Goal: Transaction & Acquisition: Purchase product/service

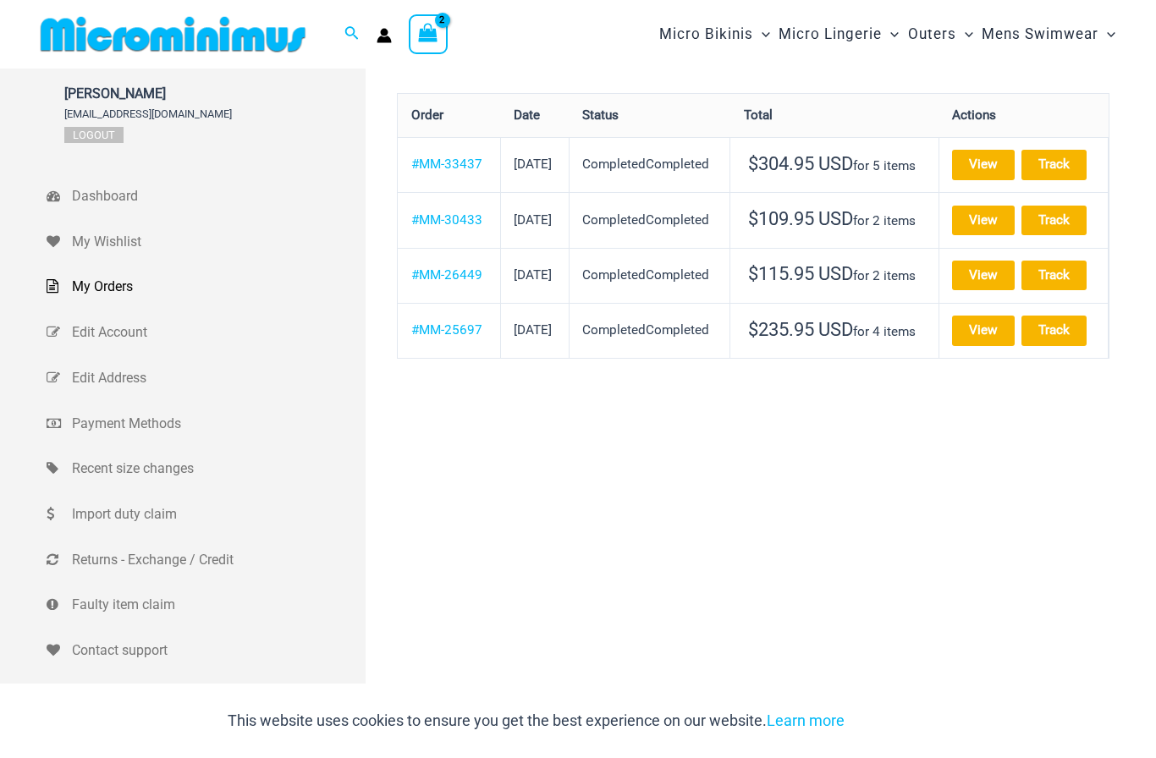
click at [114, 193] on span "Dashboard" at bounding box center [216, 196] width 289 height 25
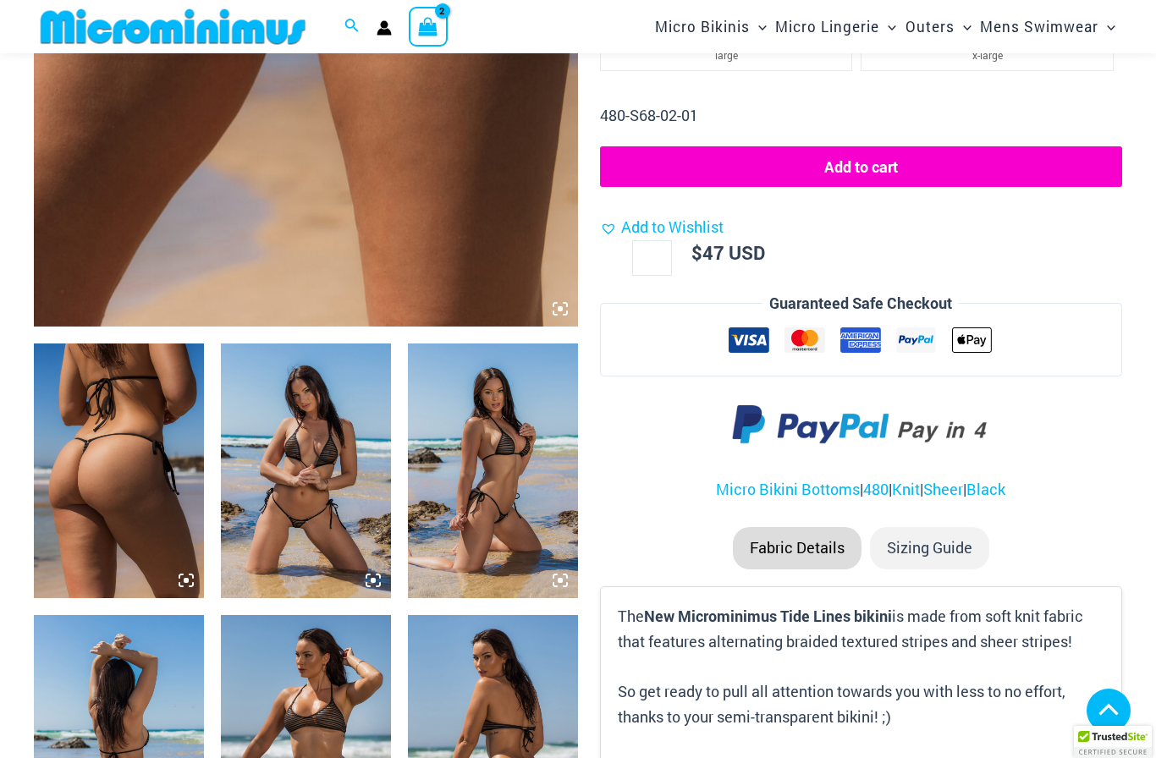
scroll to position [659, 0]
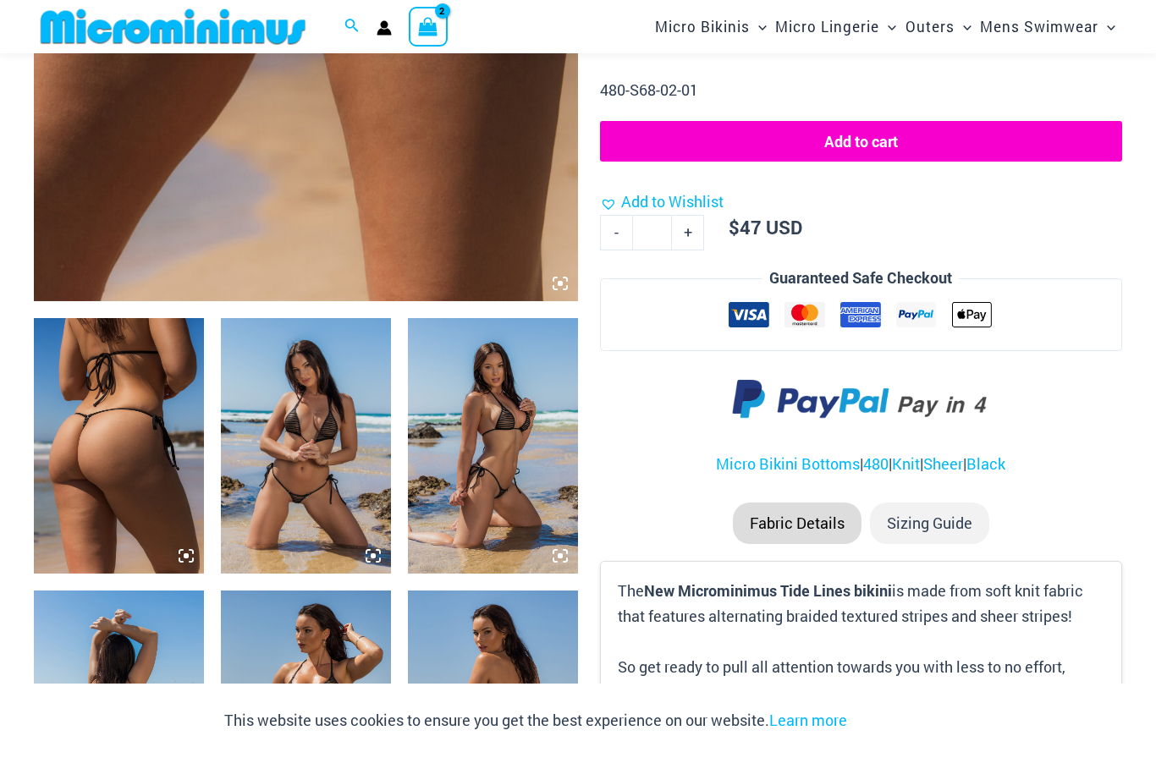
click at [514, 436] on img at bounding box center [493, 445] width 170 height 255
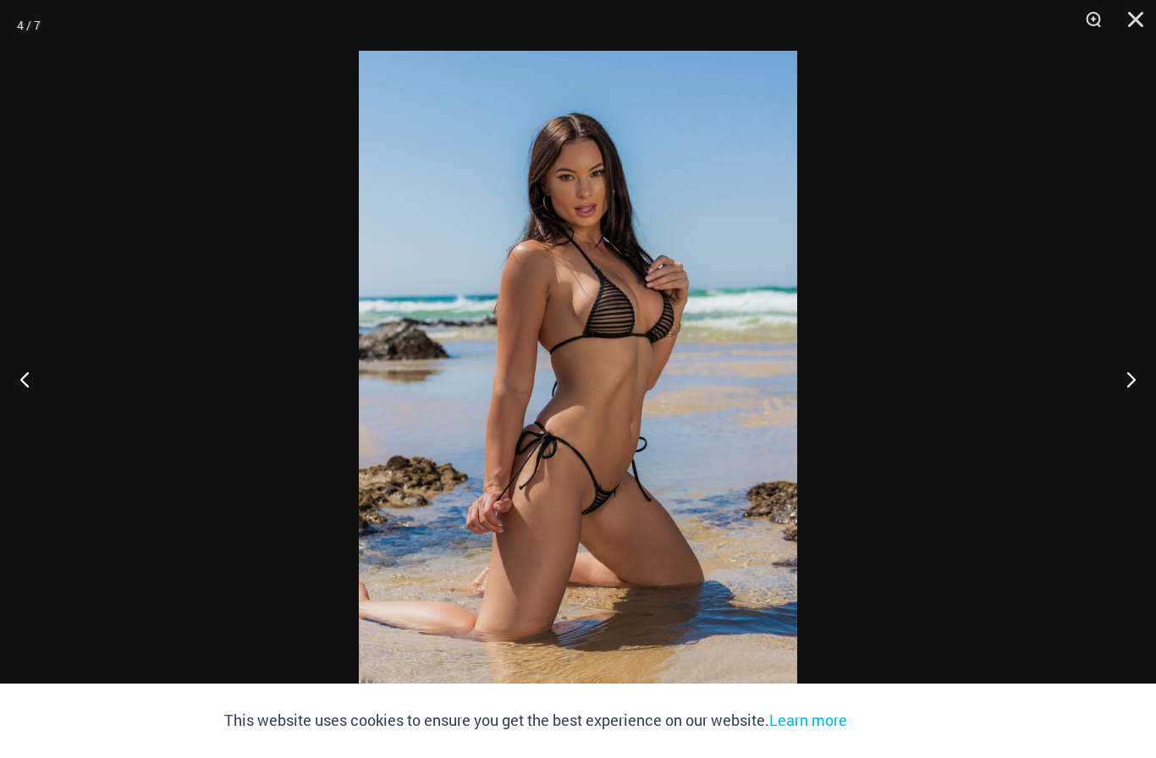
click at [979, 143] on div at bounding box center [578, 379] width 1156 height 758
click at [1042, 116] on div at bounding box center [578, 379] width 1156 height 758
click at [951, 225] on div at bounding box center [578, 379] width 1156 height 758
click at [1142, 16] on button "Close" at bounding box center [1130, 25] width 42 height 51
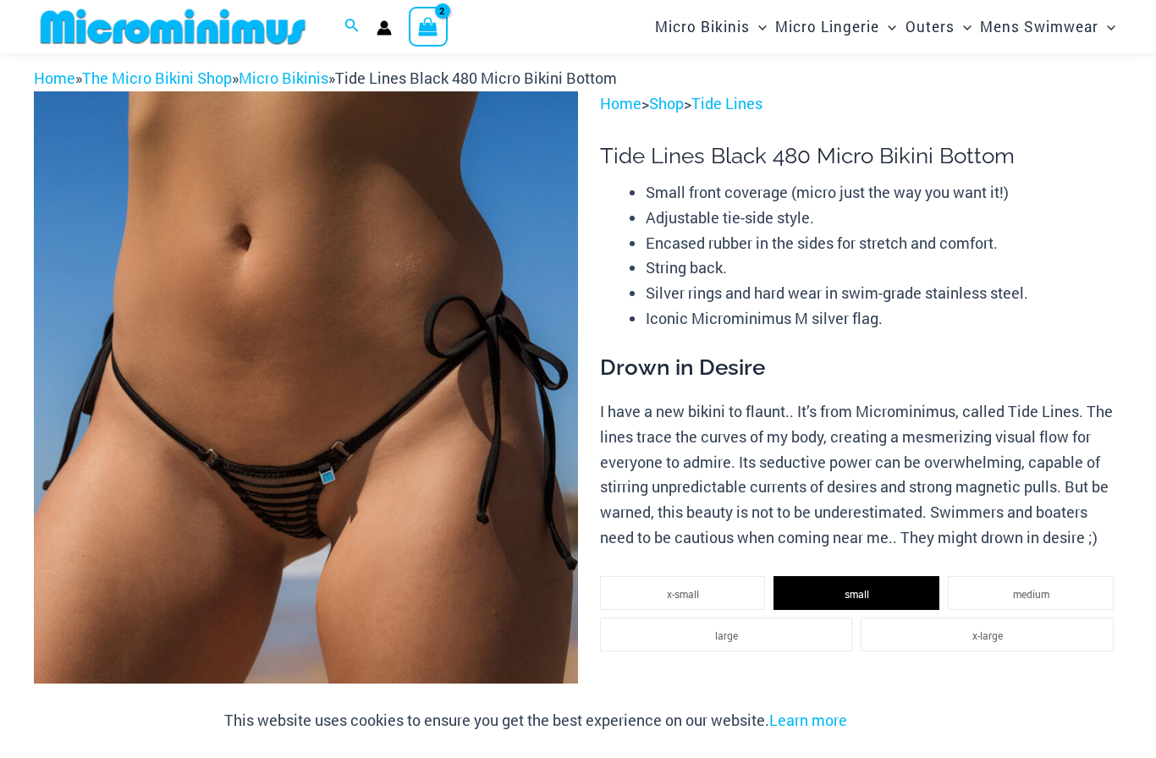
scroll to position [0, 0]
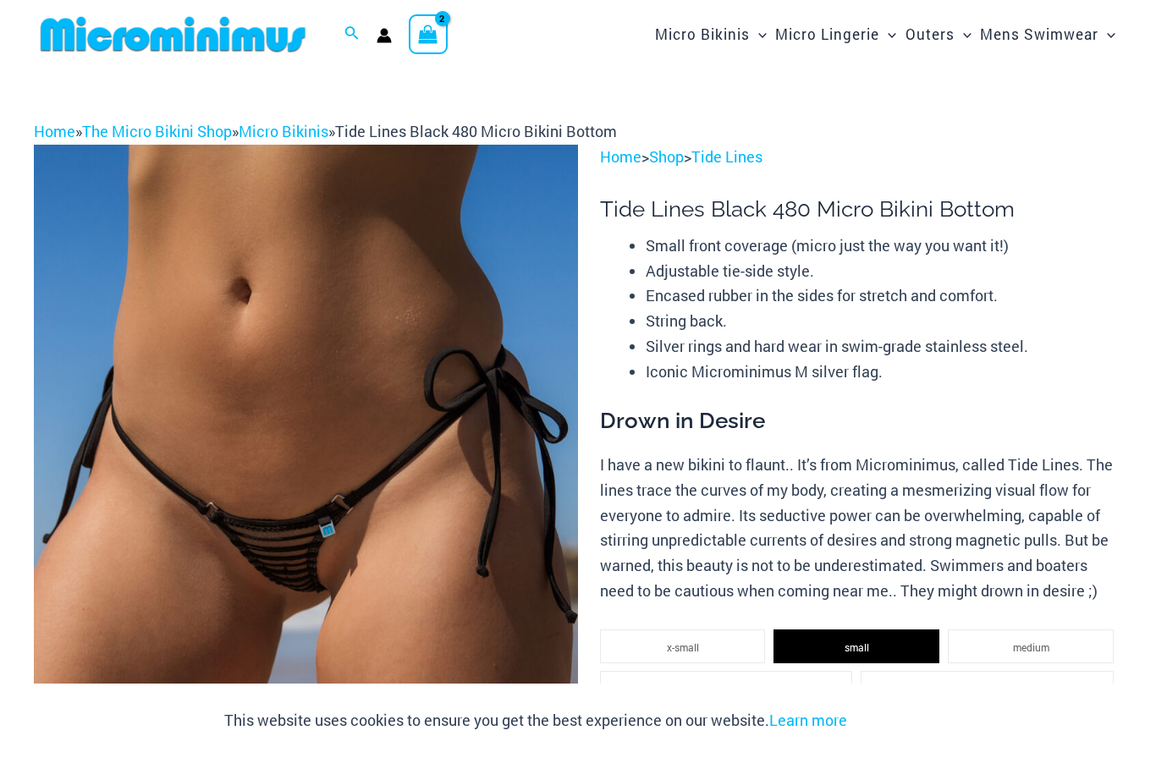
click at [684, 152] on link "Shop" at bounding box center [666, 156] width 35 height 20
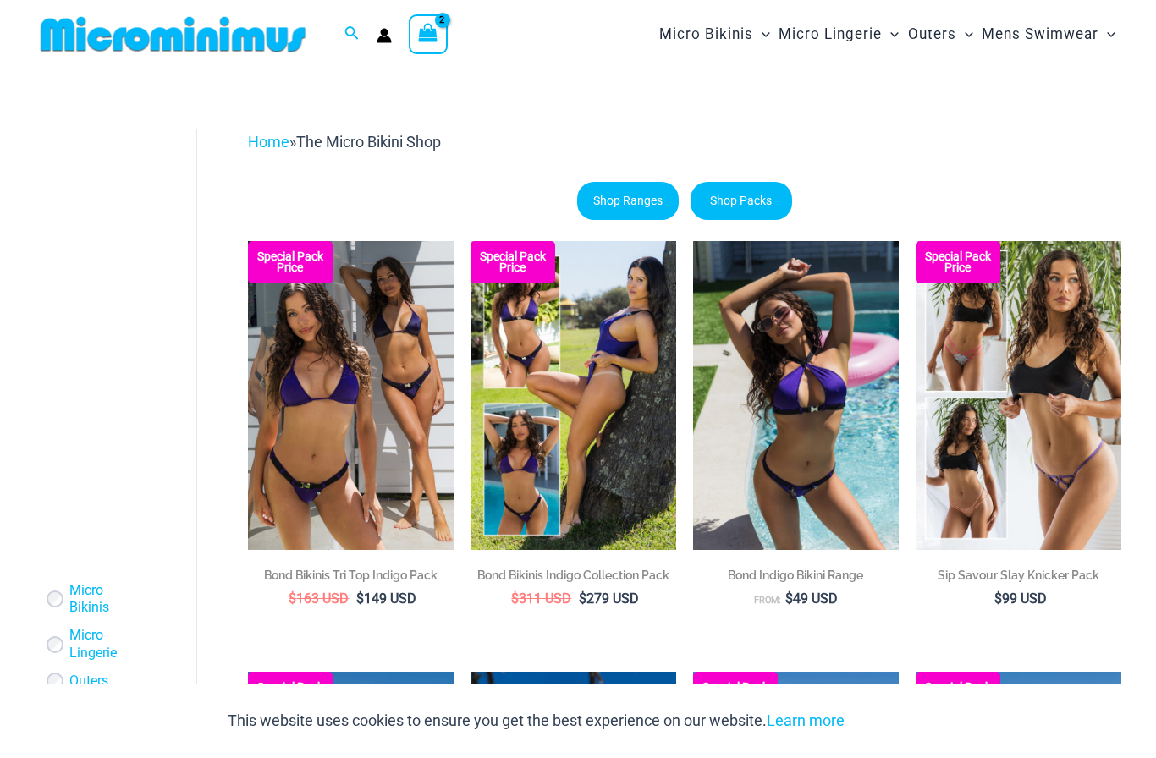
click at [353, 26] on icon "Search icon link" at bounding box center [352, 33] width 14 height 15
click at [440, 35] on input "Search for: Search" at bounding box center [460, 34] width 199 height 50
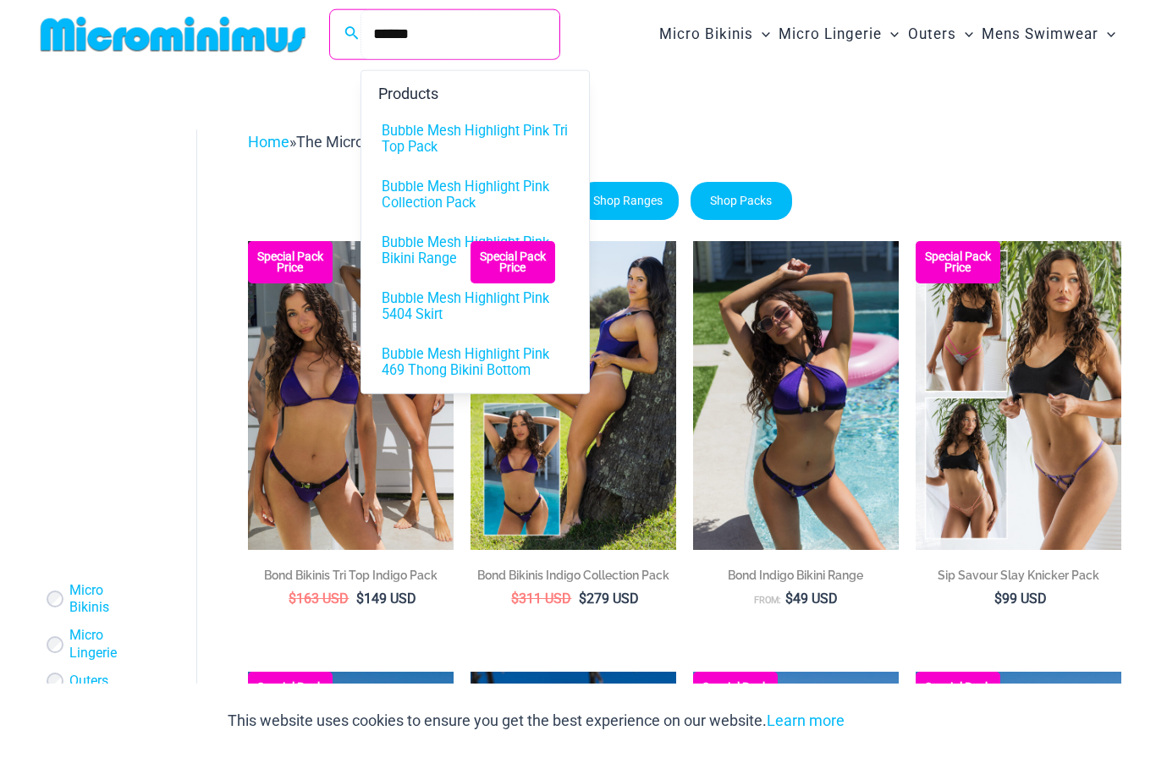
type input "******"
click at [497, 363] on span "Bubble Mesh Highlight Pink 469 Thong Bikini Bottom" at bounding box center [475, 362] width 187 height 32
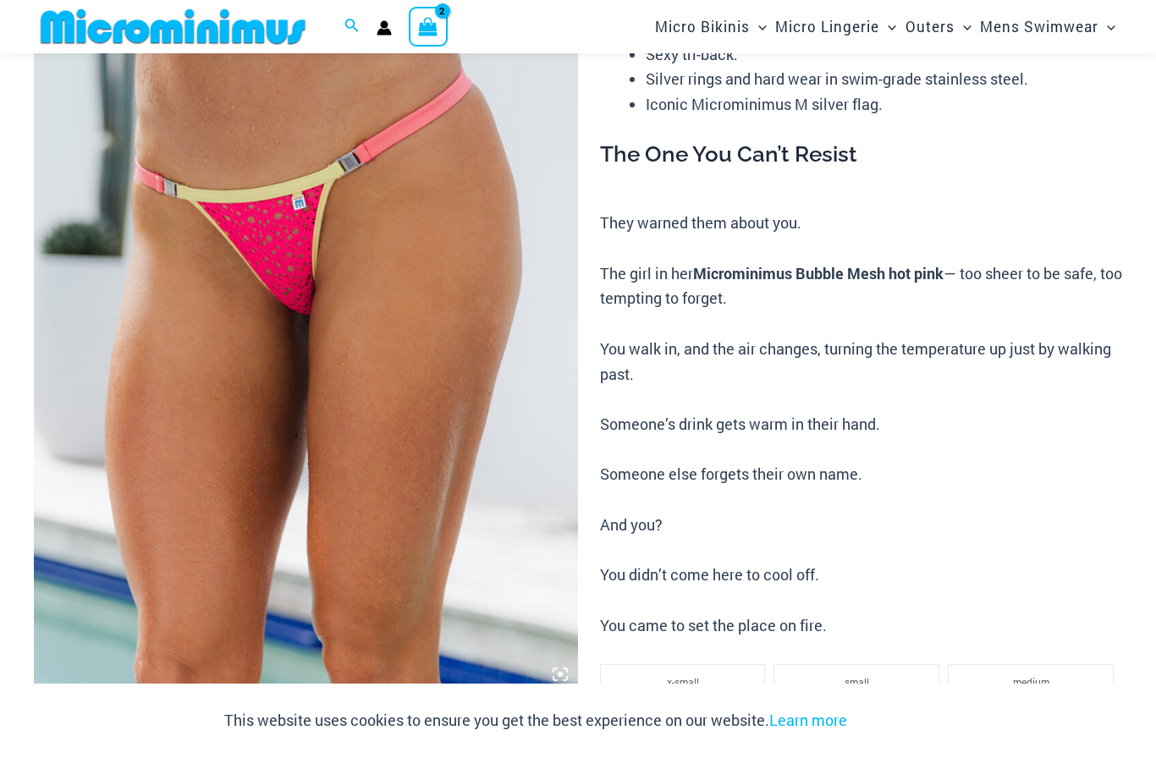
scroll to position [264, 0]
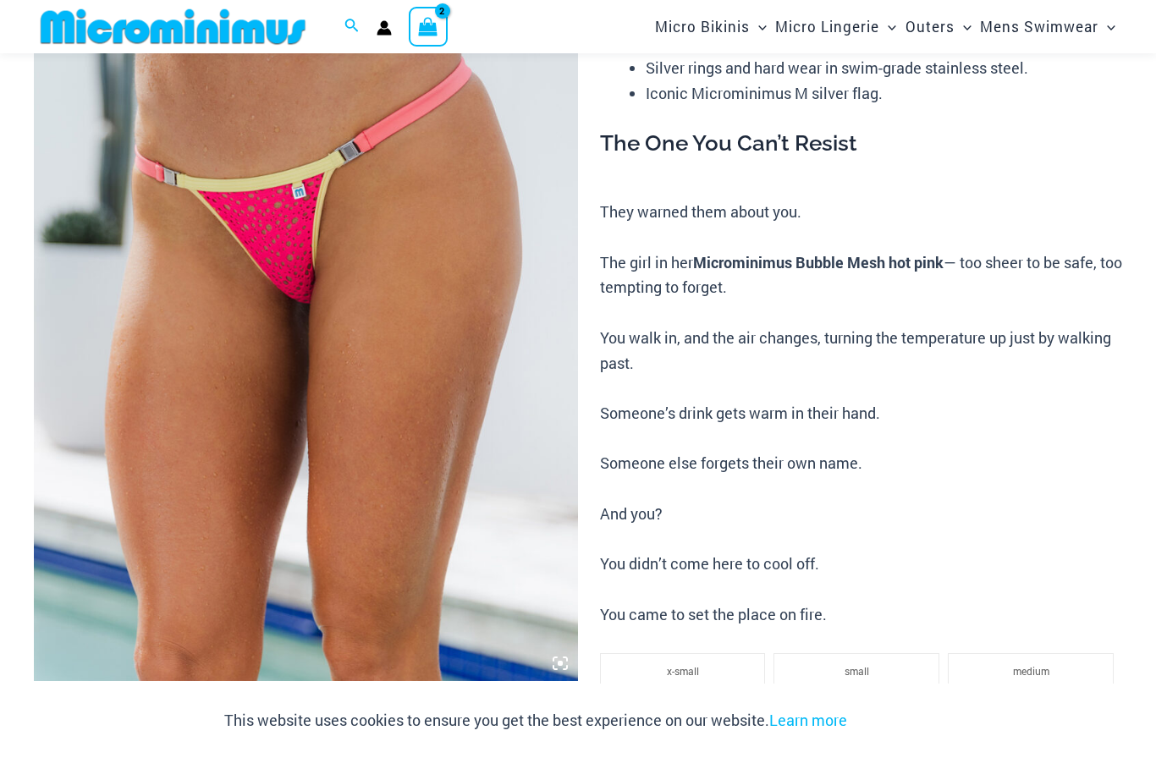
click at [973, 147] on h3 "The One You Can’t Resist" at bounding box center [861, 144] width 522 height 29
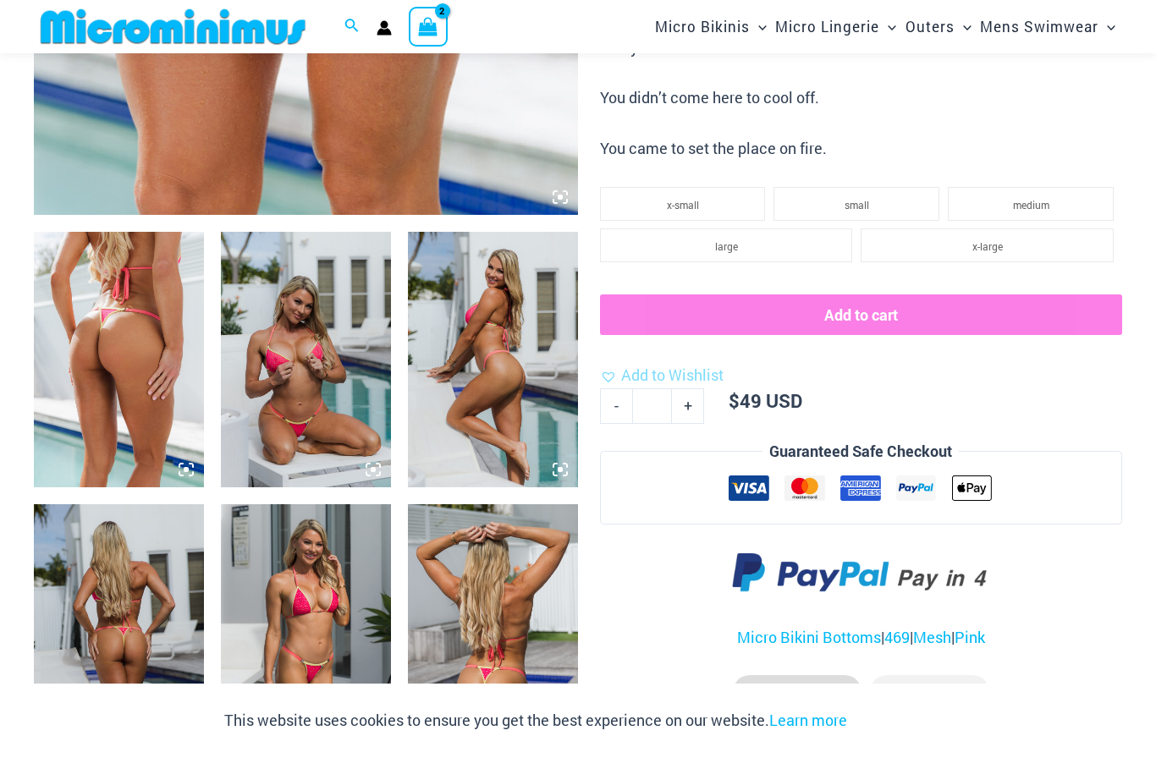
scroll to position [740, 0]
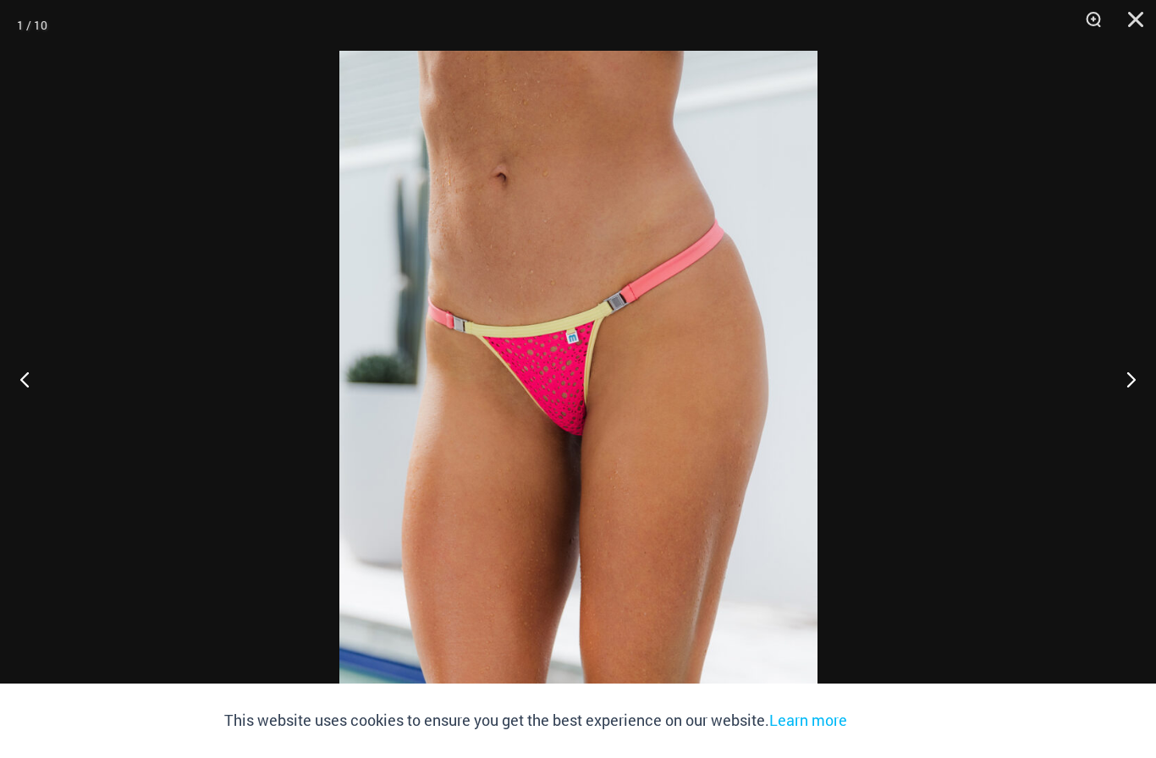
click at [1137, 391] on button "Next" at bounding box center [1124, 379] width 63 height 85
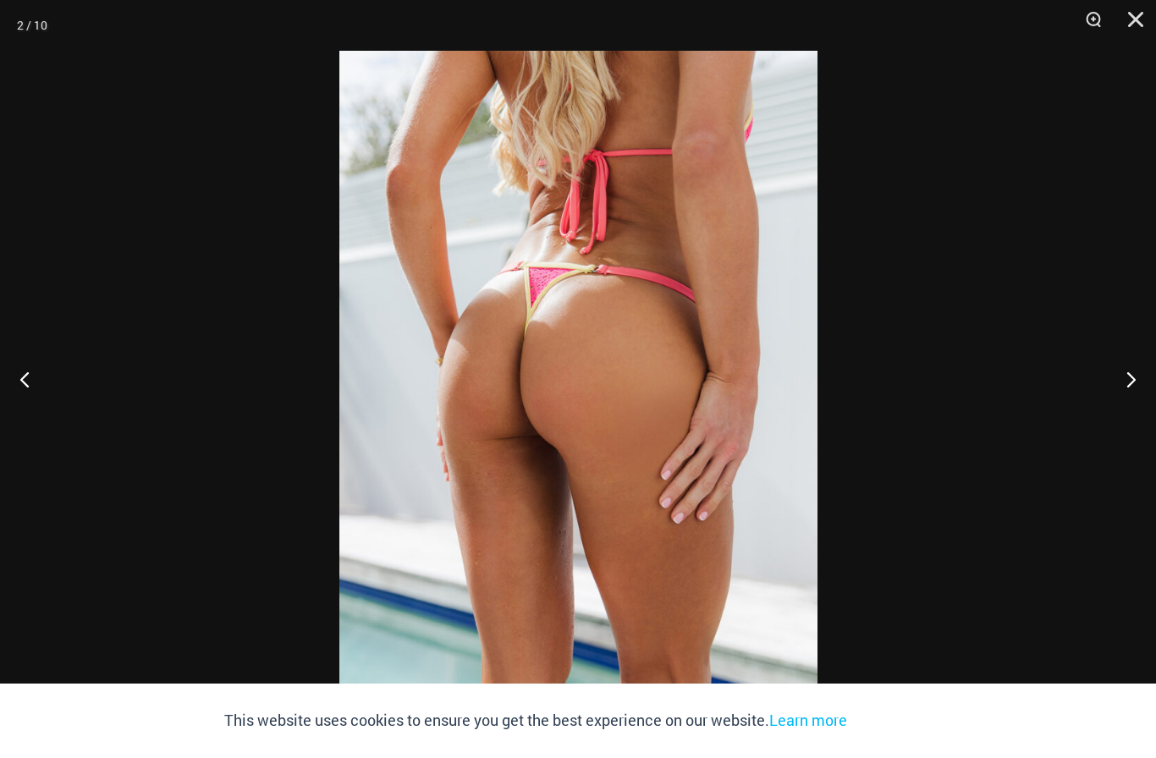
click at [1129, 368] on button "Next" at bounding box center [1124, 379] width 63 height 85
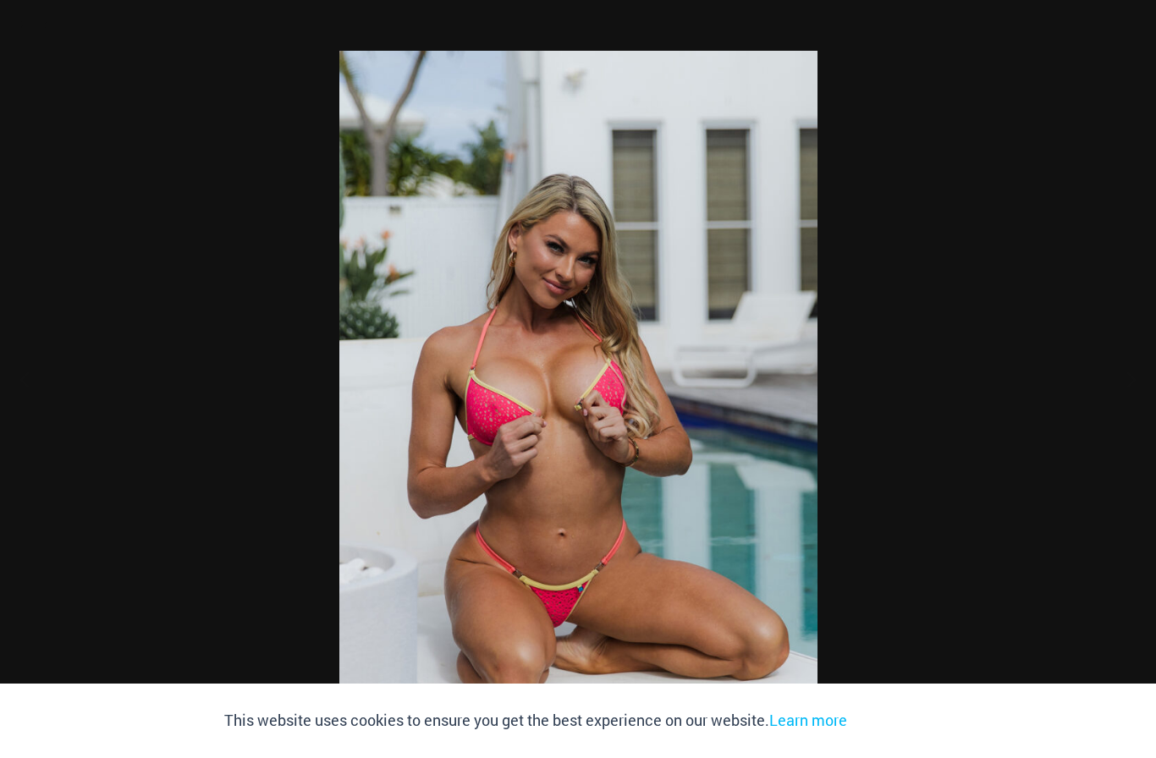
click at [1107, 360] on div at bounding box center [578, 379] width 1156 height 758
click at [1120, 377] on button "Next" at bounding box center [1124, 379] width 63 height 85
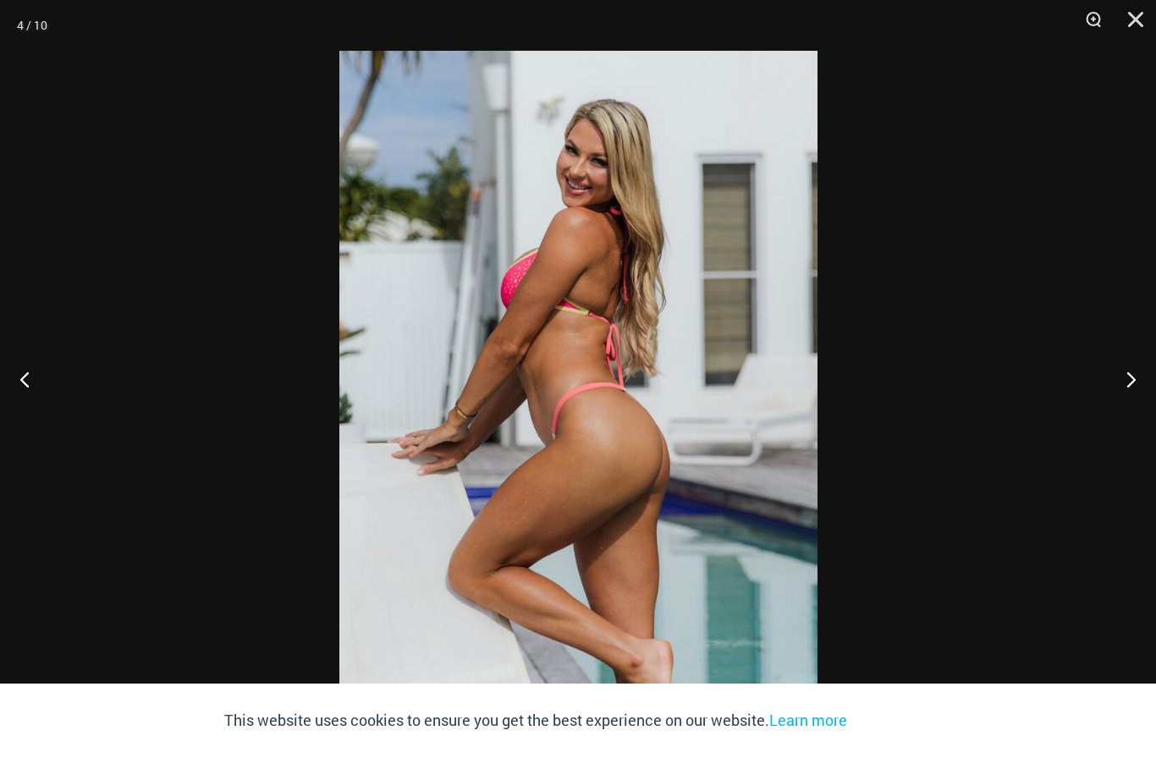
click at [1127, 368] on button "Next" at bounding box center [1124, 379] width 63 height 85
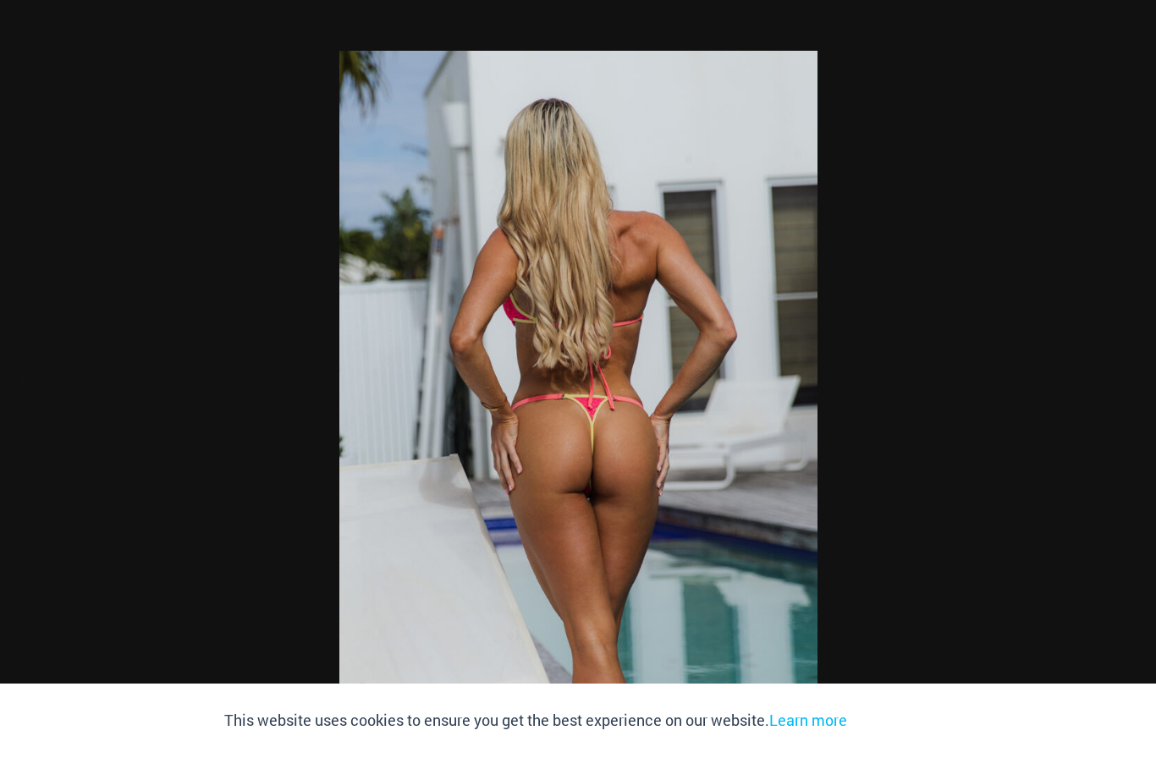
click at [1128, 356] on div at bounding box center [578, 379] width 1156 height 758
click at [1117, 367] on button "Next" at bounding box center [1124, 379] width 63 height 85
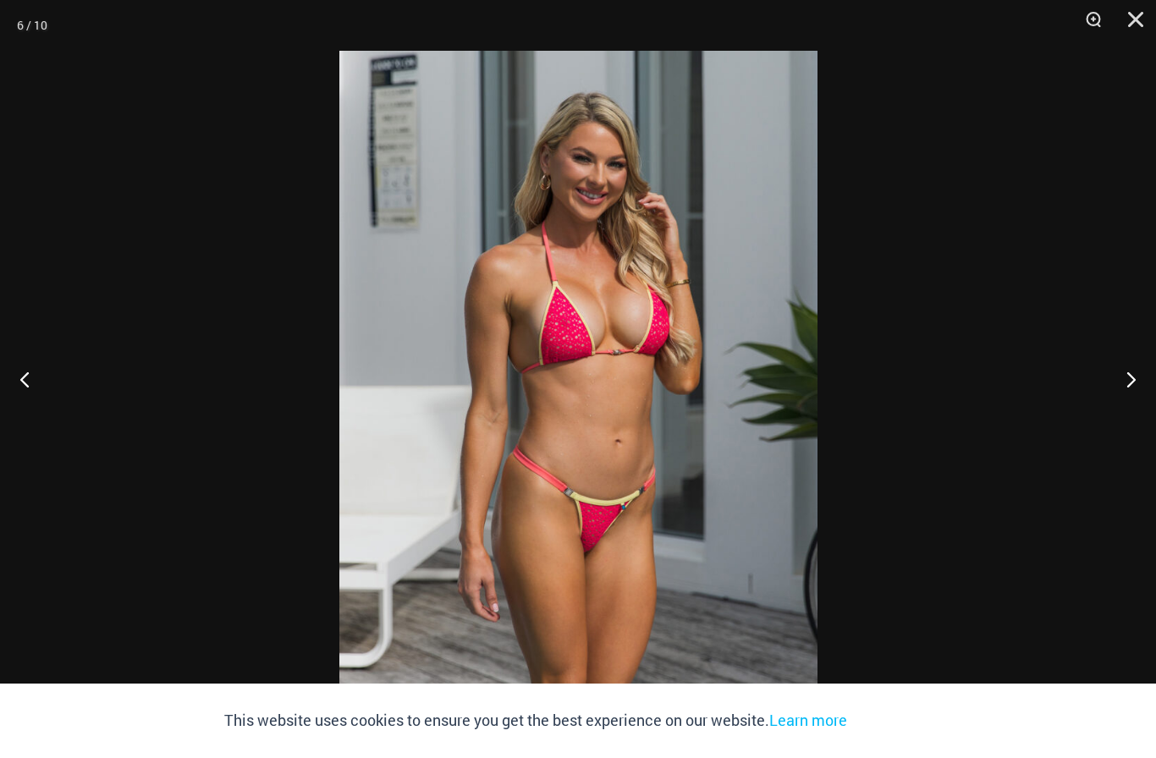
click at [1116, 373] on button "Next" at bounding box center [1124, 379] width 63 height 85
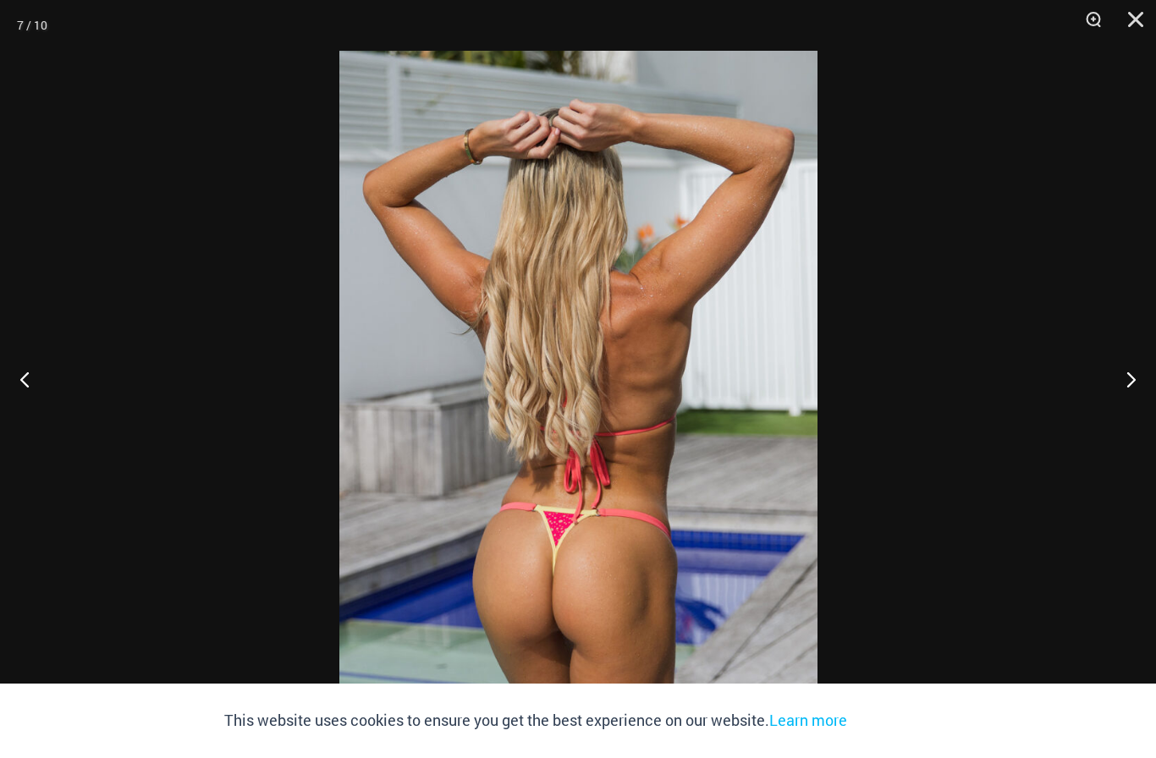
click at [1119, 367] on button "Next" at bounding box center [1124, 379] width 63 height 85
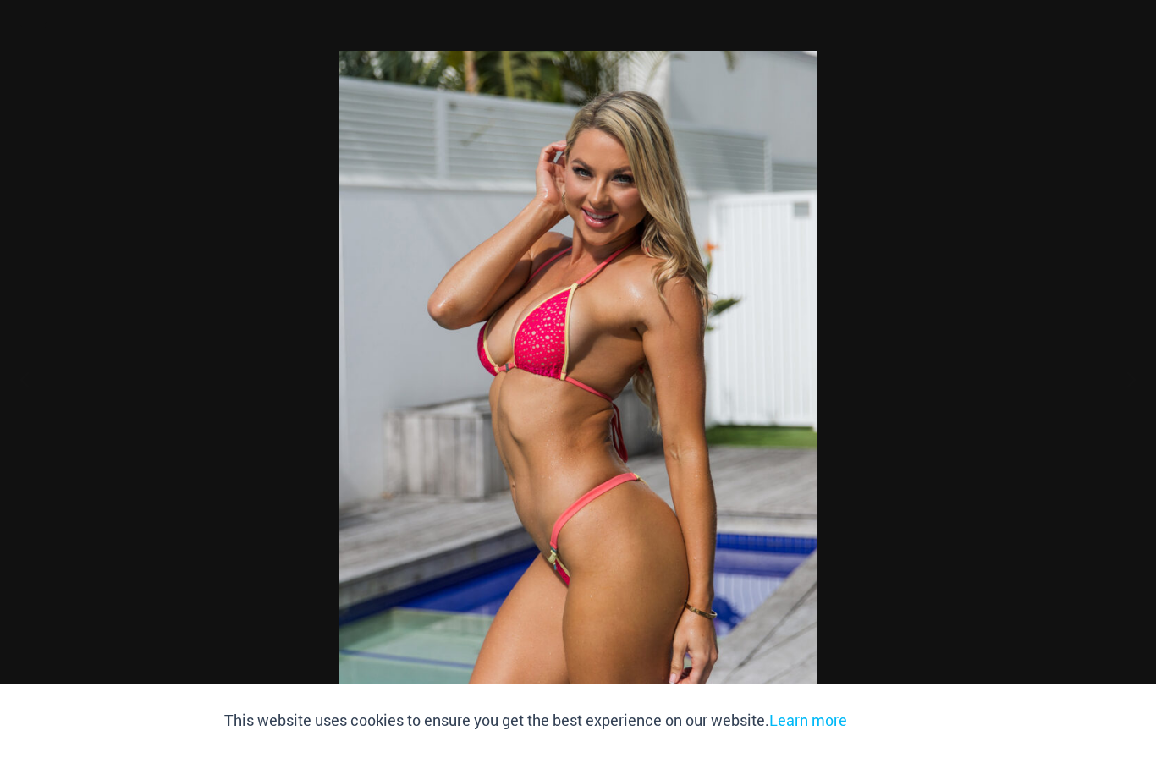
click at [1119, 365] on div at bounding box center [578, 379] width 1156 height 758
click at [1144, 14] on button "Close" at bounding box center [1130, 25] width 42 height 51
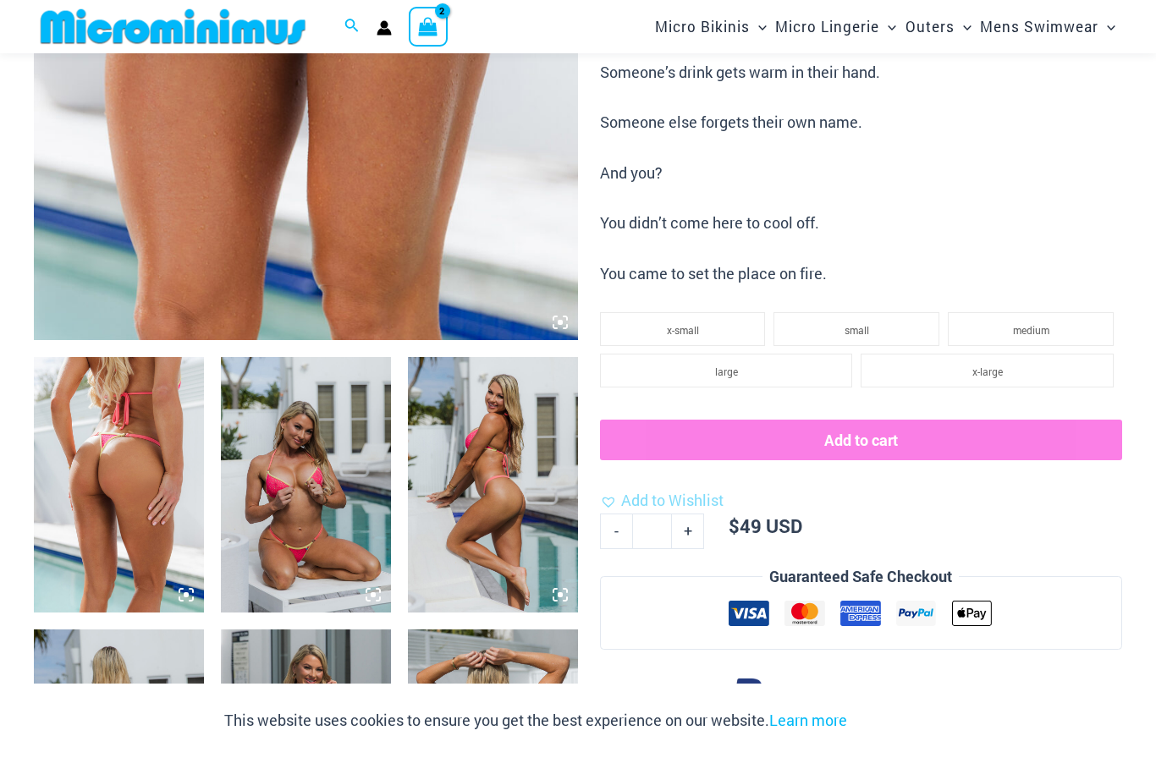
scroll to position [604, 0]
click at [880, 317] on li "small" at bounding box center [857, 330] width 166 height 34
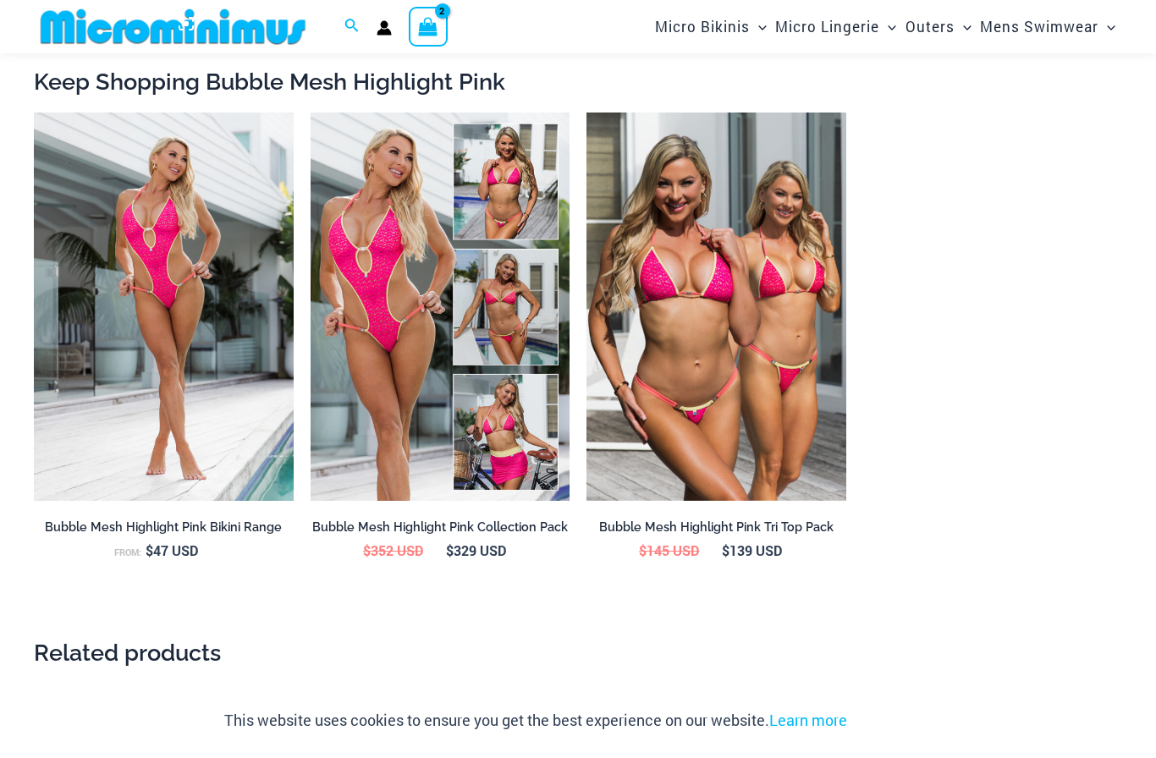
scroll to position [1719, 0]
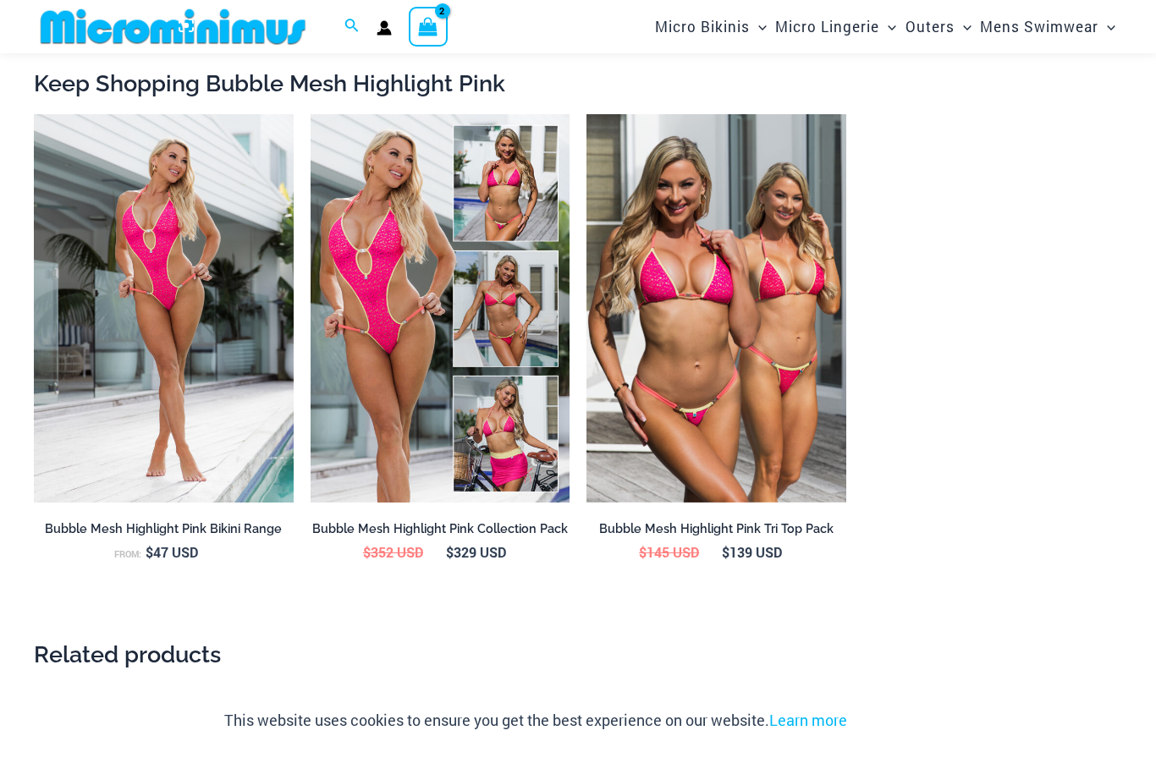
click at [311, 114] on img at bounding box center [311, 114] width 0 height 0
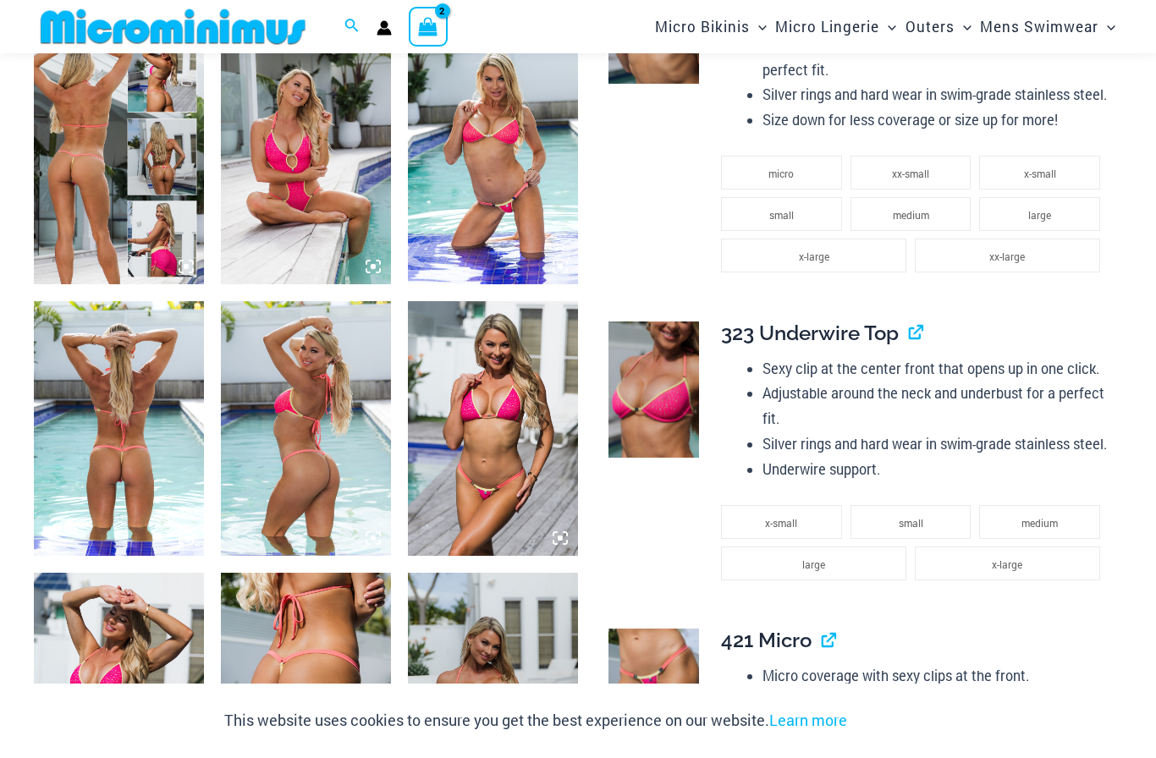
scroll to position [892, 0]
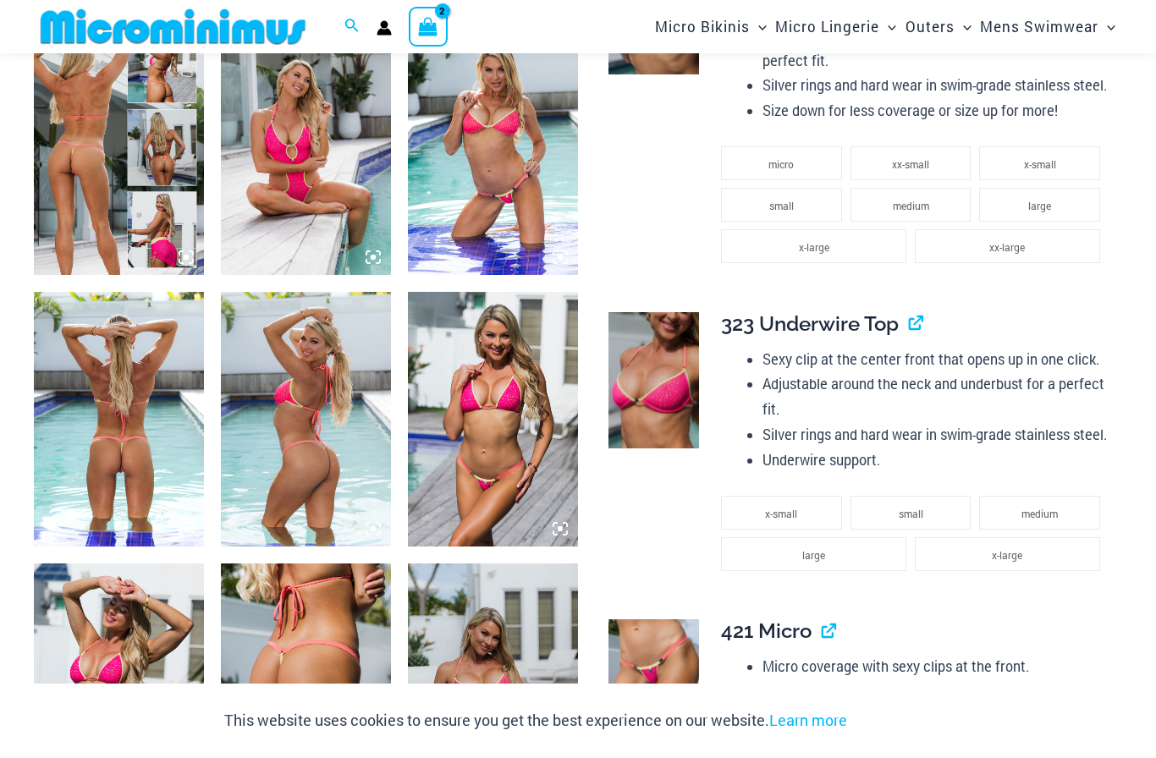
click at [934, 496] on li "small" at bounding box center [911, 513] width 121 height 34
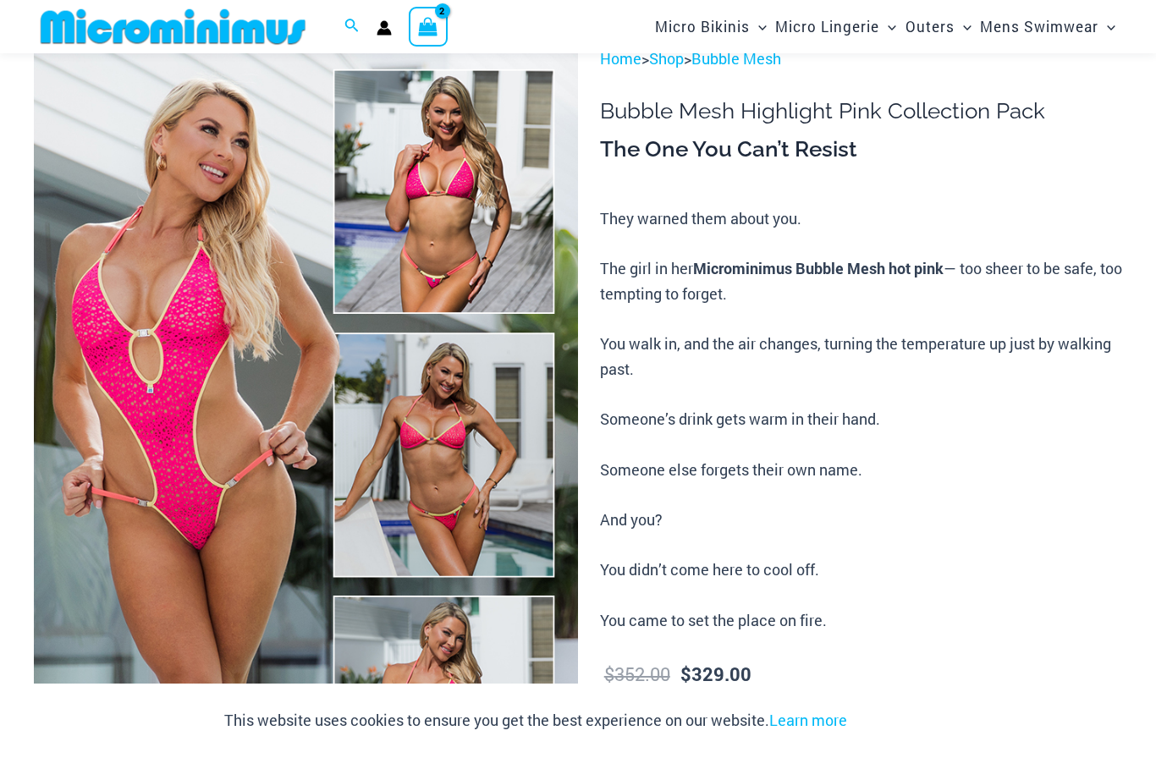
scroll to position [0, 0]
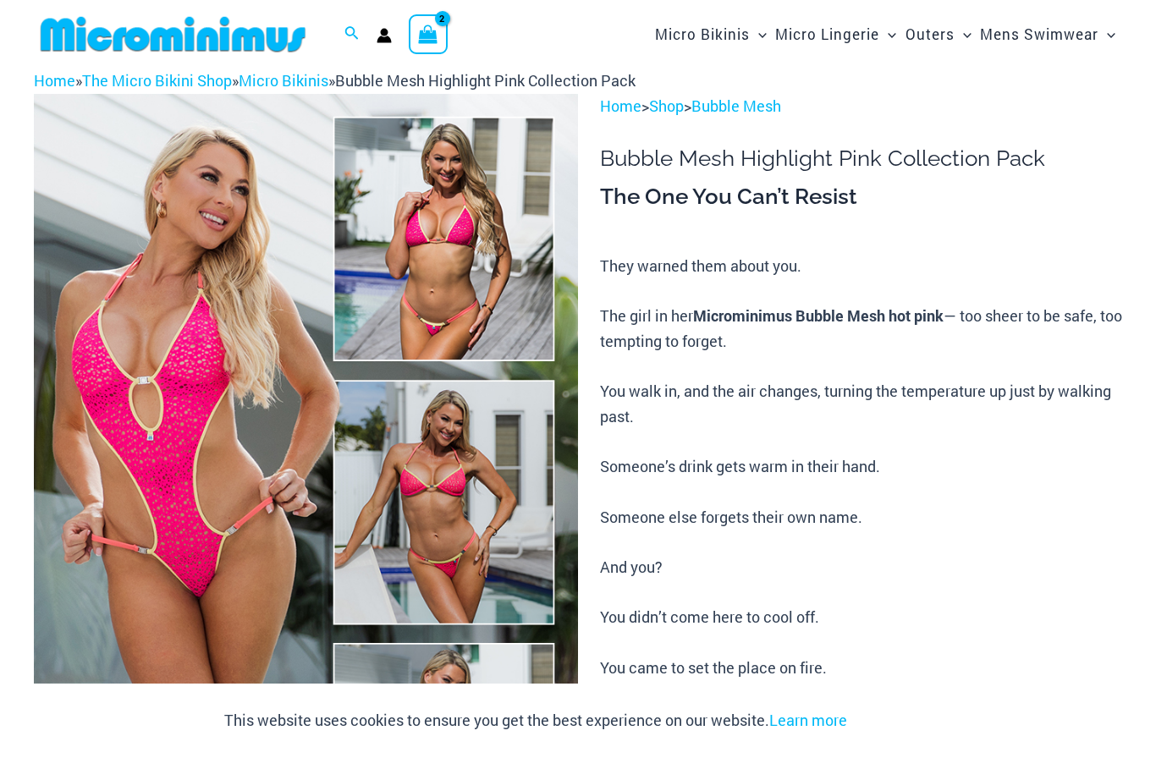
click at [762, 99] on link "Bubble Mesh" at bounding box center [737, 106] width 90 height 20
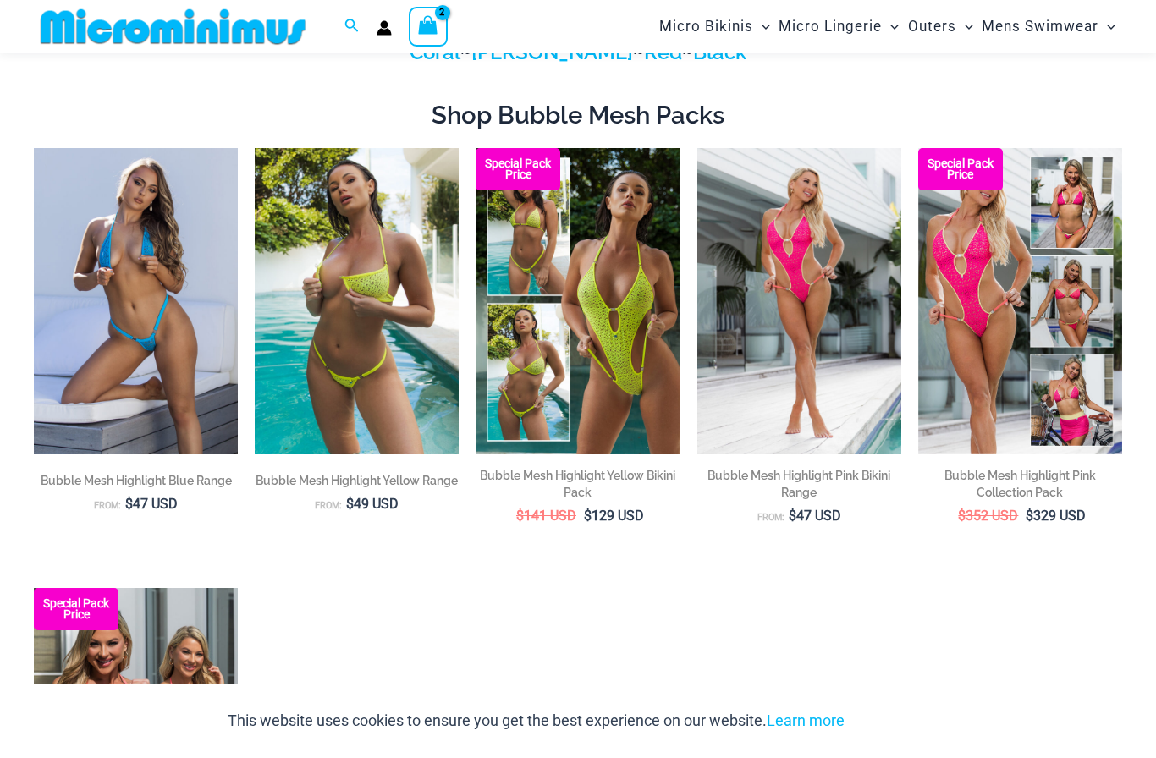
scroll to position [102, 0]
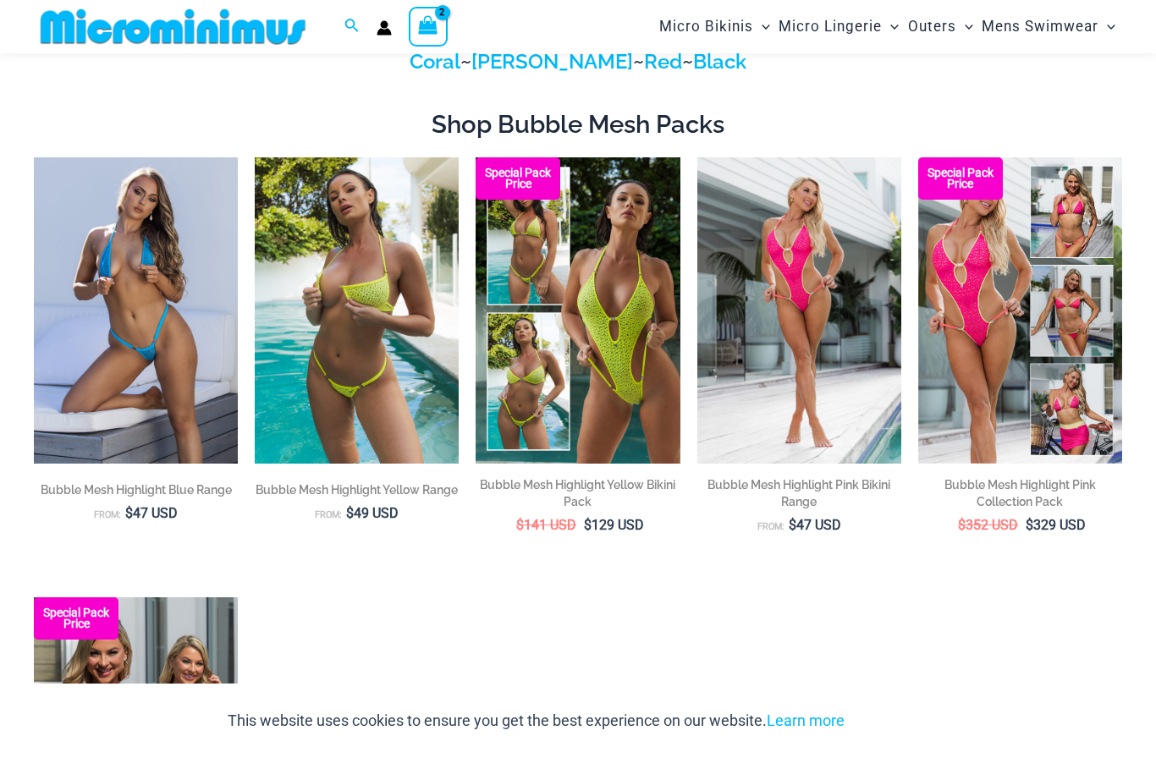
click at [34, 157] on img at bounding box center [34, 157] width 0 height 0
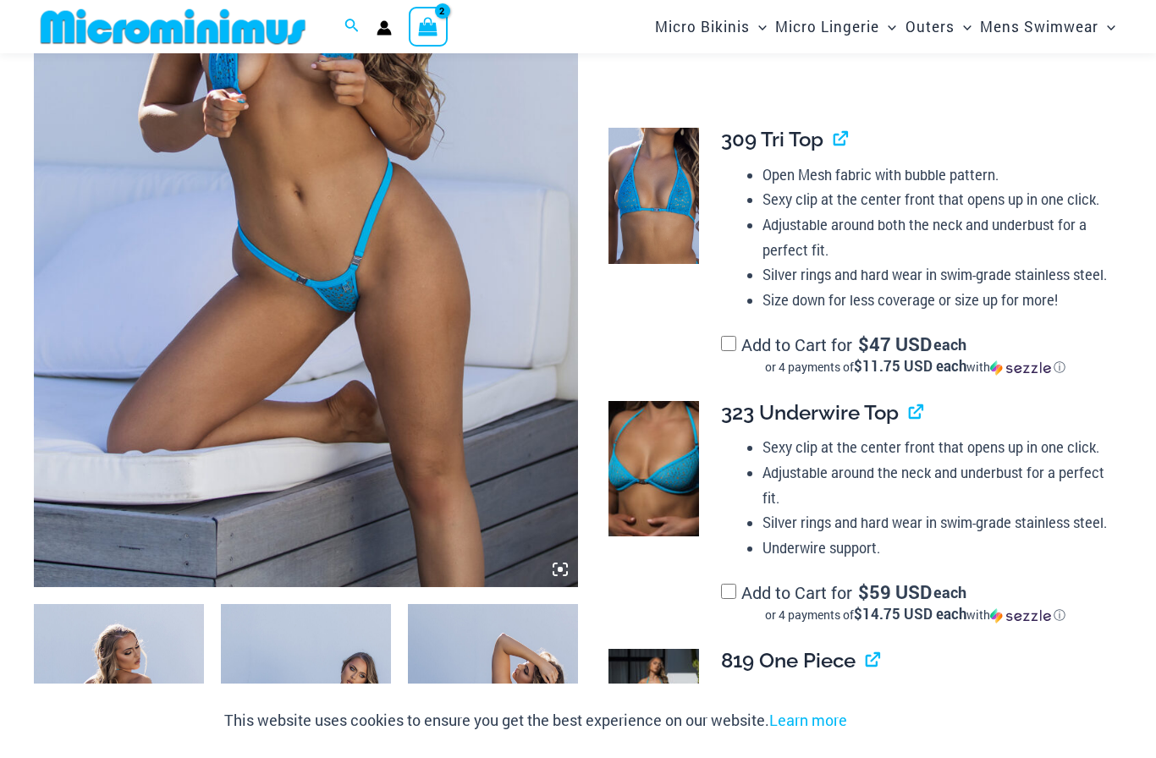
scroll to position [359, 0]
click at [749, 333] on label "Add to Cart for $ 47 USD each or 4 payments of $11.75 USD each with ⓘ" at bounding box center [915, 354] width 388 height 42
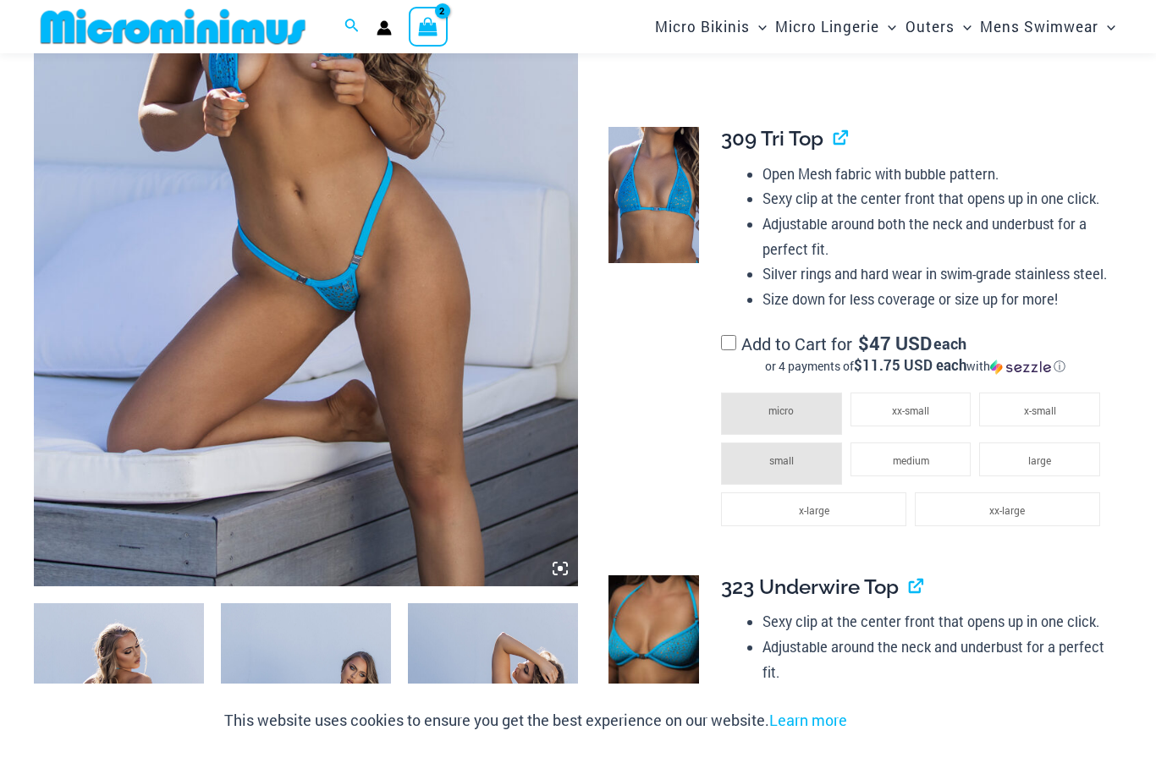
click at [816, 452] on li "small" at bounding box center [781, 464] width 121 height 42
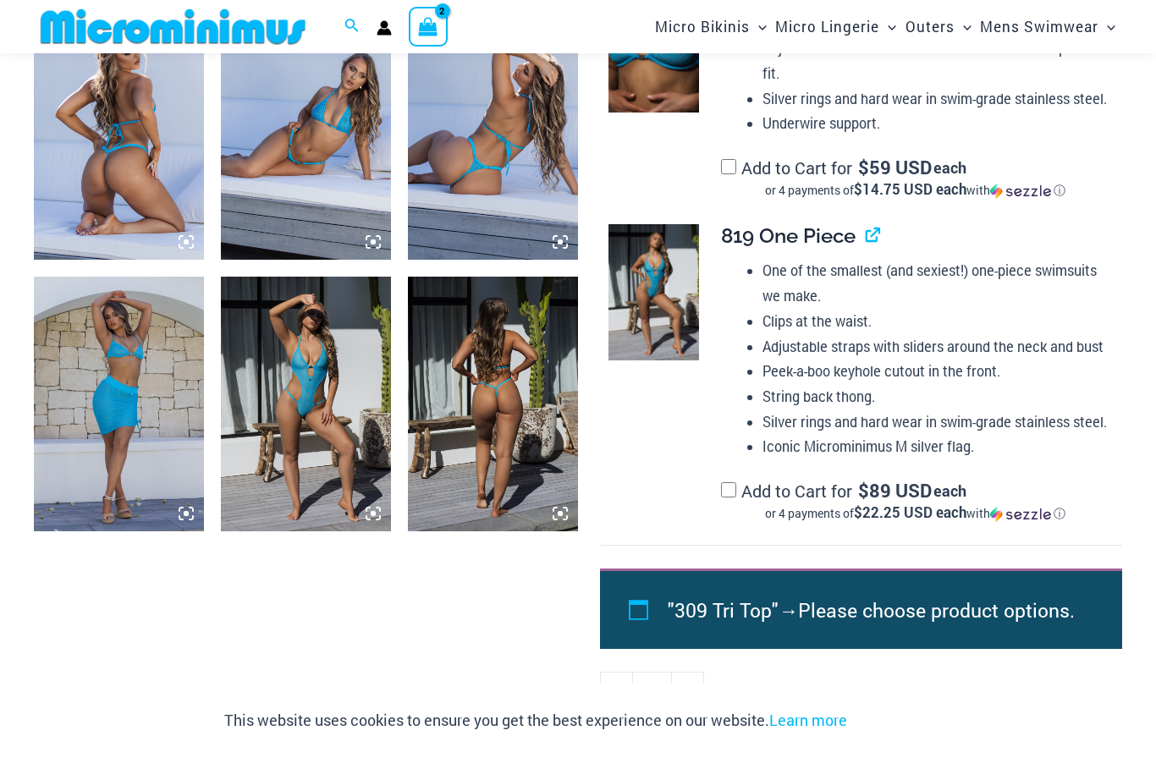
scroll to position [968, 0]
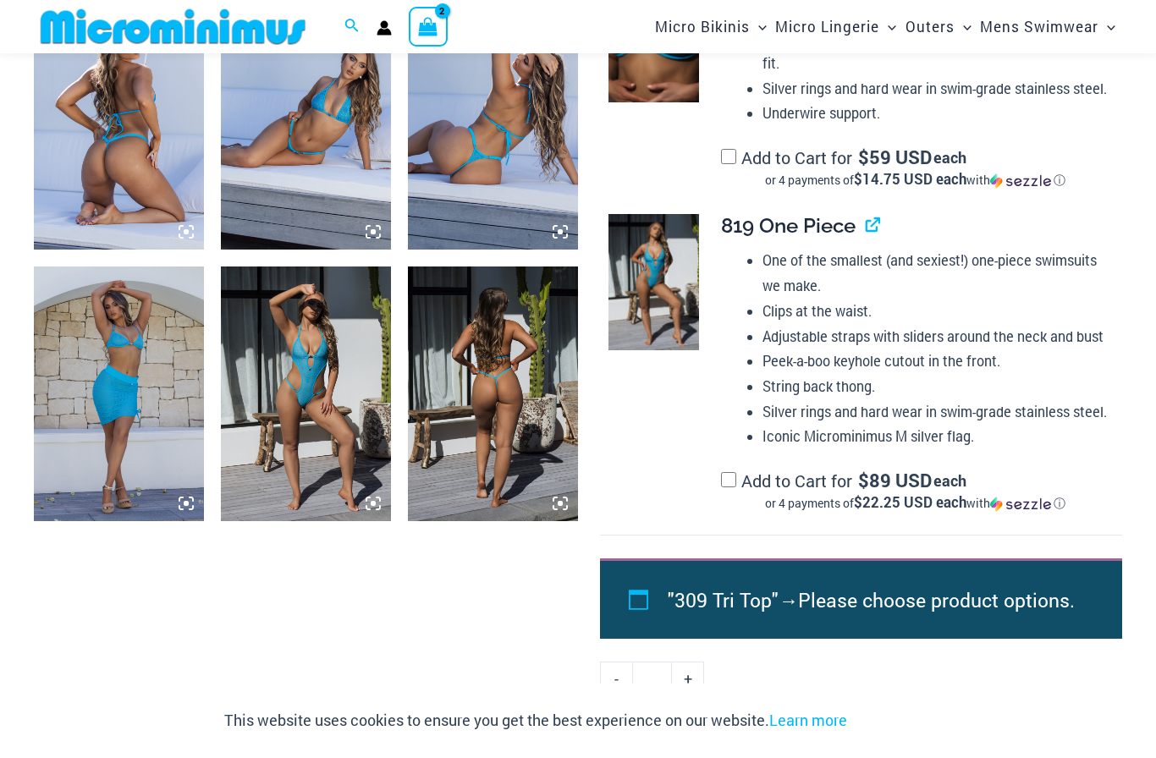
click at [749, 470] on label "Add to Cart for $ 89 USD each or 4 payments of $22.25 USD each with ⓘ" at bounding box center [915, 491] width 388 height 42
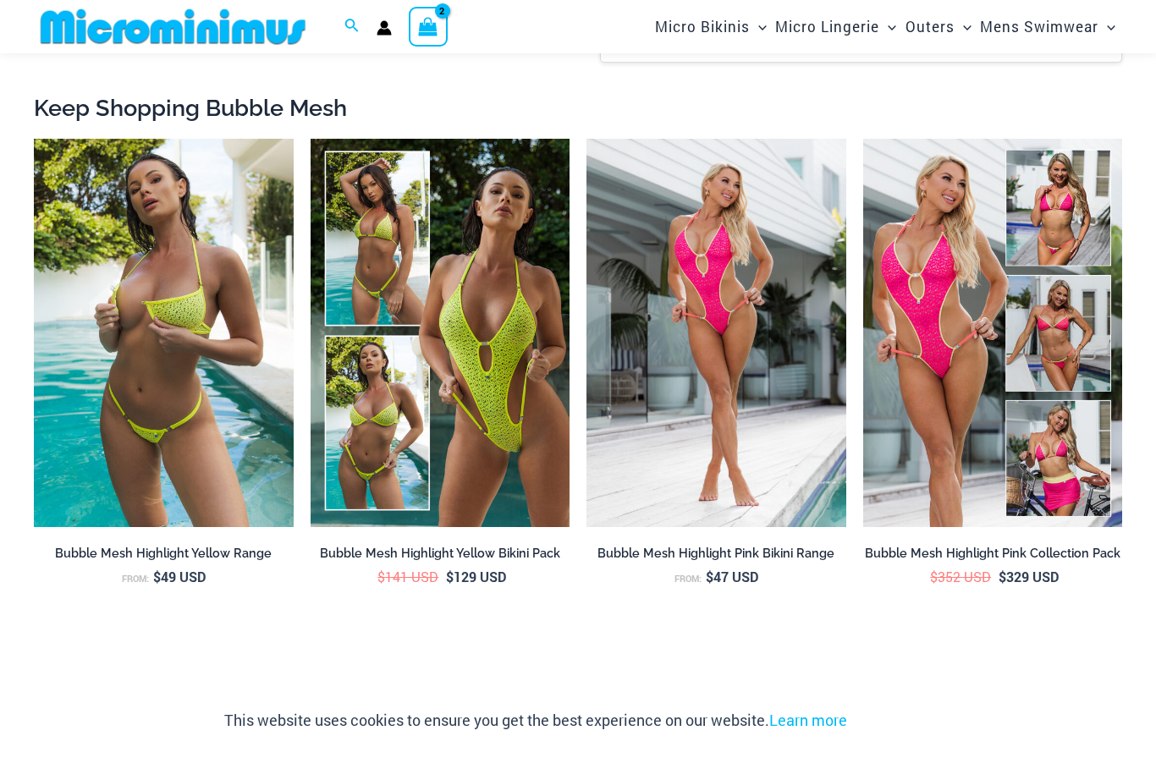
scroll to position [2323, 0]
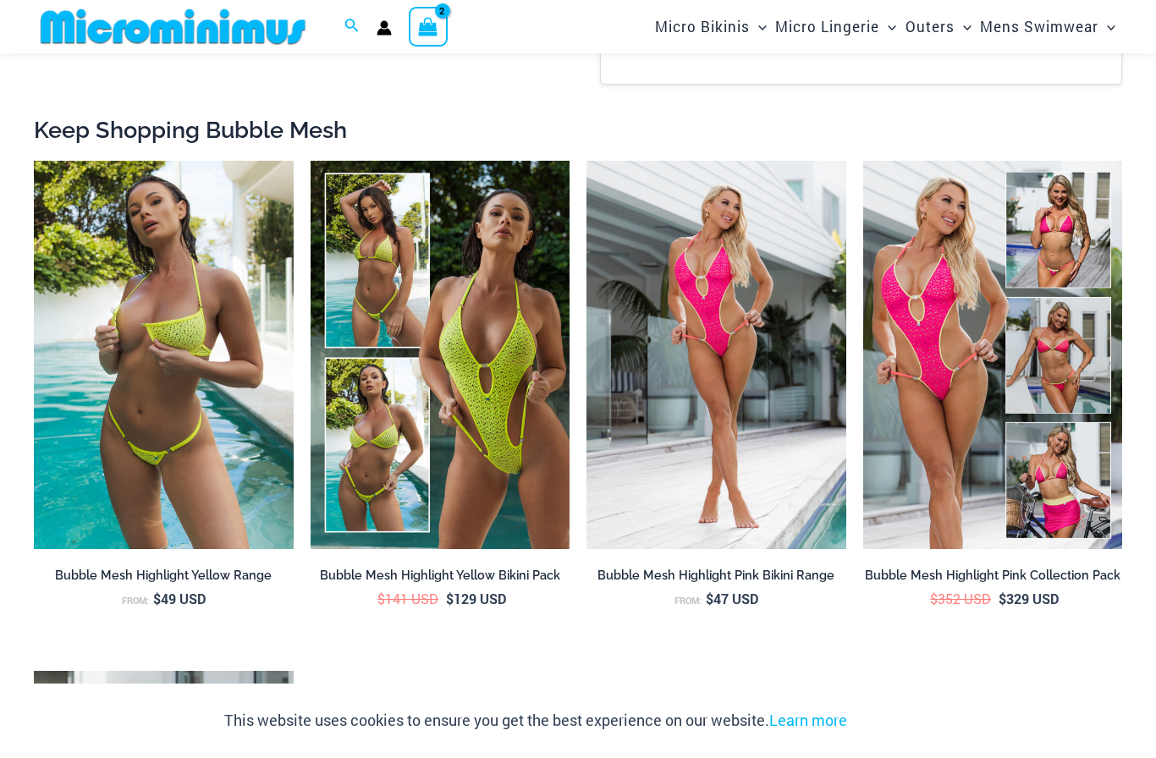
click at [311, 161] on img at bounding box center [311, 161] width 0 height 0
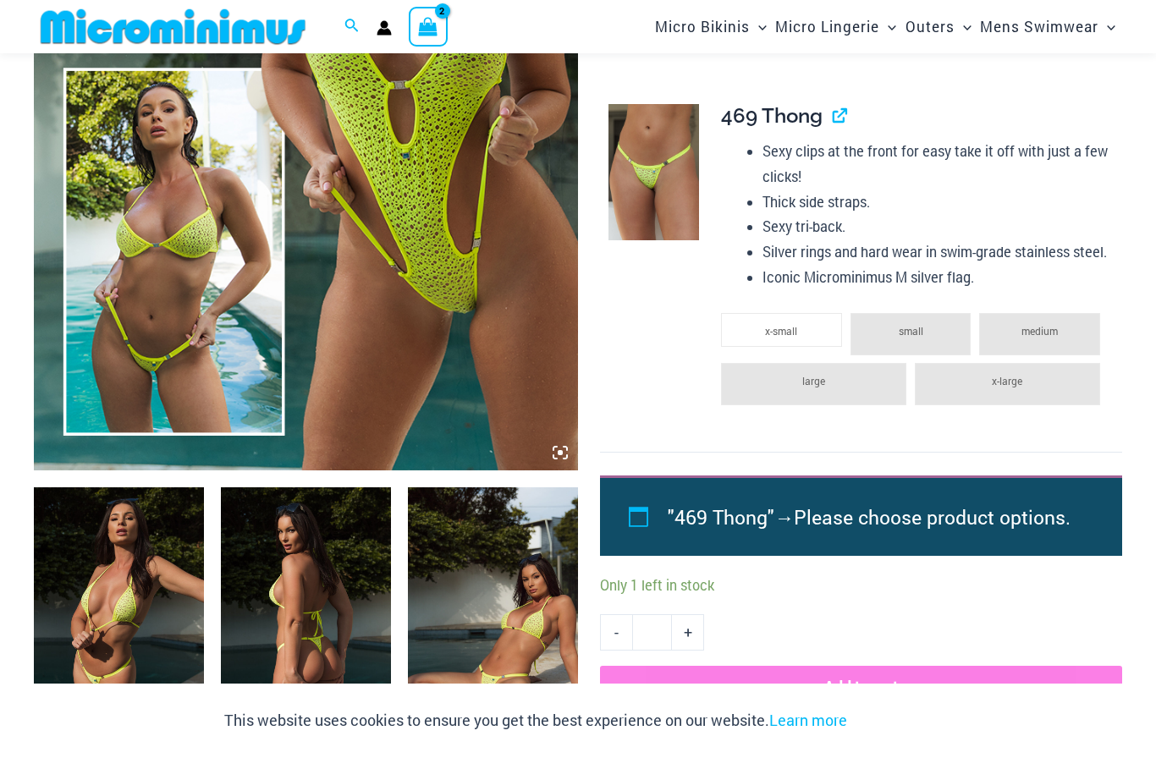
scroll to position [476, 0]
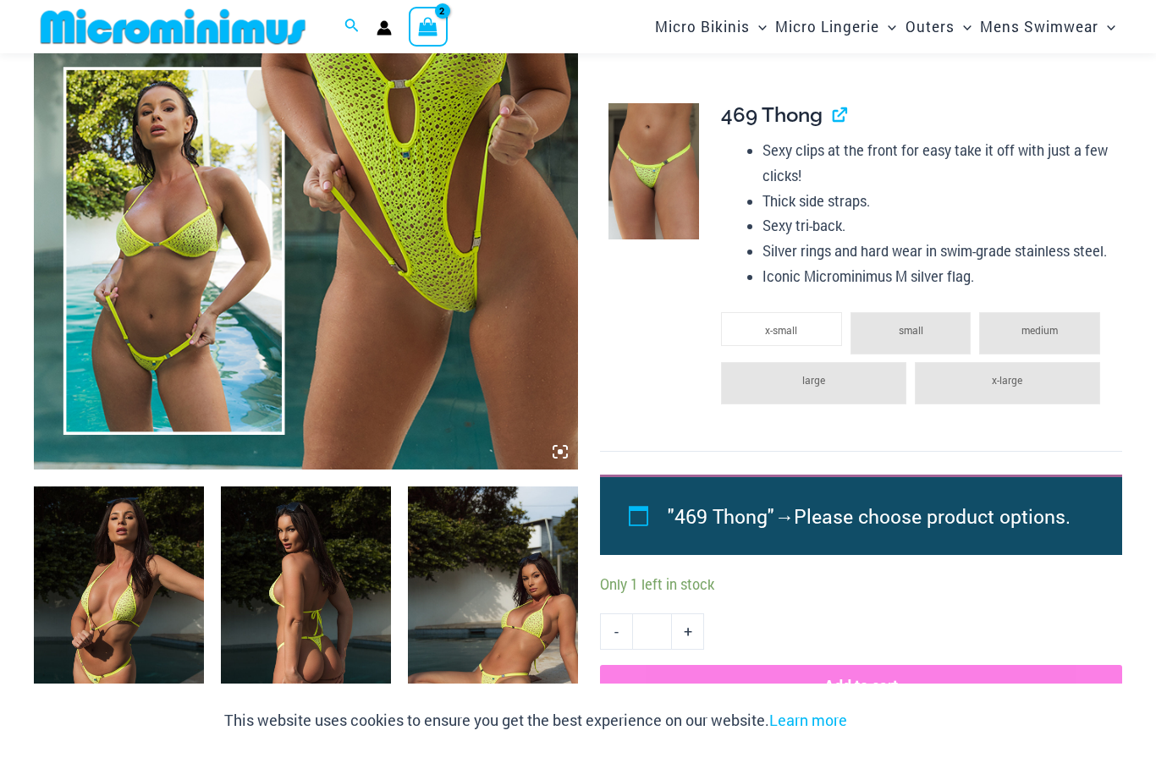
click at [925, 321] on li "small" at bounding box center [911, 333] width 121 height 42
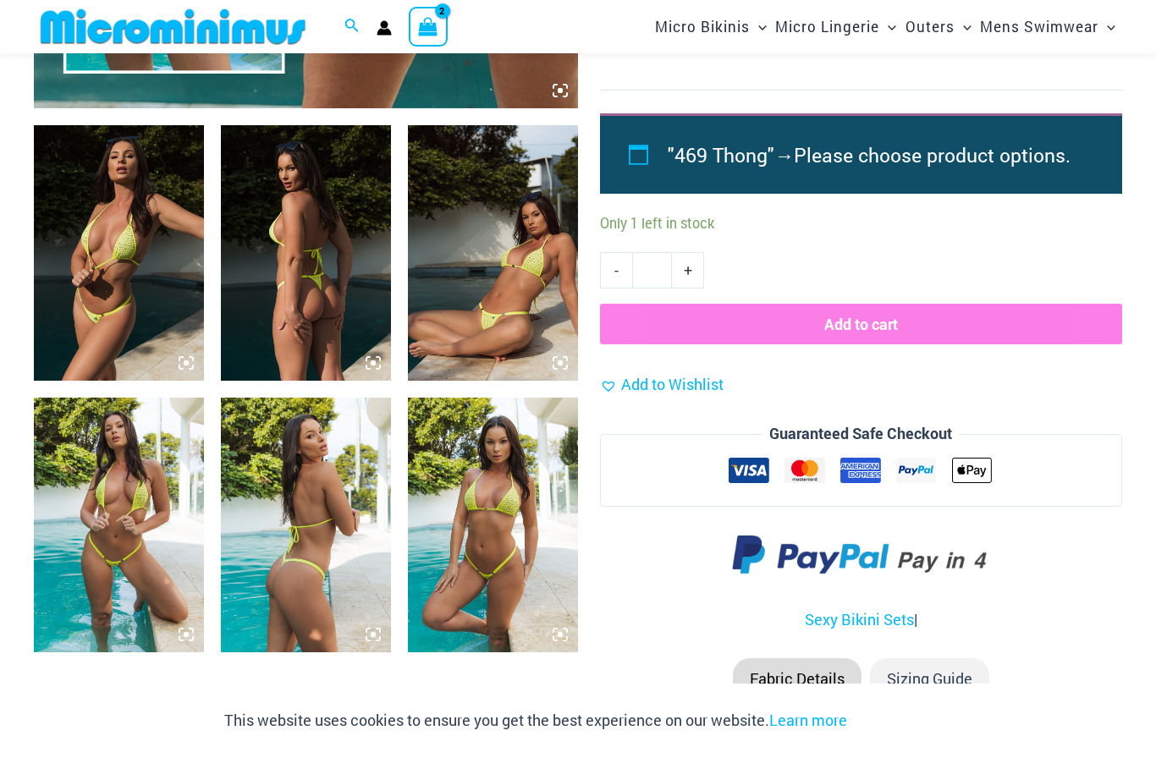
scroll to position [826, 0]
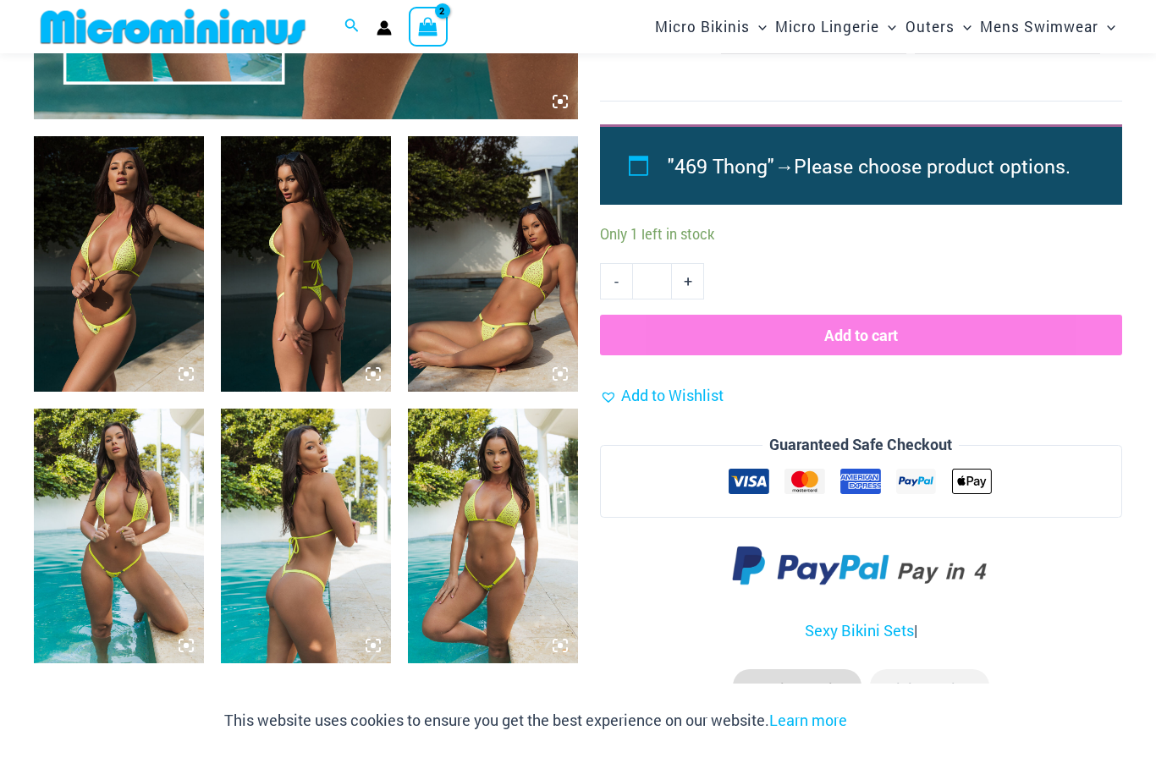
click at [512, 509] on img at bounding box center [493, 536] width 170 height 255
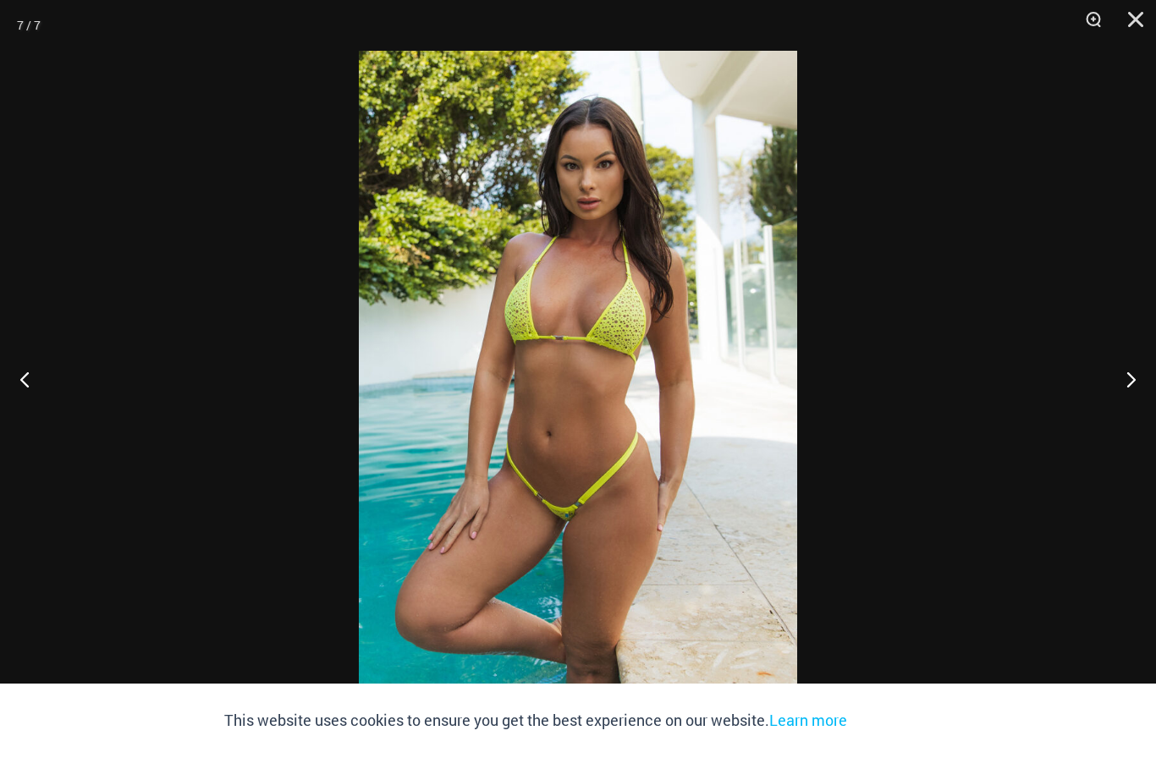
click at [1145, 14] on button "Close" at bounding box center [1130, 25] width 42 height 51
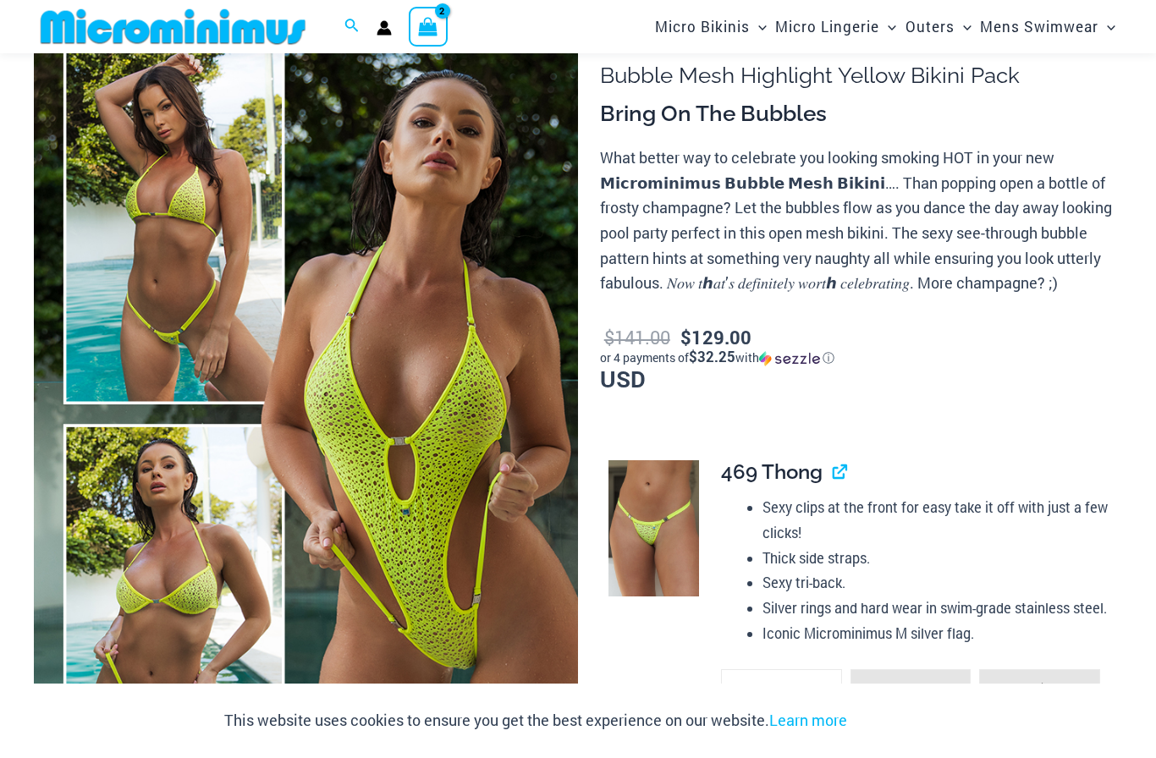
scroll to position [0, 0]
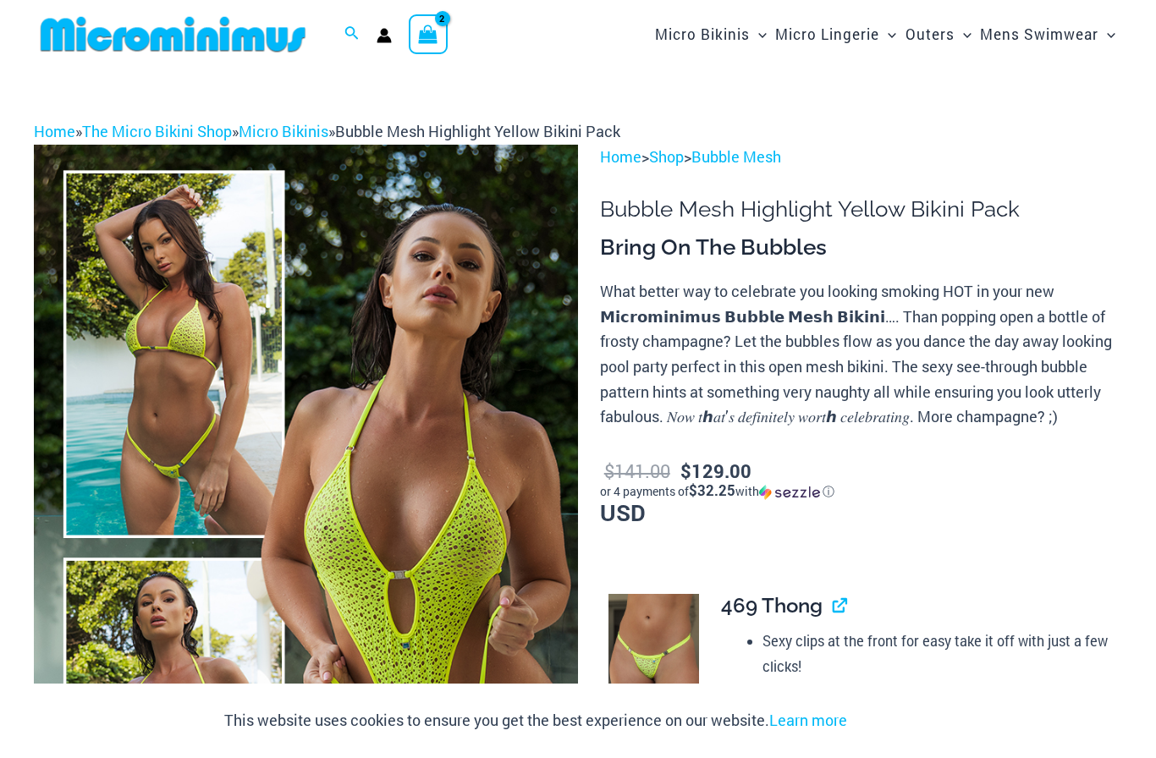
click at [759, 157] on link "Bubble Mesh" at bounding box center [737, 156] width 90 height 20
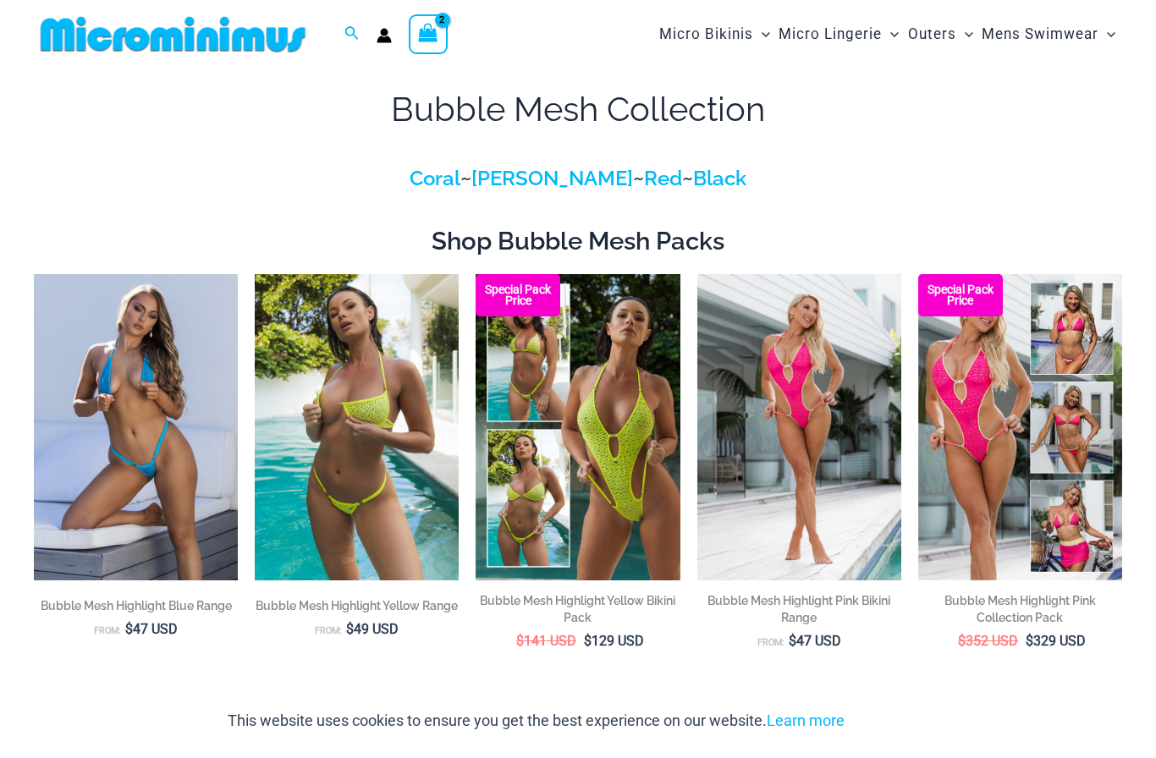
click at [34, 274] on img at bounding box center [34, 274] width 0 height 0
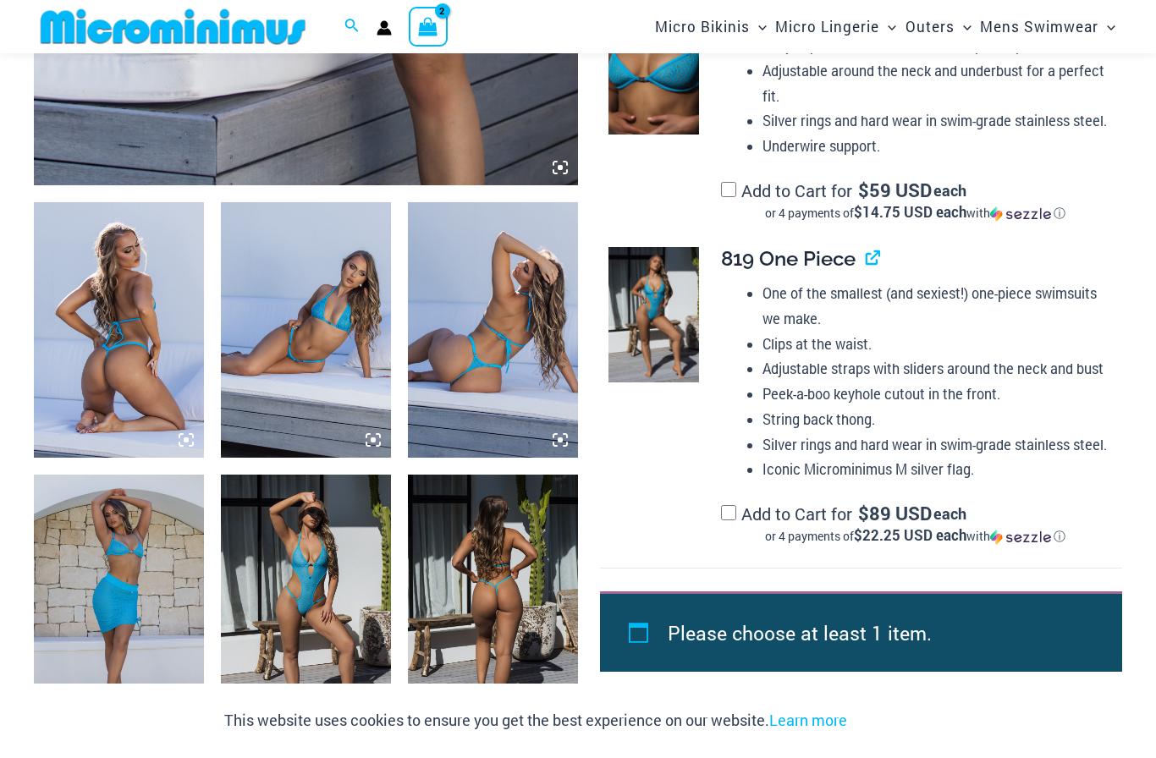
scroll to position [761, 0]
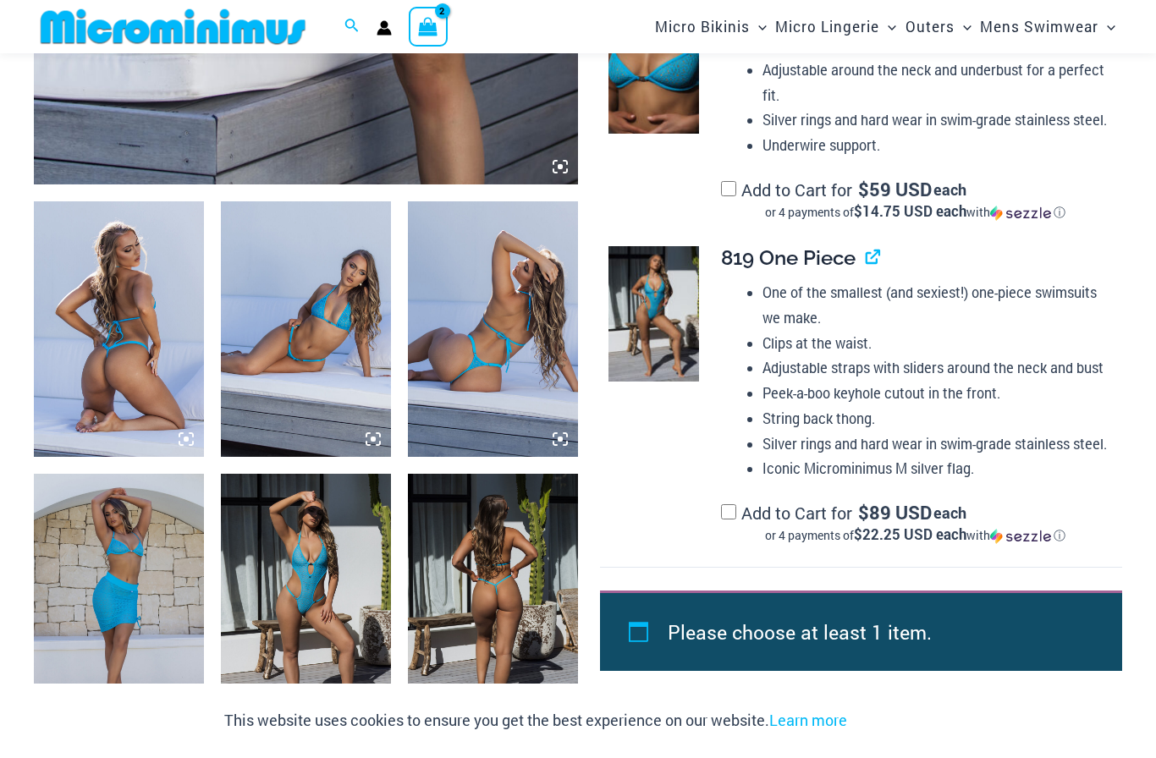
click at [744, 502] on label "Add to Cart for $ 89 USD each or 4 payments of $22.25 USD each with ⓘ" at bounding box center [915, 523] width 388 height 42
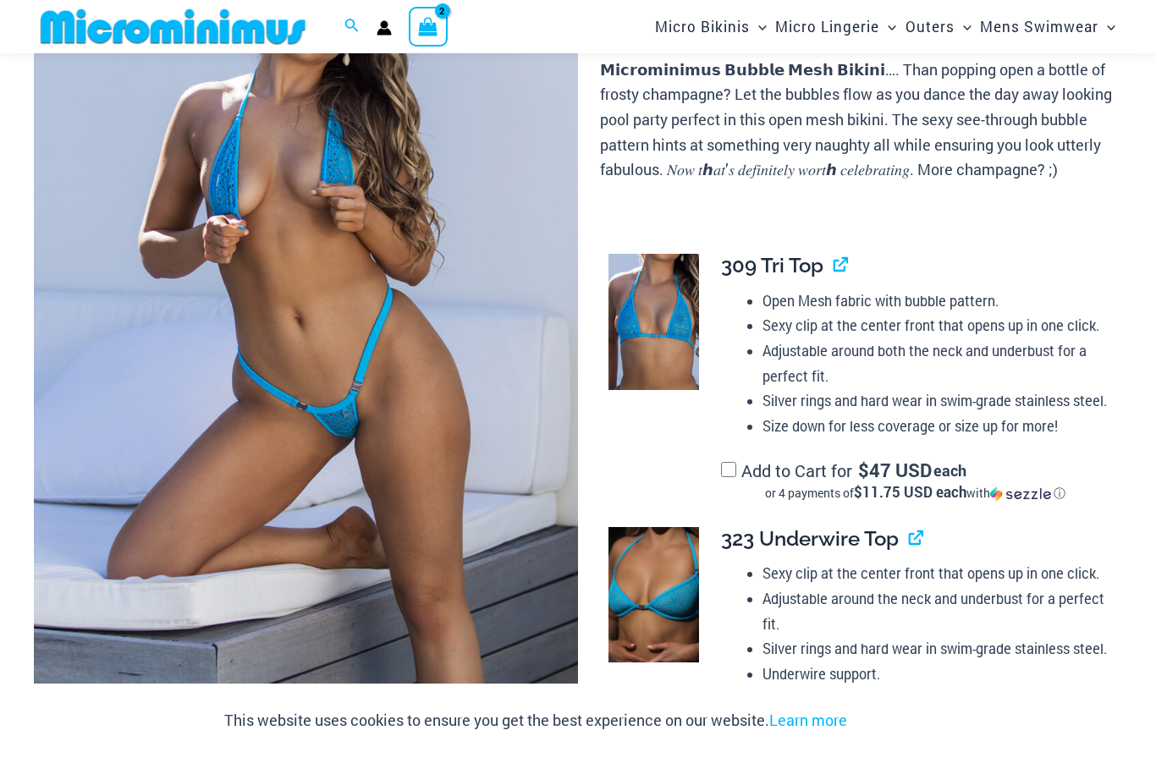
scroll to position [0, 0]
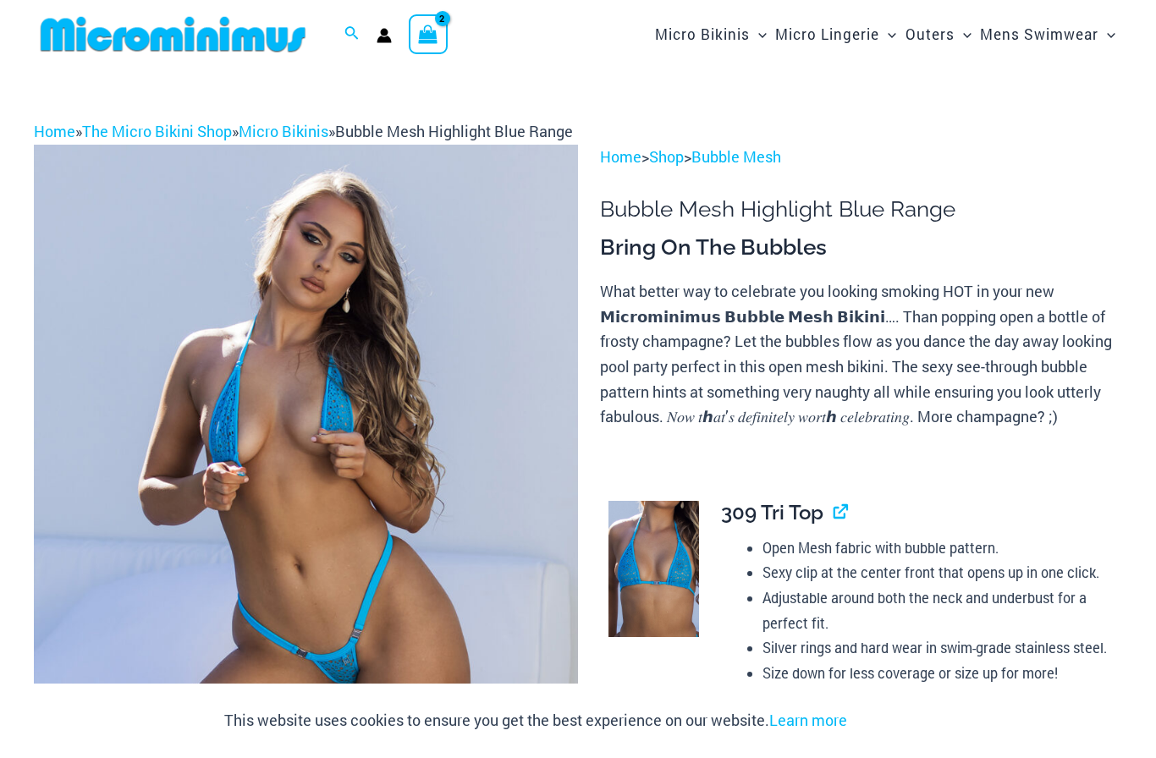
click at [754, 154] on link "Bubble Mesh" at bounding box center [737, 156] width 90 height 20
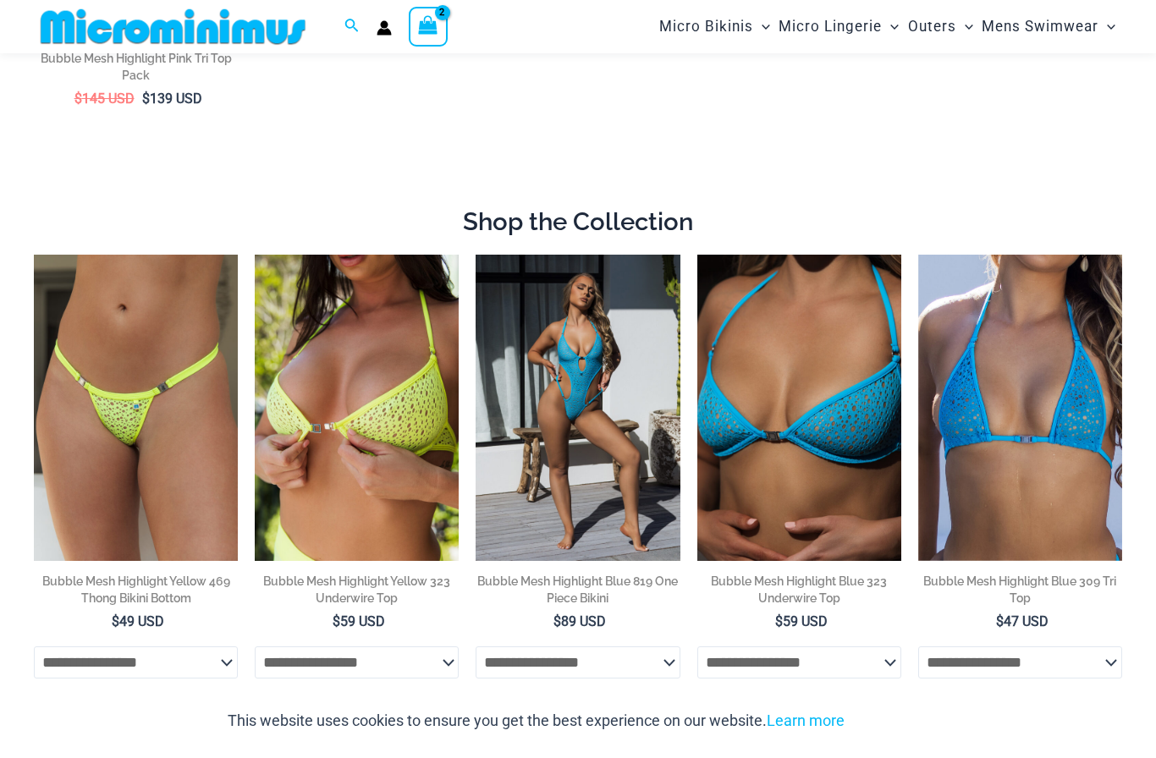
scroll to position [978, 0]
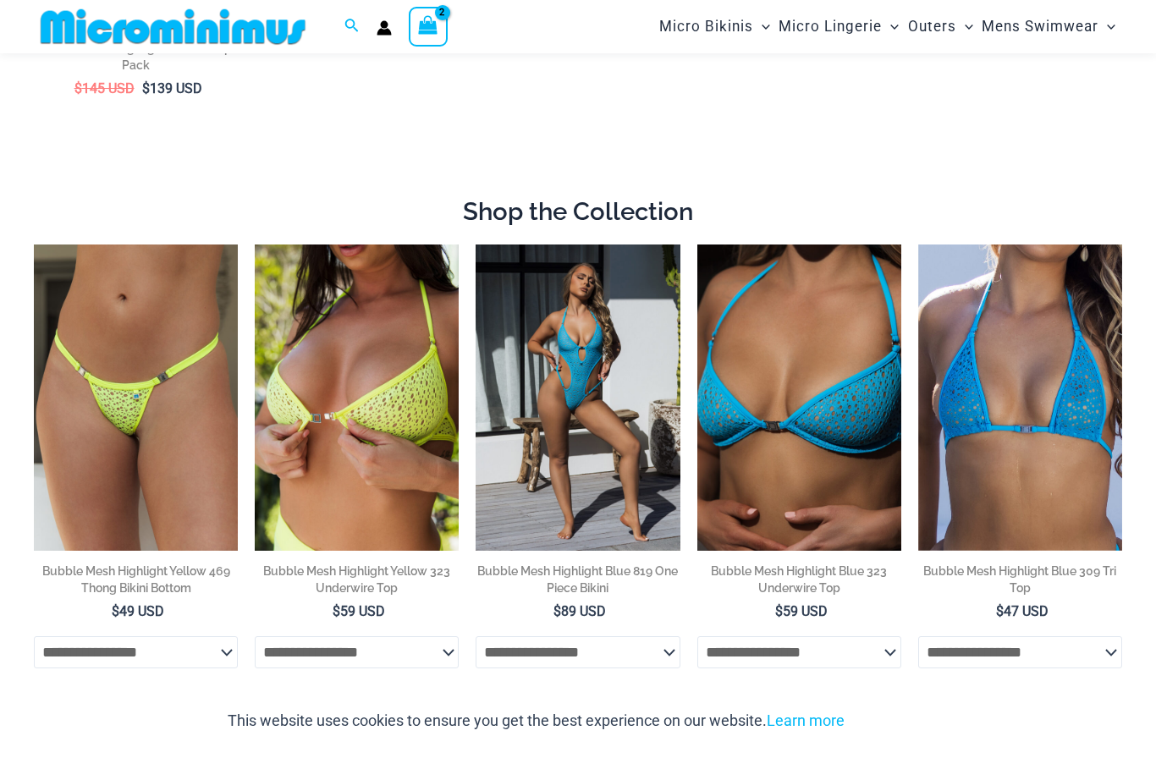
click at [198, 646] on select "**********" at bounding box center [136, 653] width 204 height 32
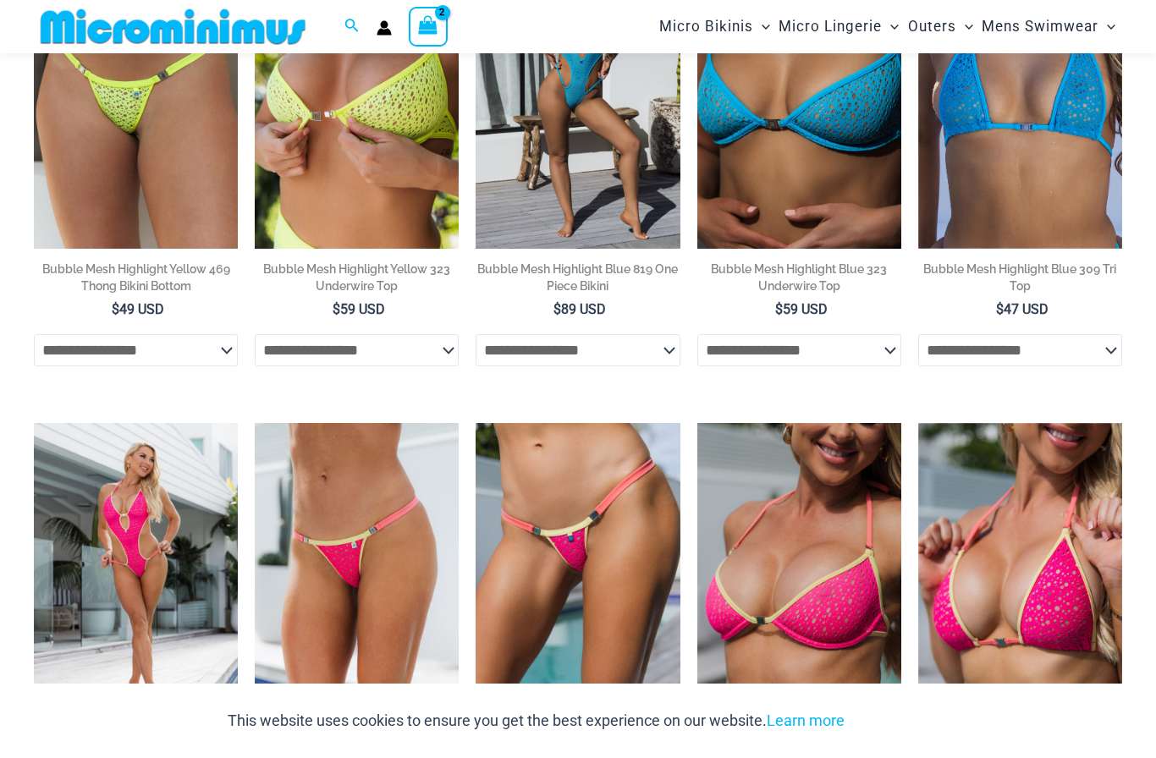
scroll to position [1282, 0]
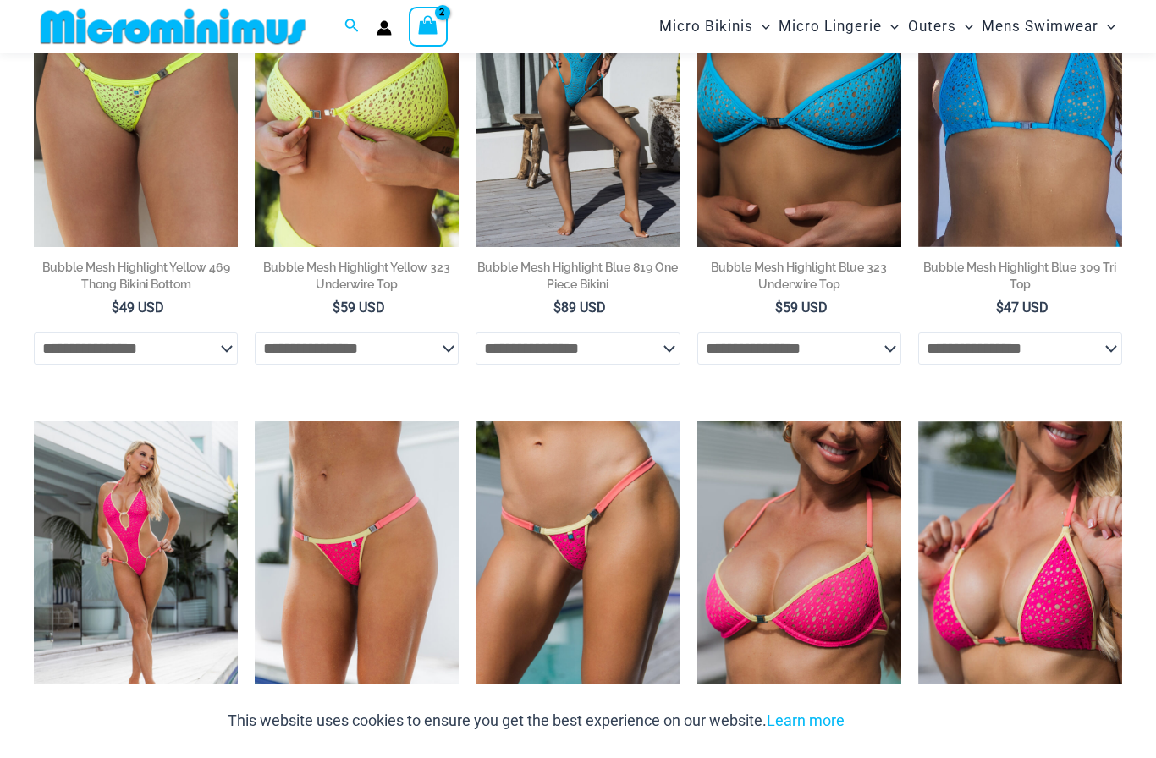
click at [1009, 345] on select "**********" at bounding box center [1020, 349] width 204 height 32
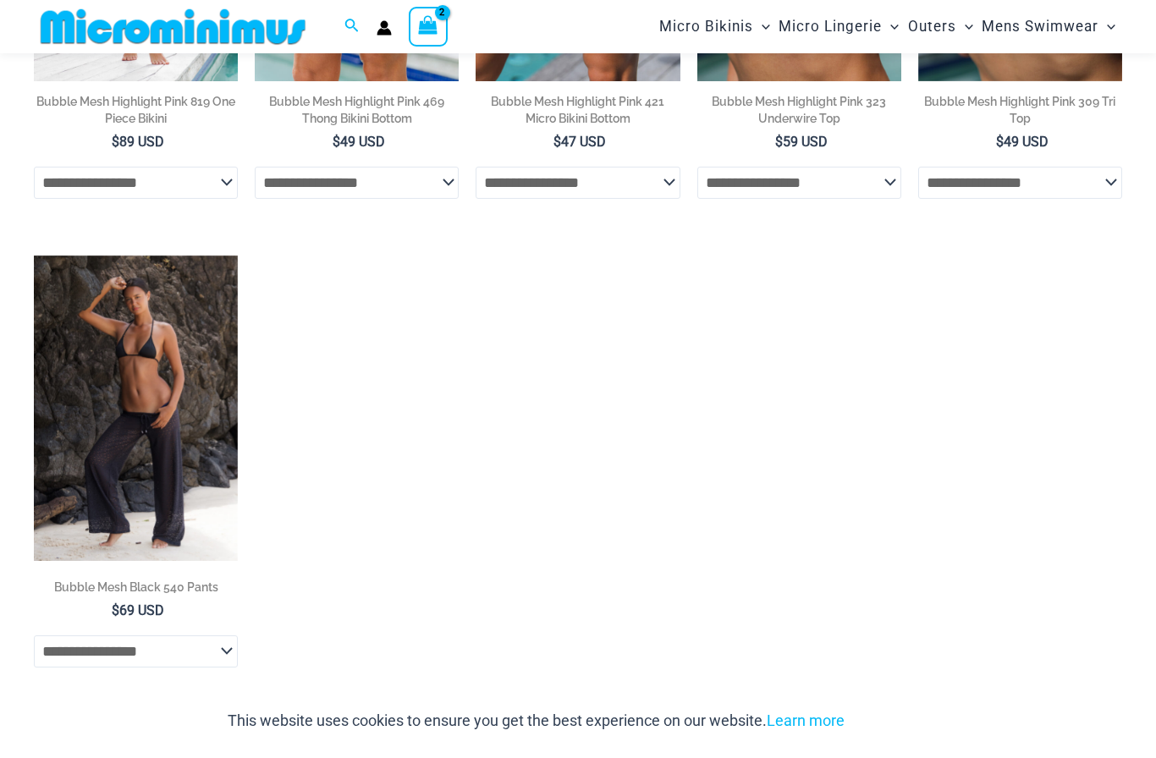
scroll to position [1934, 0]
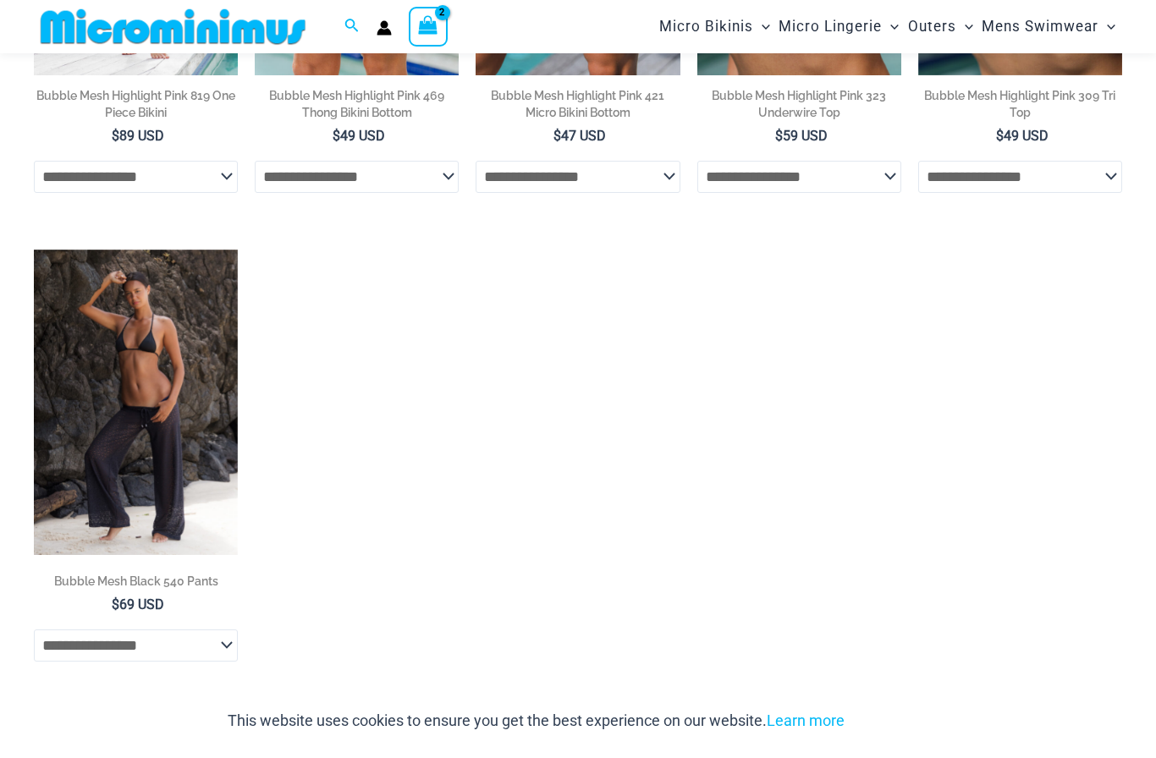
click at [219, 656] on select "**********" at bounding box center [136, 646] width 204 height 32
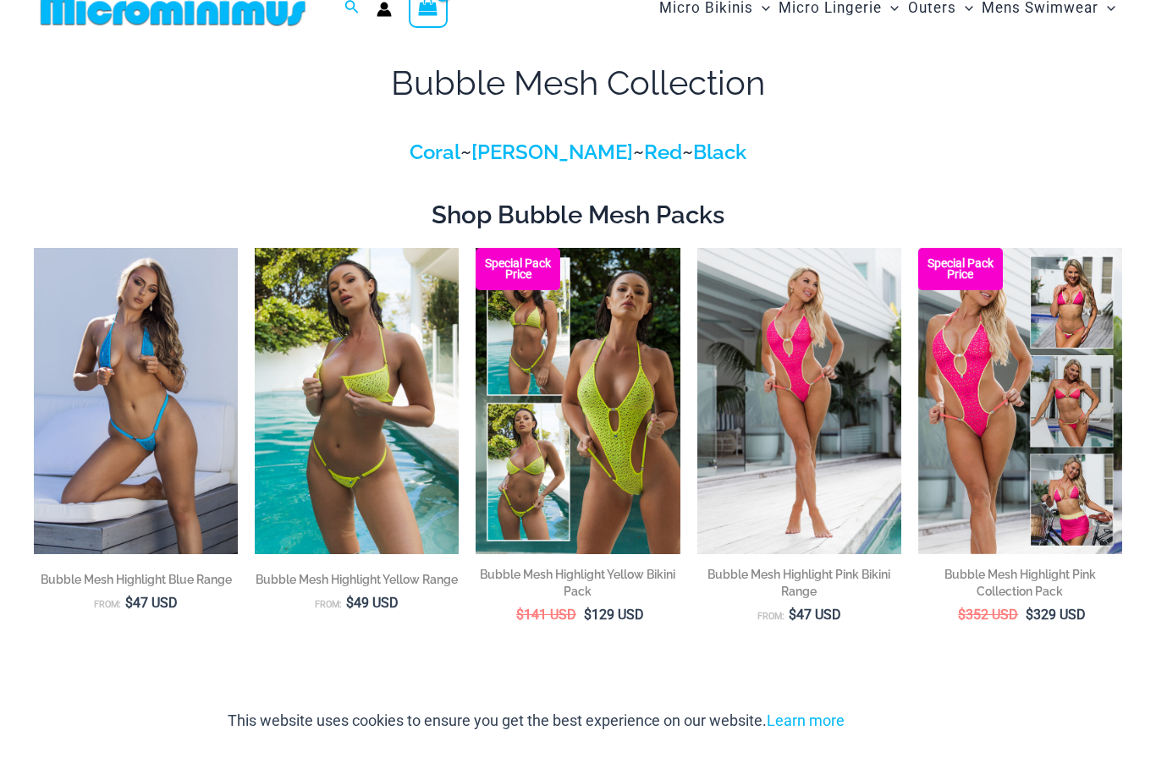
scroll to position [0, 0]
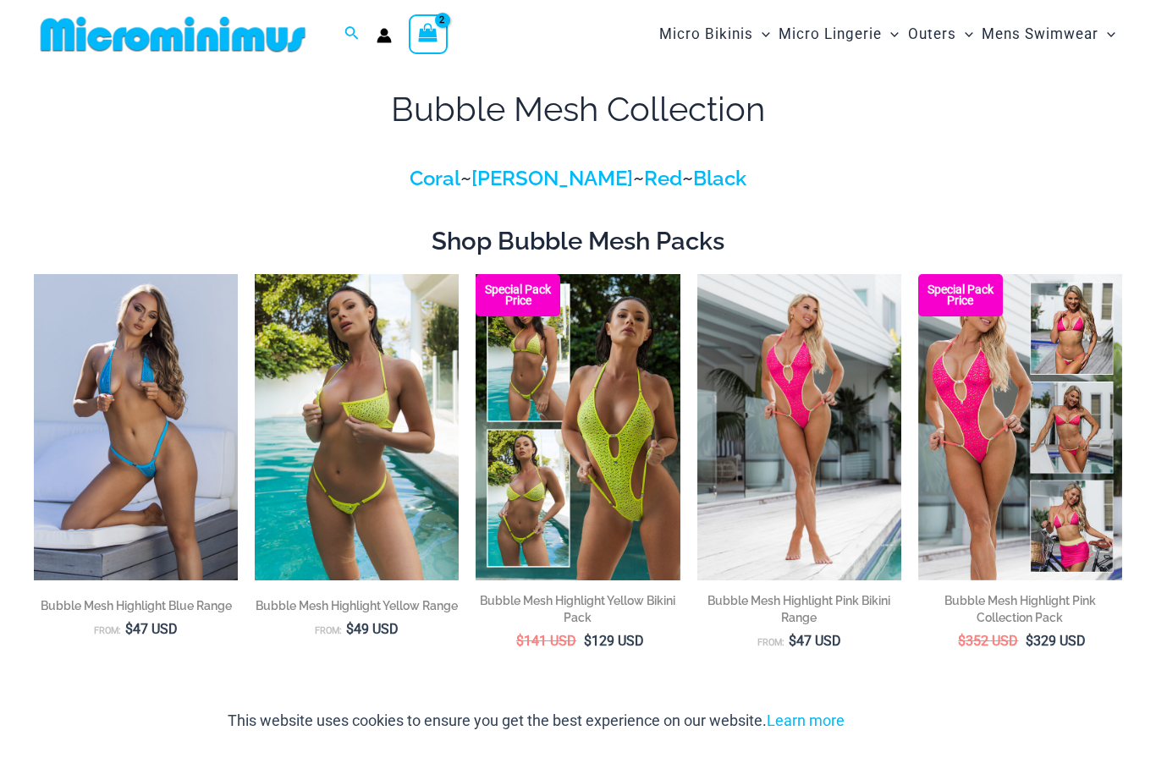
click at [693, 179] on link "Black" at bounding box center [719, 178] width 53 height 25
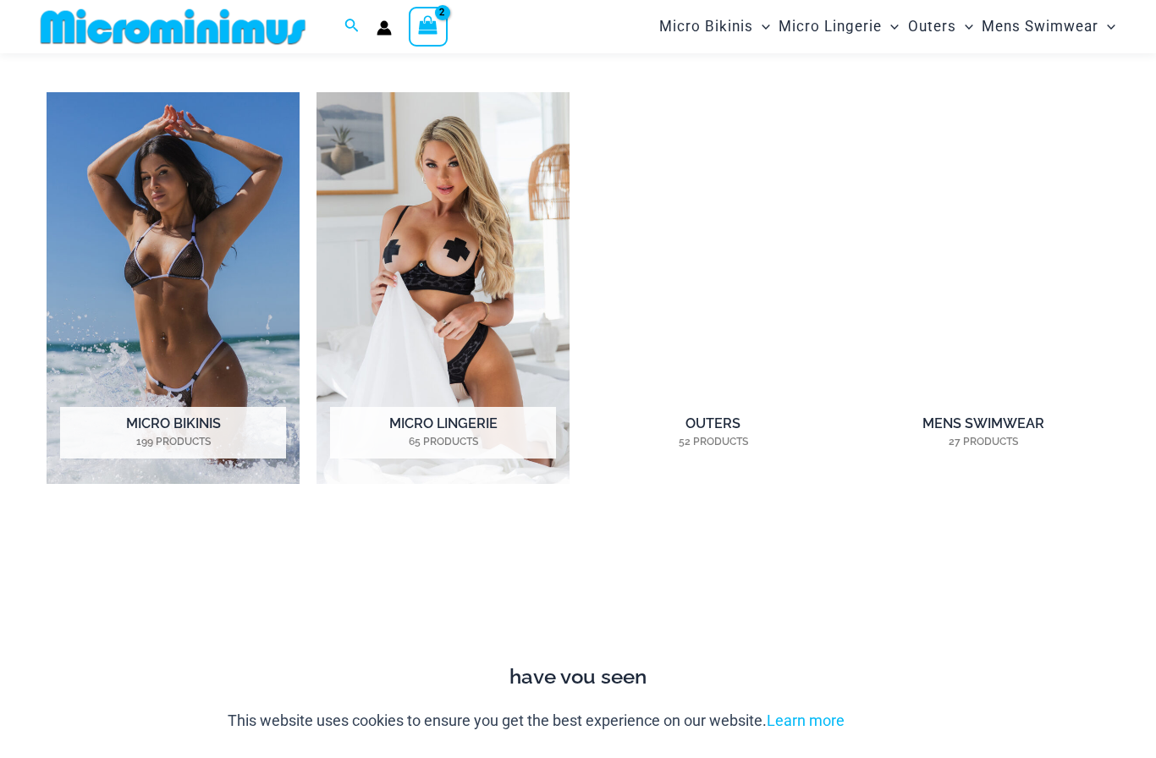
scroll to position [1184, 0]
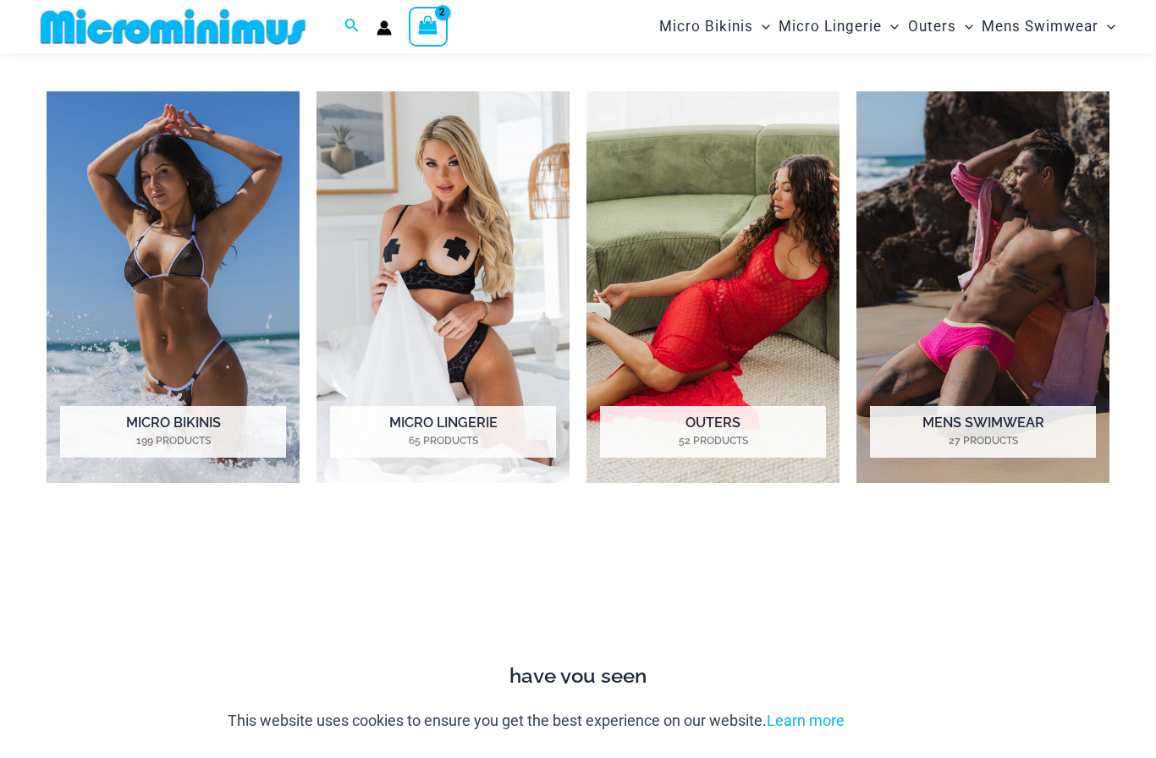
click at [743, 433] on mark "52 Products" at bounding box center [713, 440] width 226 height 15
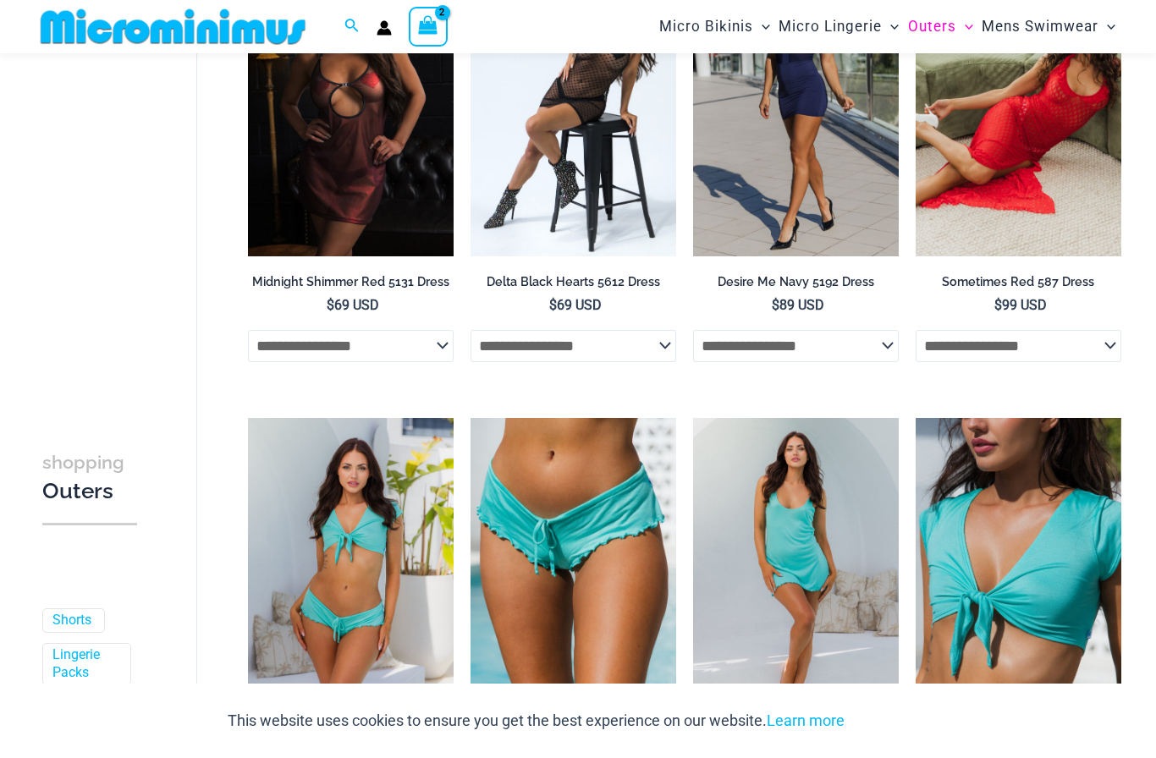
scroll to position [343, 0]
click at [1064, 339] on select "**********" at bounding box center [1019, 345] width 206 height 32
select select "*****"
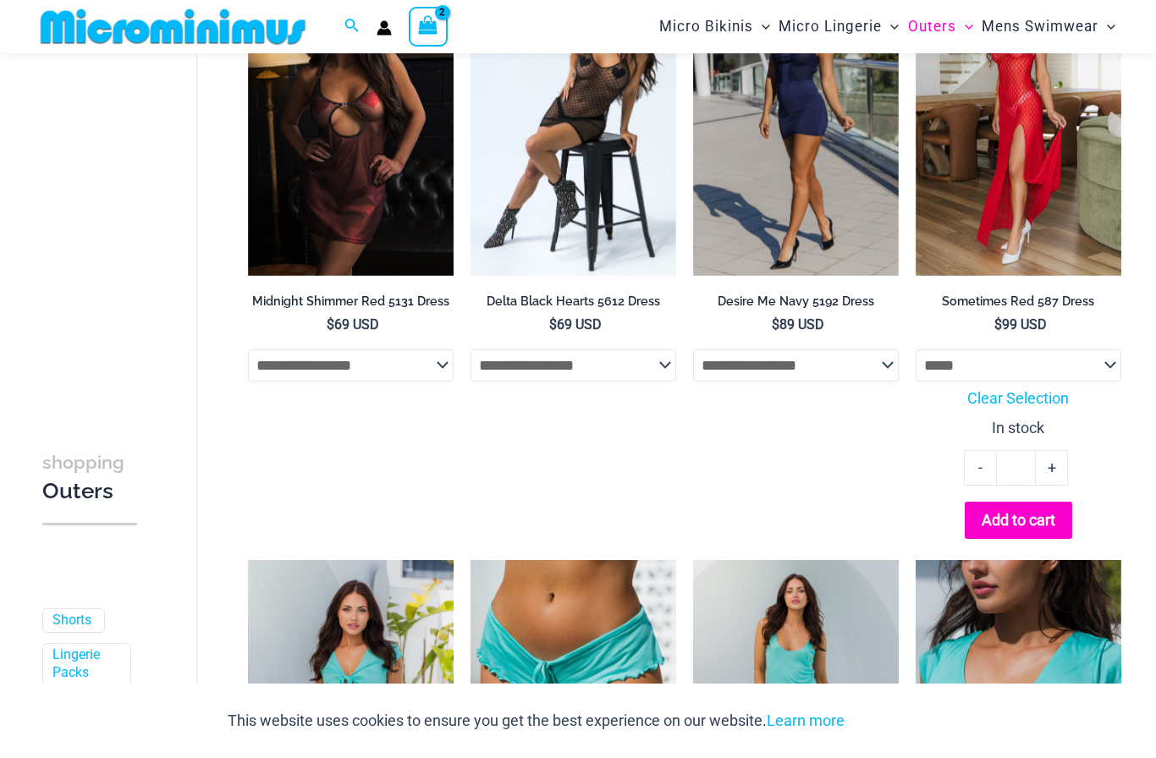
scroll to position [331, 0]
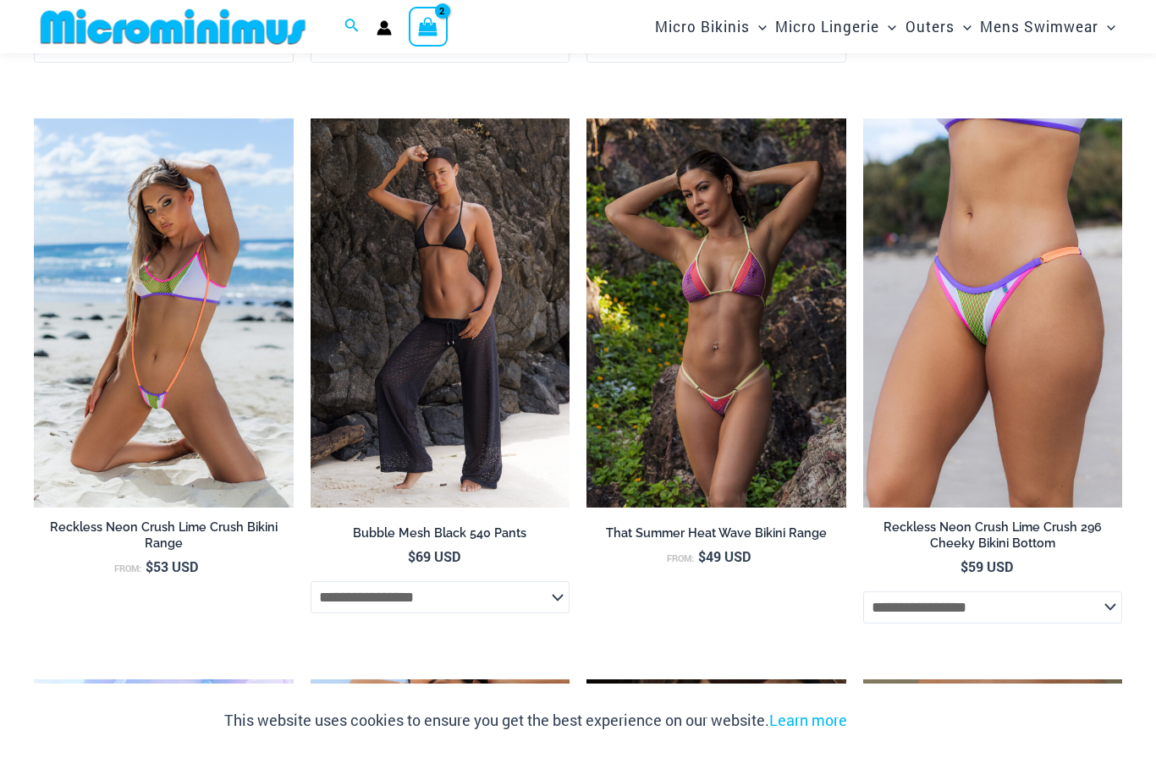
scroll to position [2267, 0]
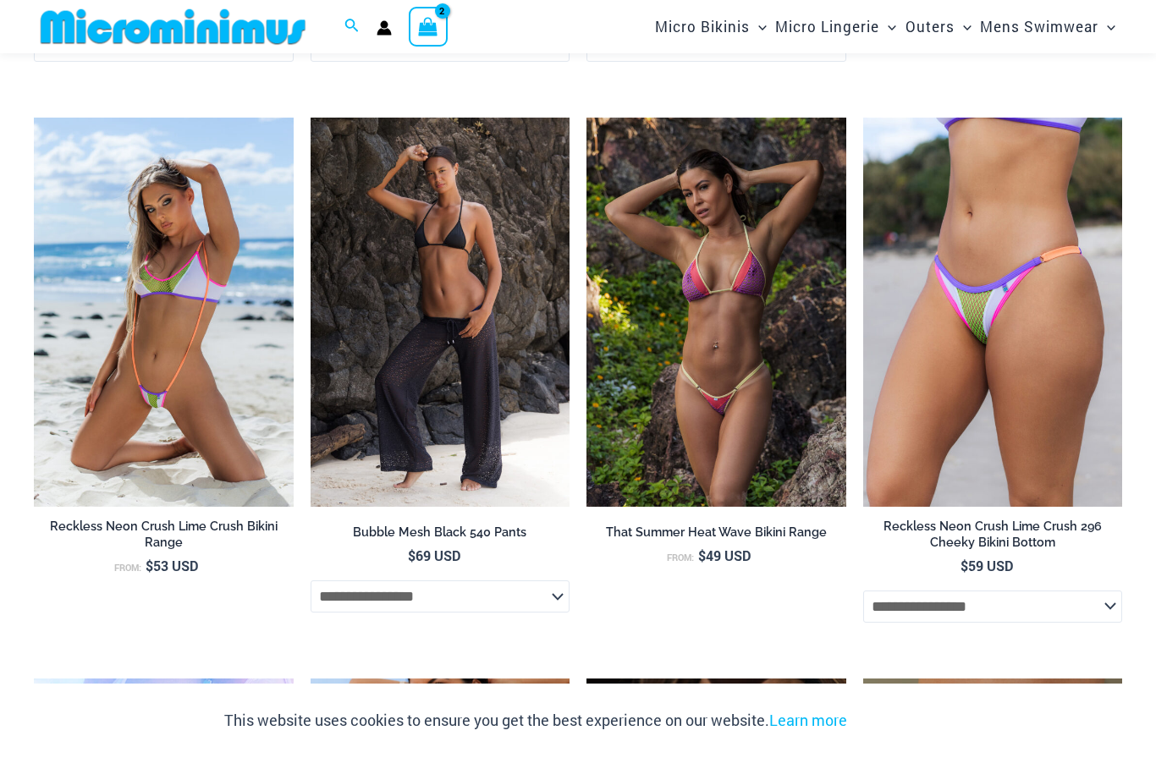
click at [34, 118] on img at bounding box center [34, 118] width 0 height 0
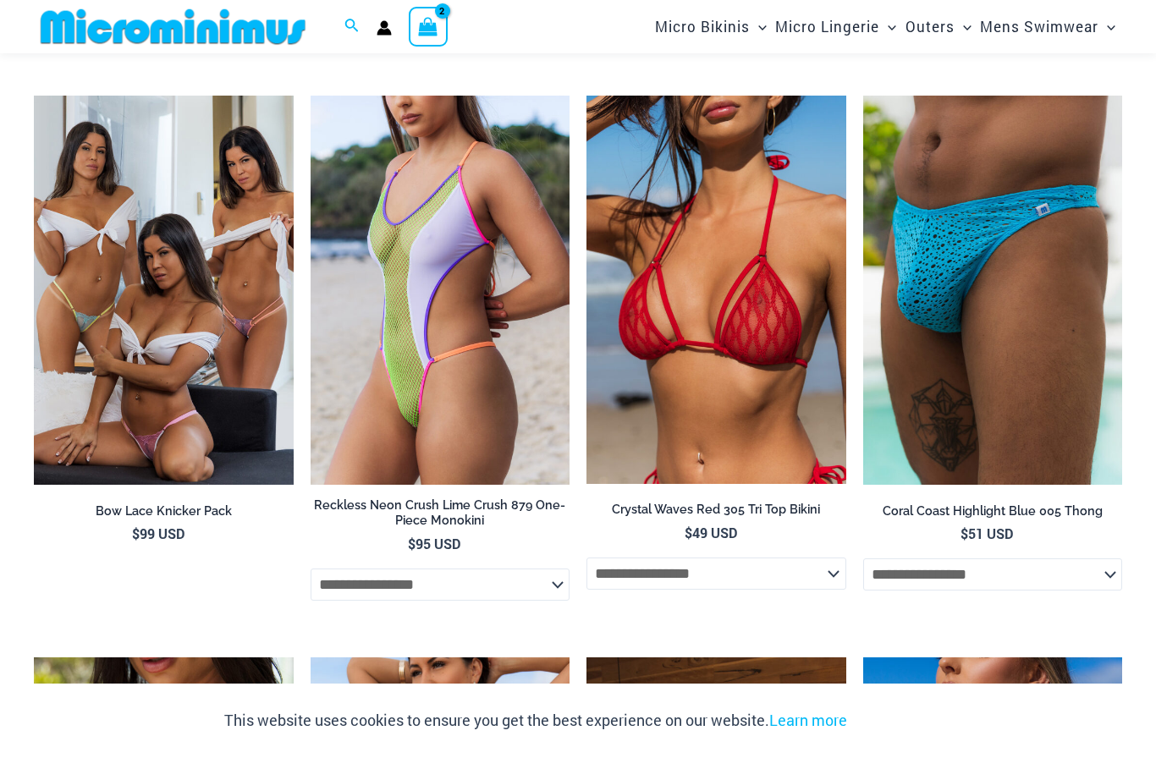
scroll to position [2327, 0]
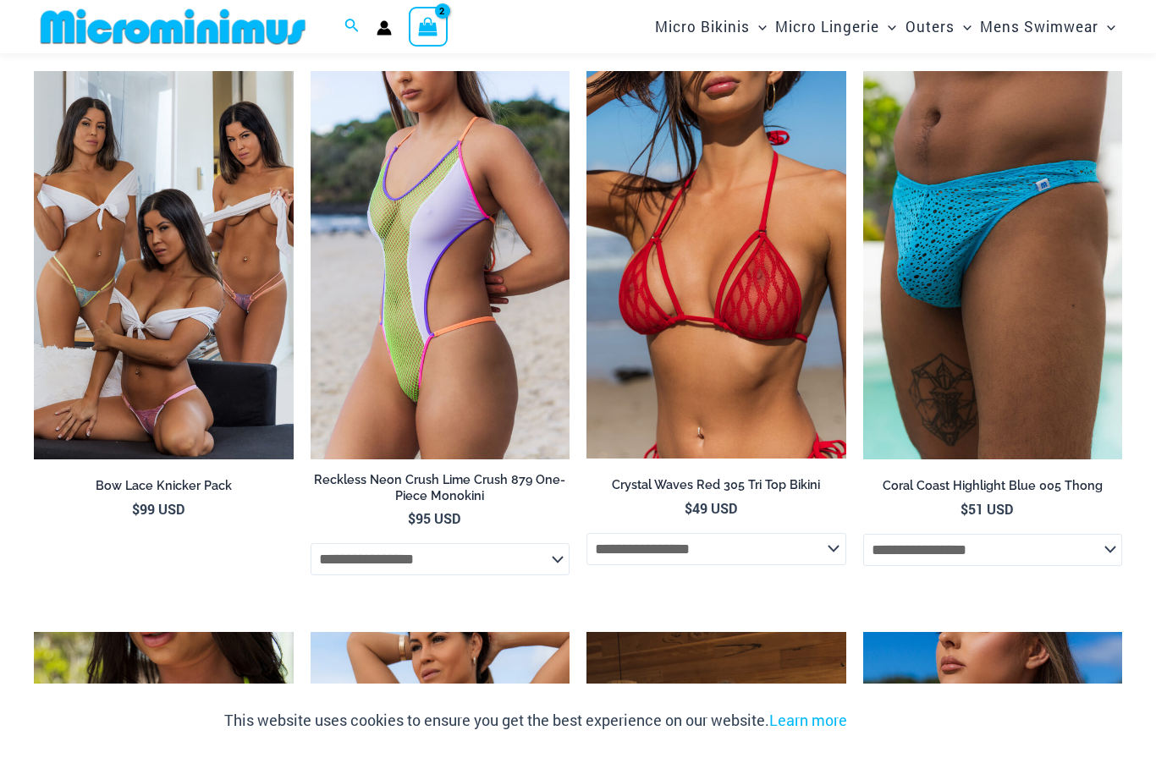
click at [955, 538] on select "**********" at bounding box center [993, 550] width 260 height 32
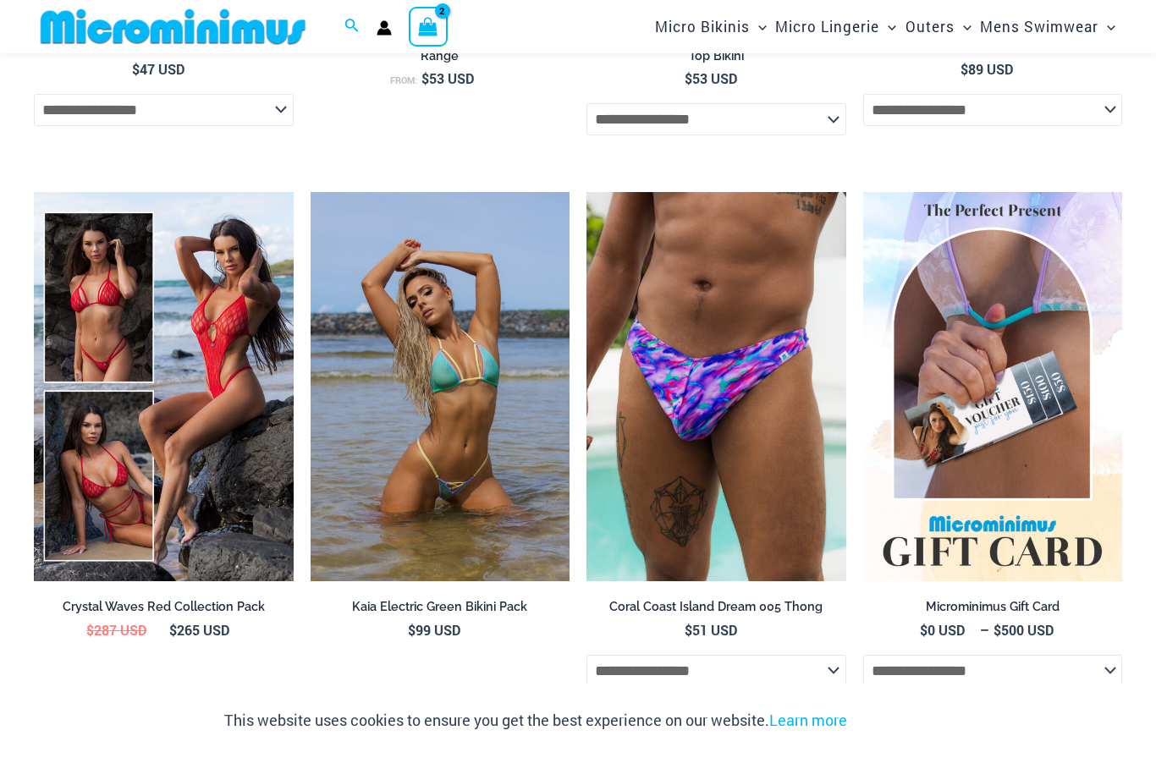
scroll to position [3878, 0]
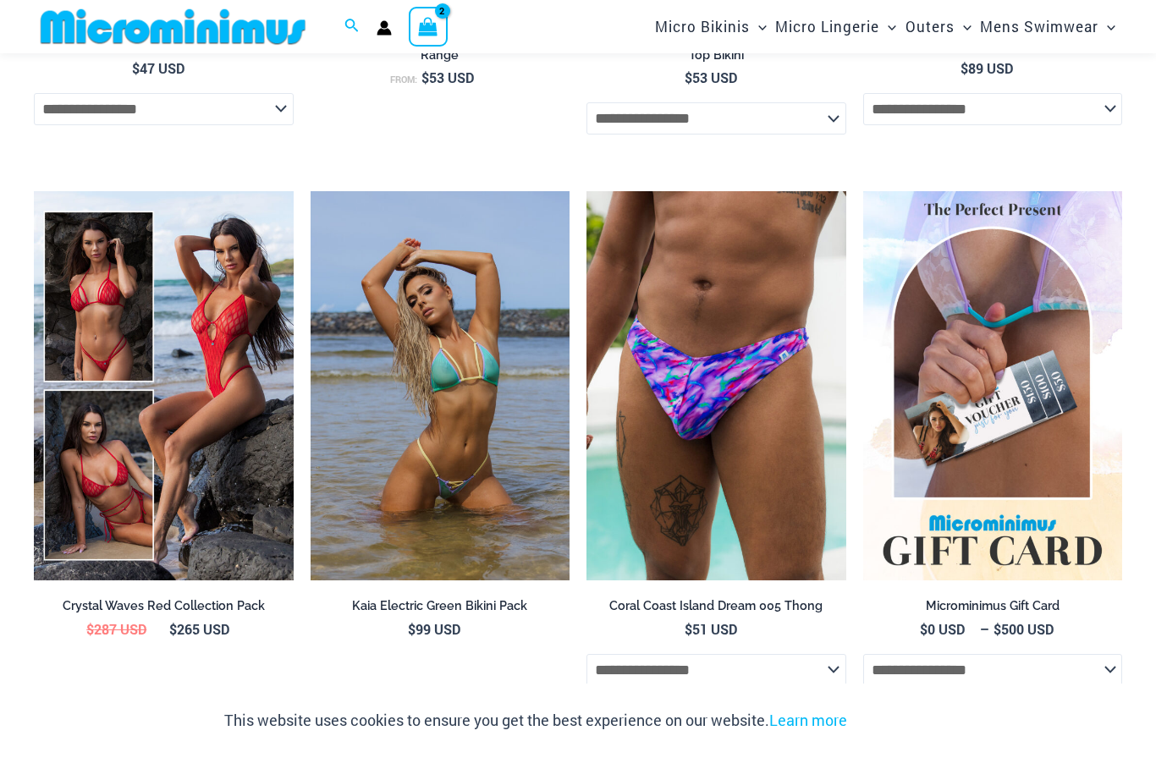
click at [34, 191] on img at bounding box center [34, 191] width 0 height 0
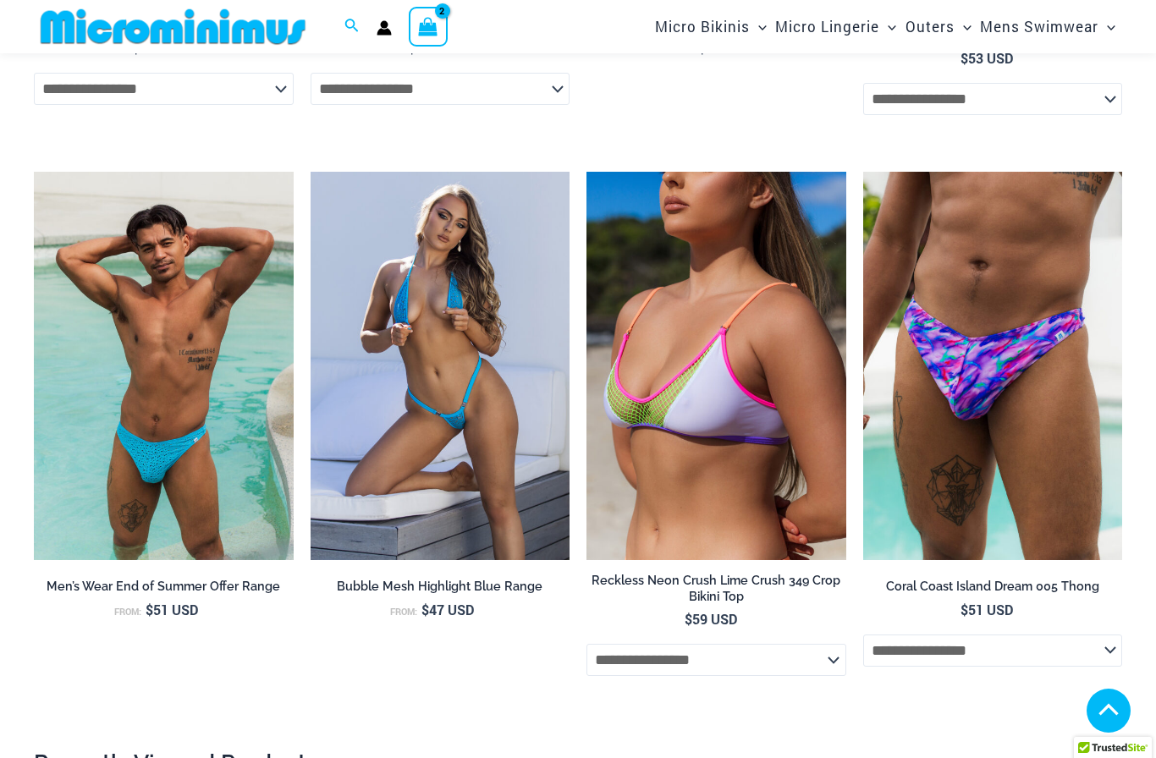
scroll to position [3938, 0]
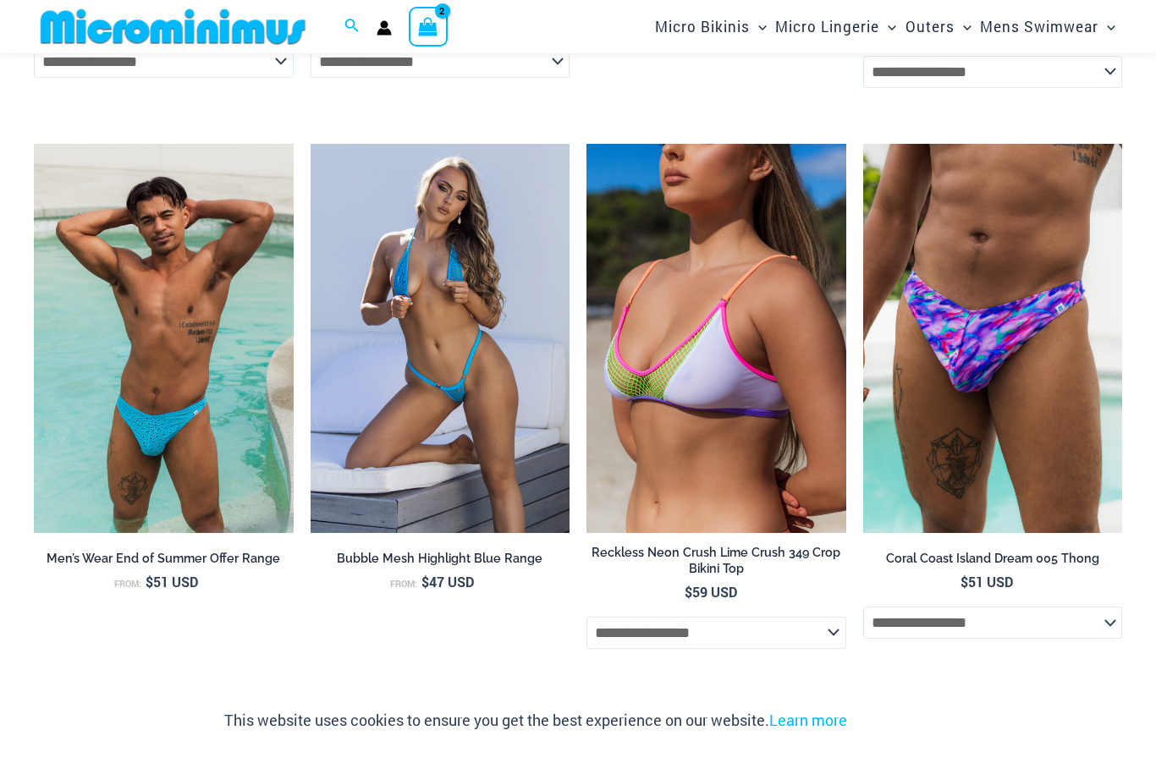
click at [34, 144] on img at bounding box center [34, 144] width 0 height 0
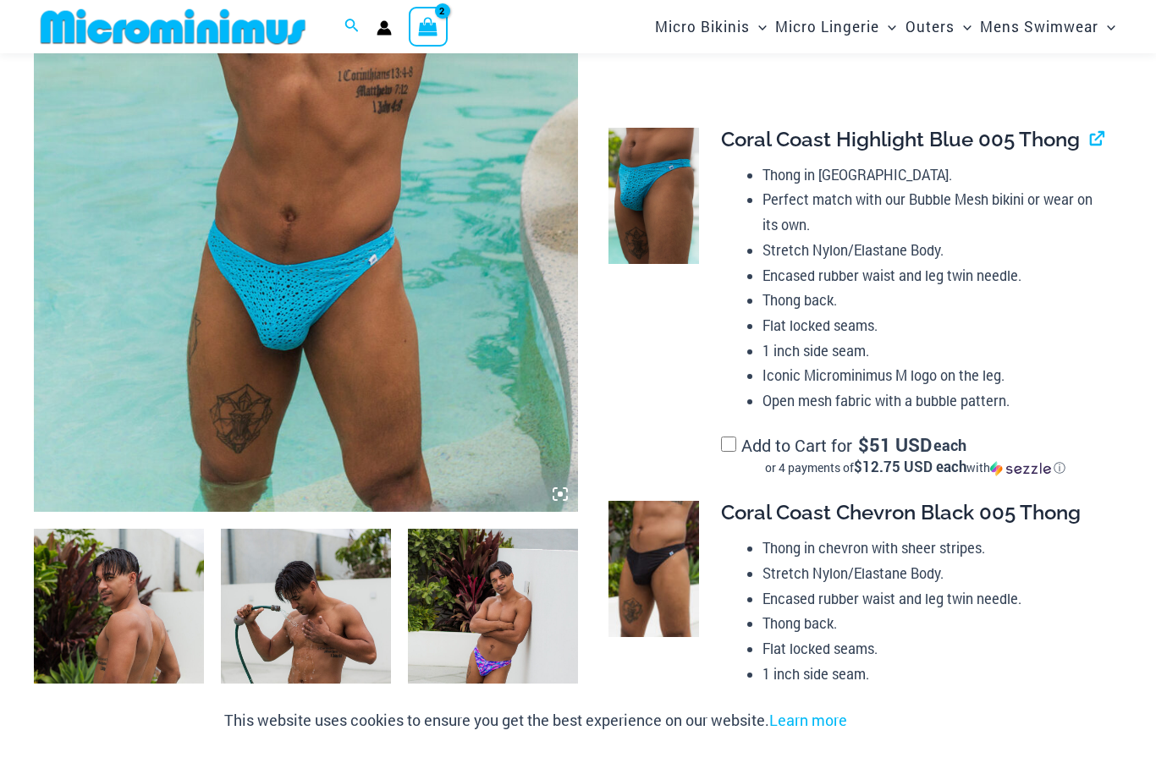
scroll to position [441, 0]
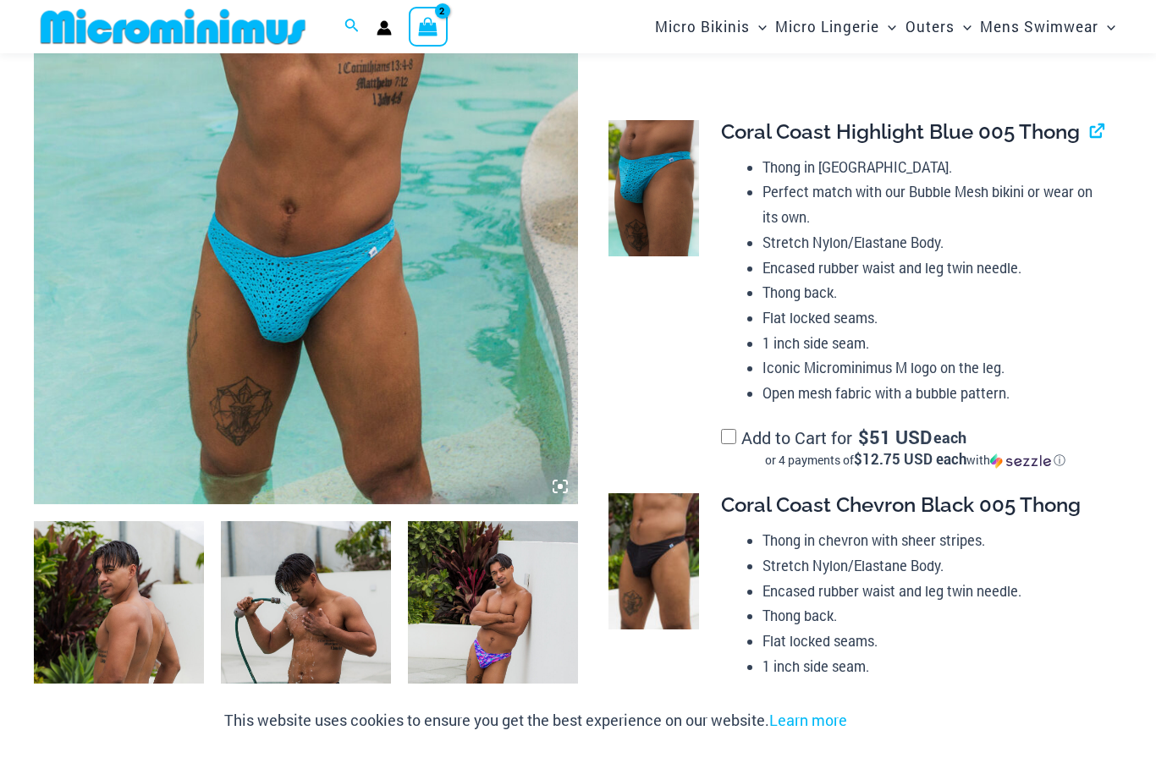
click at [735, 427] on label "Add to Cart for $ 51 USD each or 4 payments of $12.75 USD each with ⓘ" at bounding box center [915, 448] width 388 height 42
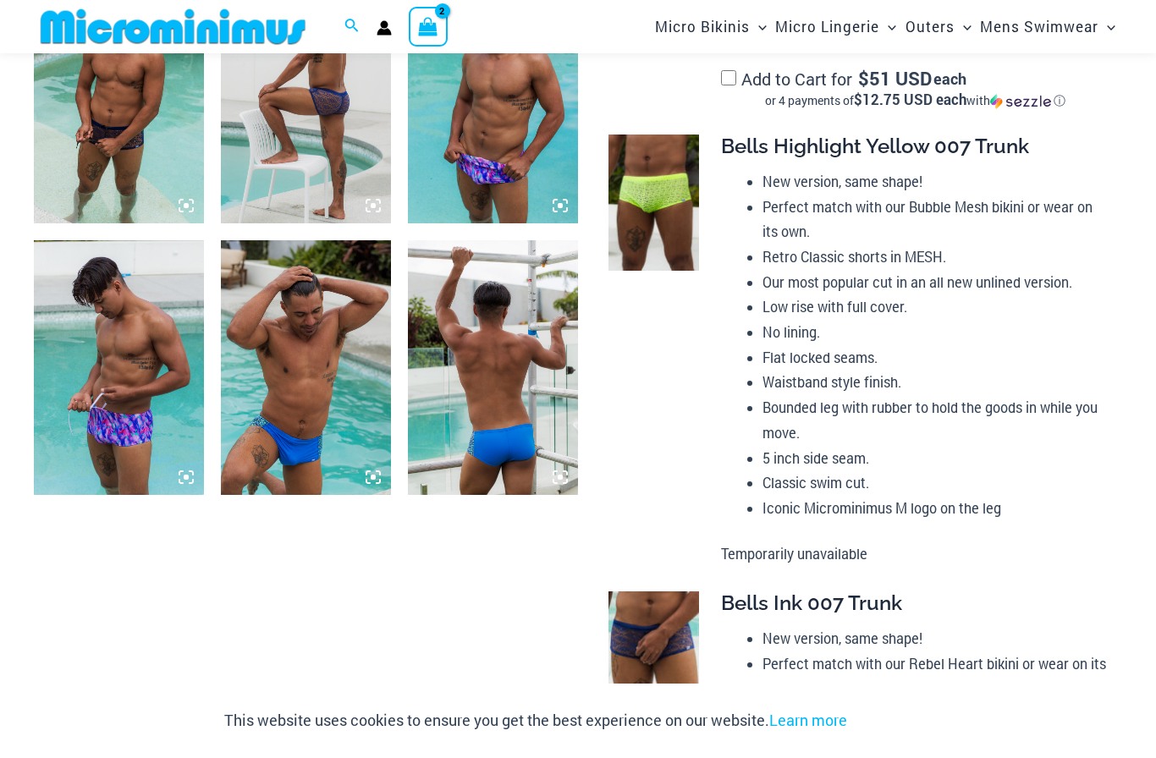
scroll to position [1536, 0]
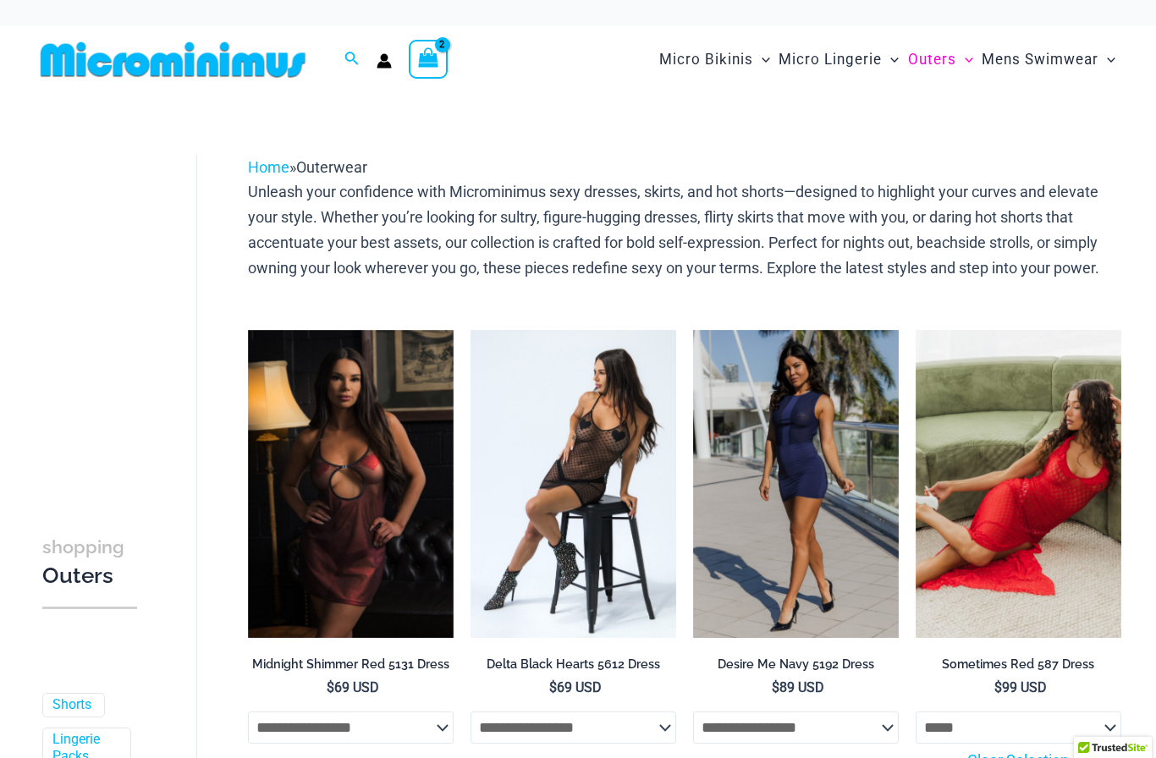
select select "*****"
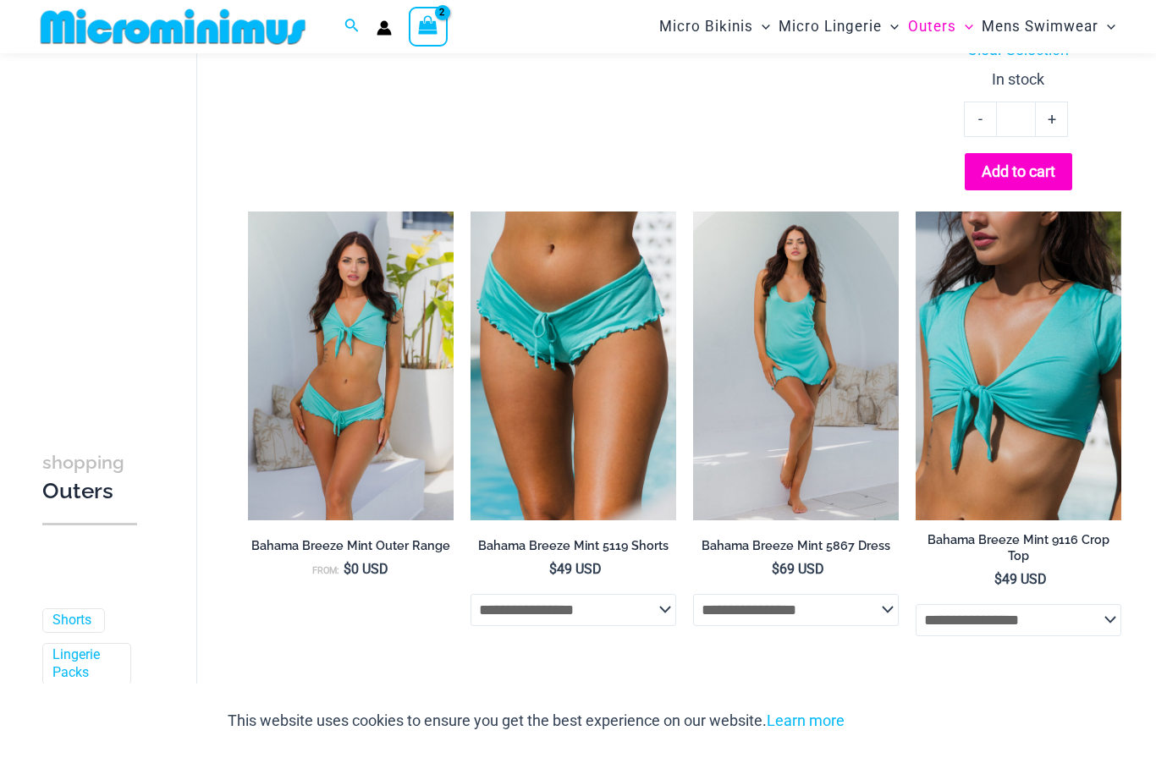
scroll to position [672, 0]
click at [856, 595] on select "**********" at bounding box center [796, 609] width 206 height 32
select select "*****"
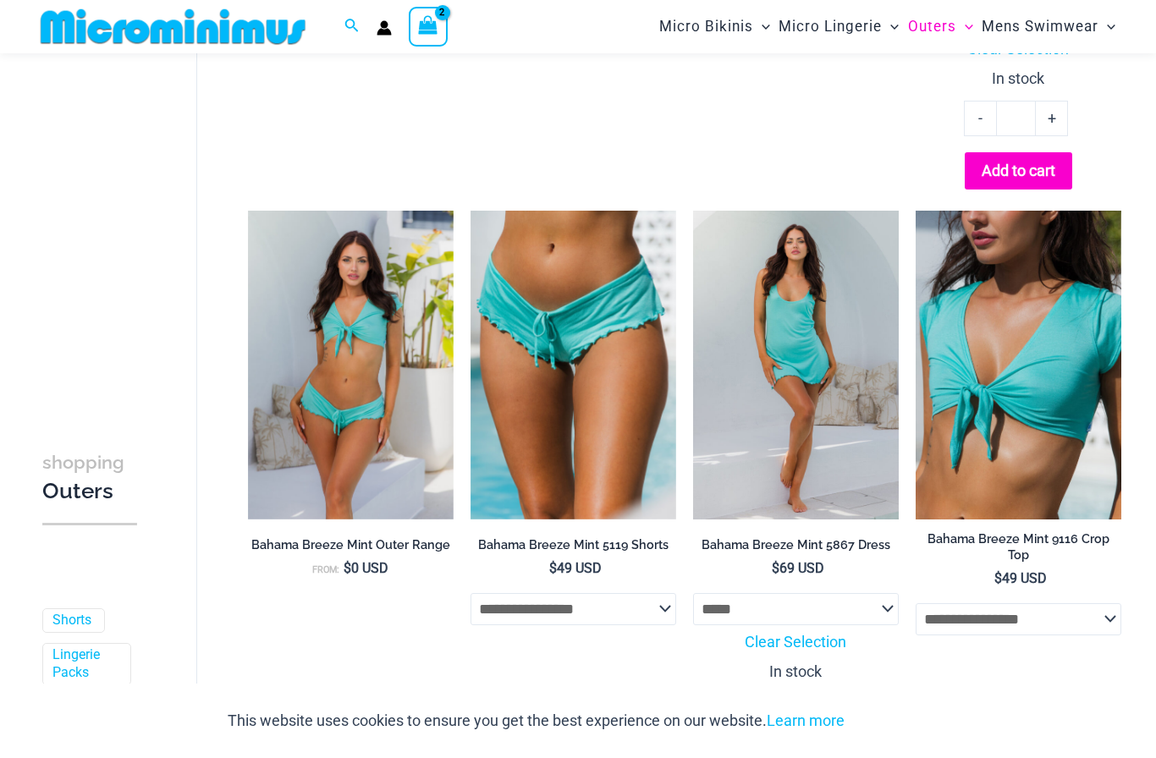
click at [666, 611] on select "**********" at bounding box center [574, 609] width 206 height 32
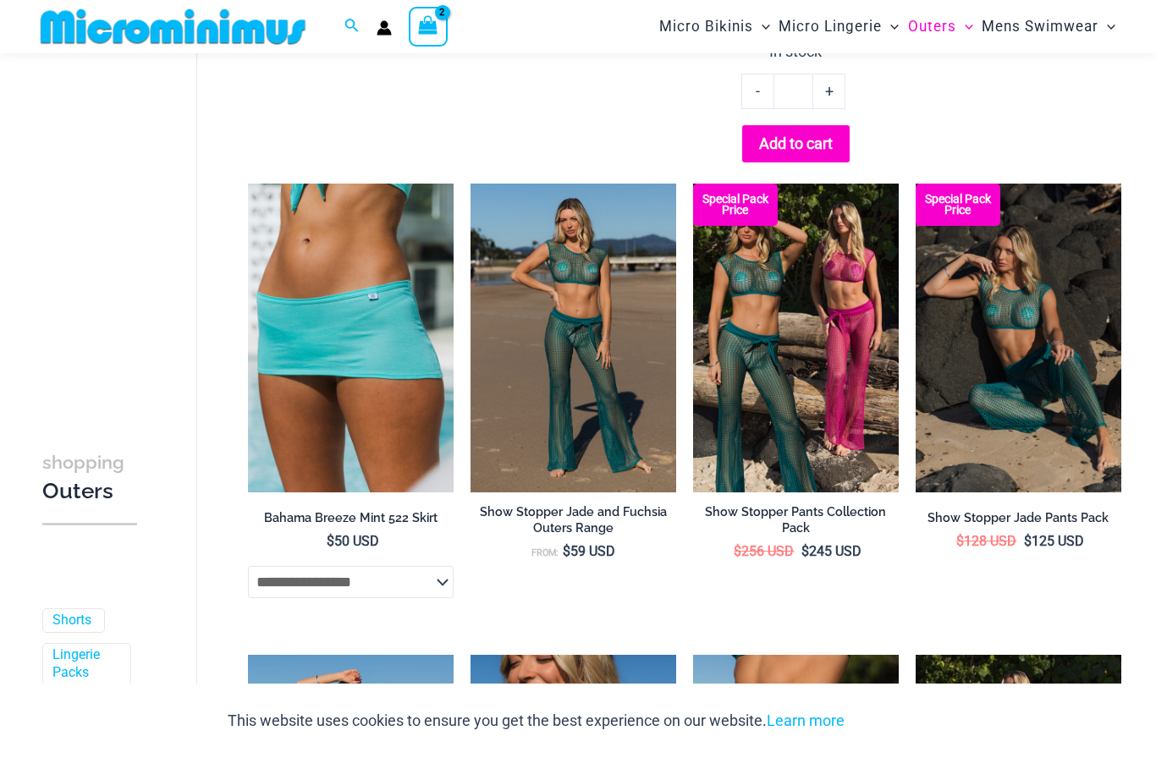
scroll to position [1293, 0]
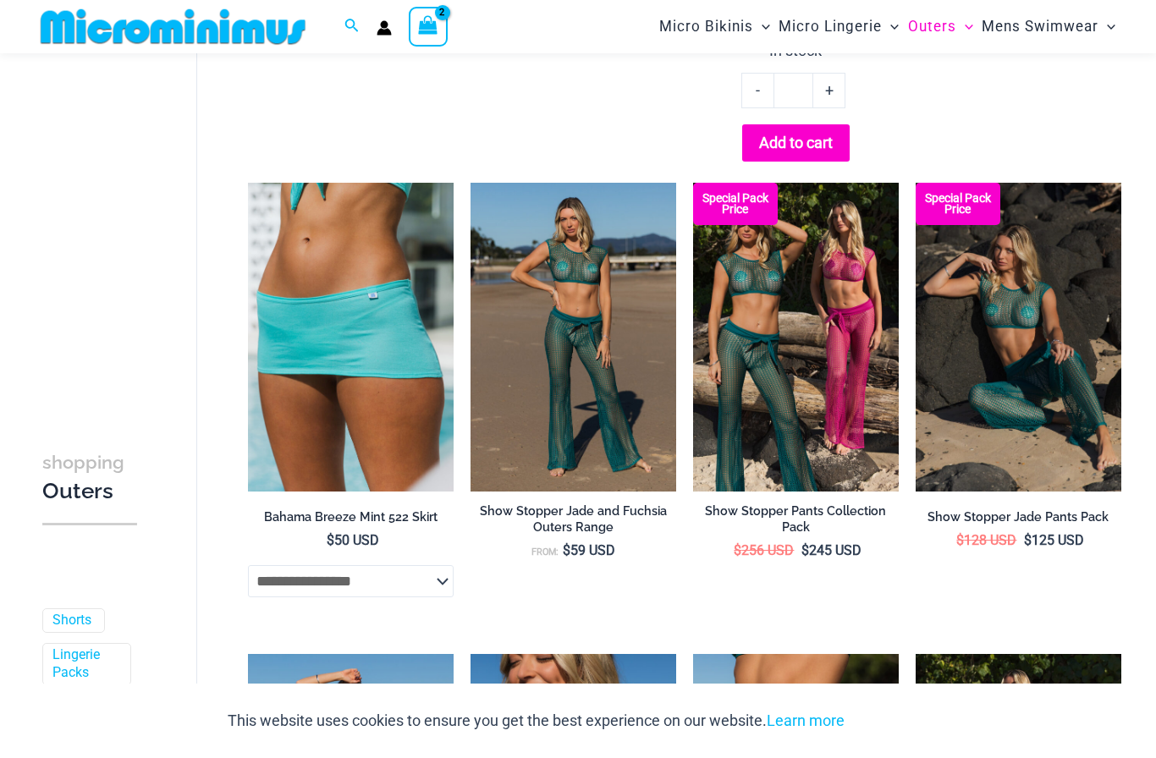
click at [433, 572] on select "**********" at bounding box center [351, 581] width 206 height 32
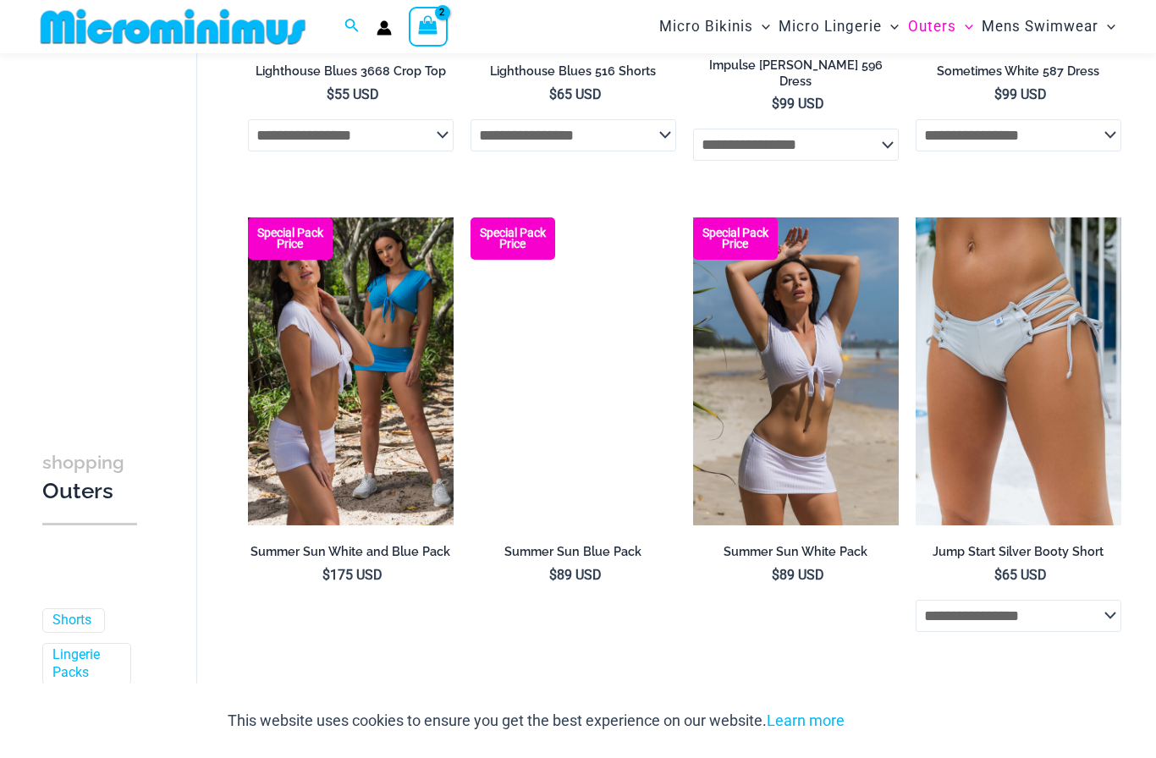
scroll to position [3644, 0]
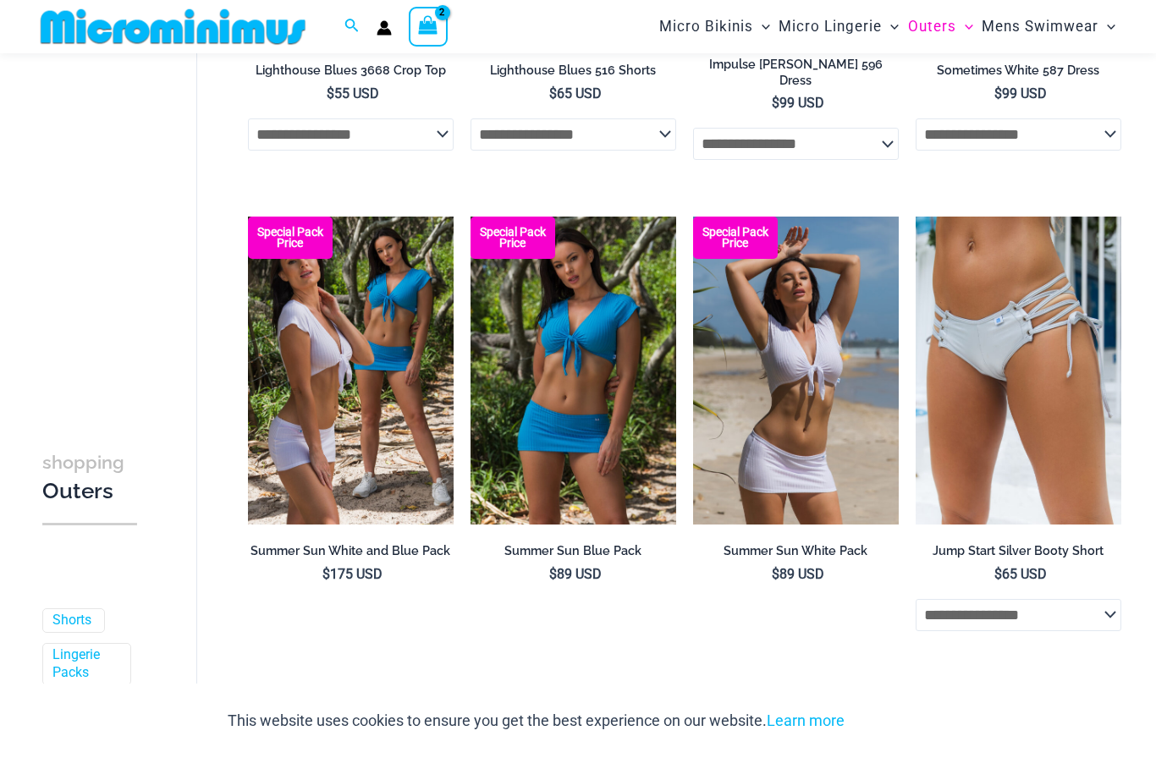
click at [312, 718] on link "2" at bounding box center [314, 722] width 38 height 38
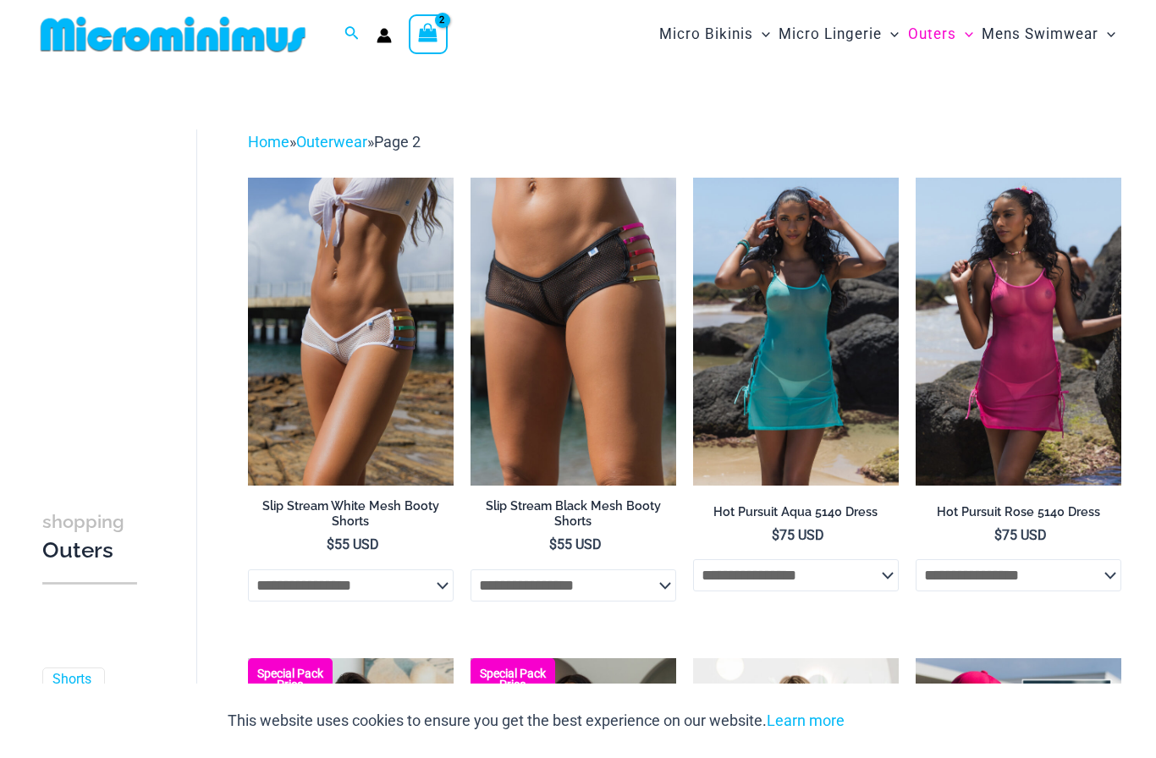
click at [999, 571] on select "**********" at bounding box center [1019, 576] width 206 height 32
select select "*****"
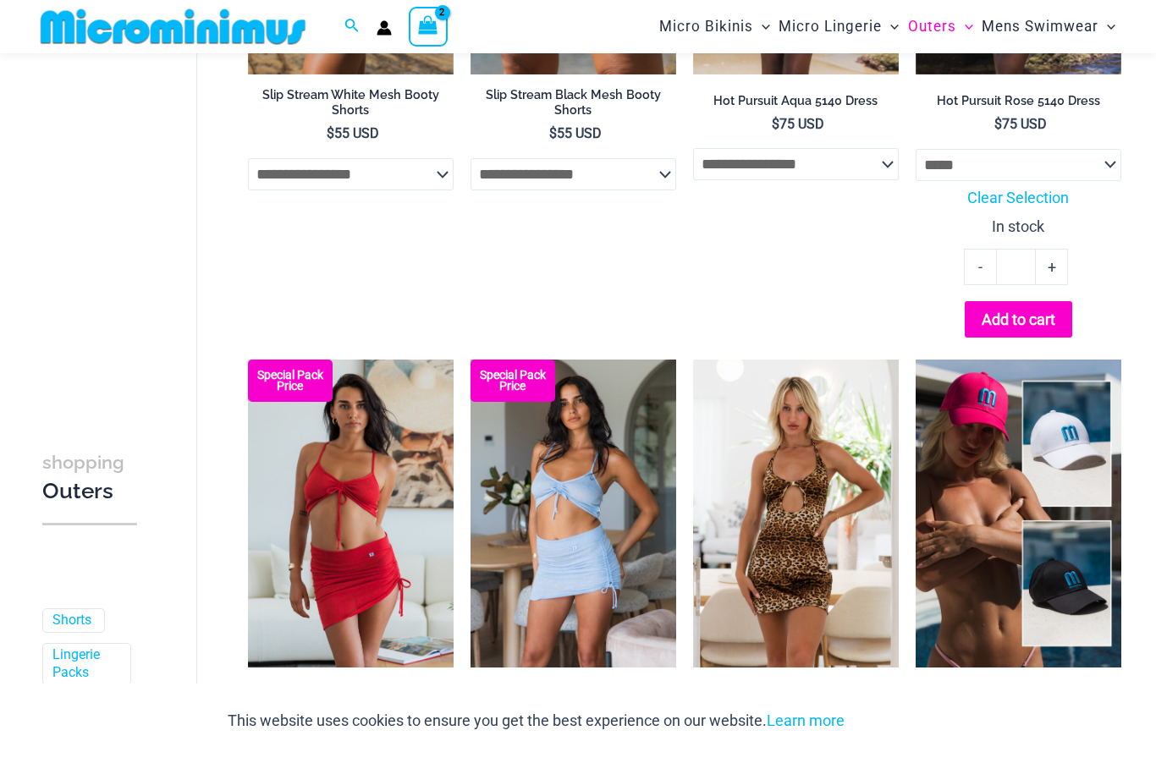
scroll to position [398, 0]
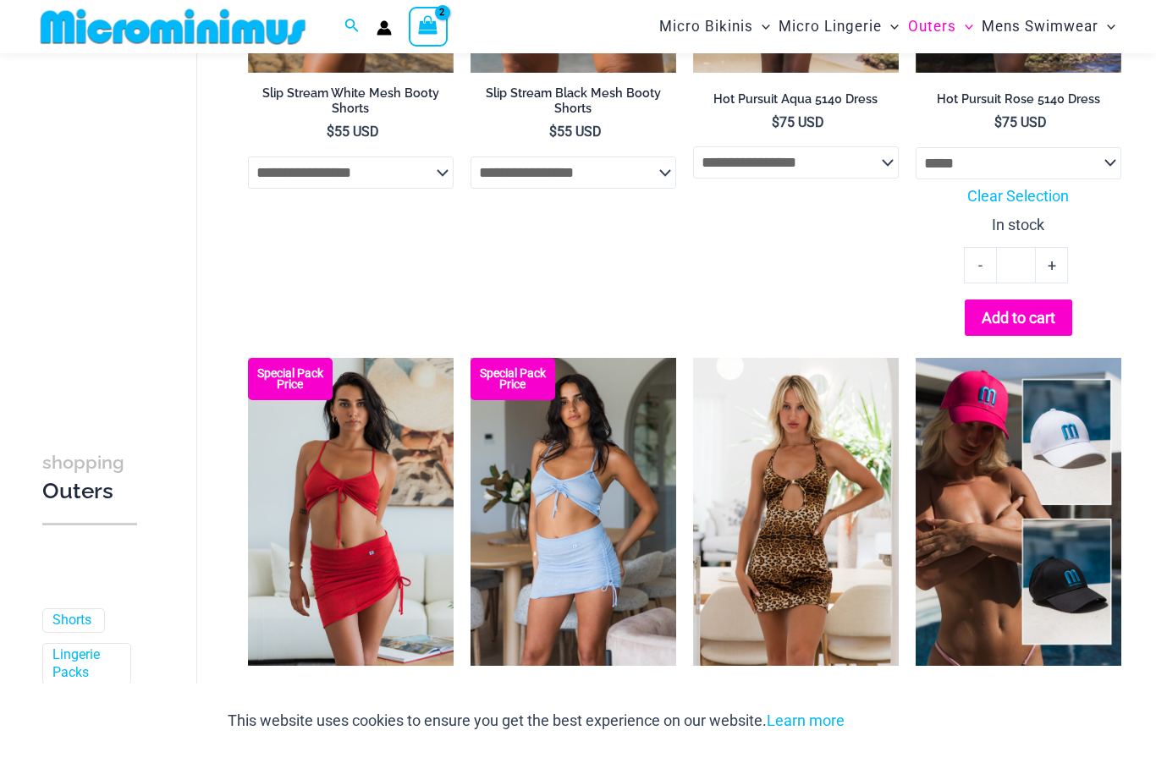
click at [248, 358] on img at bounding box center [248, 358] width 0 height 0
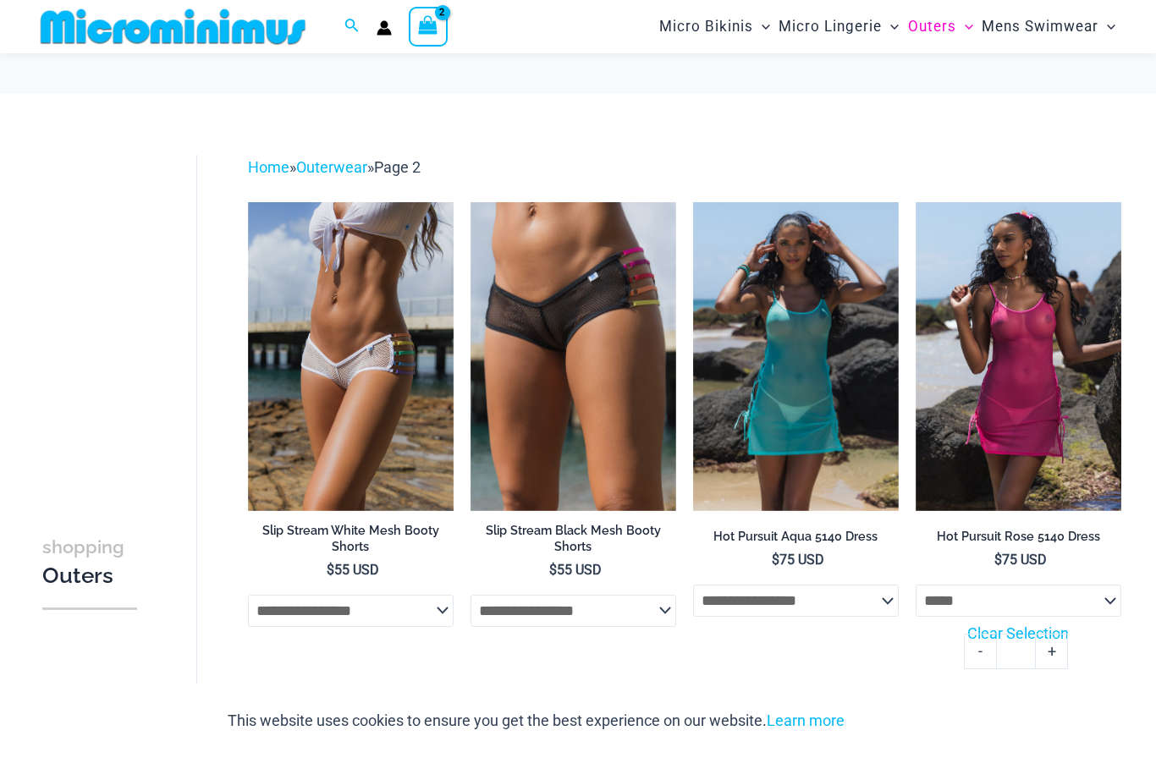
select select "*****"
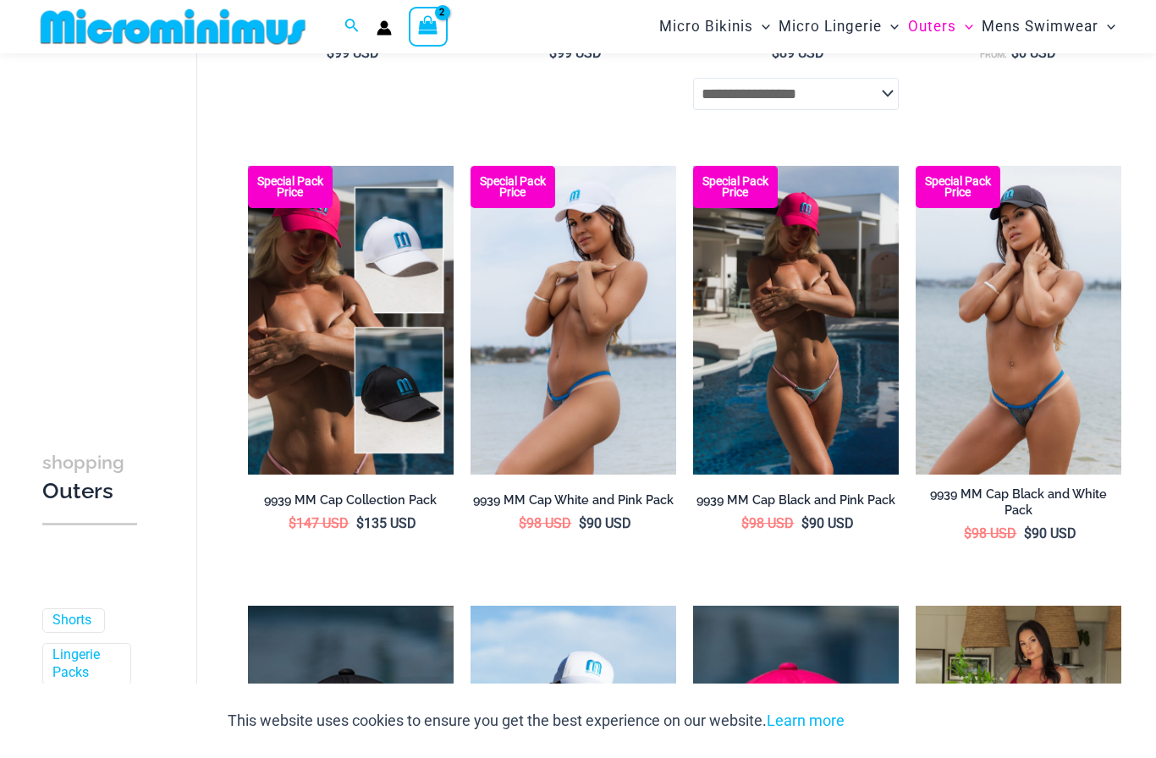
scroll to position [1060, 0]
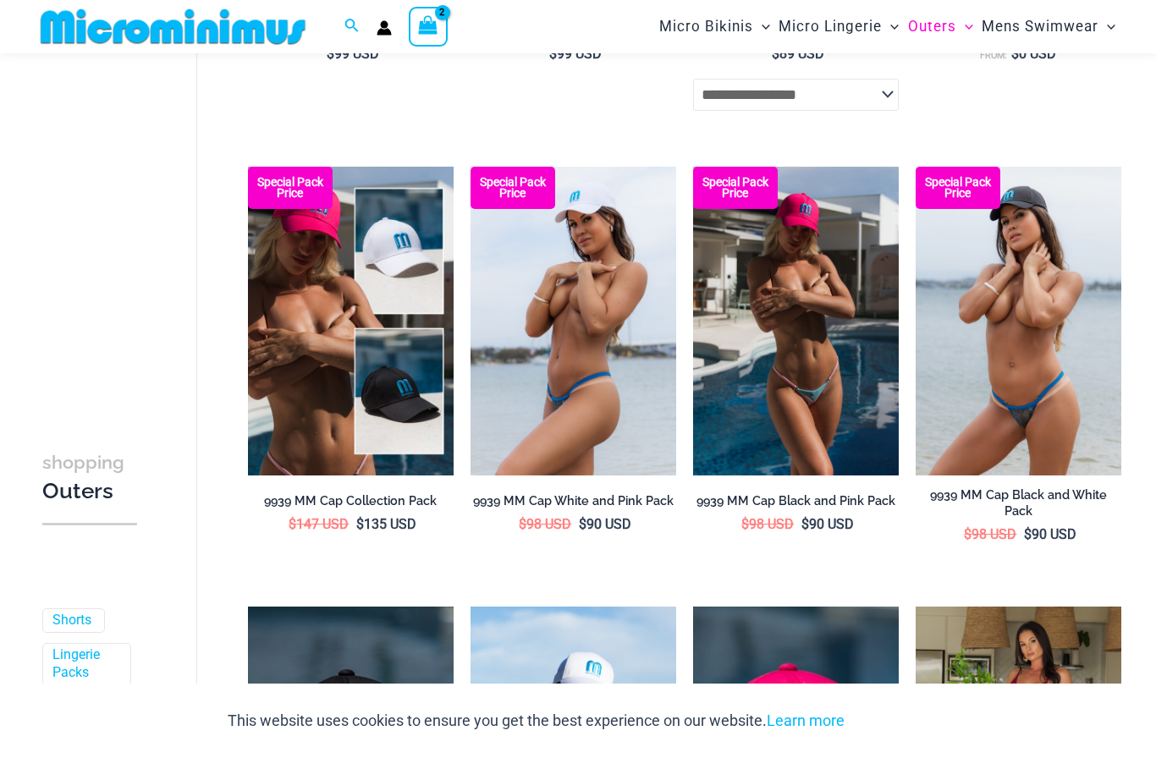
click at [865, 552] on li "Special Pack Price 9939 MM Cap Black and Pink Pack $ 98 USD Original price was:…" at bounding box center [796, 368] width 206 height 402
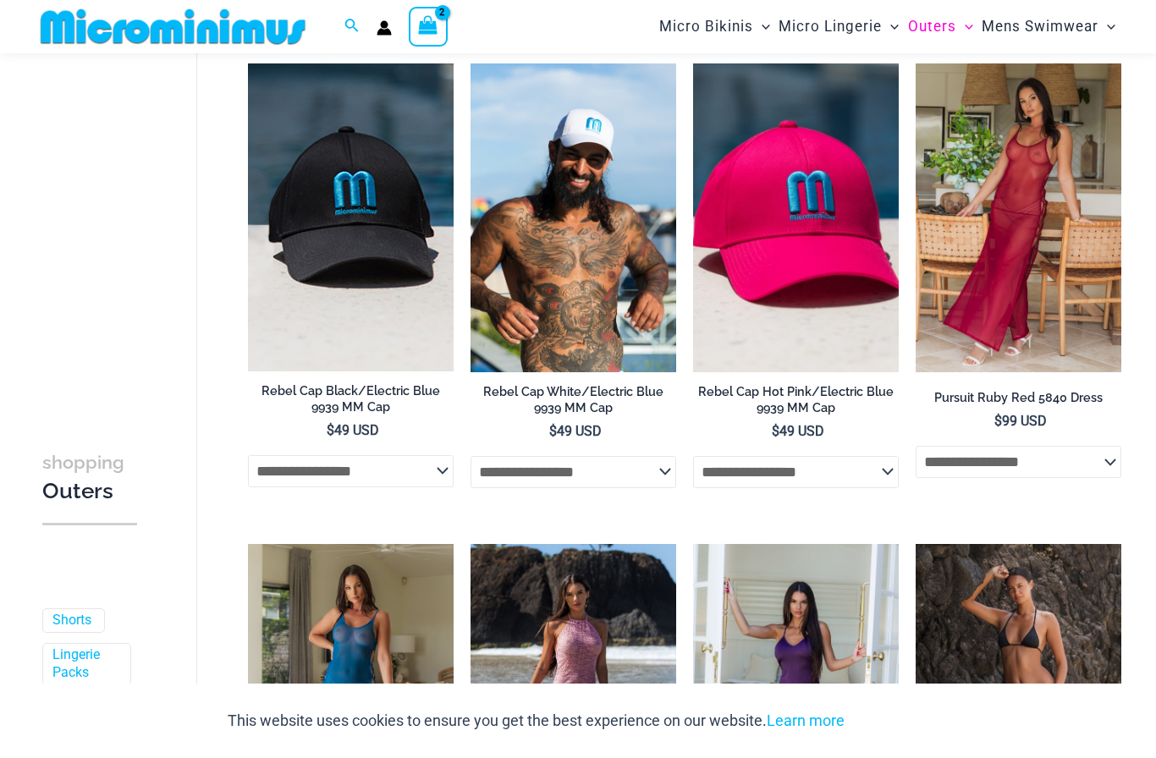
scroll to position [1598, 0]
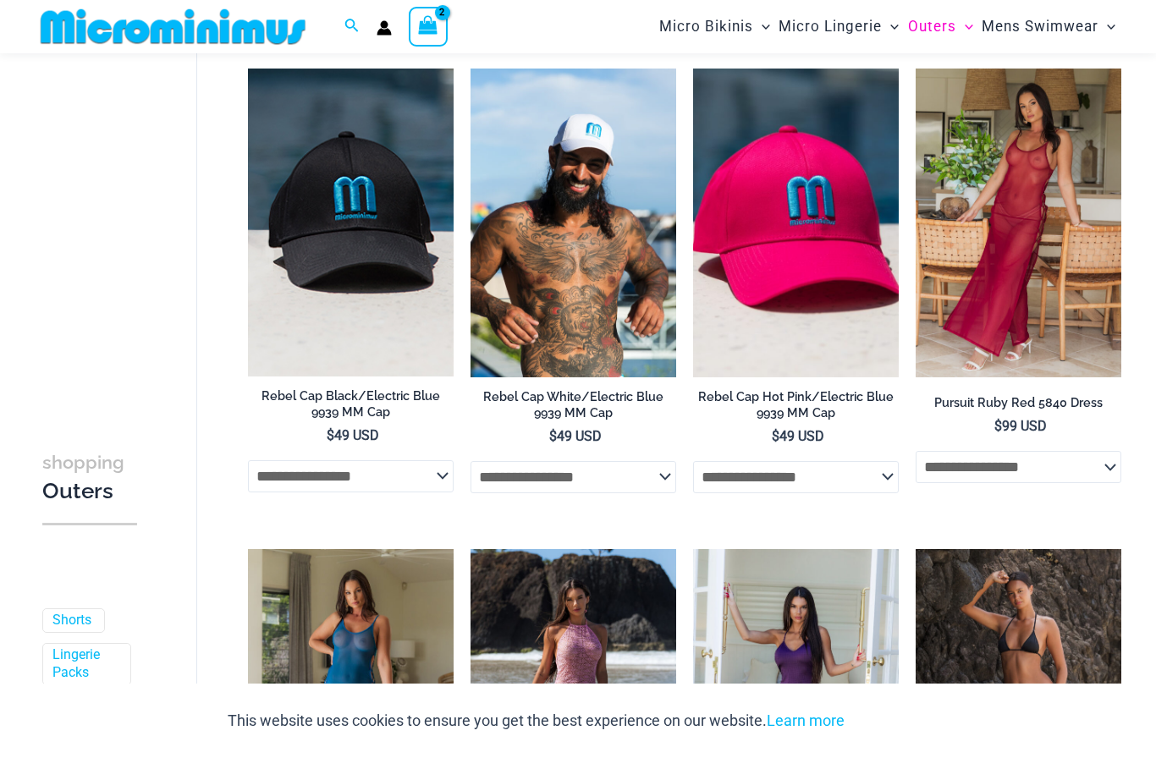
click at [1061, 462] on select "**********" at bounding box center [1019, 467] width 206 height 32
click at [916, 69] on img at bounding box center [916, 69] width 0 height 0
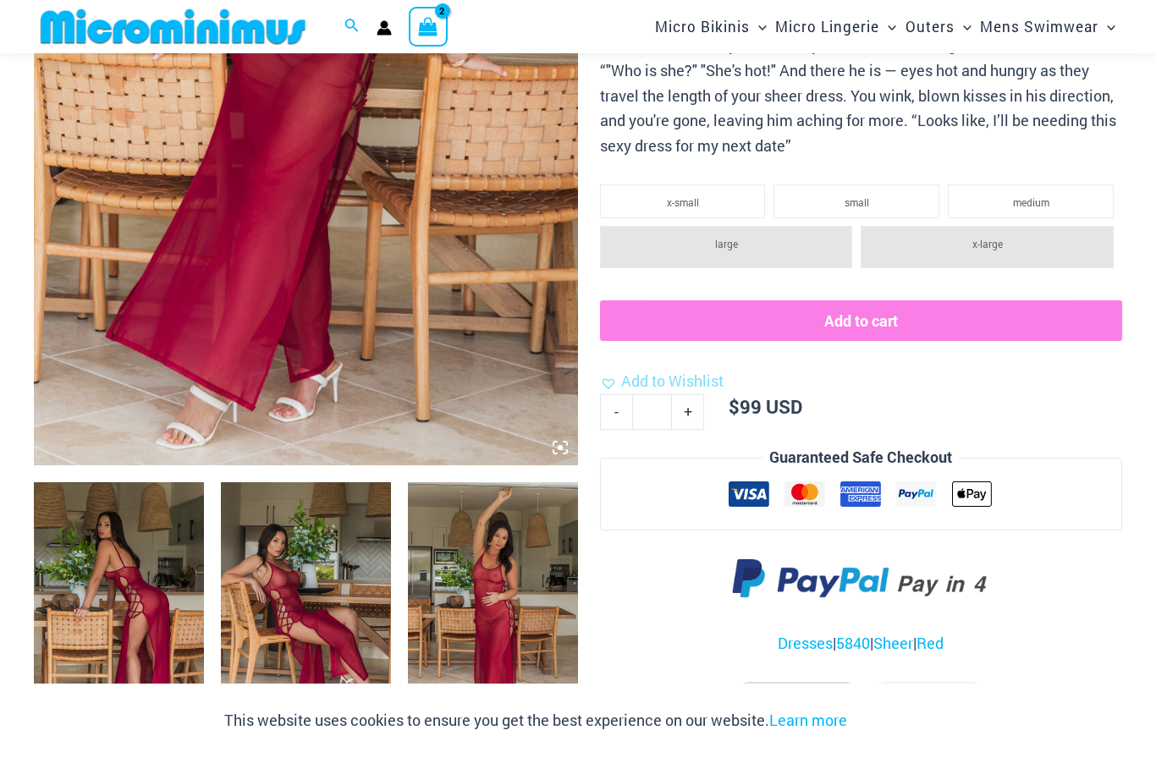
scroll to position [443, 0]
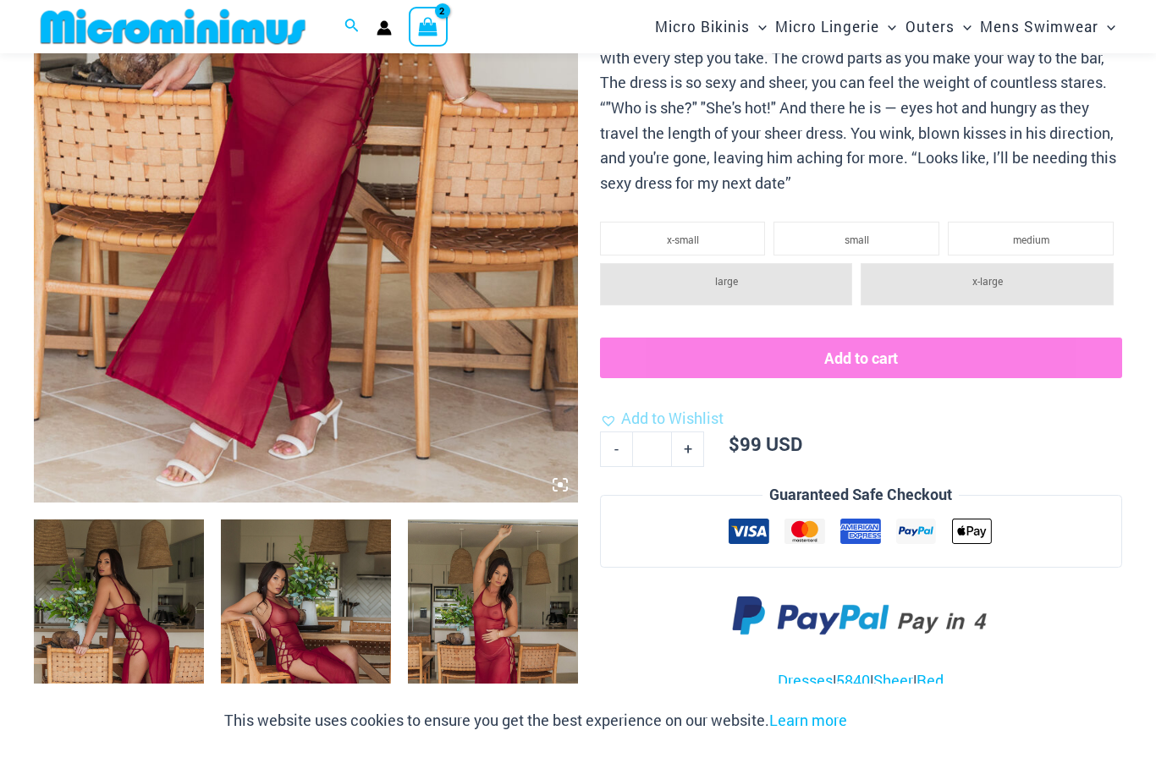
click at [866, 222] on li "small" at bounding box center [857, 239] width 166 height 34
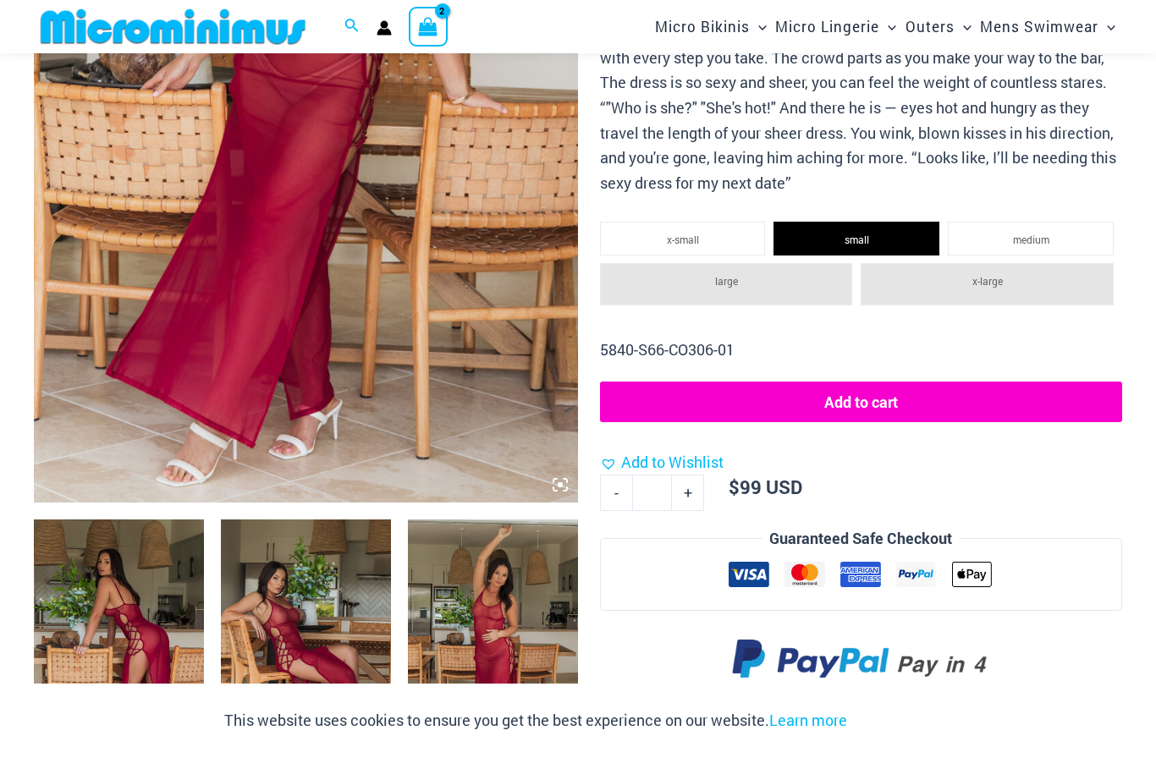
click at [419, 236] on img at bounding box center [306, 95] width 544 height 817
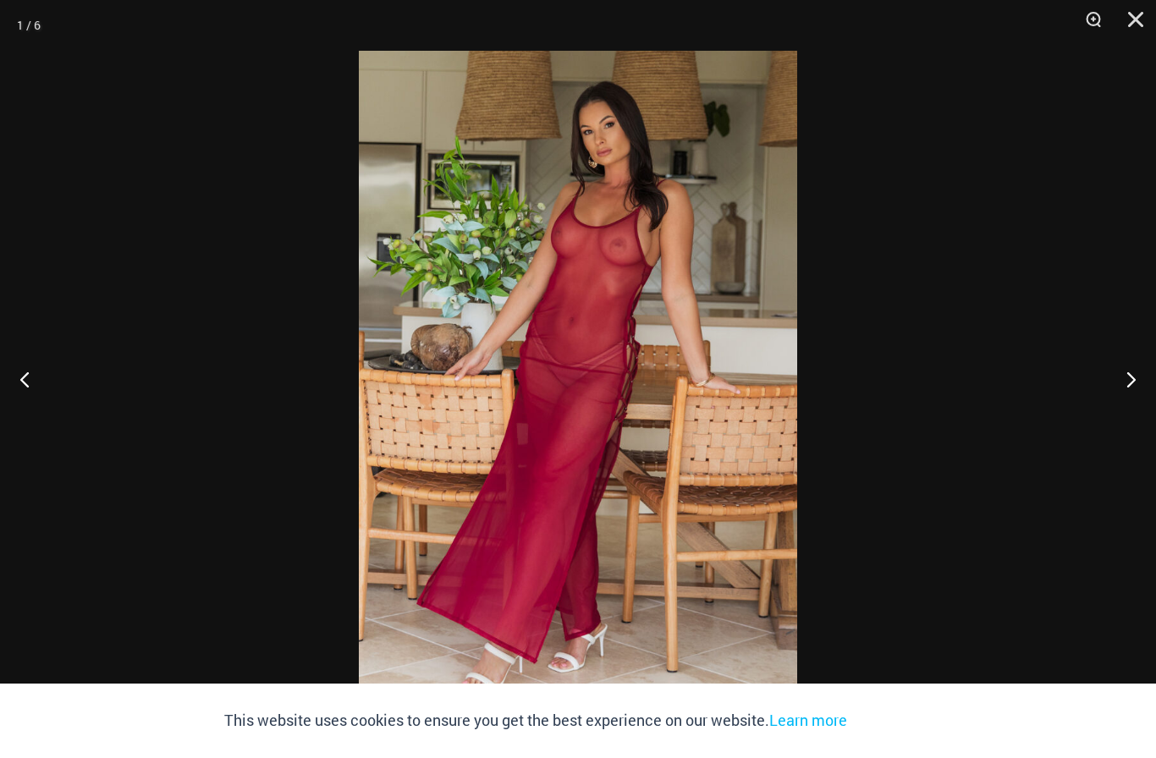
click at [1102, 323] on div at bounding box center [578, 379] width 1156 height 758
click at [1097, 327] on div at bounding box center [578, 379] width 1156 height 758
click at [1097, 323] on div at bounding box center [578, 379] width 1156 height 758
click at [1089, 311] on div at bounding box center [578, 379] width 1156 height 758
click at [1099, 323] on div at bounding box center [578, 379] width 1156 height 758
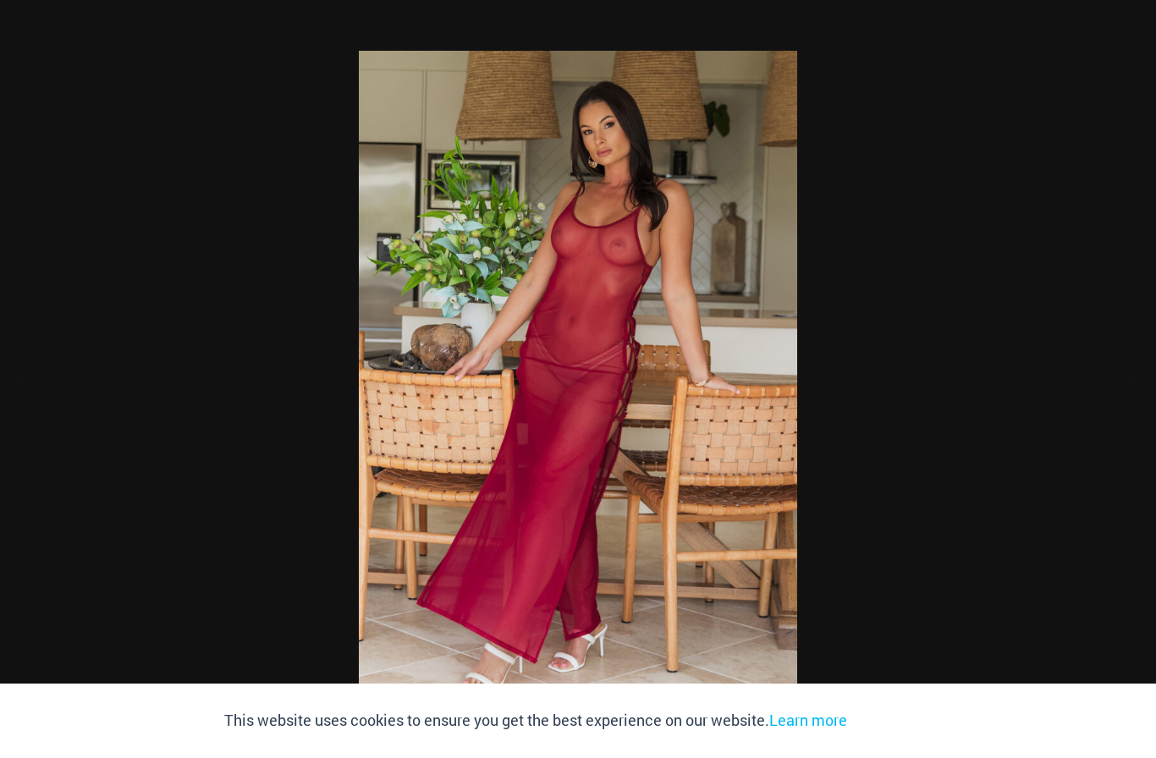
click at [1096, 323] on div at bounding box center [578, 379] width 1156 height 758
click at [1094, 343] on button "Next" at bounding box center [1124, 379] width 63 height 85
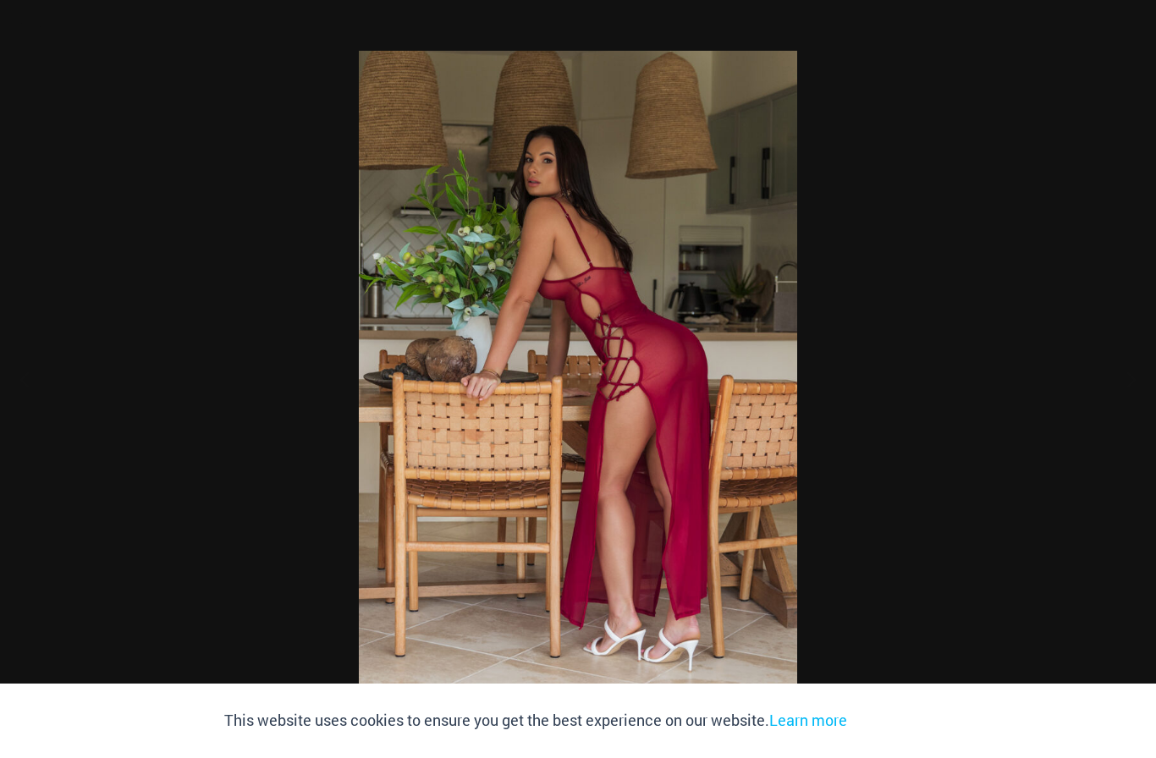
click at [1081, 336] on div at bounding box center [578, 379] width 1156 height 758
click at [1106, 338] on button "Next" at bounding box center [1124, 379] width 63 height 85
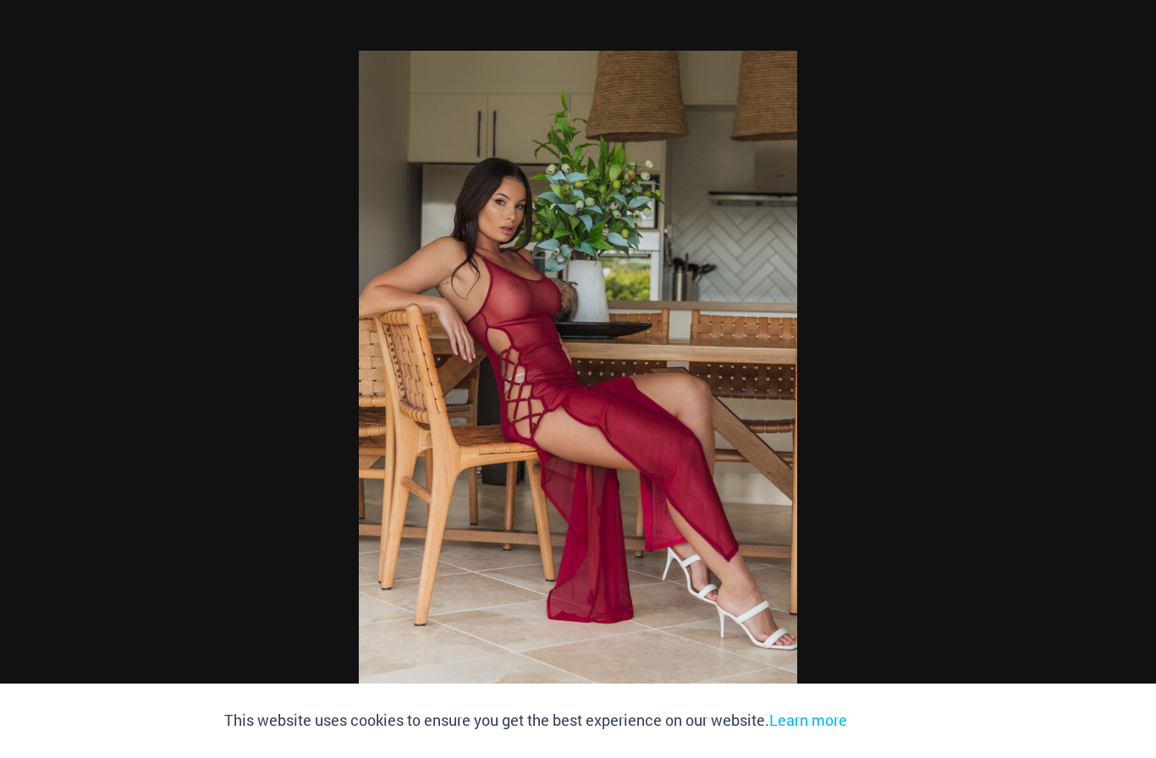
click at [1086, 338] on div at bounding box center [578, 379] width 1156 height 758
click at [1082, 336] on div at bounding box center [578, 379] width 1156 height 758
click at [1083, 331] on div at bounding box center [578, 379] width 1156 height 758
click at [1093, 319] on div at bounding box center [578, 379] width 1156 height 758
click at [754, 339] on img at bounding box center [578, 379] width 438 height 657
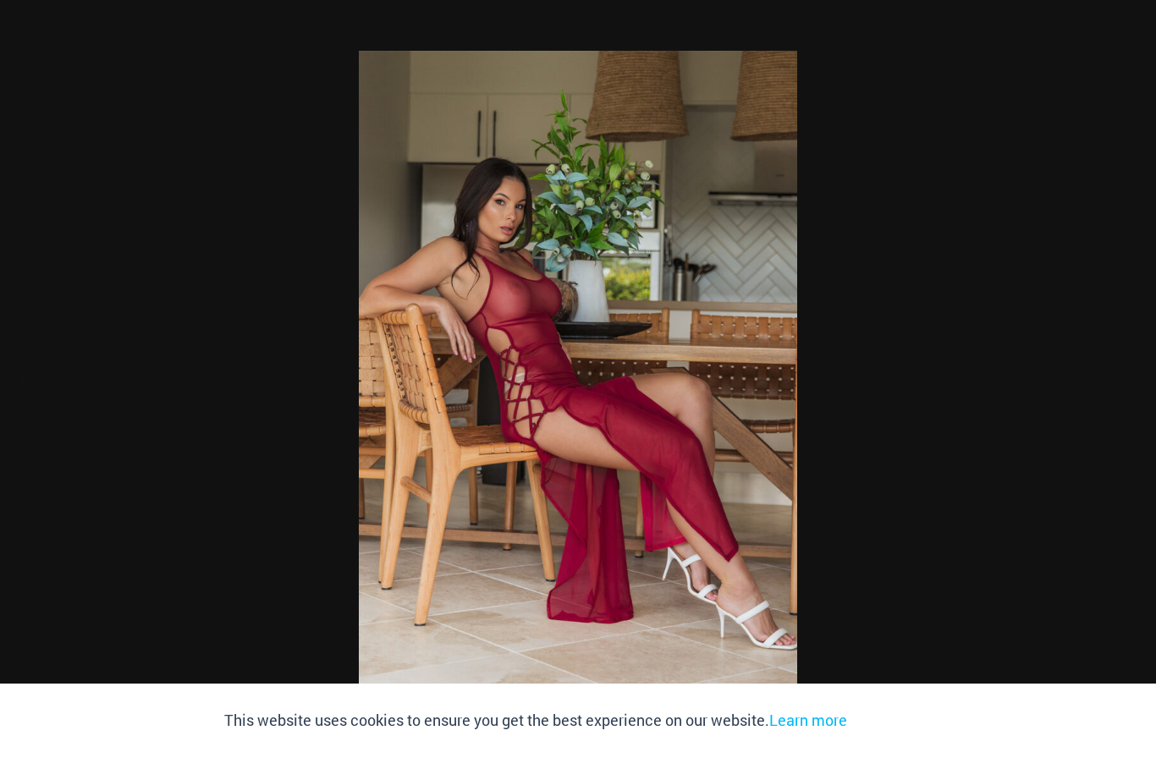
click at [716, 364] on div at bounding box center [578, 379] width 1156 height 758
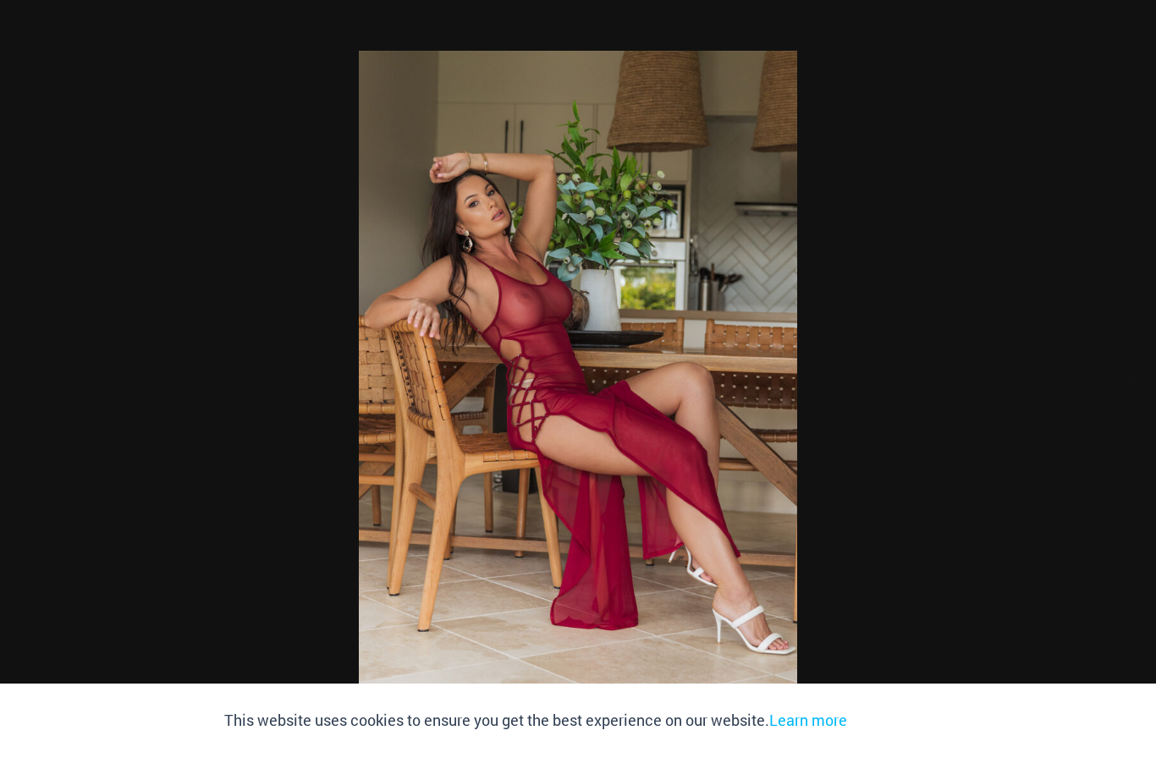
click at [1109, 81] on div at bounding box center [578, 379] width 1156 height 758
click at [1147, 35] on button "Close" at bounding box center [1130, 25] width 42 height 51
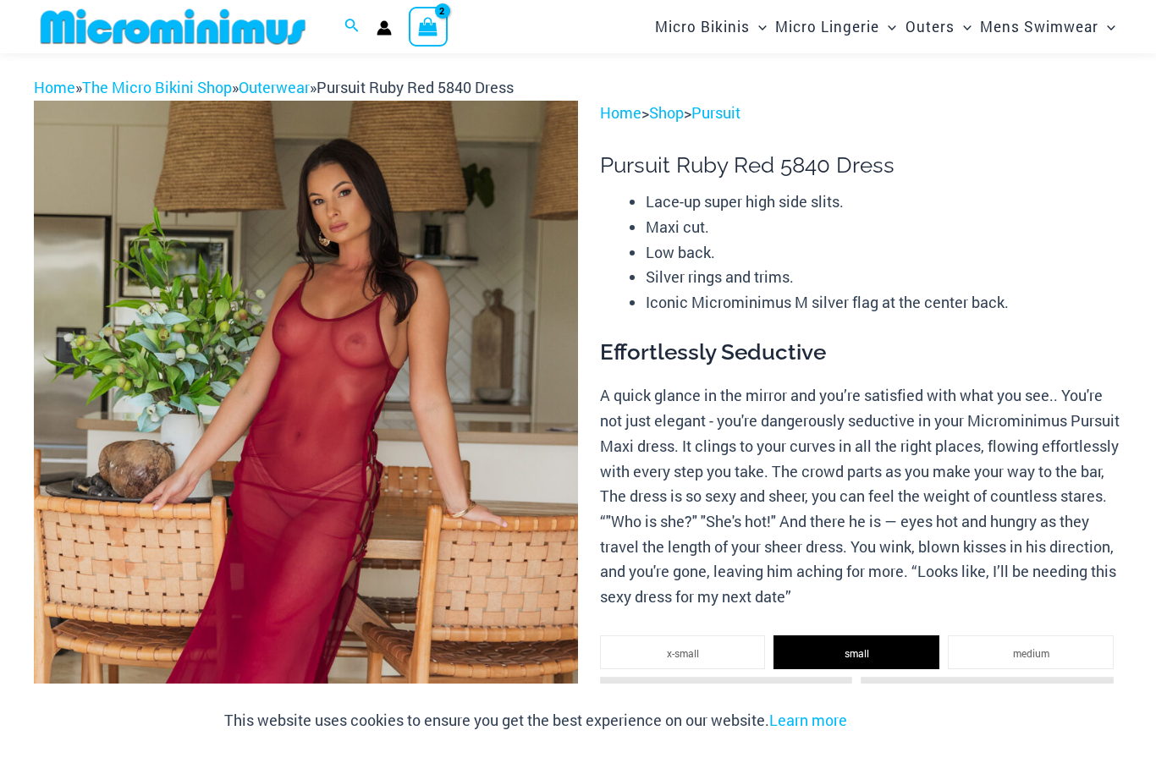
scroll to position [0, 0]
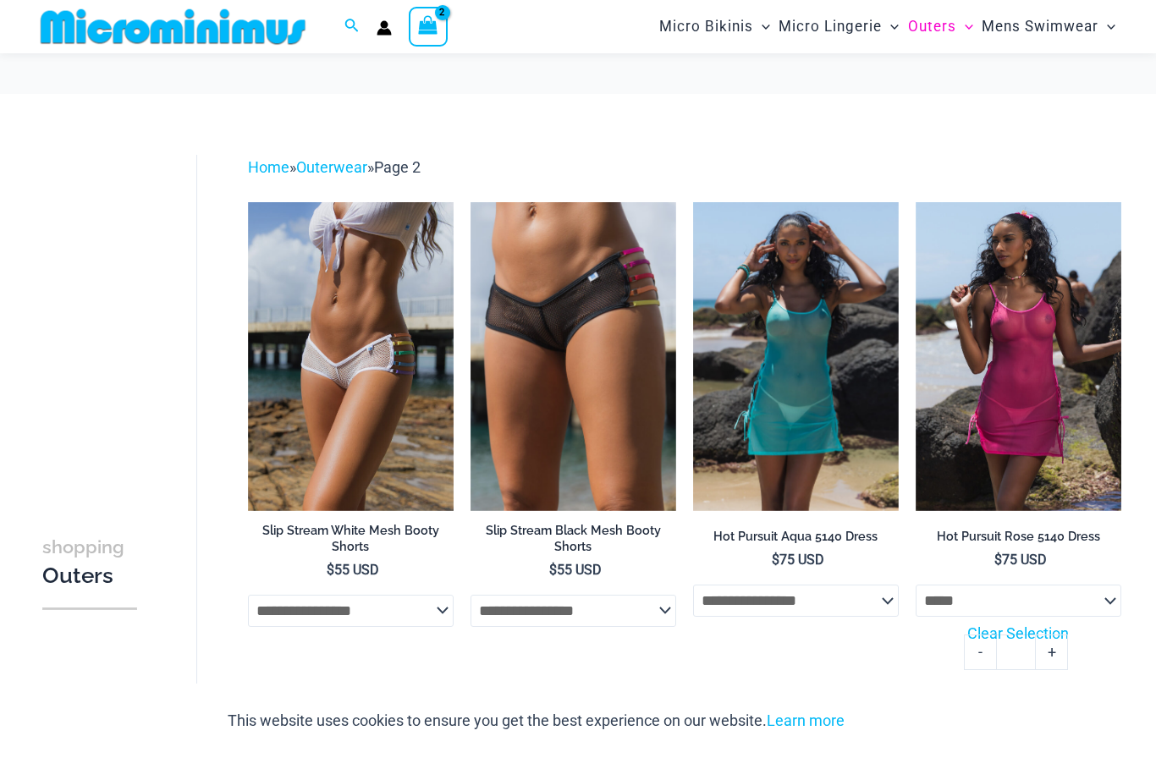
select select "*****"
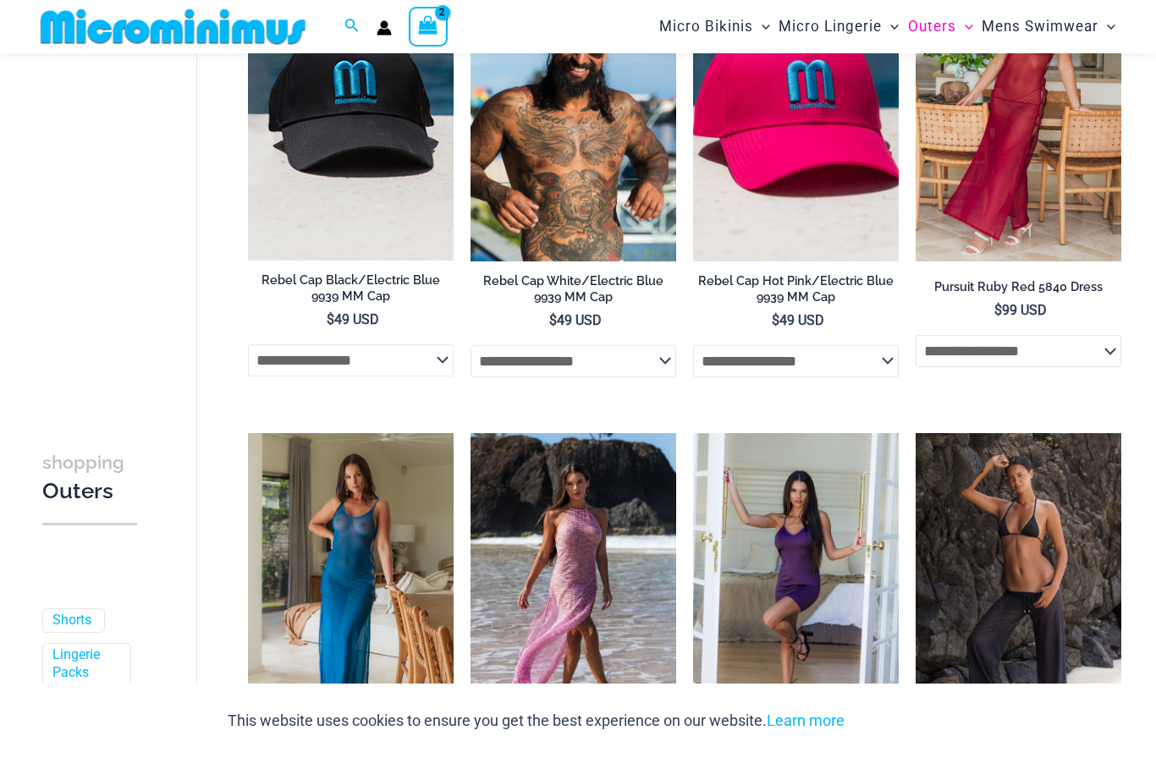
scroll to position [1717, 0]
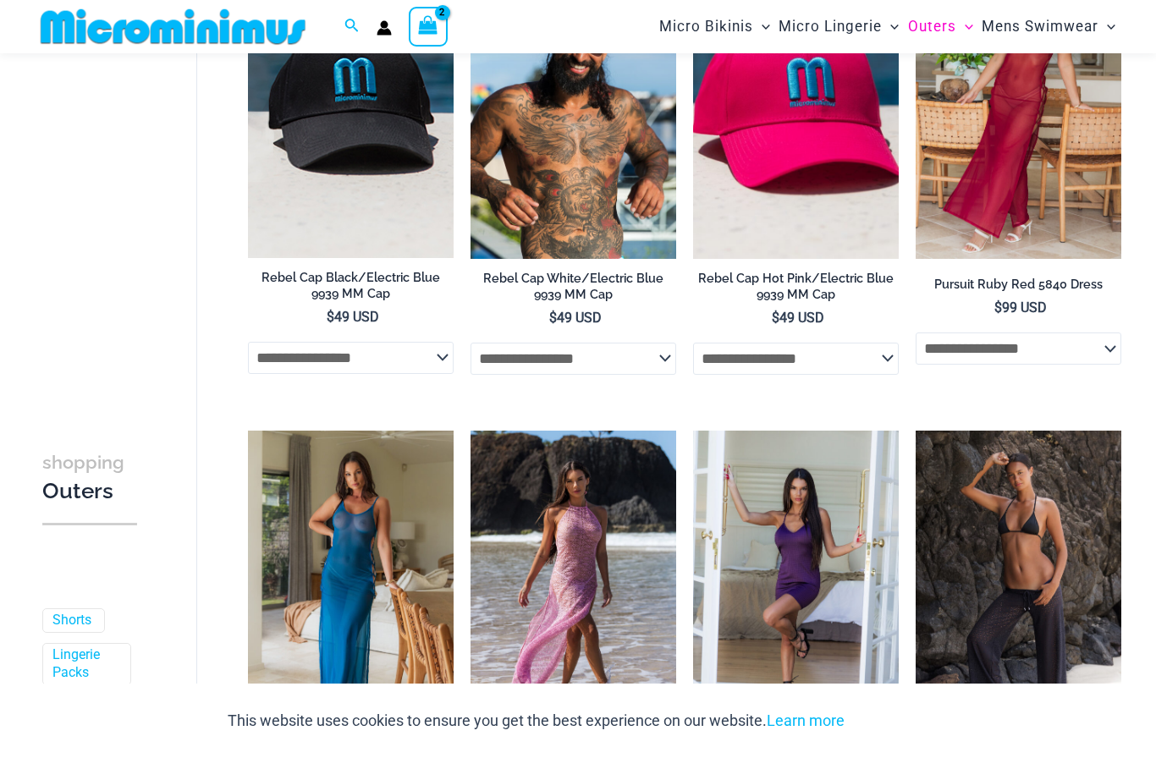
click at [431, 356] on select "**********" at bounding box center [351, 358] width 206 height 32
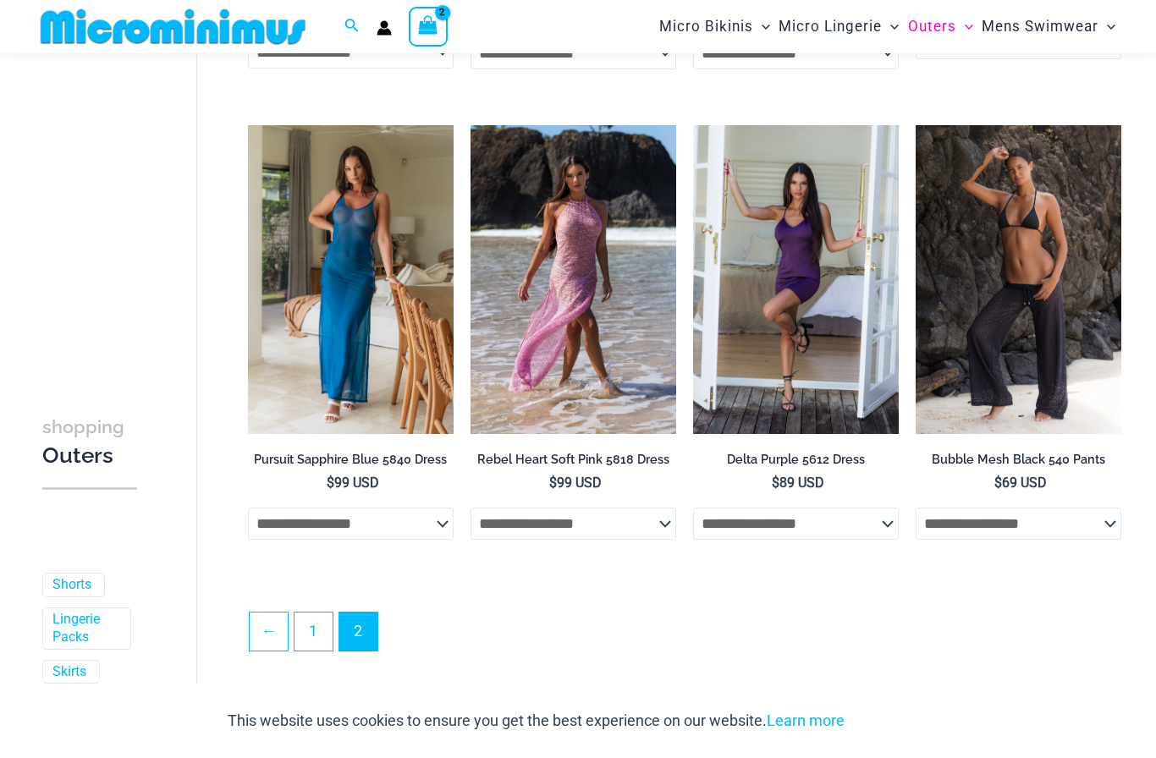
scroll to position [2038, 0]
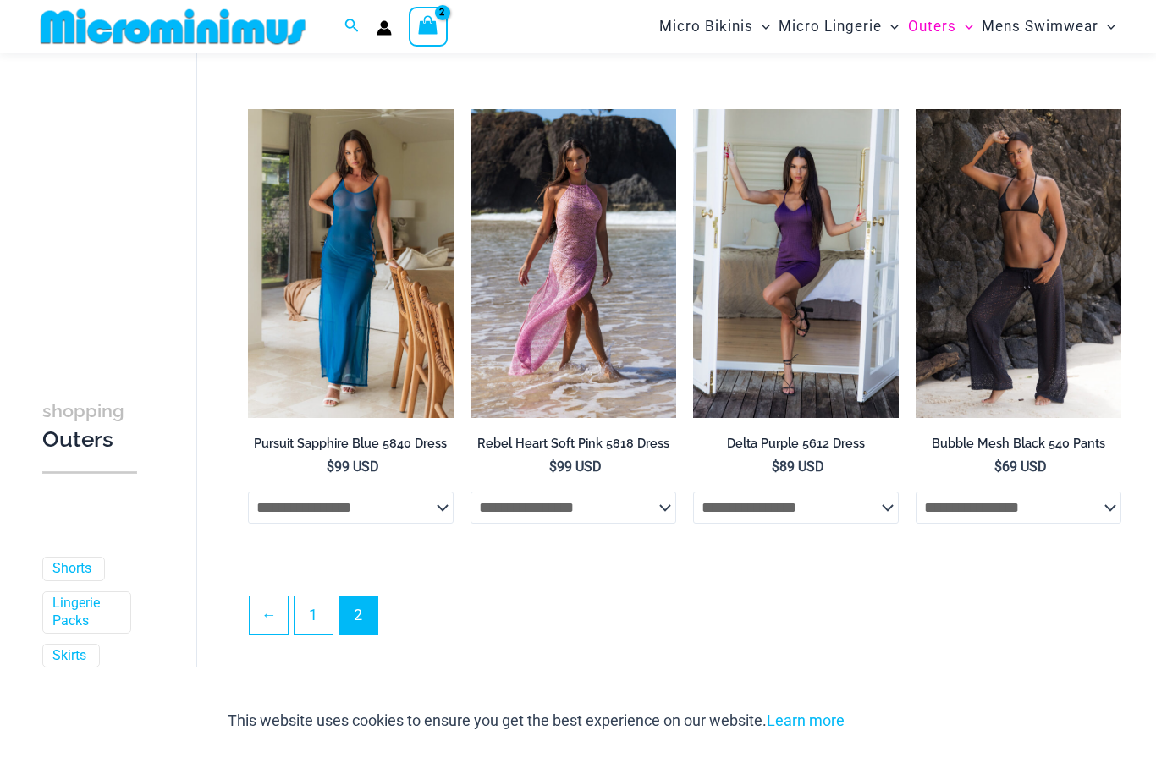
click at [916, 109] on img at bounding box center [916, 109] width 0 height 0
click at [990, 492] on select "**********" at bounding box center [1019, 508] width 206 height 32
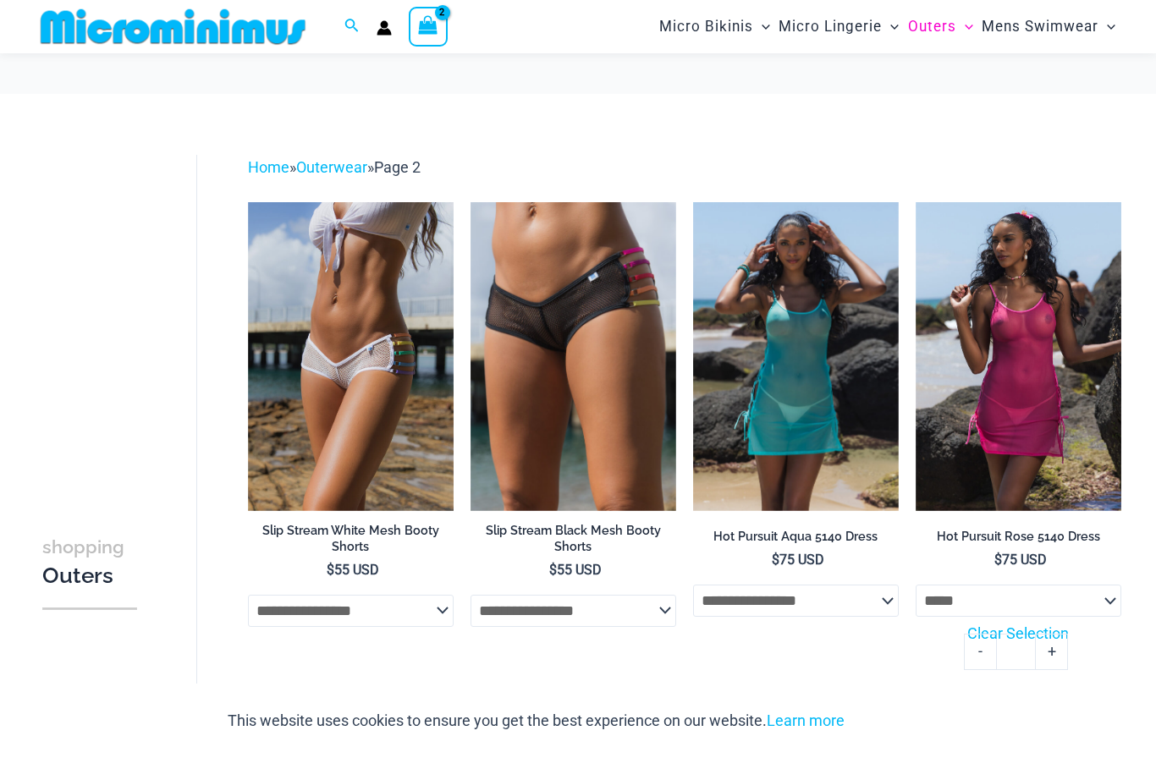
select select "*****"
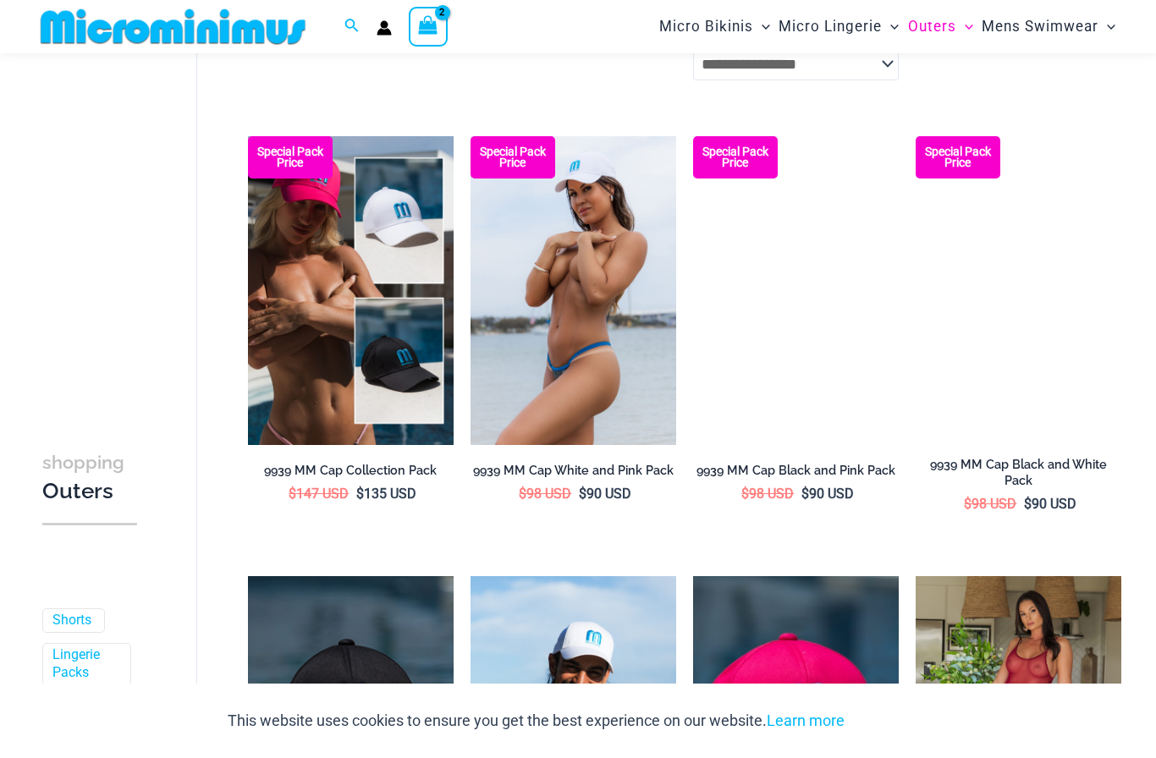
scroll to position [1089, 0]
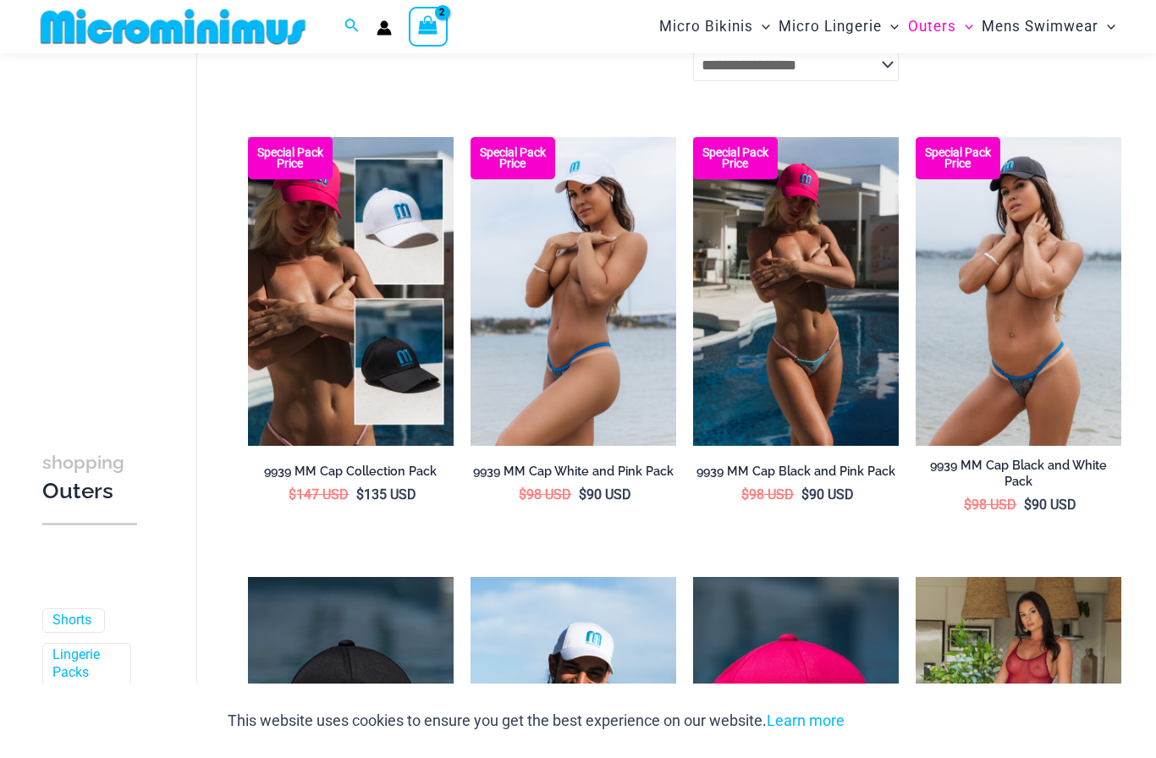
click at [916, 137] on img at bounding box center [916, 137] width 0 height 0
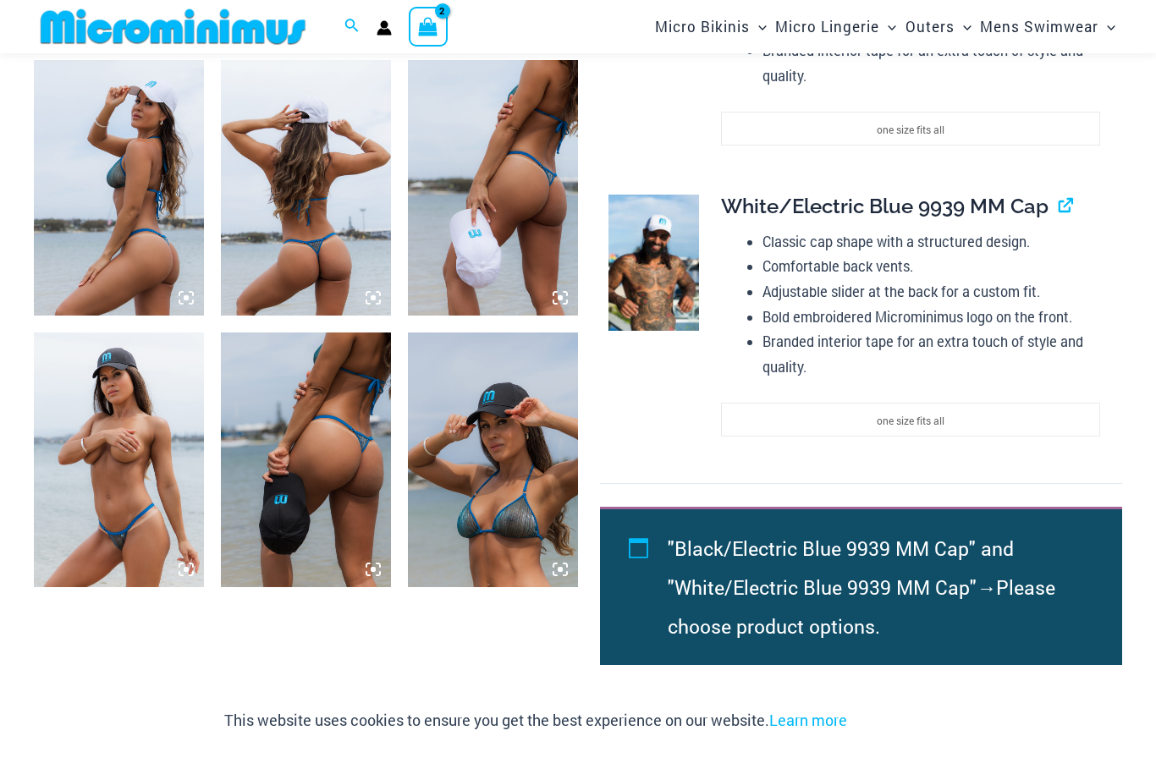
scroll to position [903, 0]
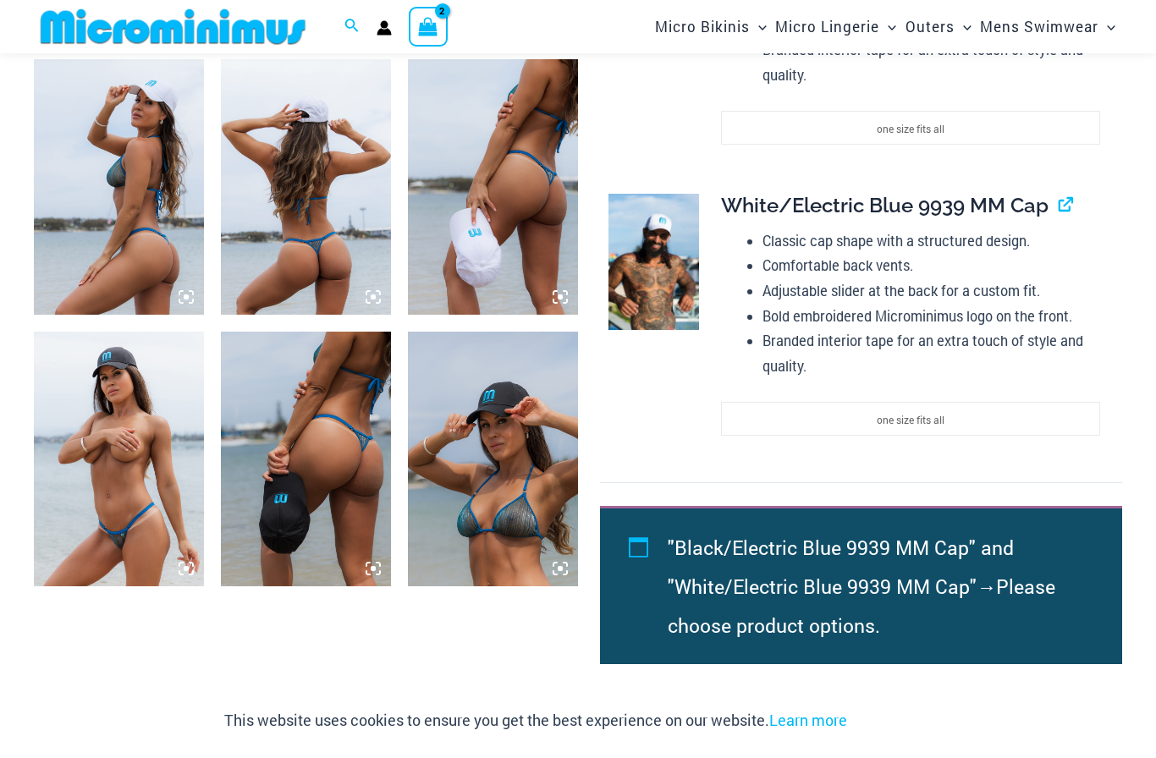
click at [509, 450] on img at bounding box center [493, 459] width 170 height 255
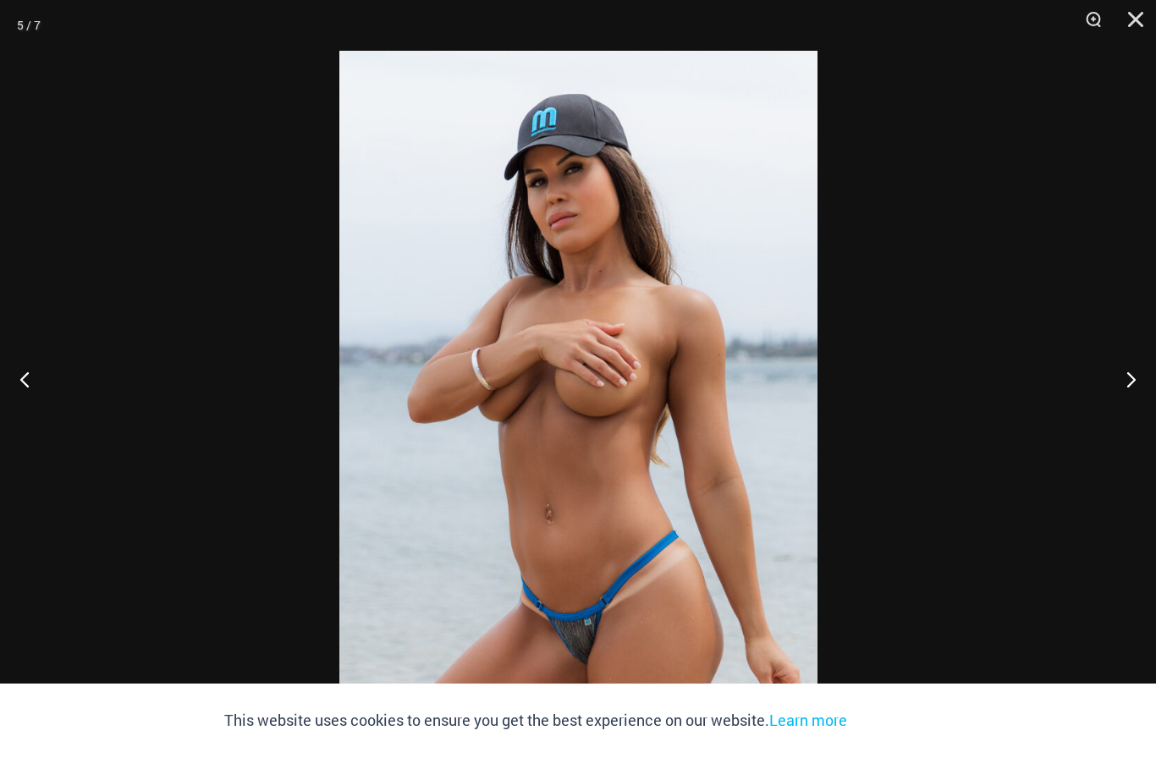
click at [1147, 18] on button "Close" at bounding box center [1130, 25] width 42 height 51
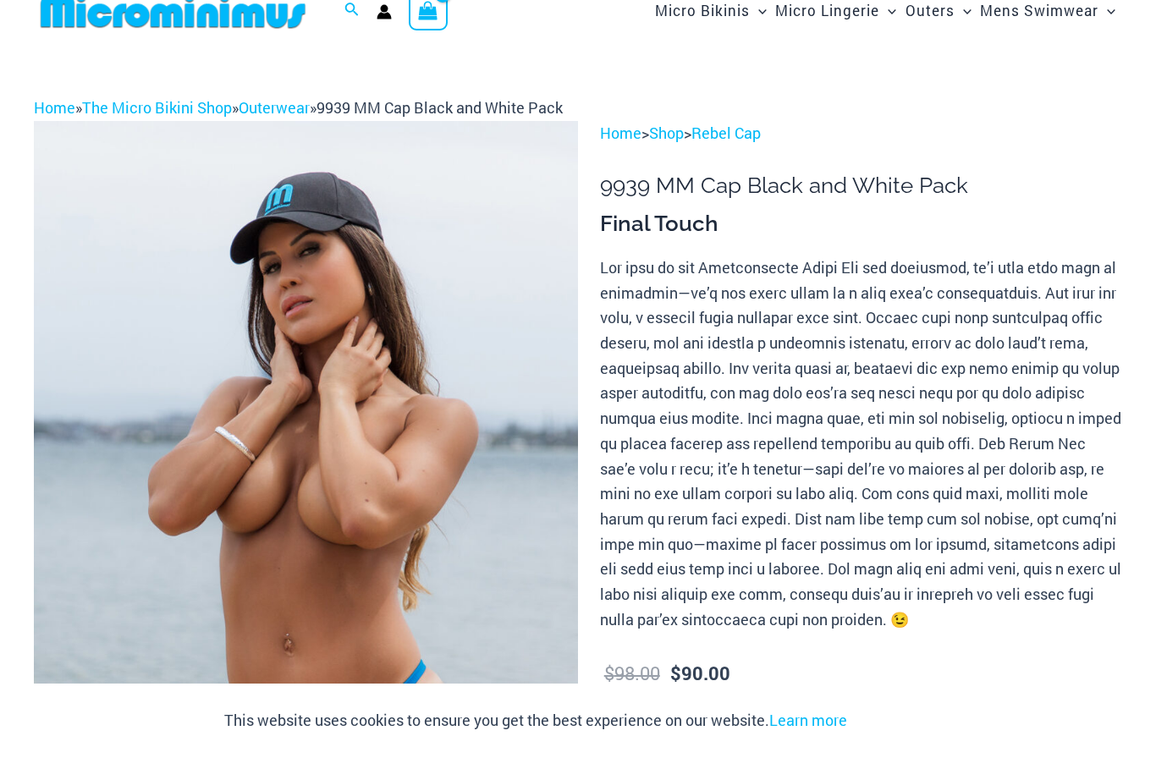
scroll to position [0, 0]
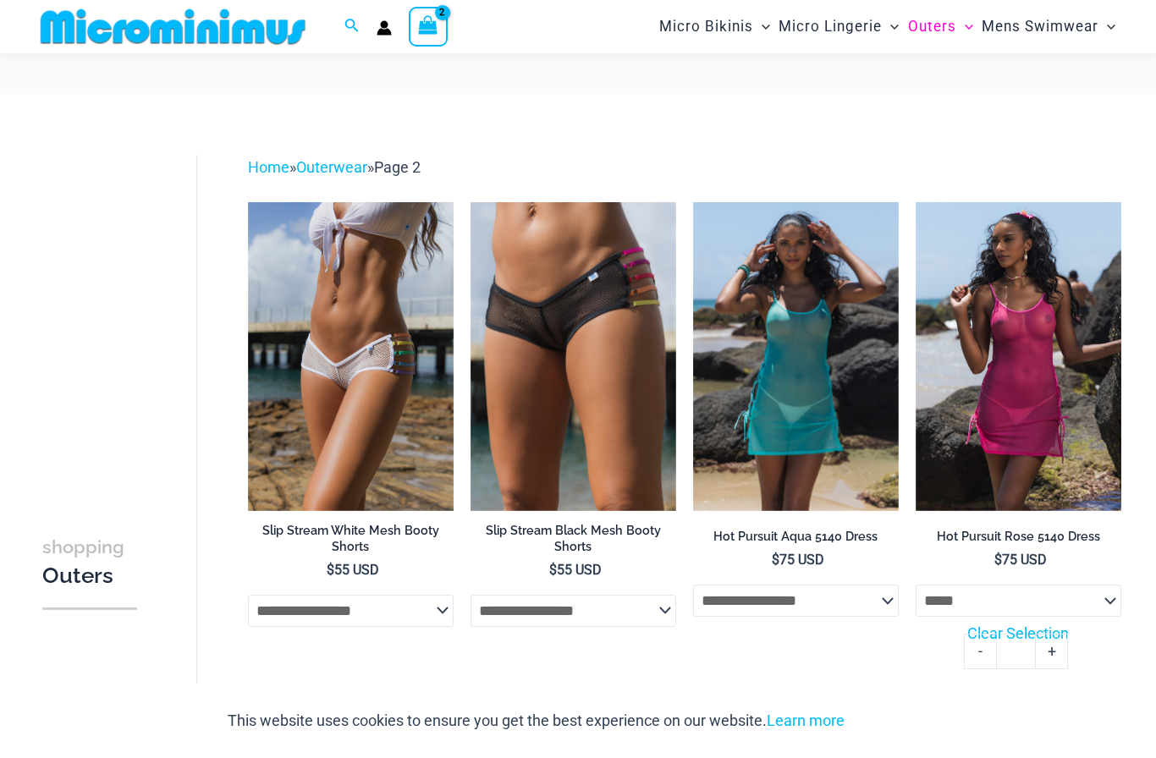
select select "*****"
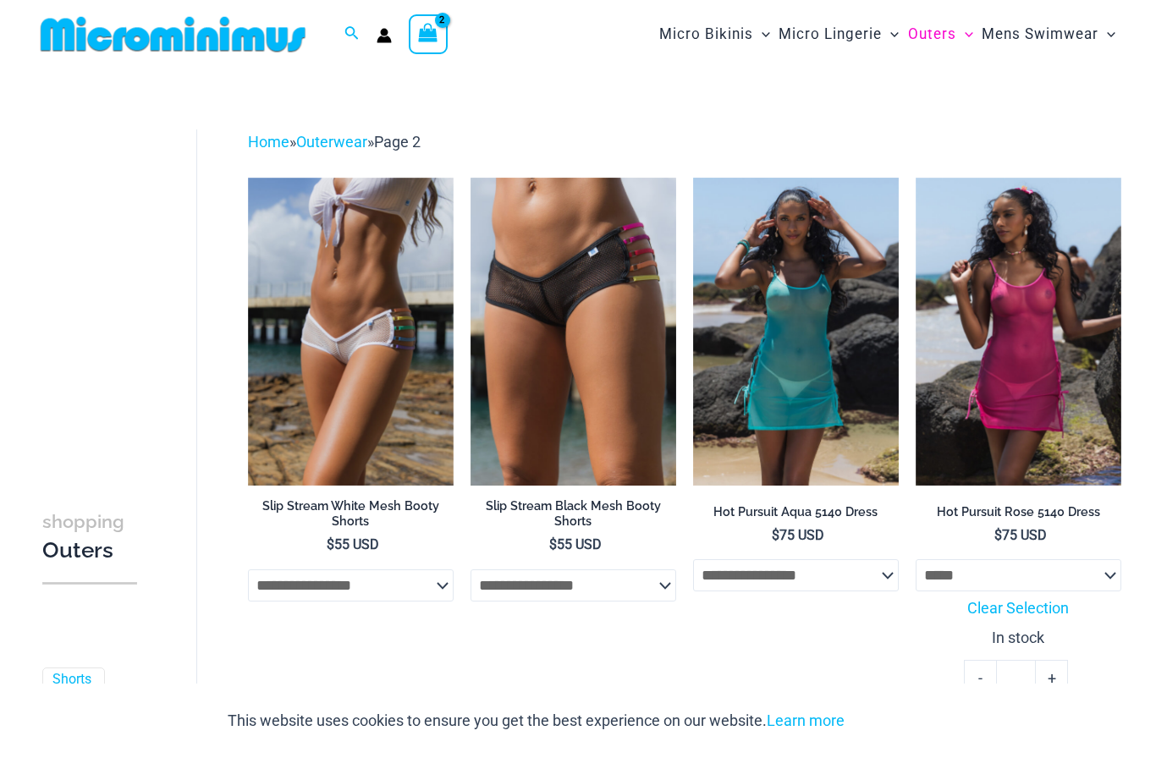
click at [591, 582] on select "**********" at bounding box center [574, 586] width 206 height 32
click at [375, 582] on select "**********" at bounding box center [351, 586] width 206 height 32
click at [248, 178] on img at bounding box center [248, 178] width 0 height 0
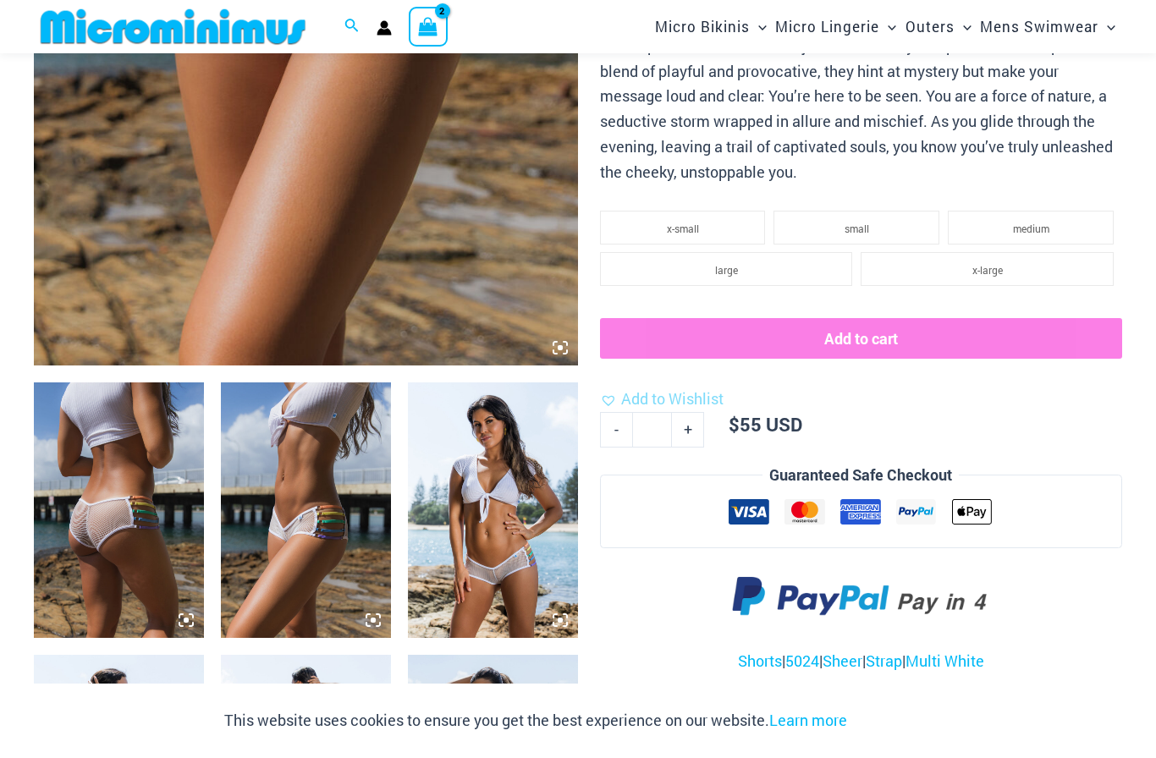
scroll to position [571, 0]
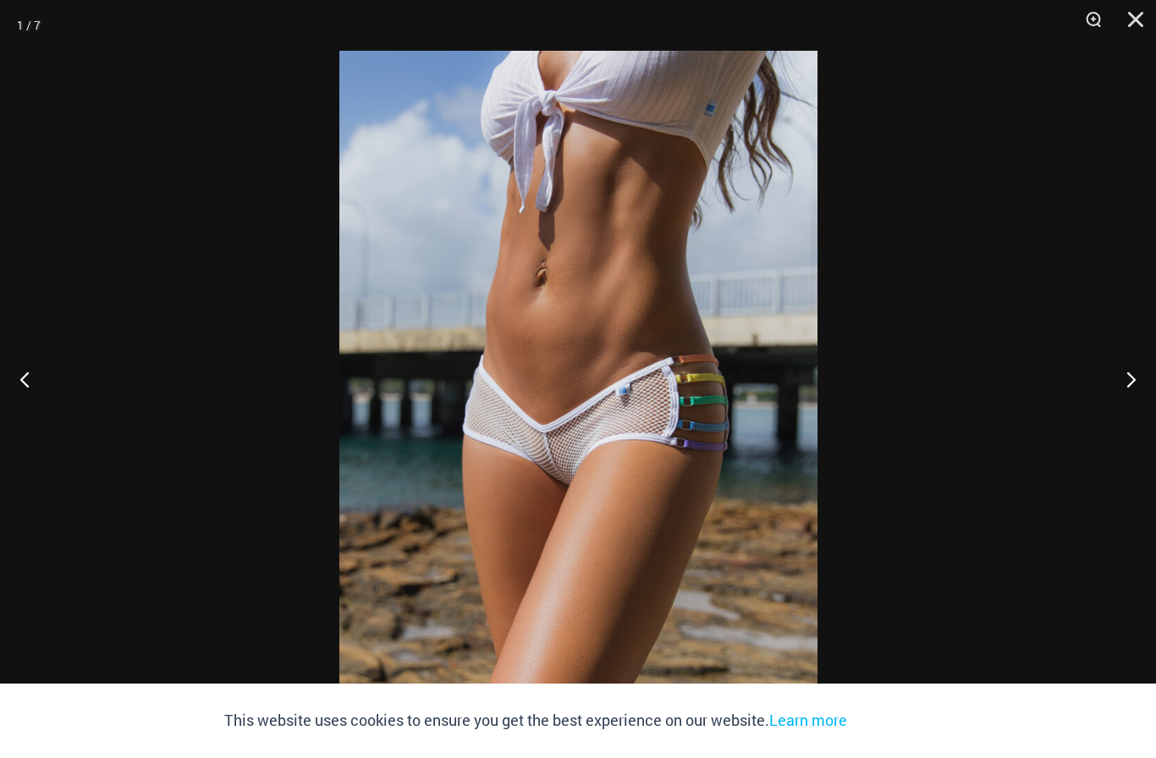
click at [726, 191] on img at bounding box center [578, 409] width 478 height 717
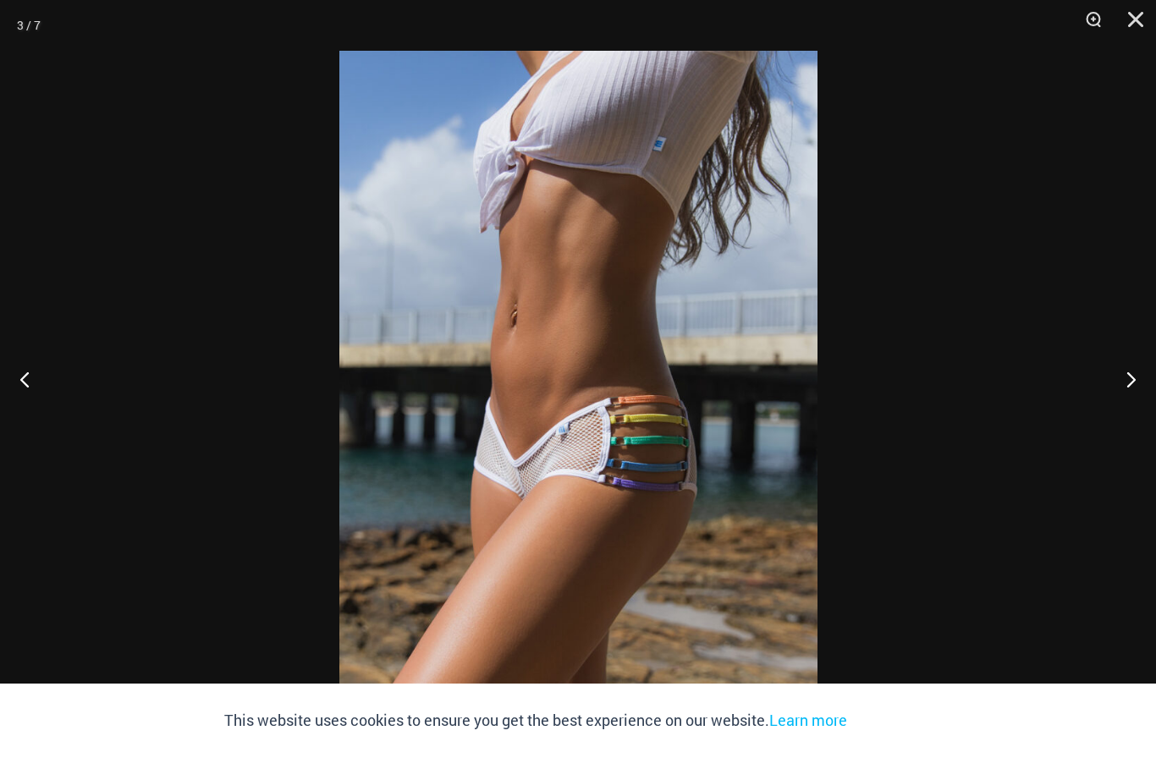
click at [729, 230] on img at bounding box center [578, 409] width 478 height 717
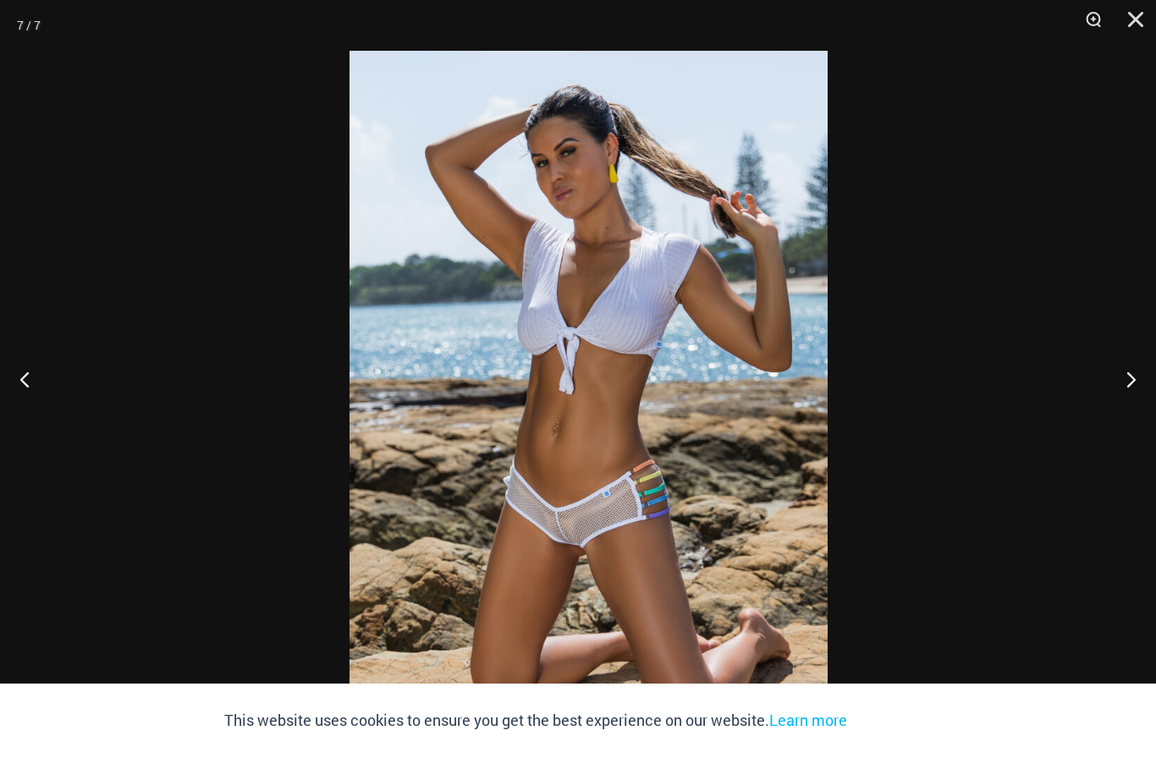
click at [649, 344] on div at bounding box center [588, 379] width 1156 height 758
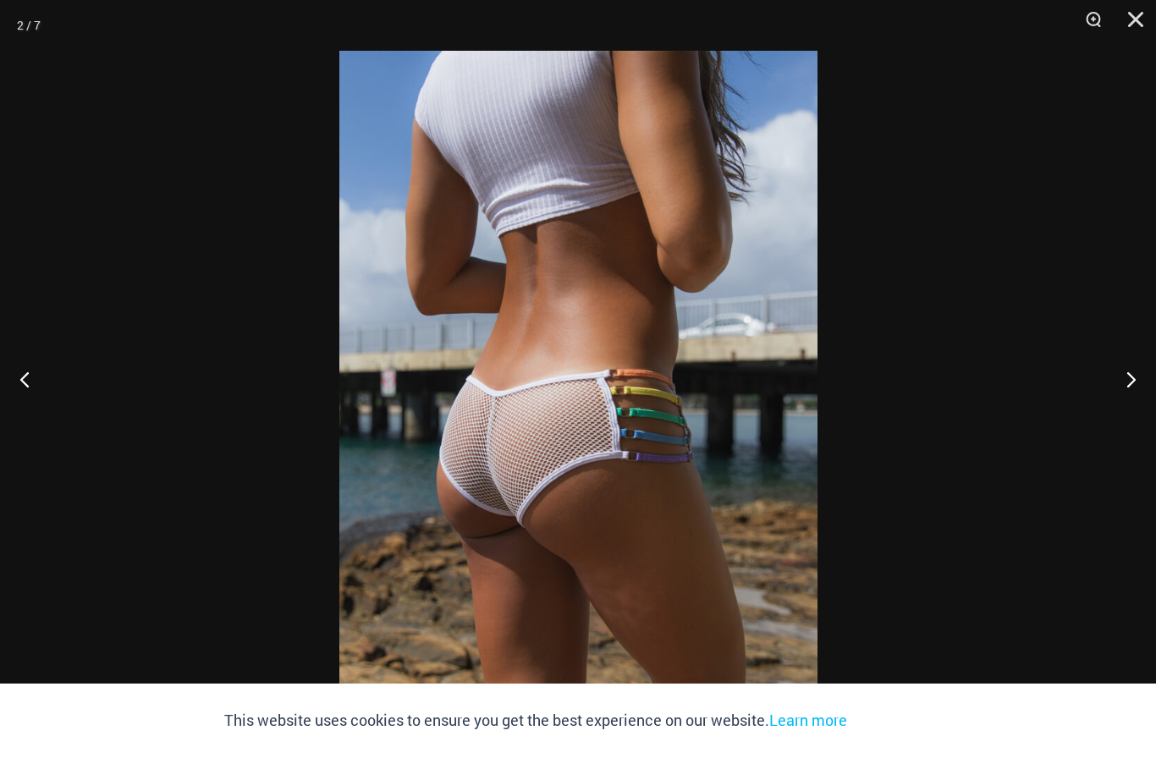
click at [1146, 10] on button "Close" at bounding box center [1130, 25] width 42 height 51
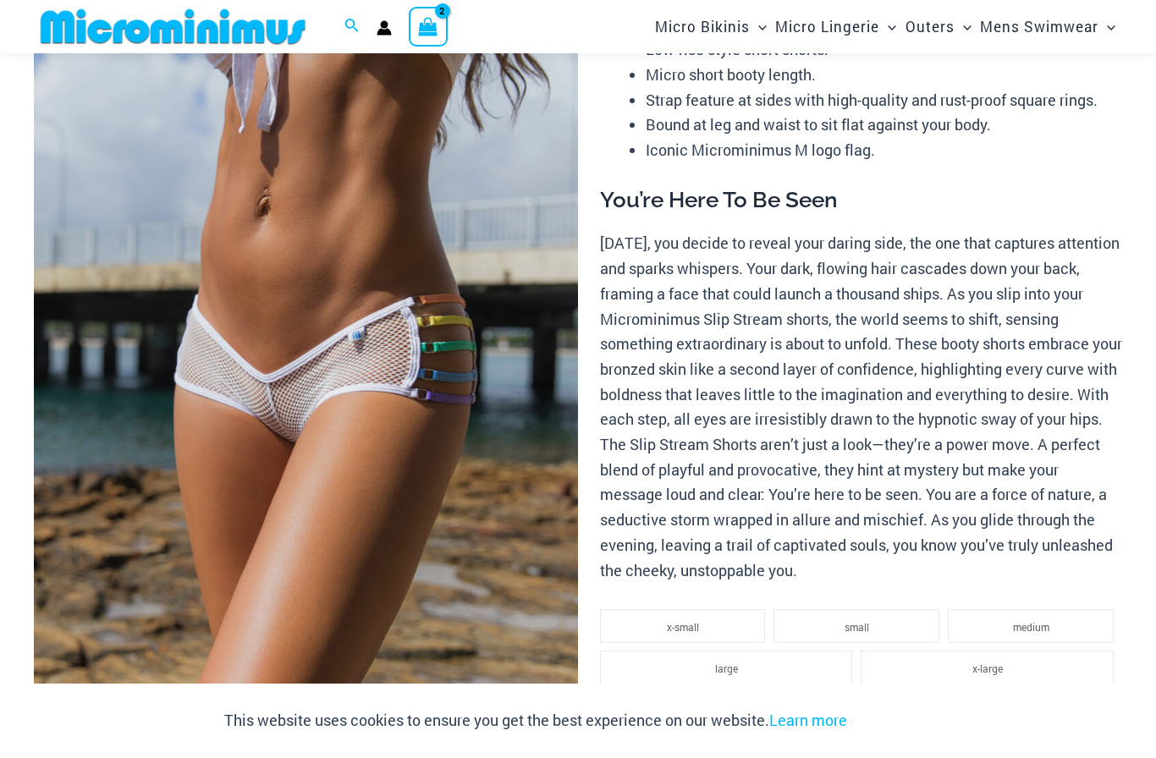
scroll to position [0, 0]
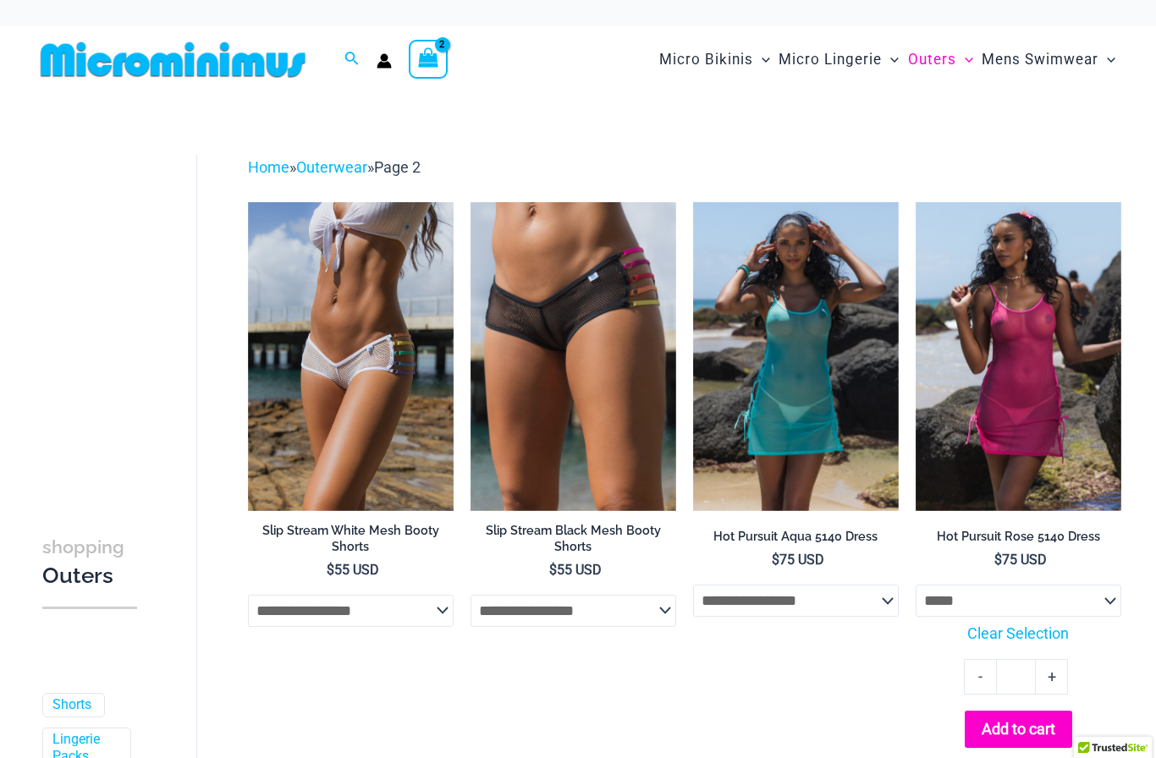
select select "*****"
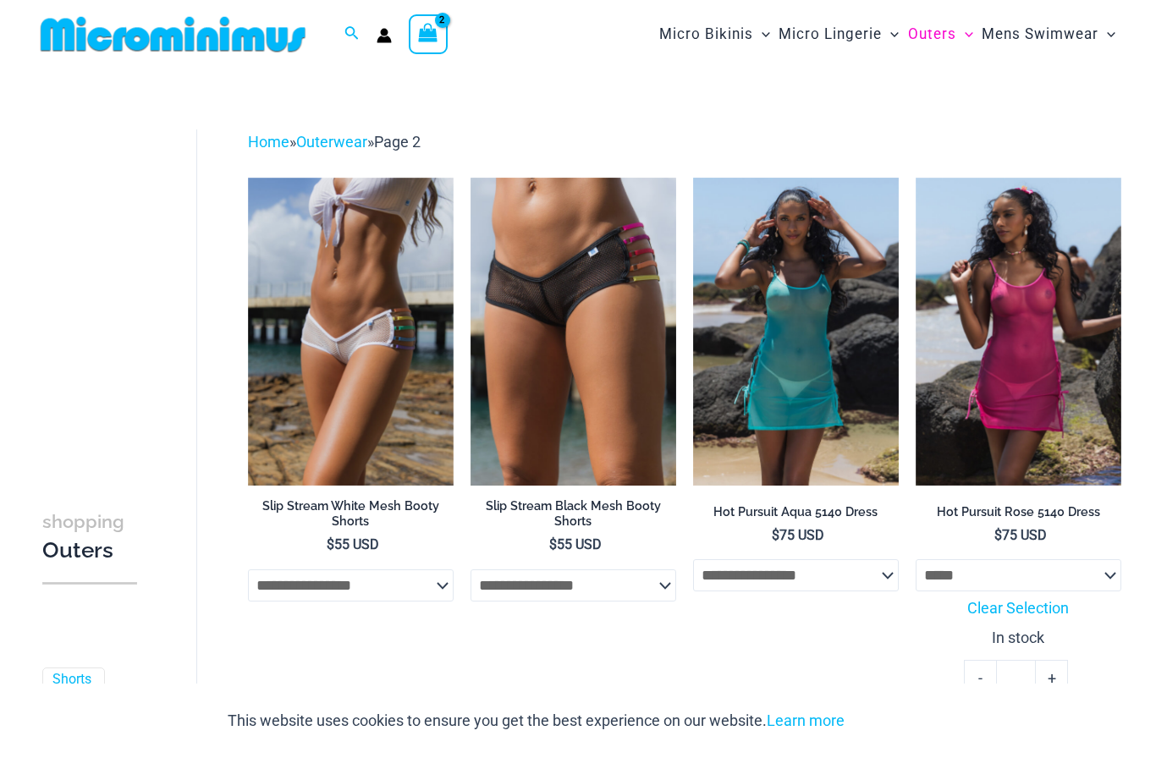
click at [471, 178] on img at bounding box center [471, 178] width 0 height 0
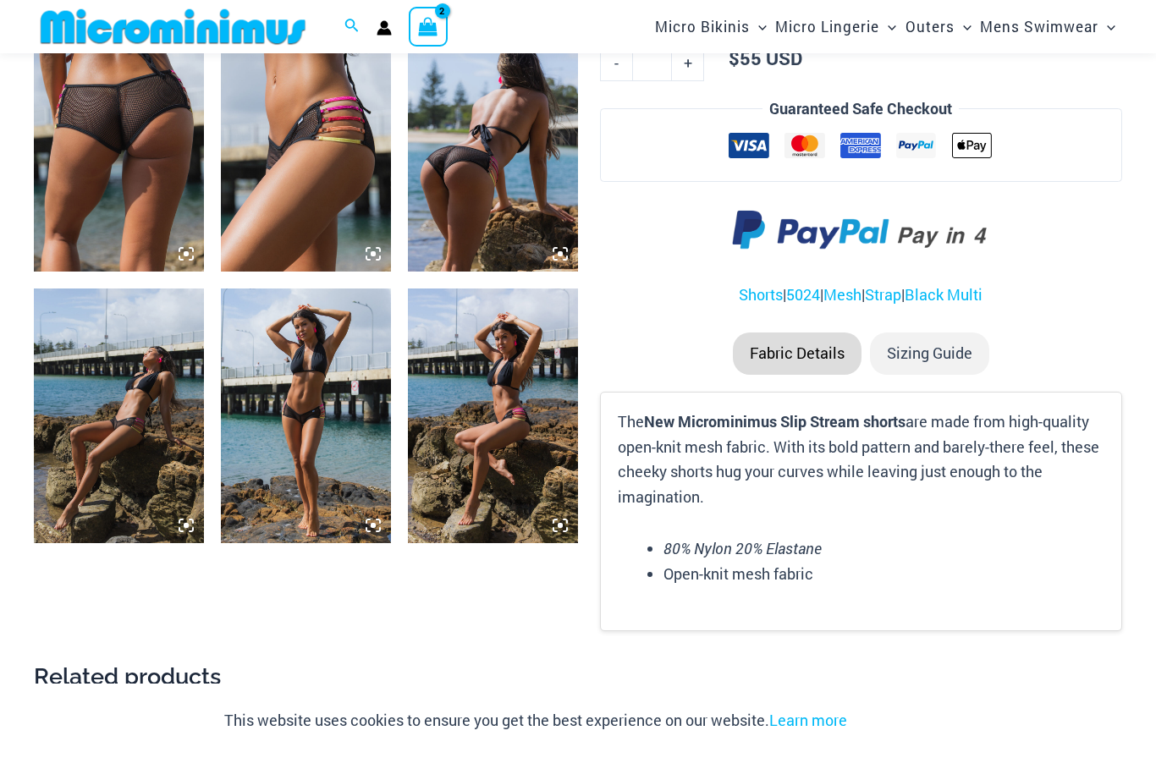
scroll to position [947, 0]
click at [311, 382] on img at bounding box center [306, 415] width 170 height 255
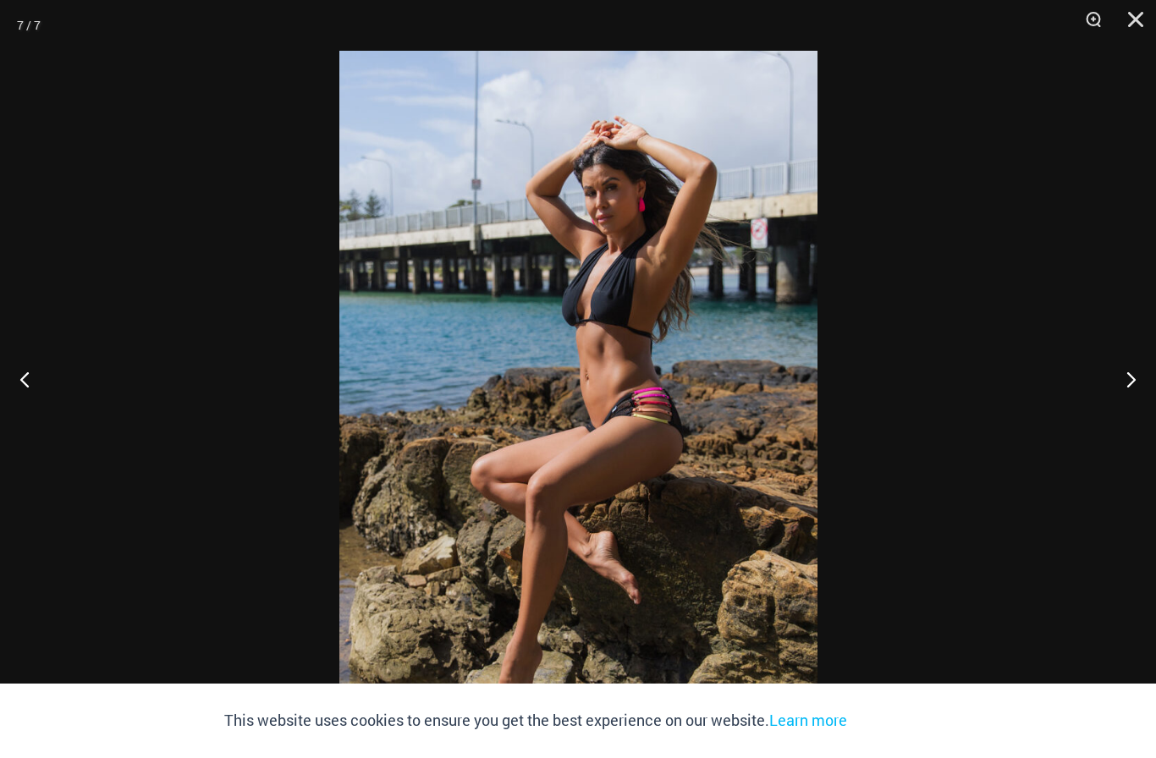
click at [1137, 4] on button "Close" at bounding box center [1130, 25] width 42 height 51
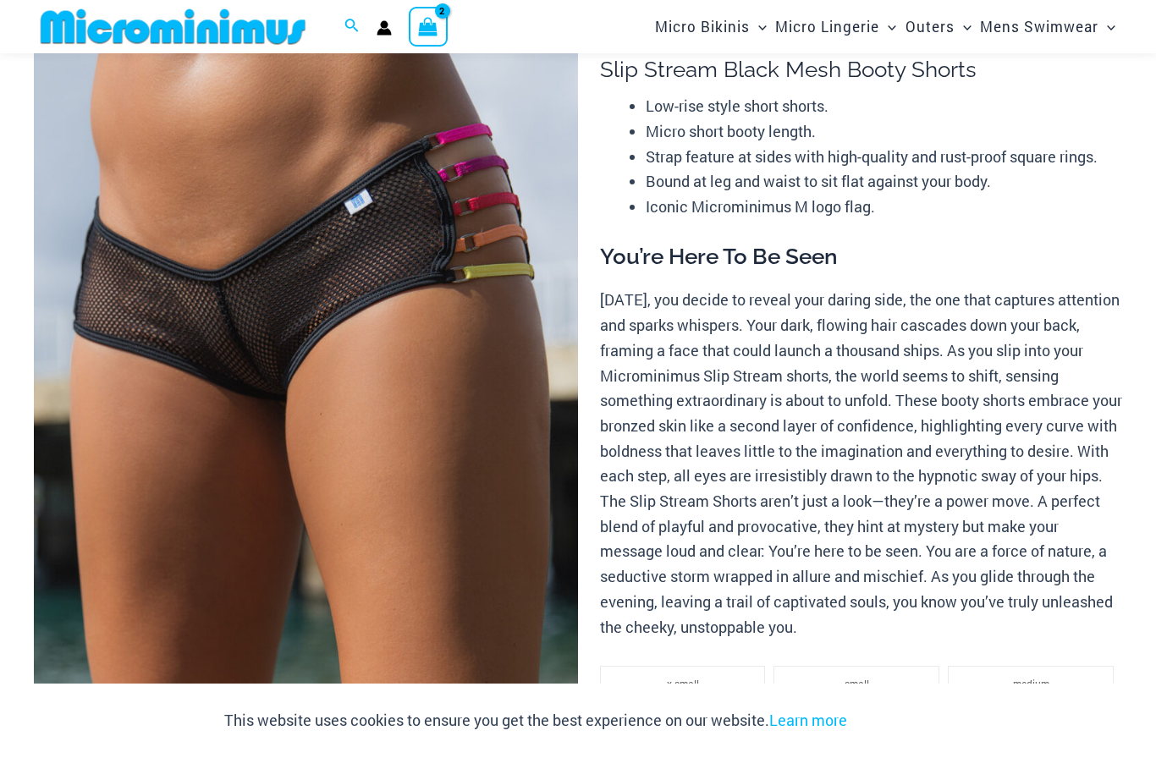
scroll to position [0, 0]
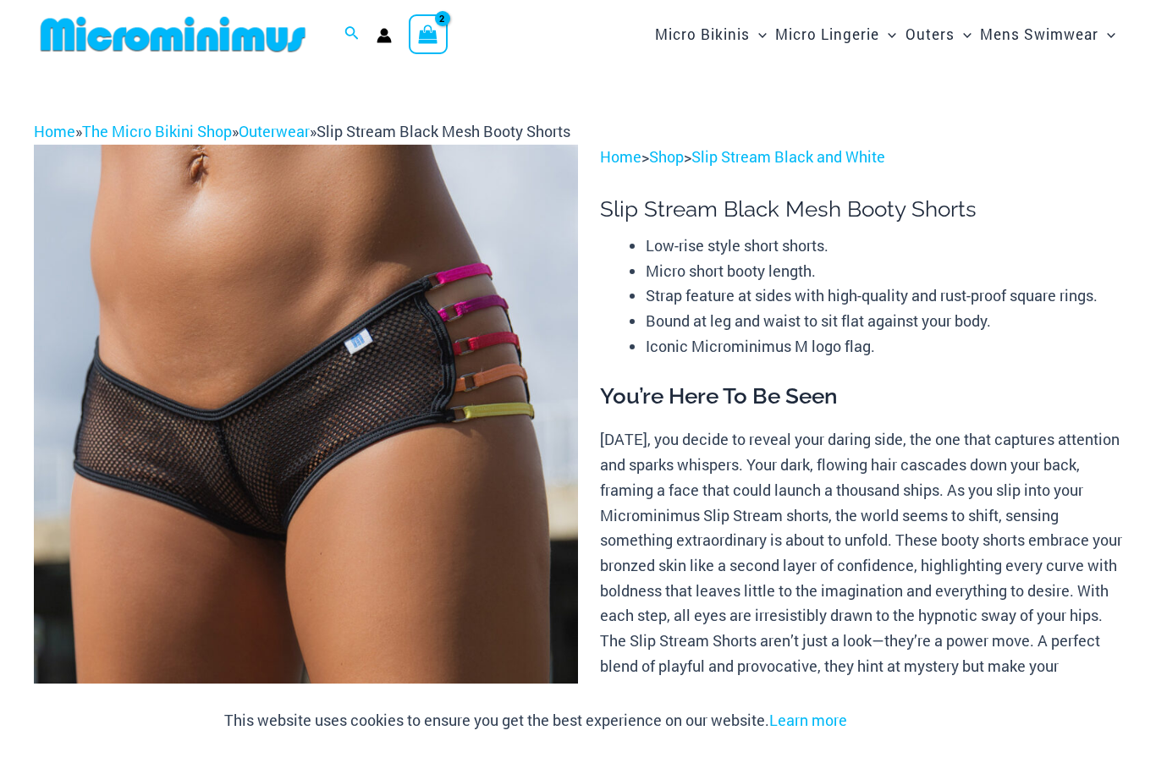
click at [679, 152] on link "Shop" at bounding box center [666, 156] width 35 height 20
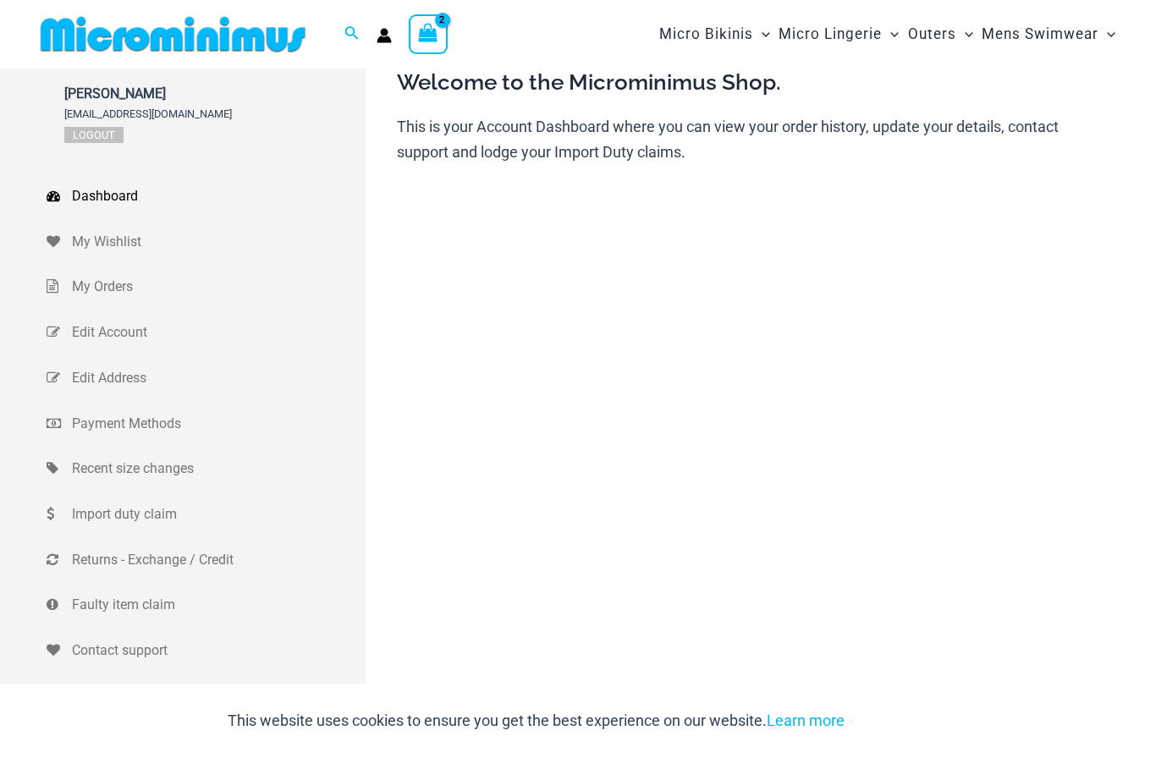
click at [179, 477] on span "Recent size changes" at bounding box center [216, 468] width 289 height 25
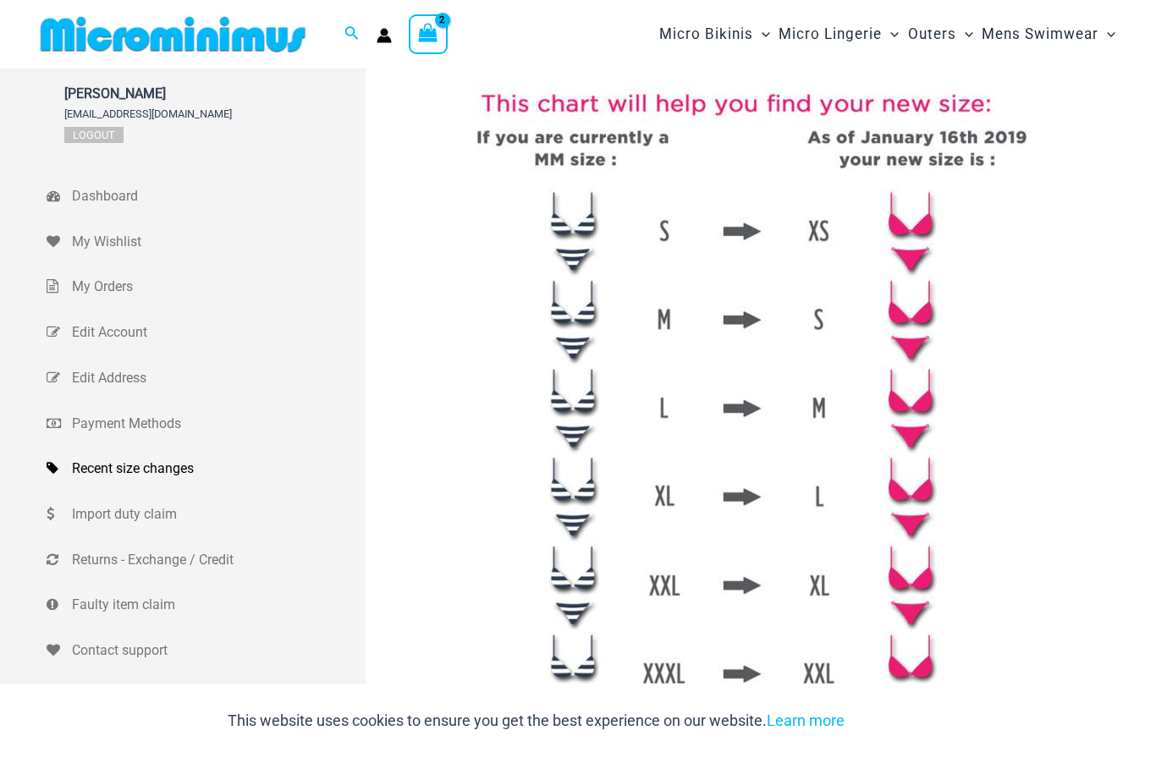
click at [245, 35] on img at bounding box center [173, 34] width 278 height 38
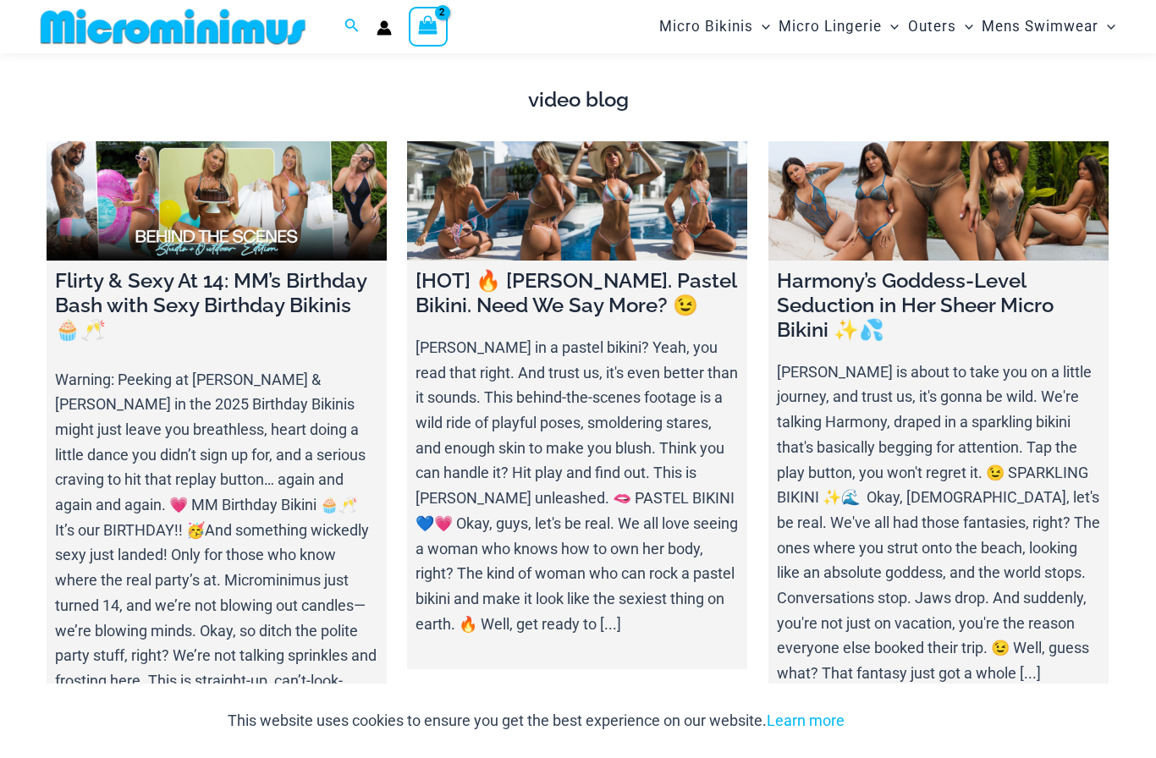
scroll to position [5716, 0]
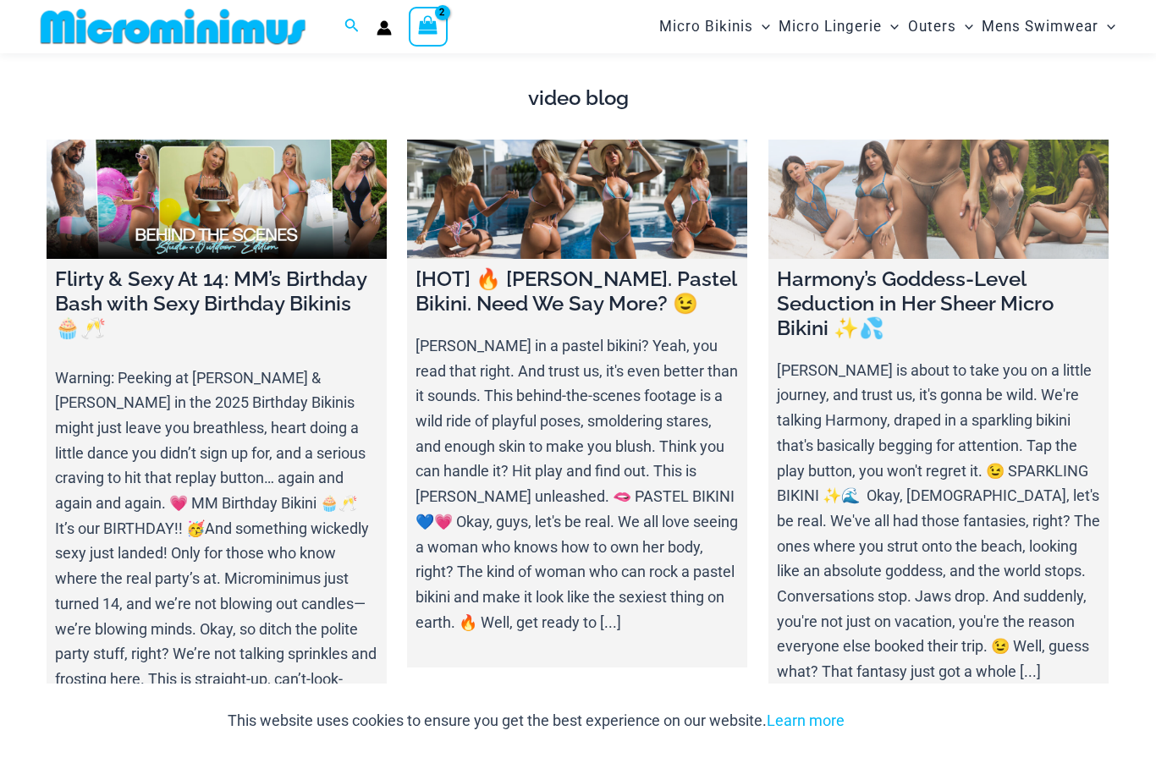
click at [863, 289] on h4 "Harmony’s Goddess-Level Seduction in Her Sheer Micro Bikini ✨💦" at bounding box center [938, 303] width 323 height 73
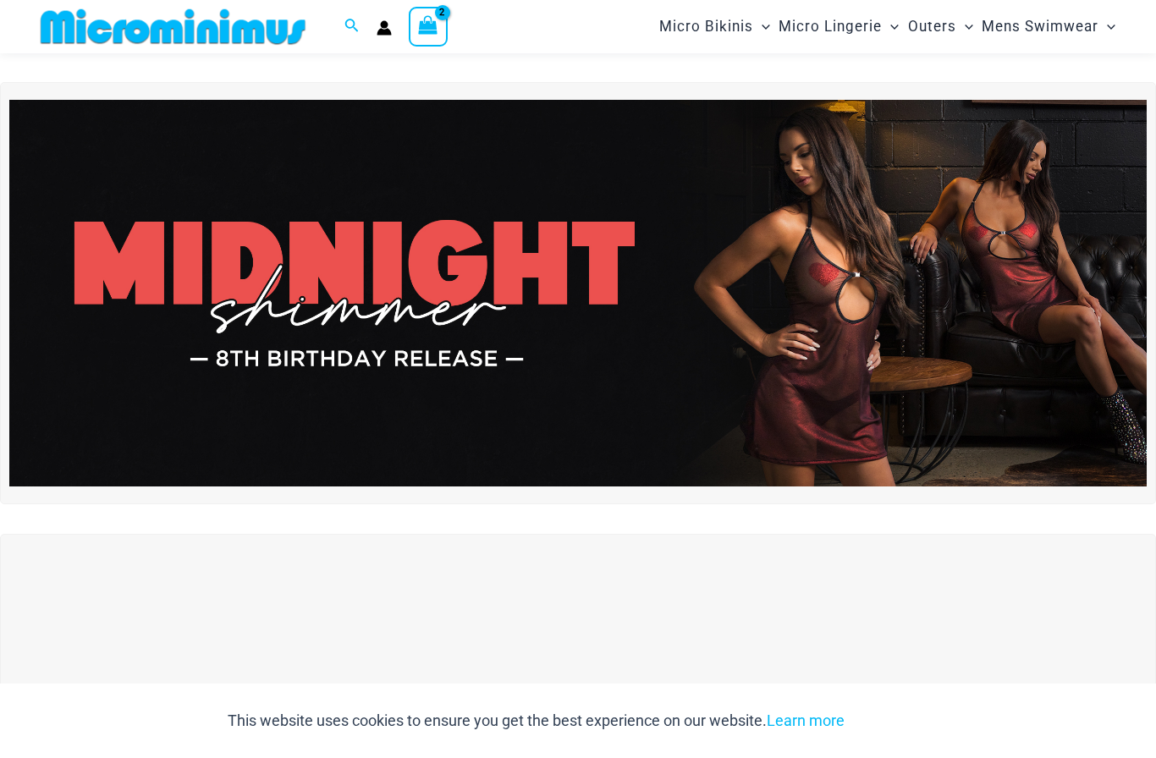
scroll to position [0, 0]
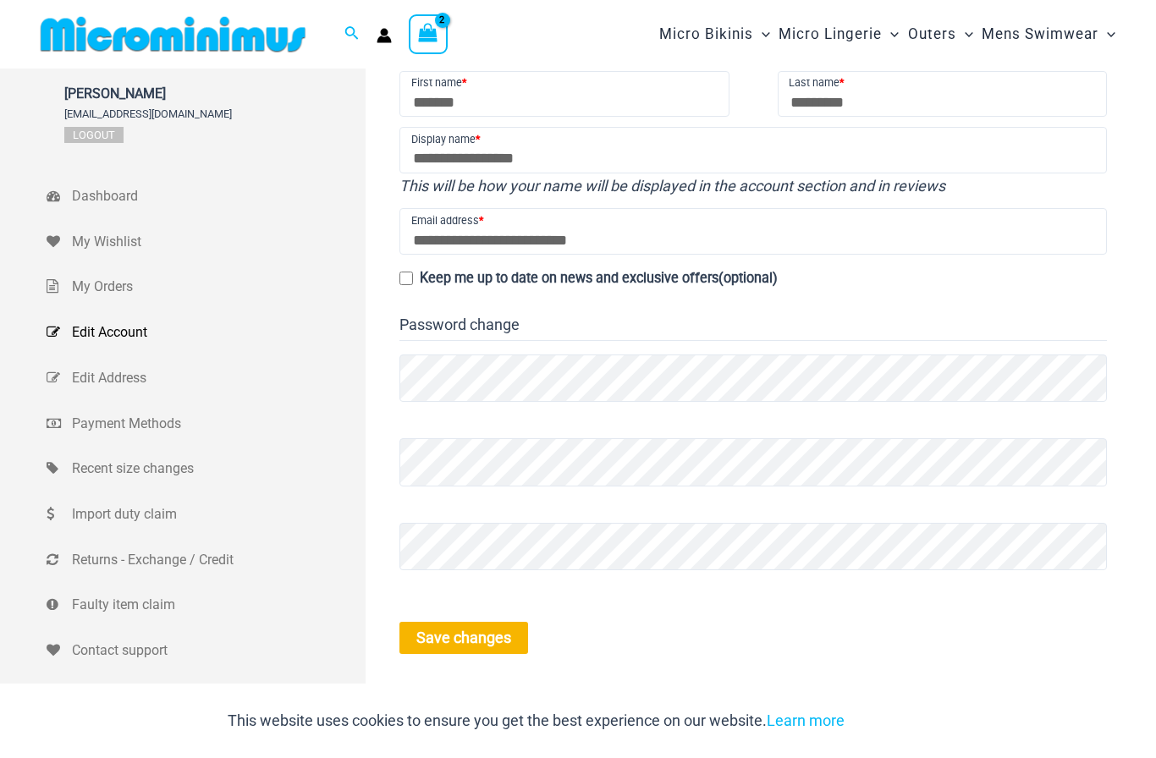
click at [452, 626] on button "Save changes" at bounding box center [464, 638] width 129 height 32
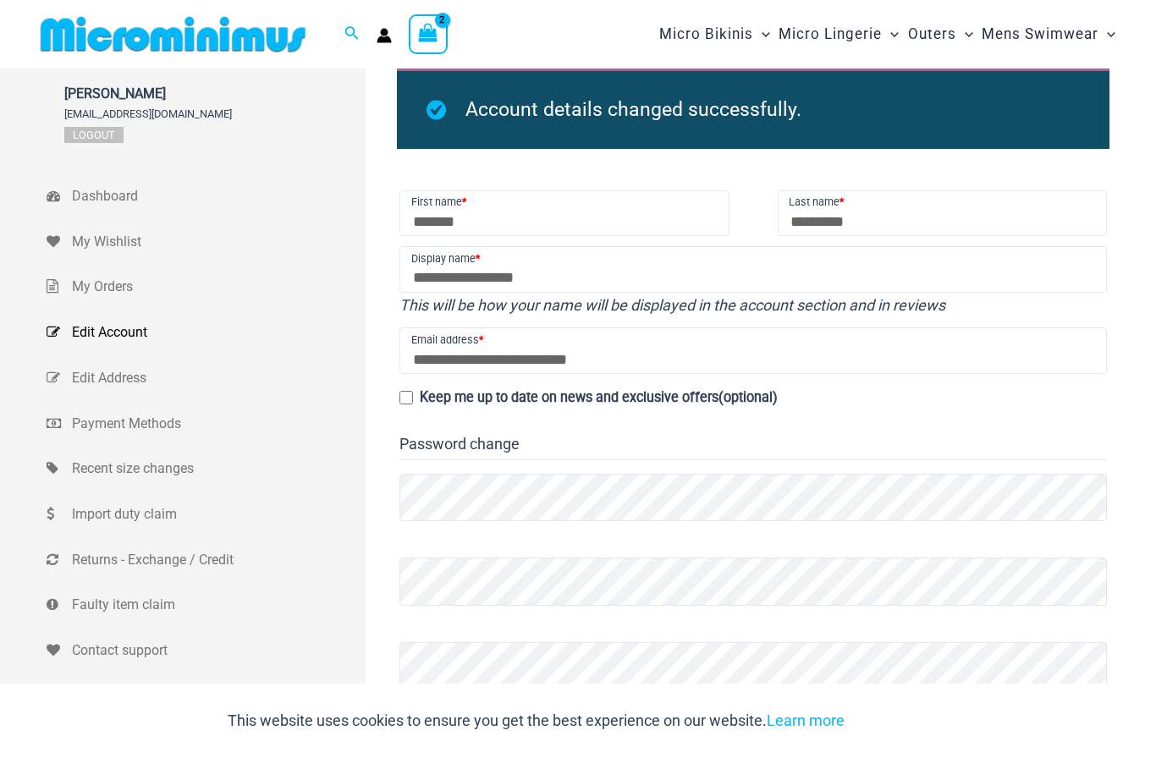
click at [359, 39] on span "Search icon link" at bounding box center [352, 34] width 15 height 21
click at [479, 30] on input "Search for: Search" at bounding box center [460, 34] width 199 height 50
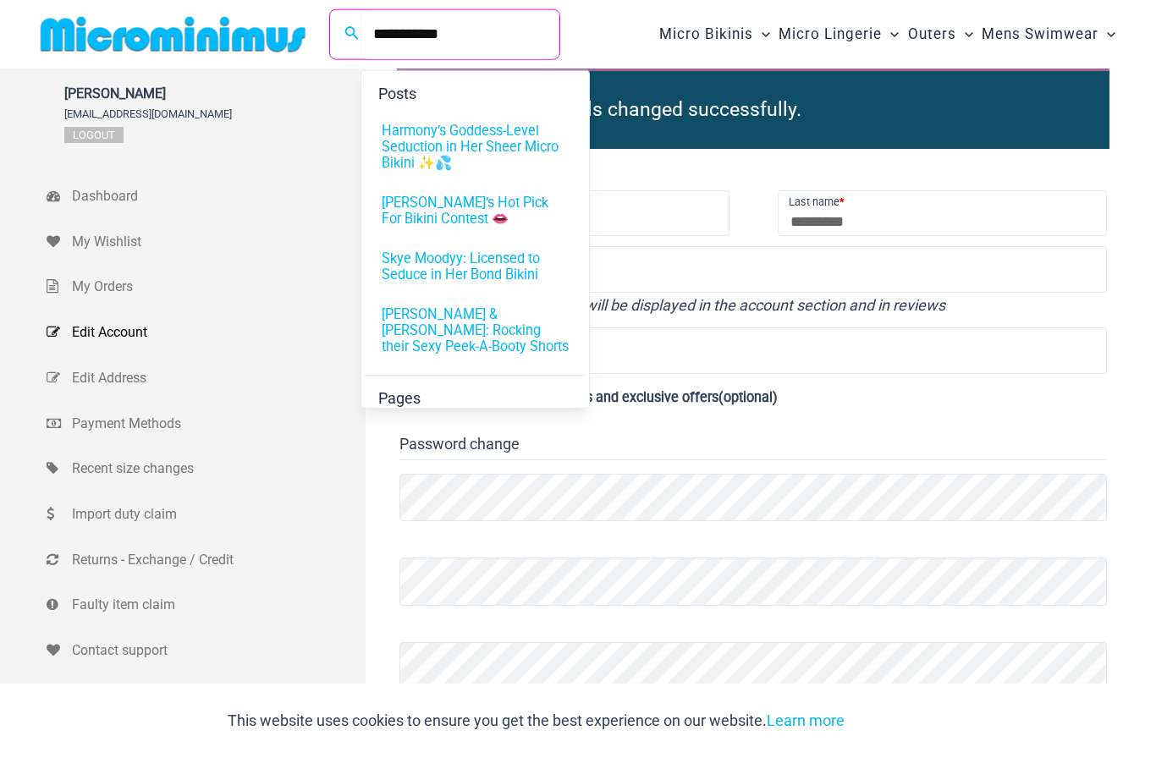
type input "**********"
click at [494, 129] on span "Harmony’s Goddess-Level Seduction in Her Sheer Micro Bikini ✨💦" at bounding box center [475, 147] width 187 height 48
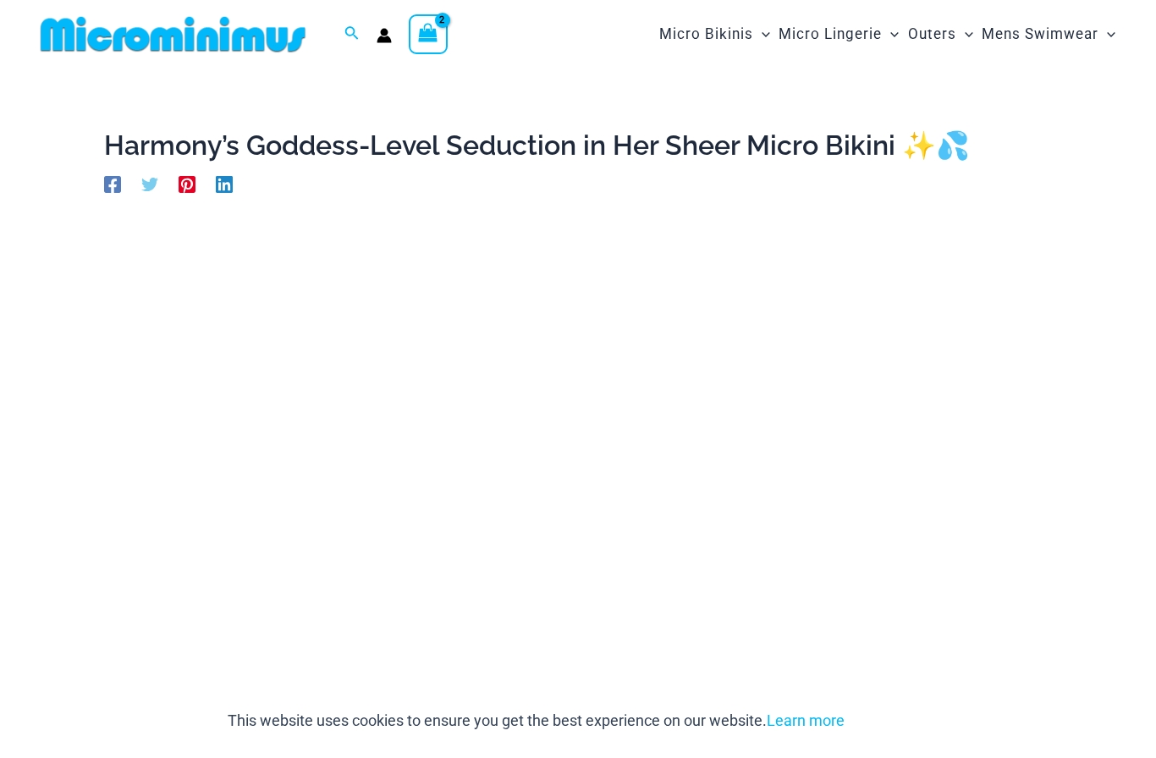
click at [359, 27] on span "Search icon link" at bounding box center [352, 34] width 15 height 21
click at [473, 27] on input "Search for: Search" at bounding box center [460, 34] width 199 height 50
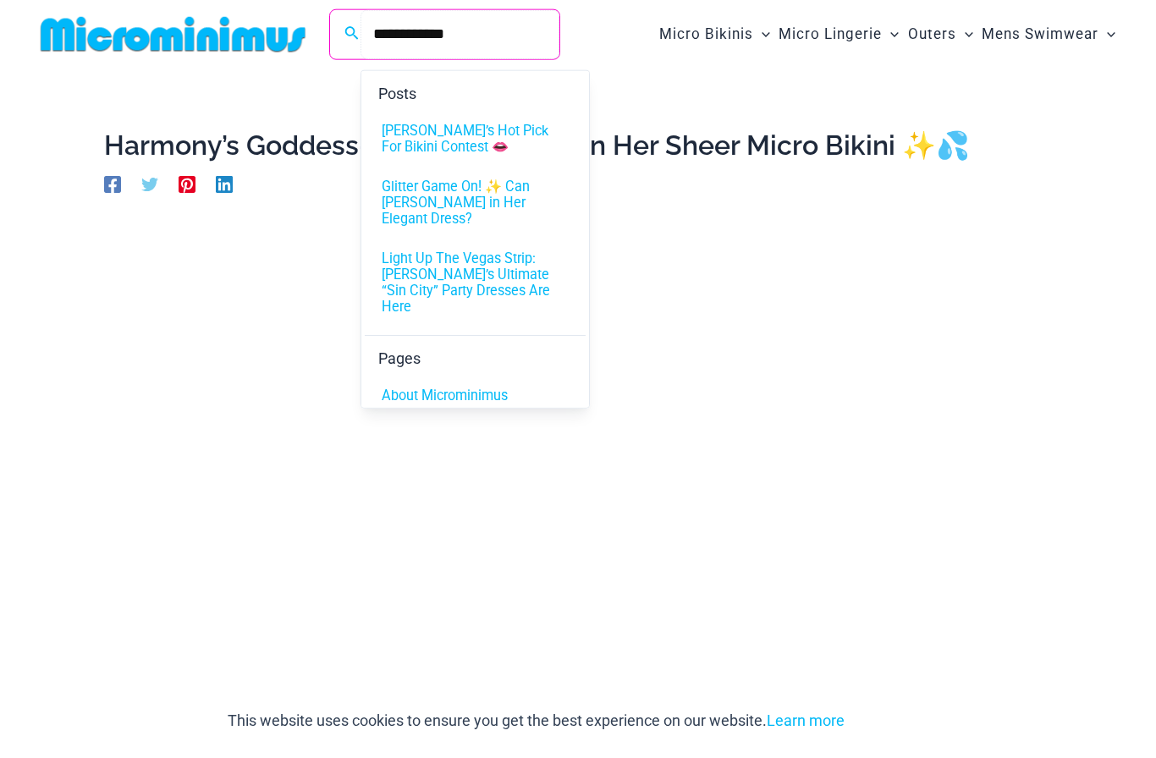
type input "**********"
click at [486, 392] on span "About Microminimus" at bounding box center [445, 396] width 126 height 16
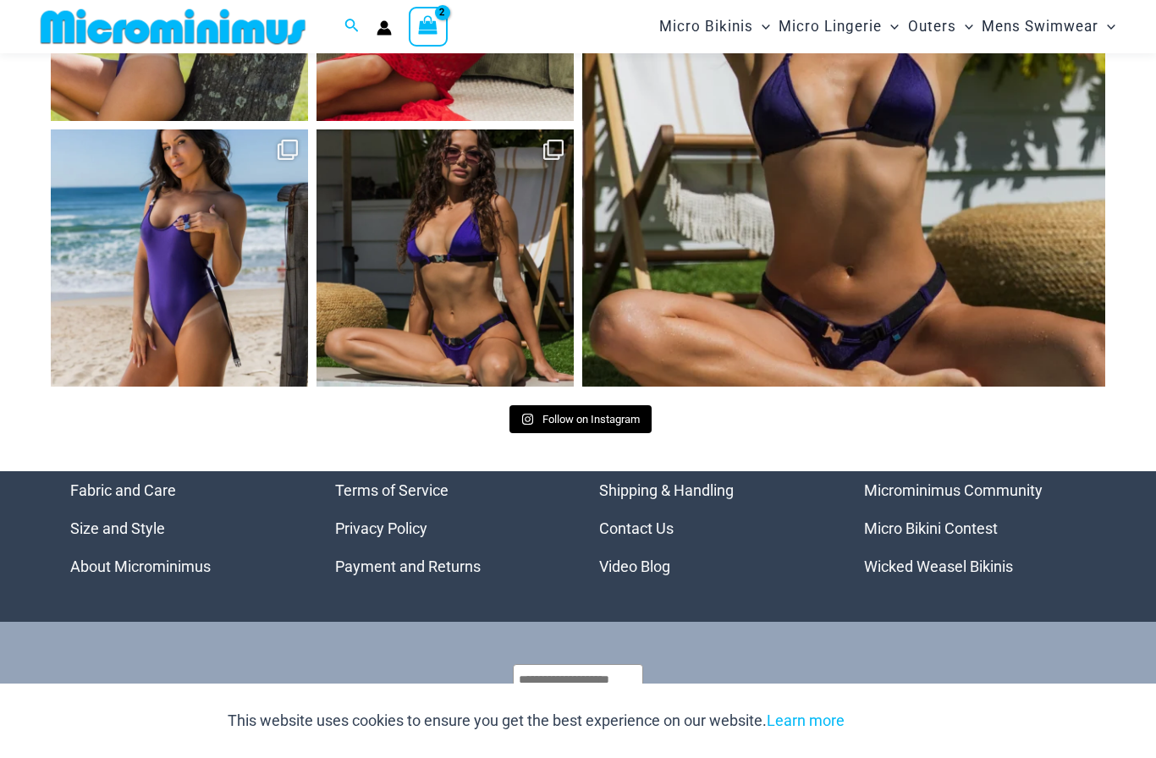
scroll to position [2122, 0]
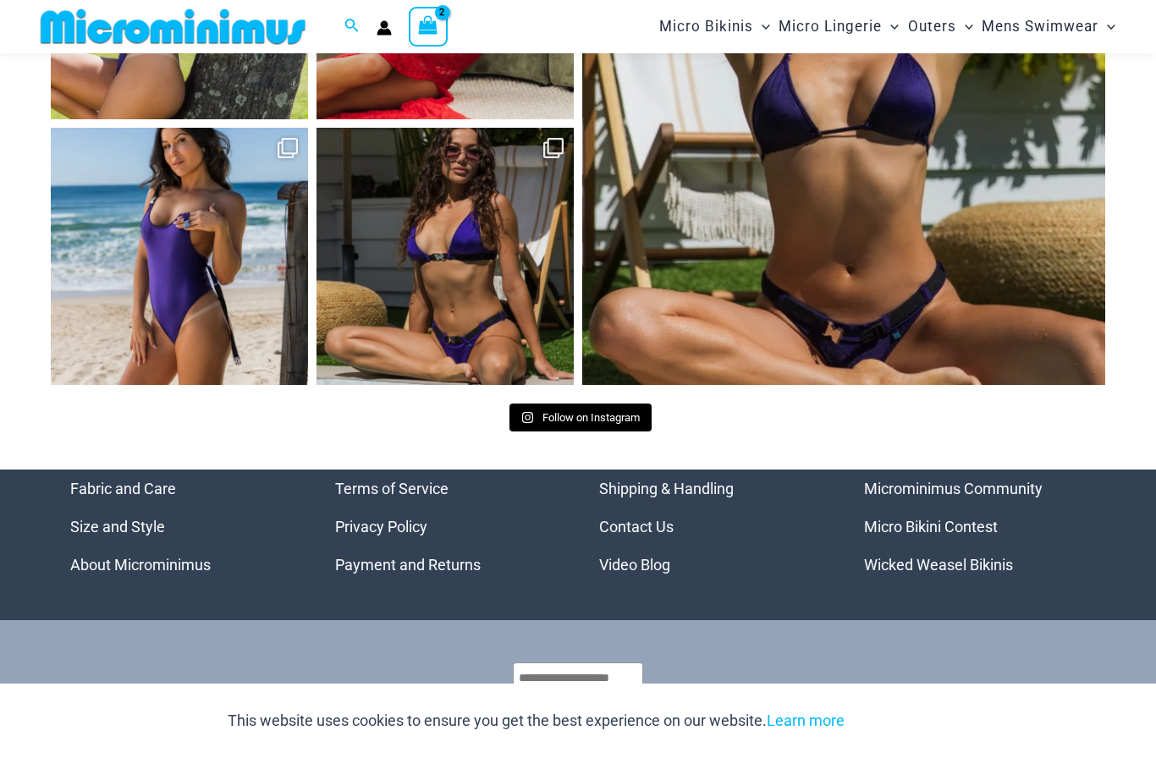
click at [965, 521] on link "Micro Bikini Contest" at bounding box center [931, 527] width 134 height 18
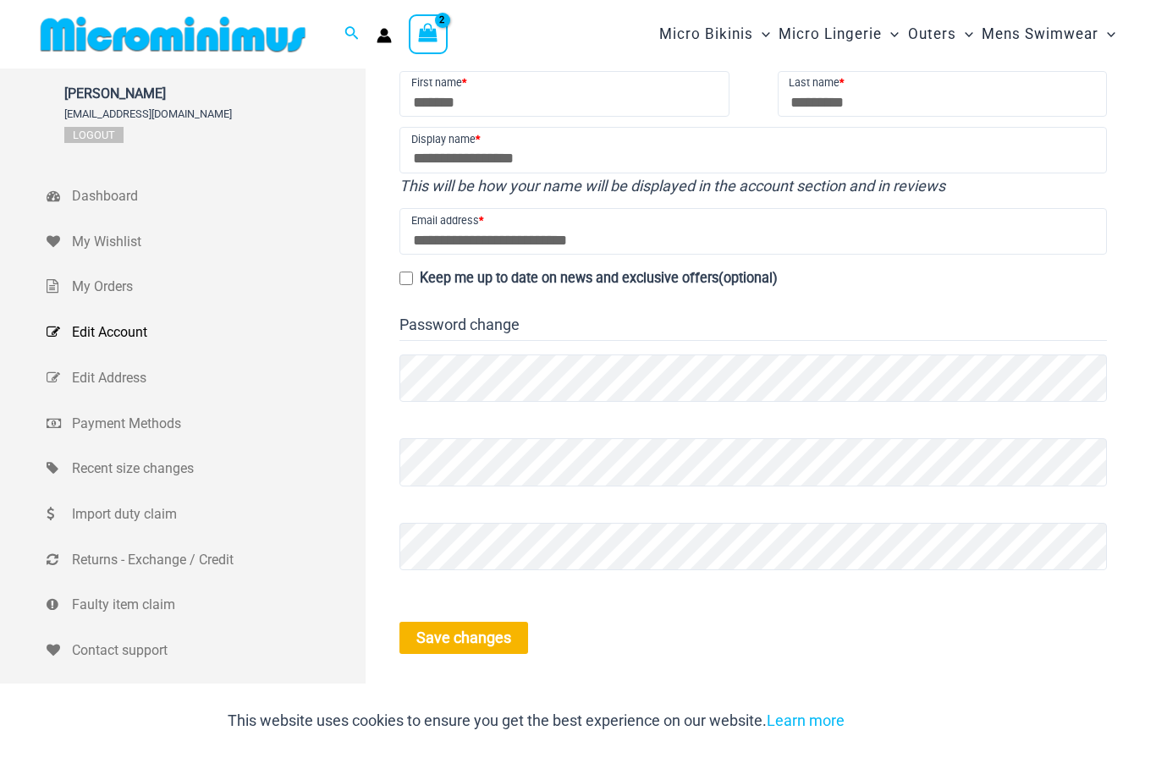
click at [987, 326] on legend "Password change" at bounding box center [754, 325] width 708 height 31
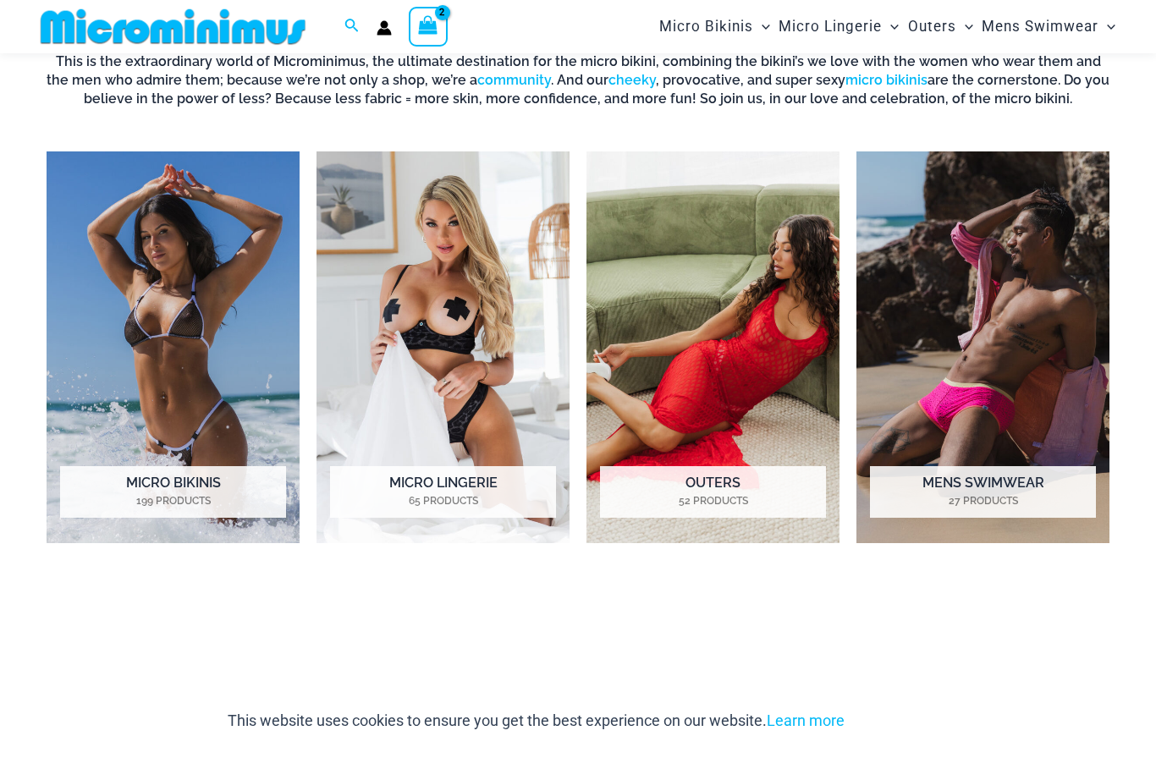
scroll to position [1127, 0]
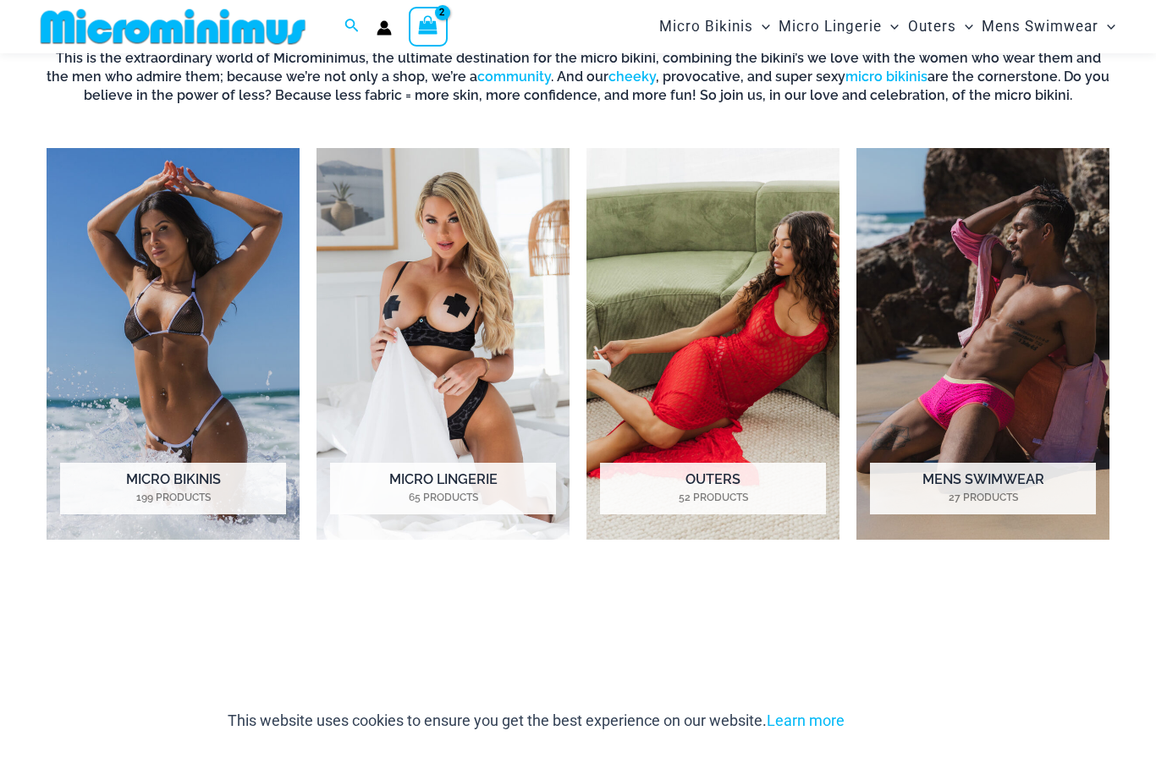
click at [504, 483] on h2 "Micro Lingerie 65 Products" at bounding box center [443, 489] width 226 height 52
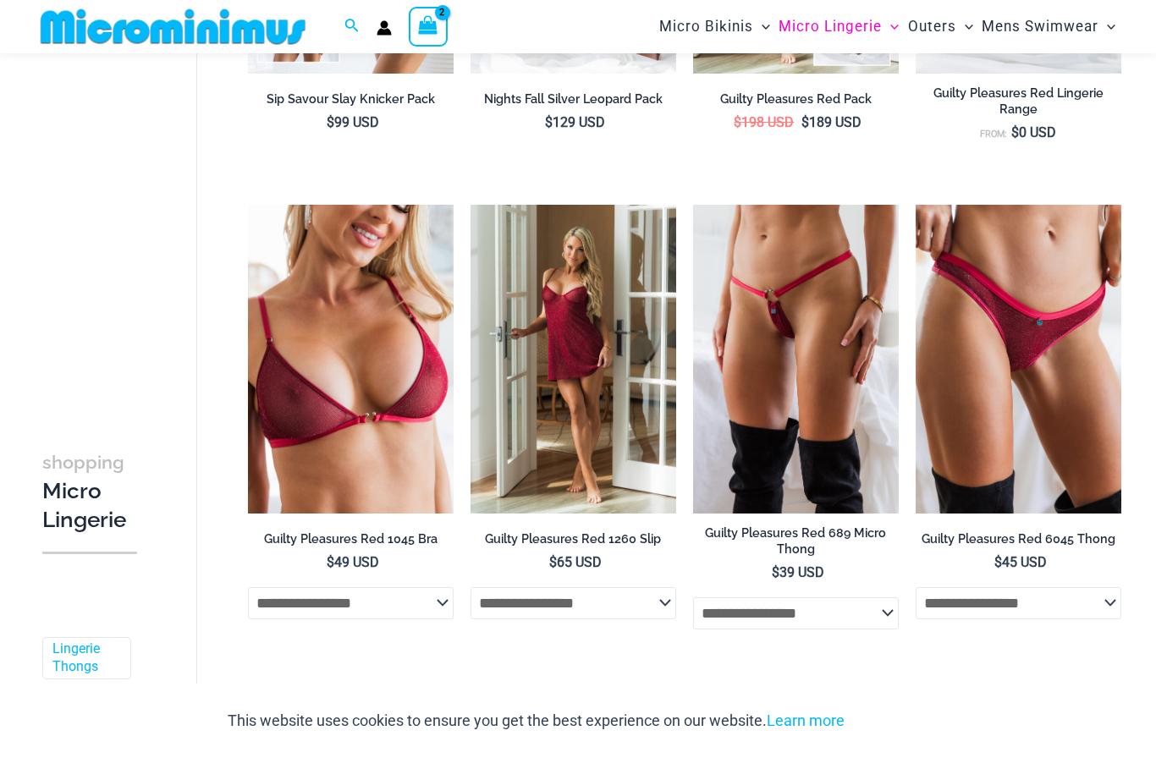
scroll to position [518, 0]
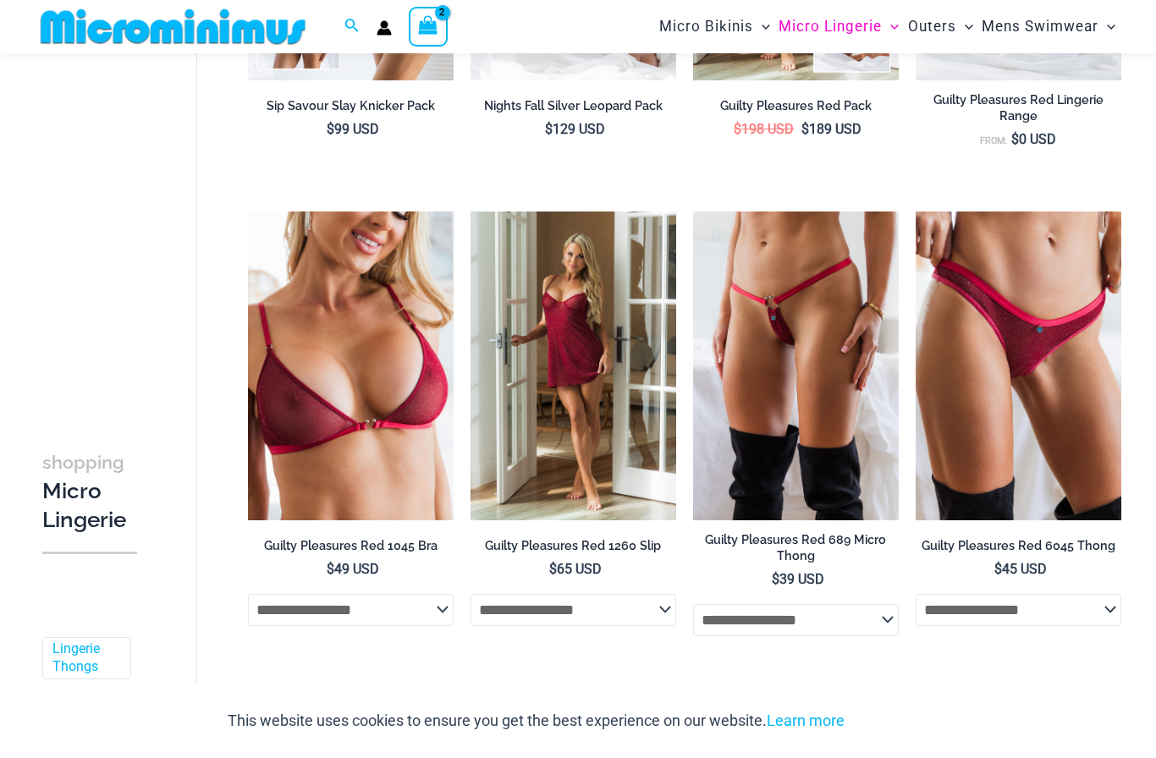
click at [693, 212] on img at bounding box center [693, 212] width 0 height 0
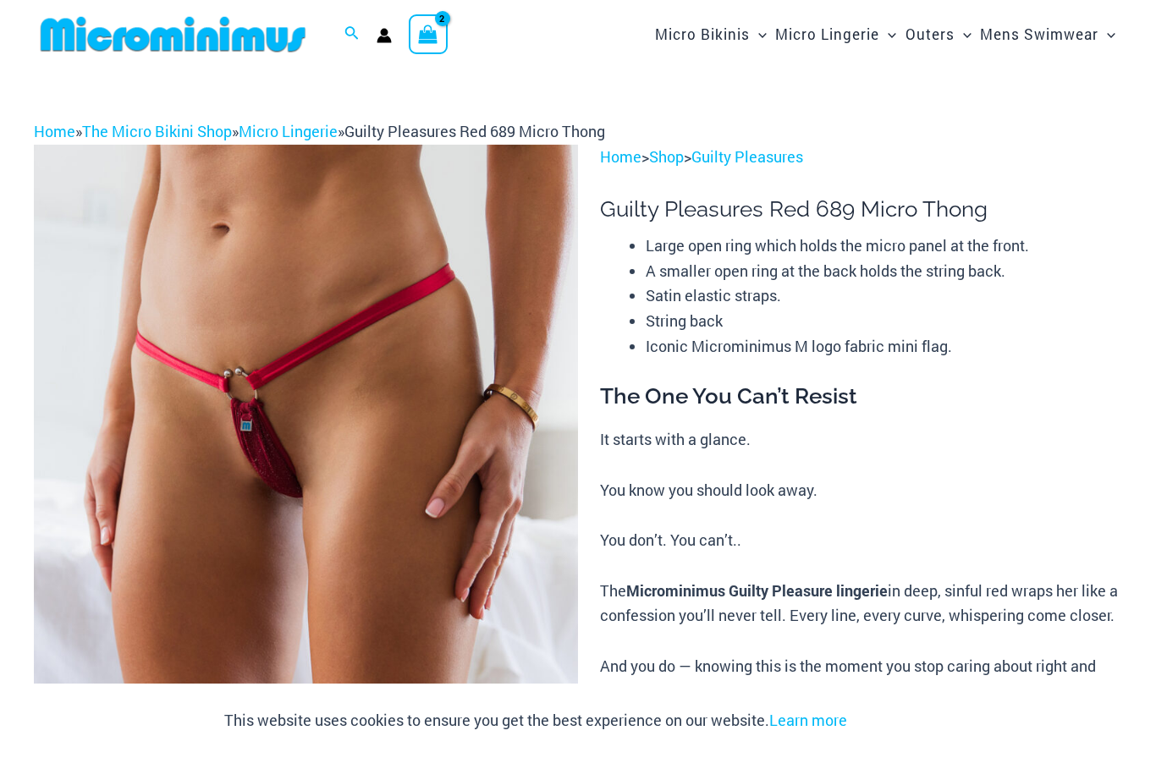
click at [436, 477] on img at bounding box center [306, 553] width 544 height 817
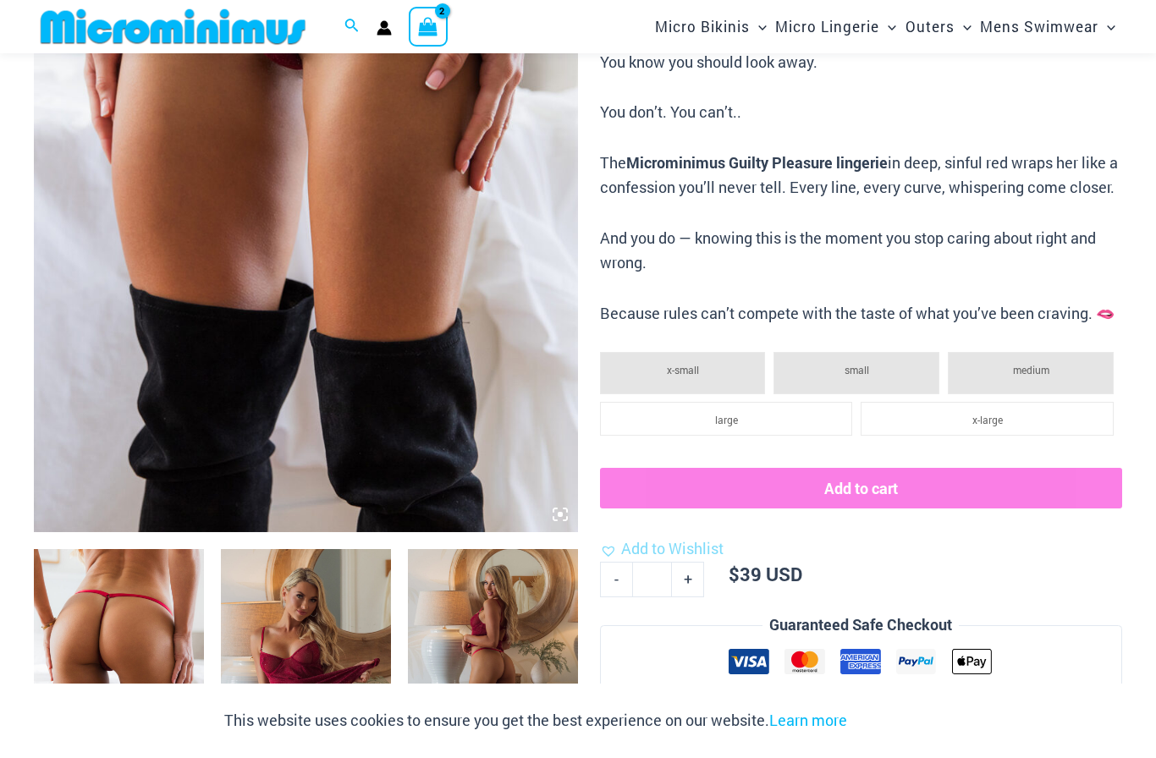
scroll to position [416, 0]
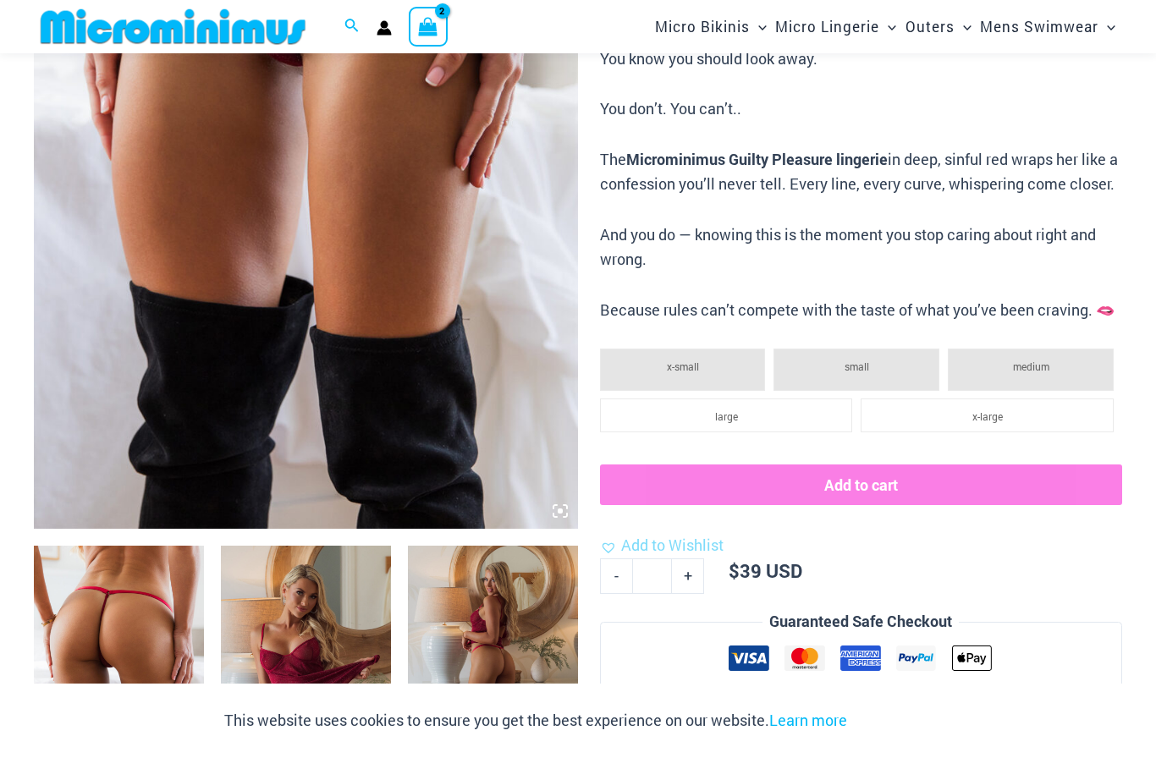
click at [382, 292] on img at bounding box center [306, 121] width 544 height 817
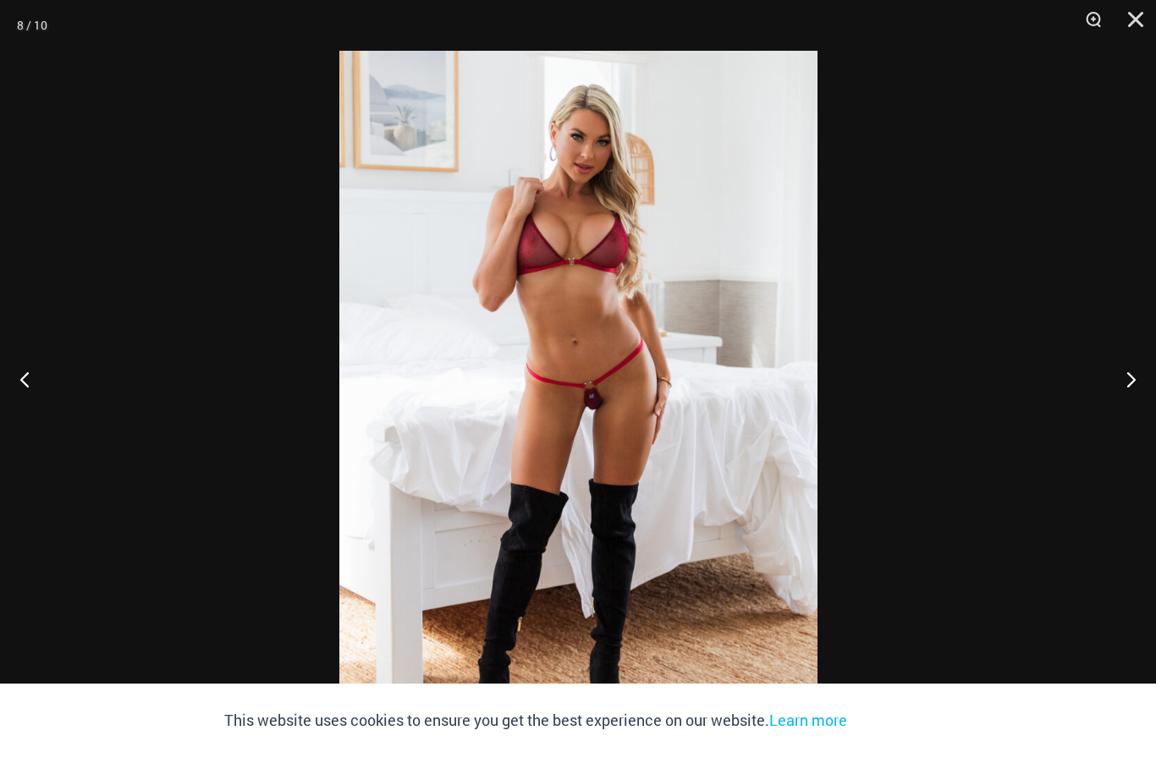
click at [1150, 16] on button "Close" at bounding box center [1130, 25] width 42 height 51
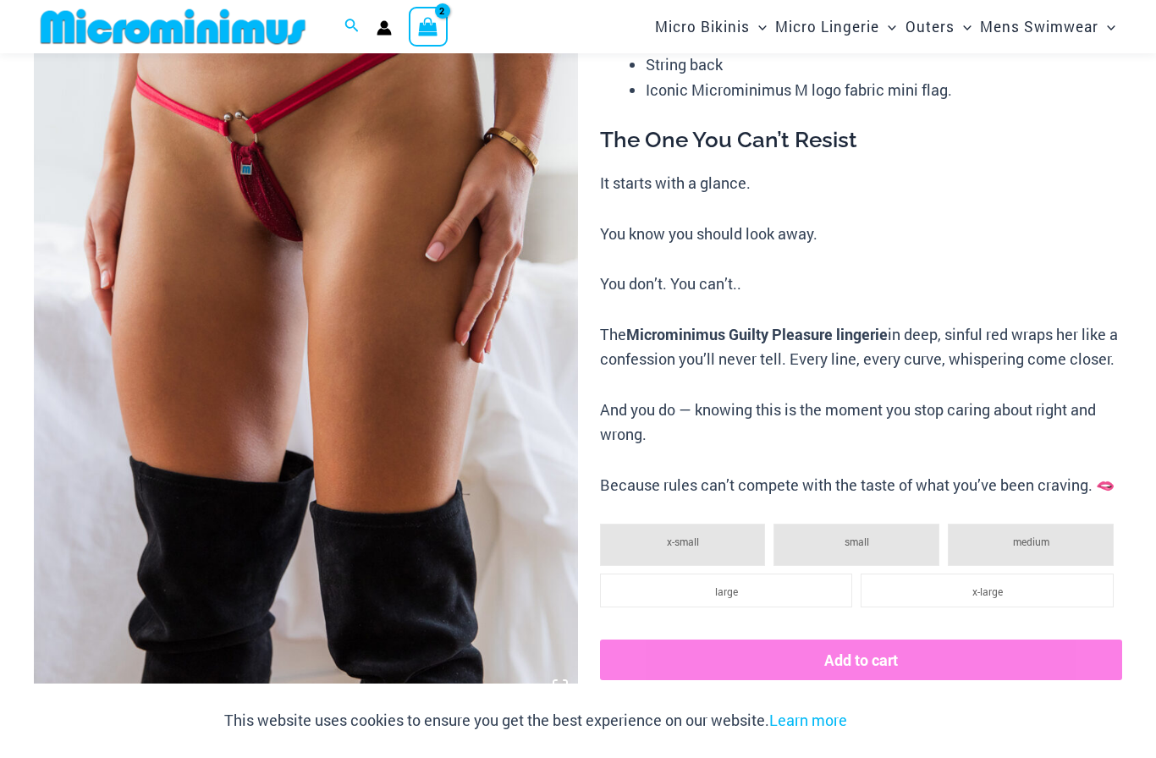
scroll to position [0, 0]
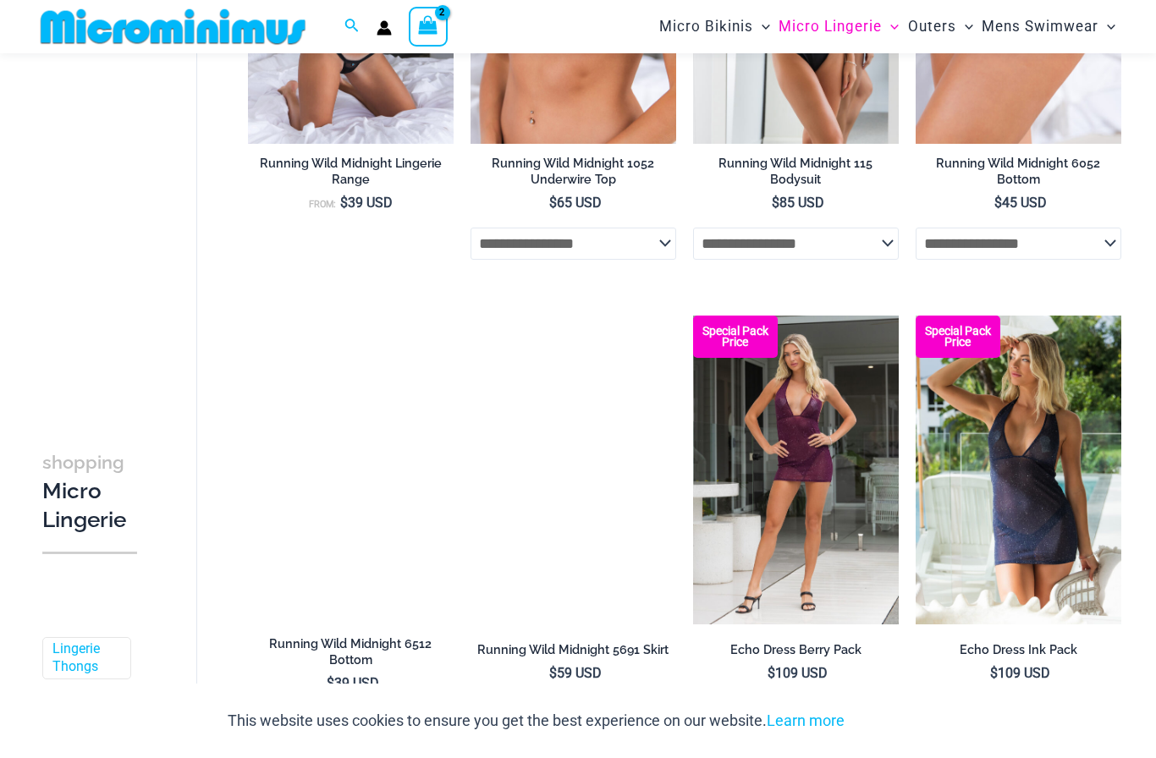
scroll to position [1855, 0]
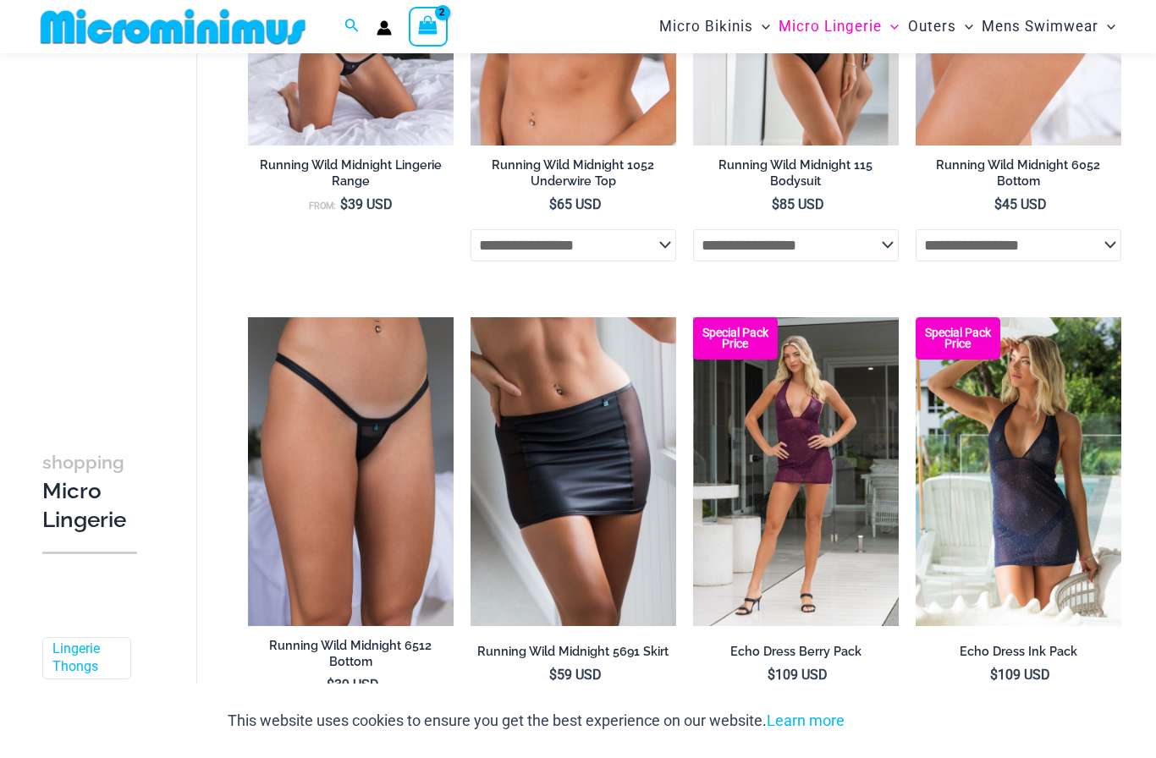
click at [412, 724] on select "**********" at bounding box center [351, 726] width 206 height 32
select select "*****"
click at [248, 317] on img at bounding box center [248, 317] width 0 height 0
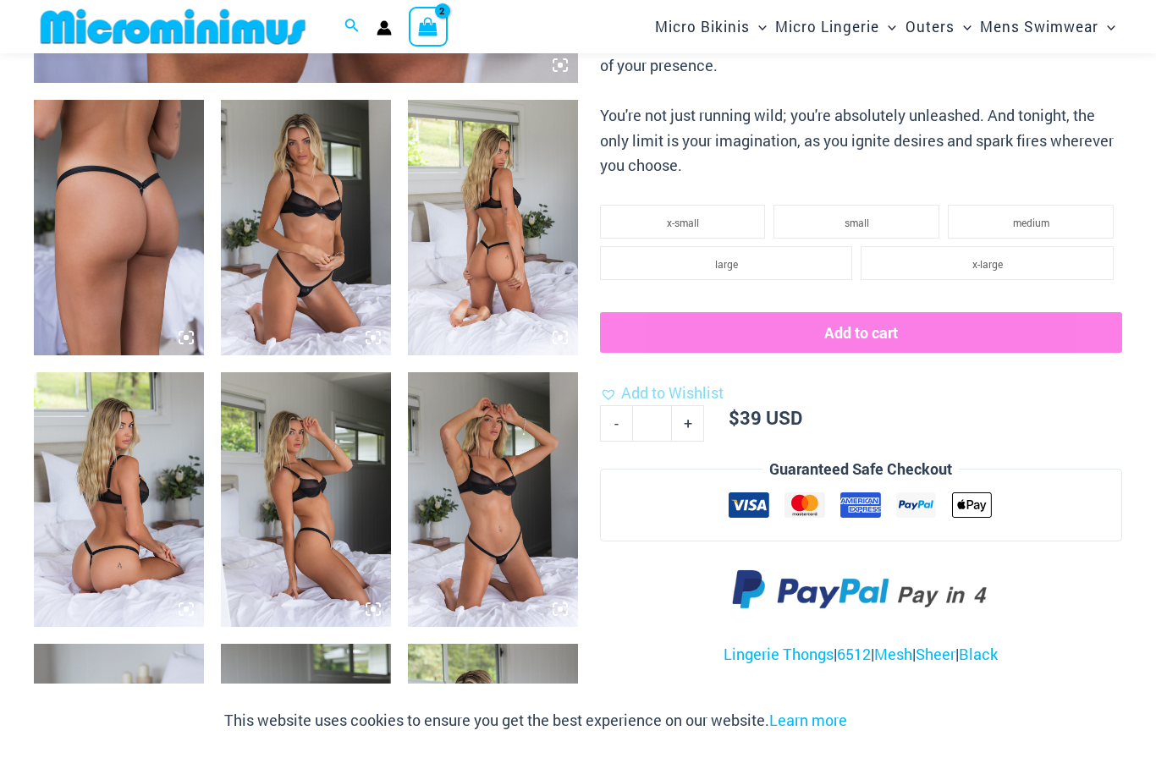
scroll to position [863, 0]
click at [298, 219] on img at bounding box center [306, 226] width 170 height 255
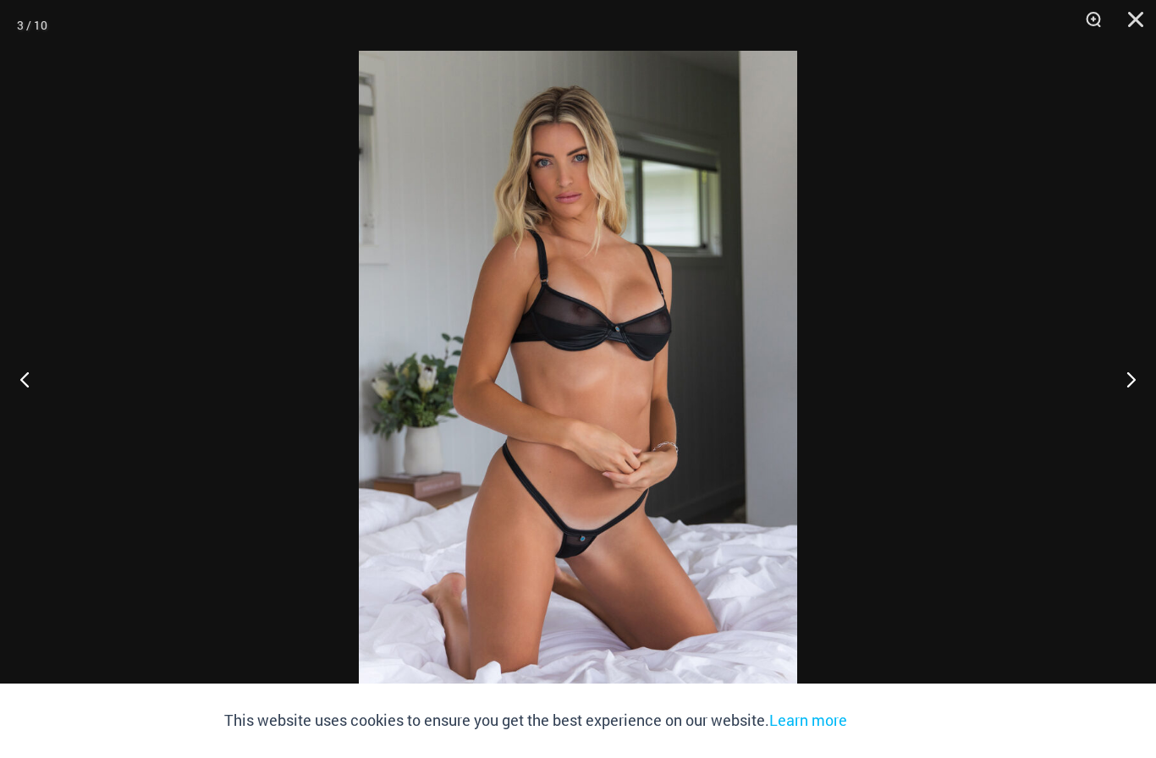
click at [1134, 3] on button "Close" at bounding box center [1130, 25] width 42 height 51
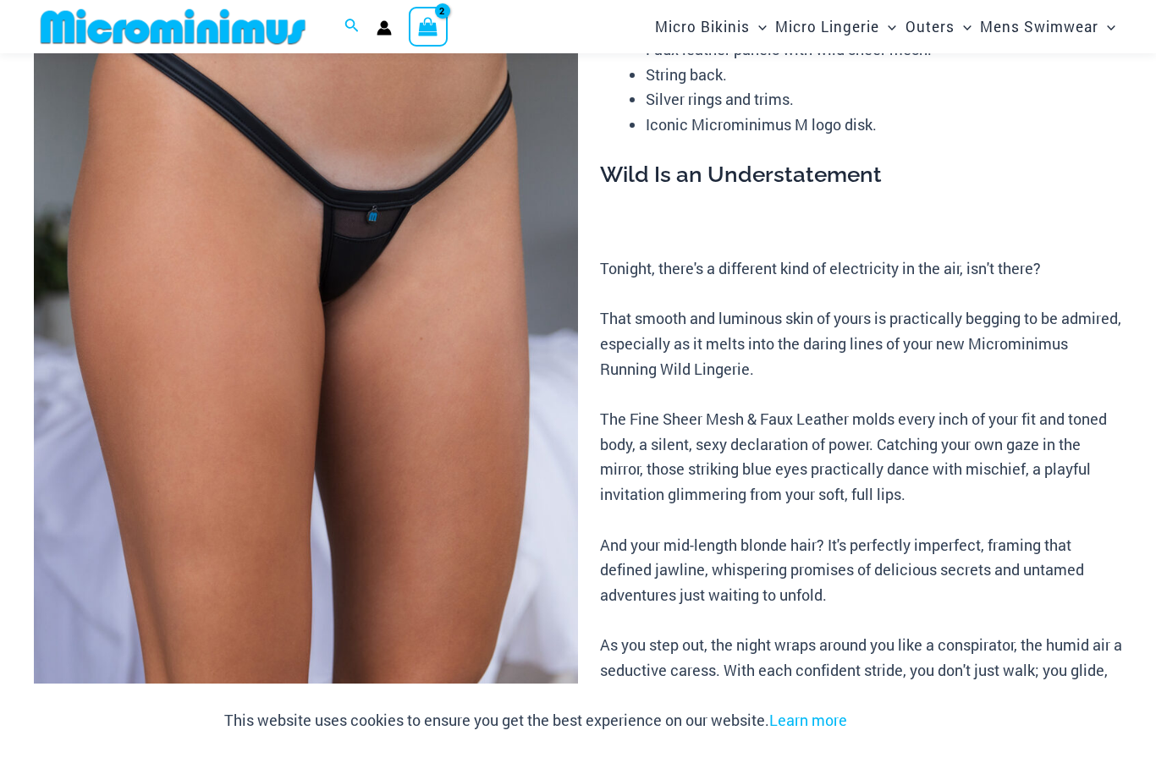
scroll to position [0, 0]
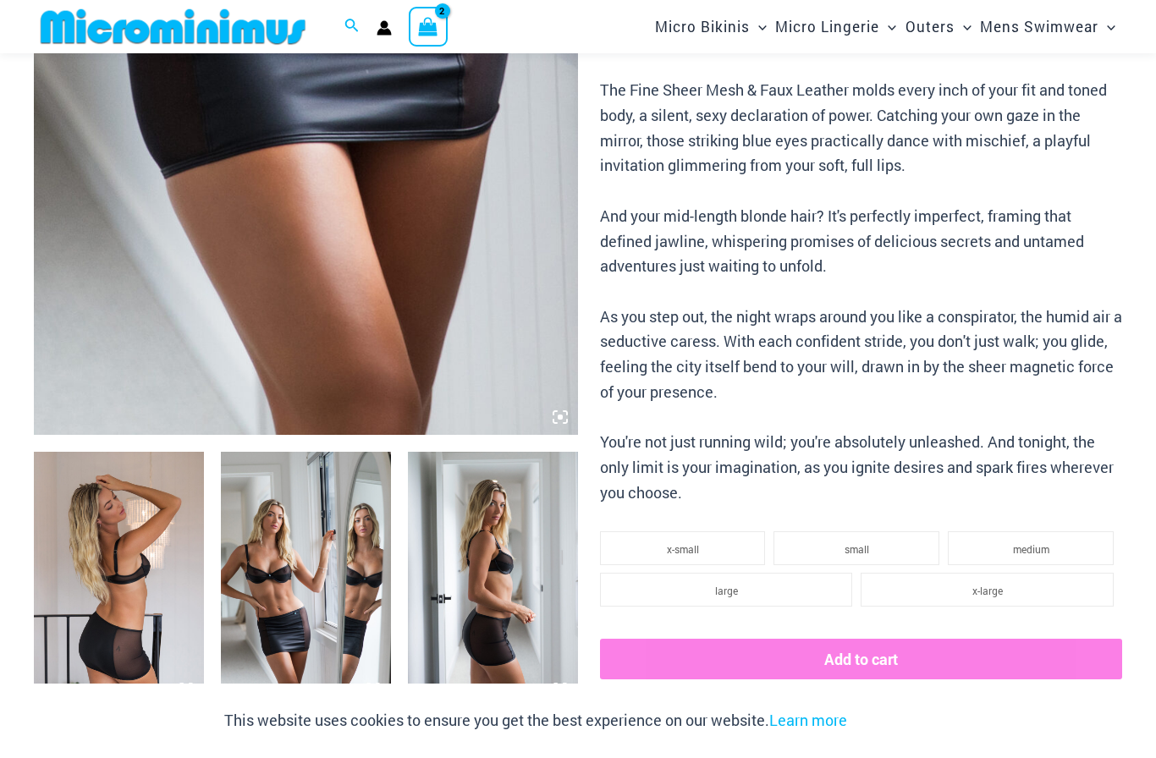
scroll to position [512, 0]
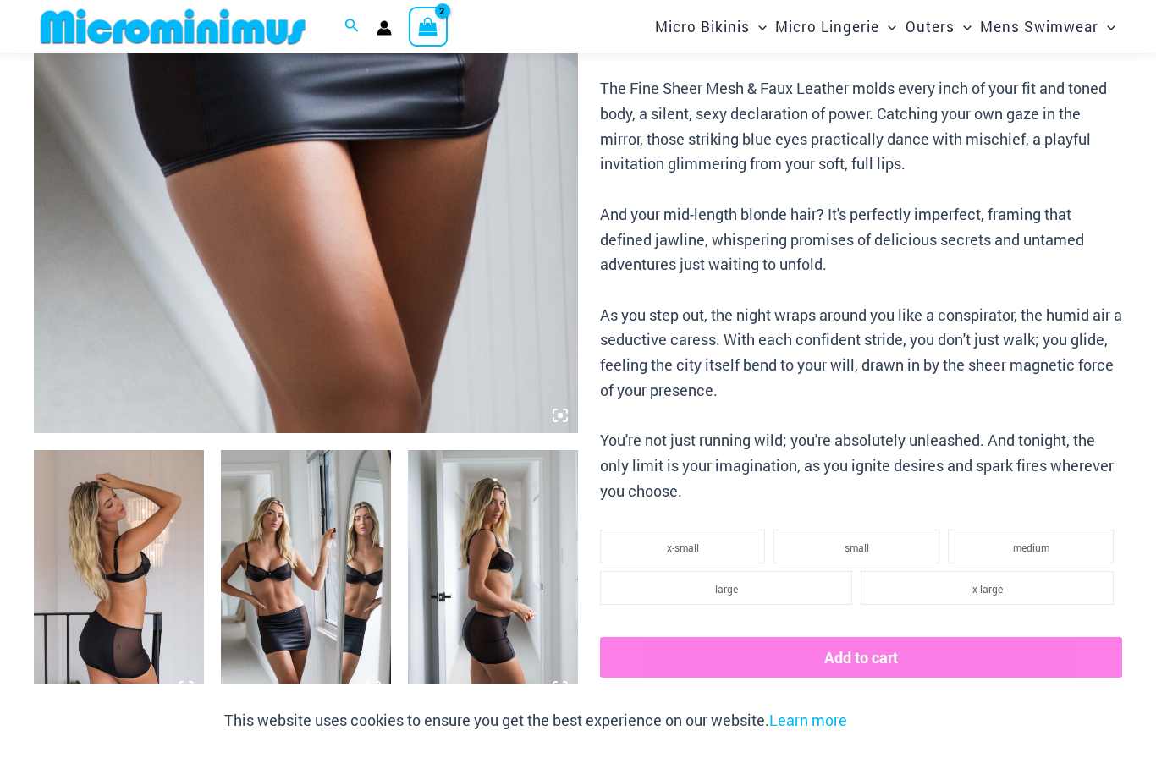
click at [873, 530] on li "small" at bounding box center [857, 547] width 166 height 34
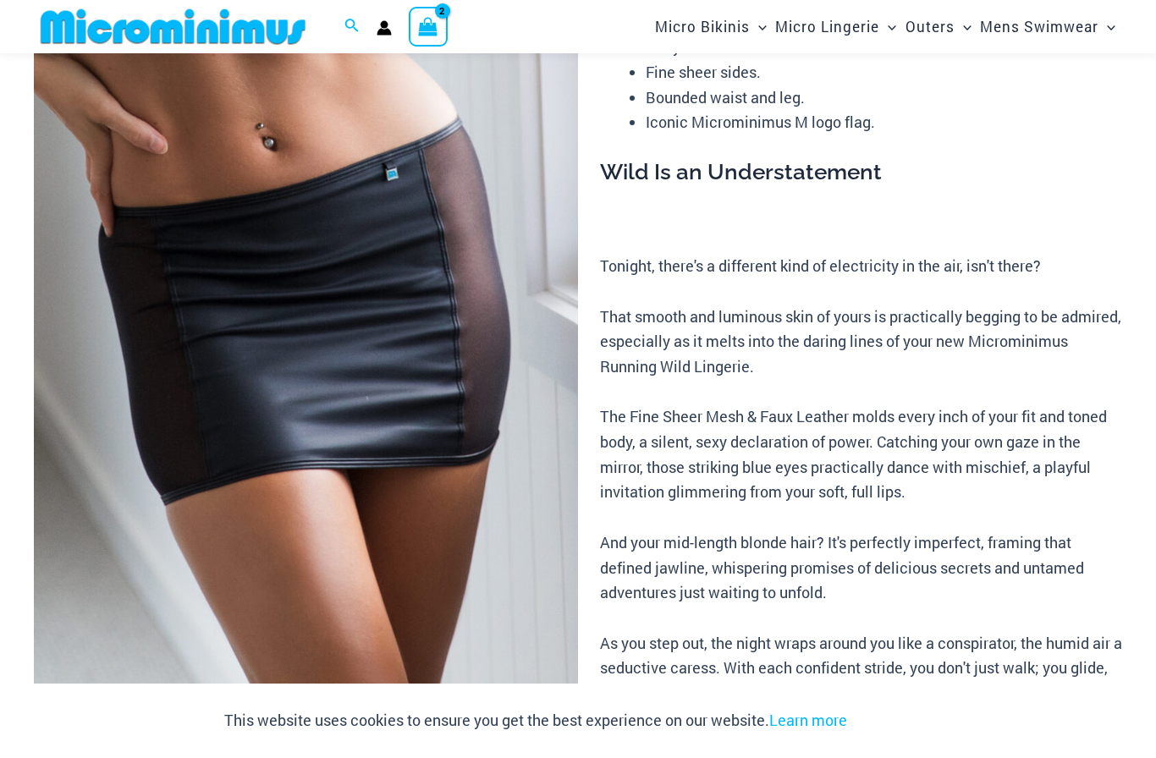
scroll to position [185, 0]
click at [411, 330] on img at bounding box center [306, 353] width 544 height 817
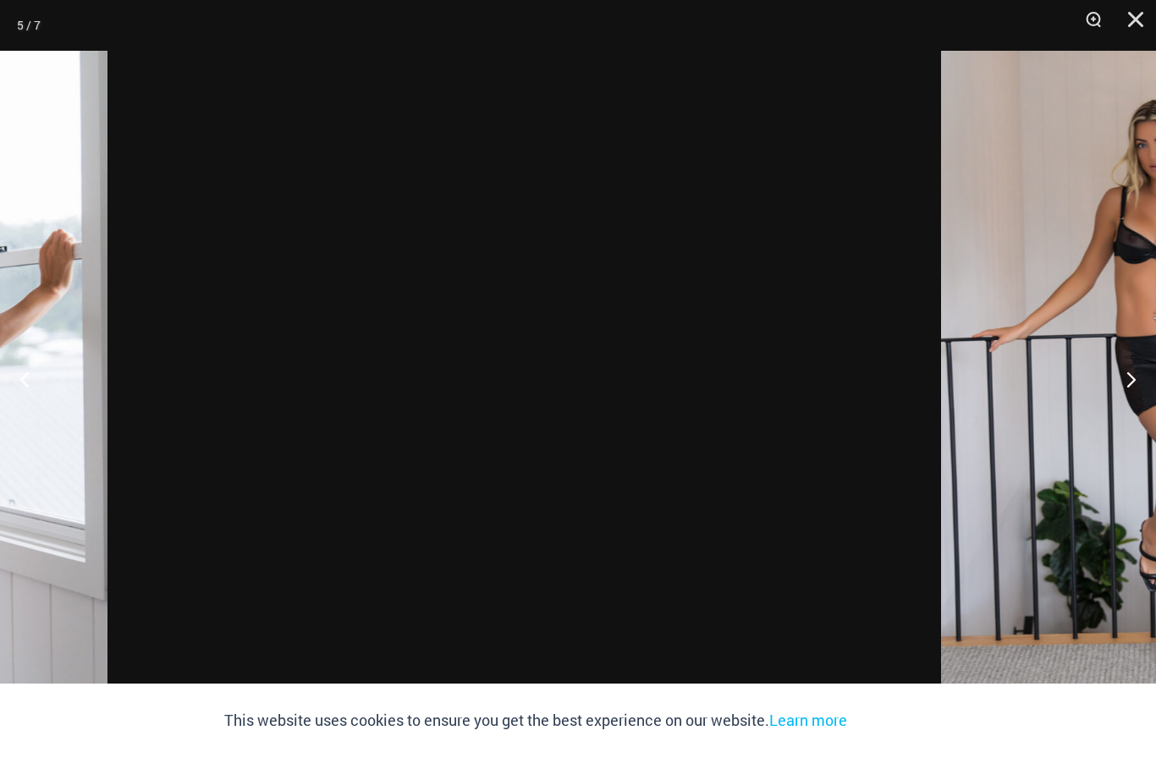
click at [941, 355] on img at bounding box center [1160, 379] width 438 height 657
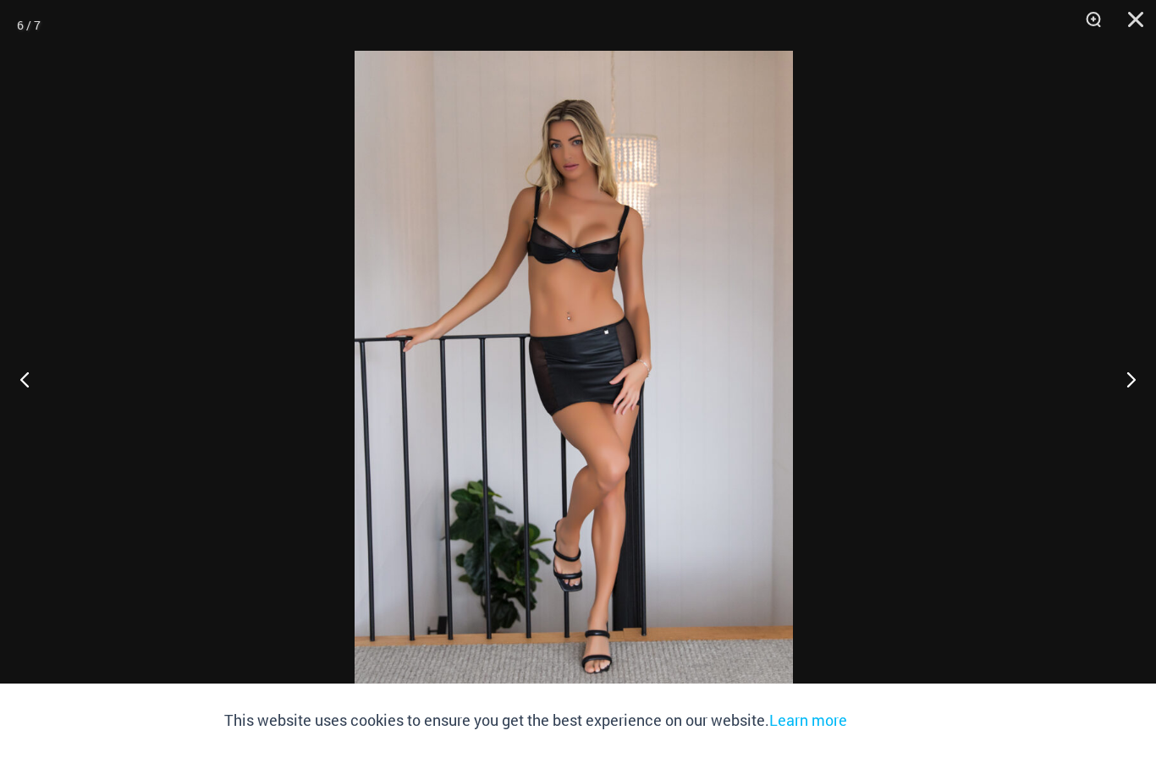
click at [697, 392] on img at bounding box center [574, 379] width 438 height 657
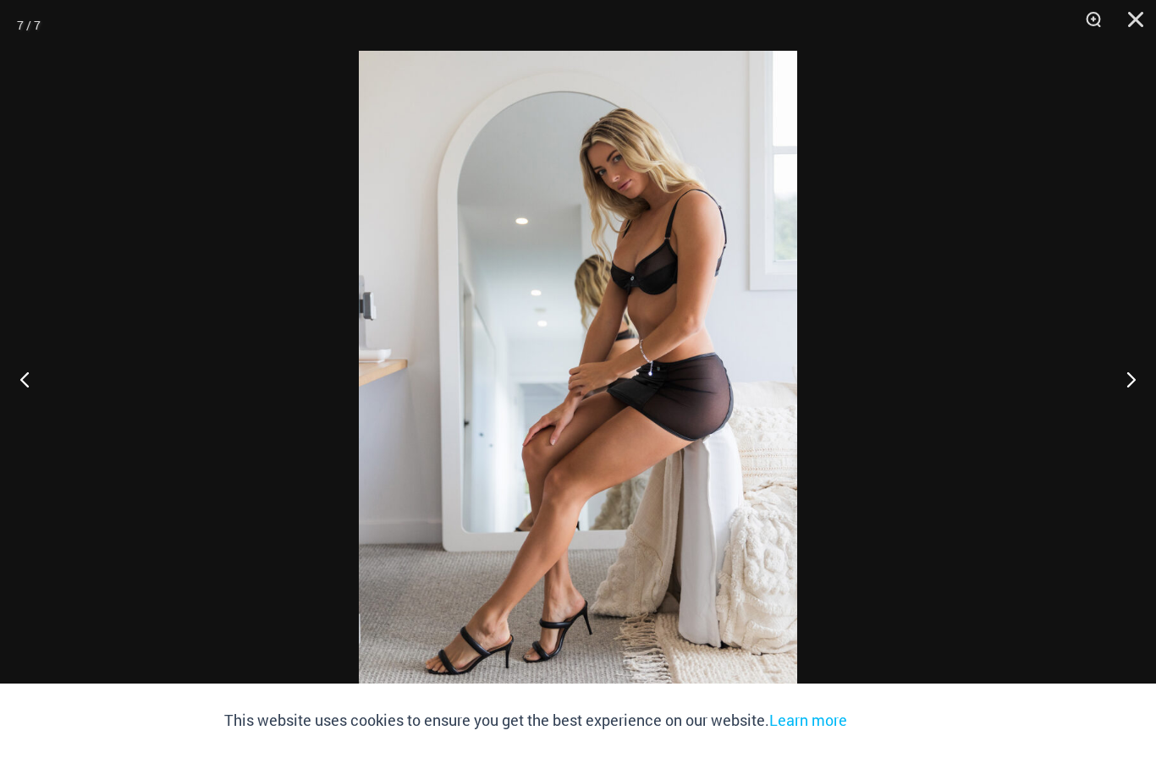
click at [670, 341] on img at bounding box center [578, 379] width 438 height 657
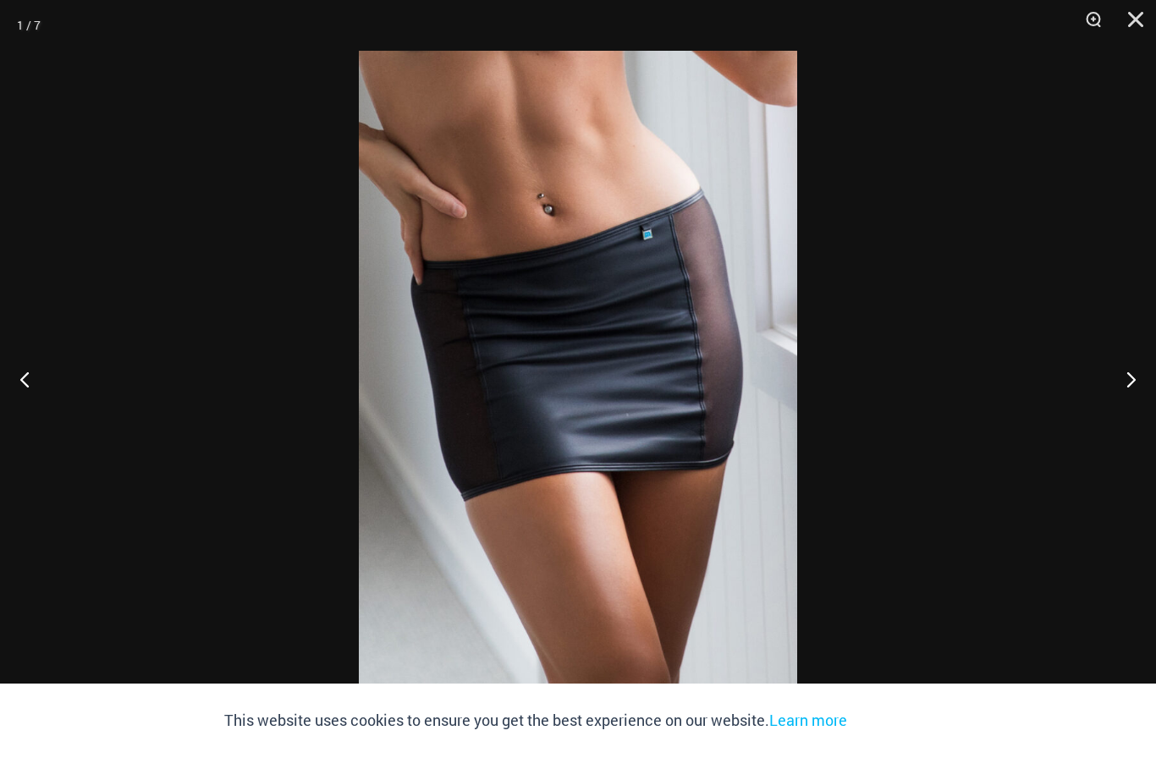
click at [686, 355] on img at bounding box center [578, 379] width 438 height 657
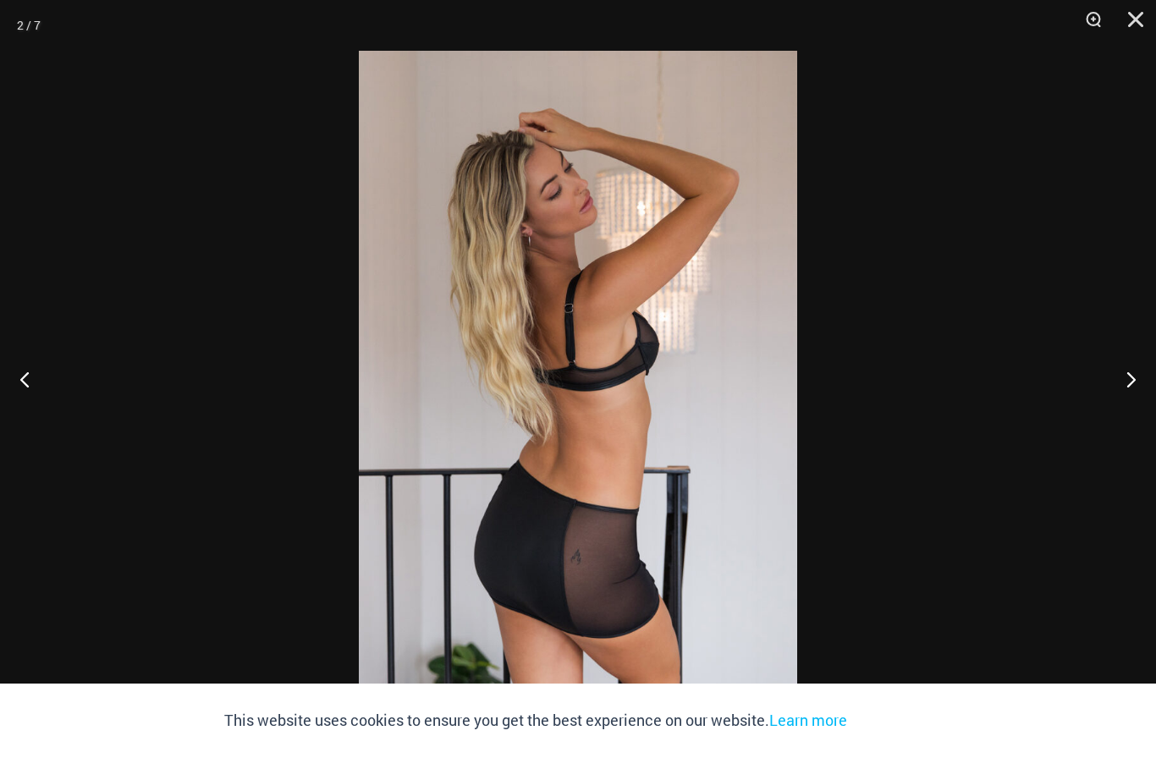
click at [1149, 22] on button "Close" at bounding box center [1130, 25] width 42 height 51
